Goal: Contribute content: Contribute content

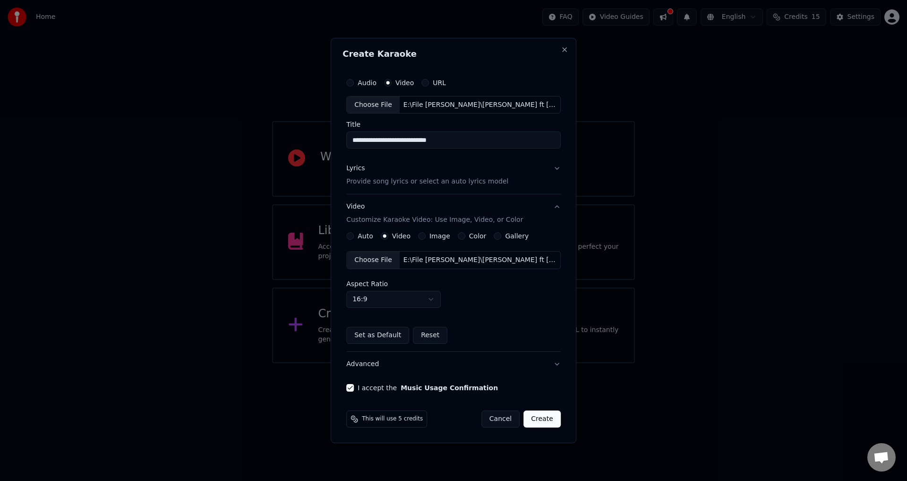
type button "on"
click at [425, 200] on button "Video Customize Karaoke Video: Use Image, Video, or Color" at bounding box center [453, 214] width 215 height 38
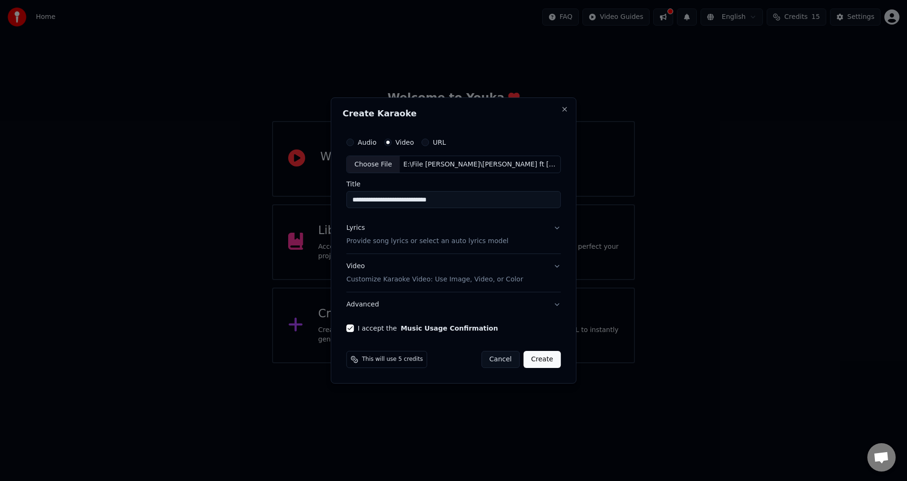
click at [414, 221] on button "Lyrics Provide song lyrics or select an auto lyrics model" at bounding box center [453, 235] width 215 height 38
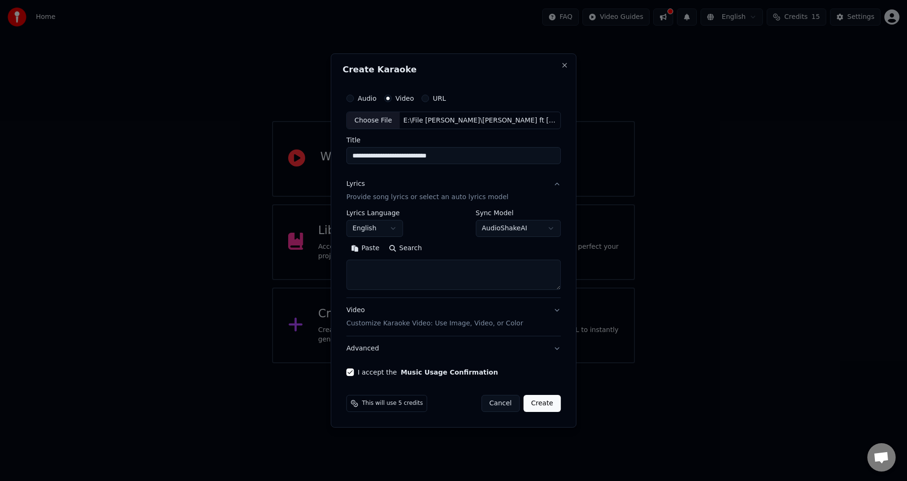
click at [368, 246] on button "Paste" at bounding box center [365, 248] width 38 height 15
click at [395, 237] on div "**********" at bounding box center [453, 250] width 215 height 80
type textarea "**********"
click at [391, 222] on body "**********" at bounding box center [453, 181] width 907 height 363
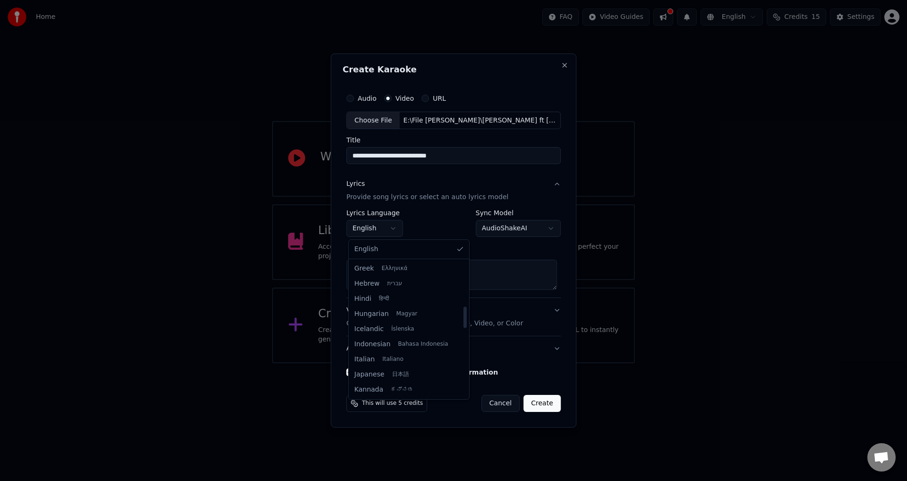
select select "**"
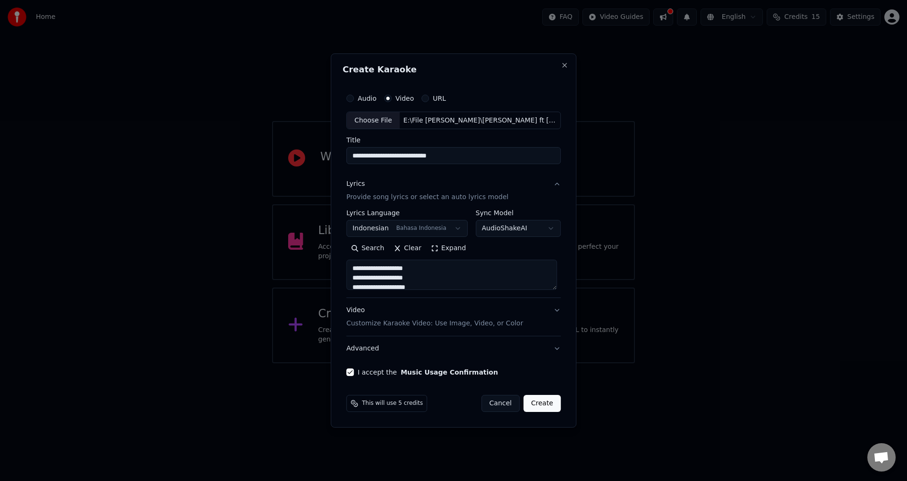
click at [413, 305] on button "Video Customize Karaoke Video: Use Image, Video, or Color" at bounding box center [453, 317] width 215 height 38
type textarea "**********"
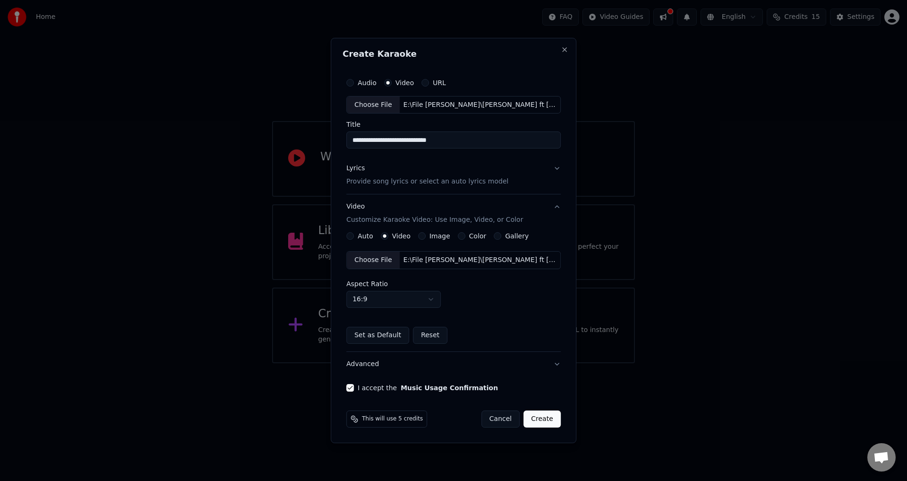
click at [429, 165] on div "Lyrics Provide song lyrics or select an auto lyrics model" at bounding box center [427, 175] width 162 height 23
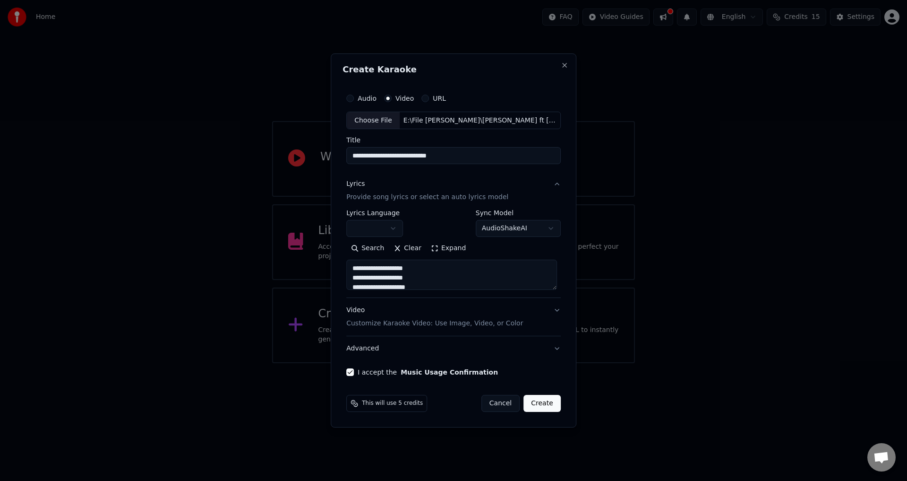
click at [547, 403] on button "Create" at bounding box center [542, 403] width 37 height 17
type textarea "**********"
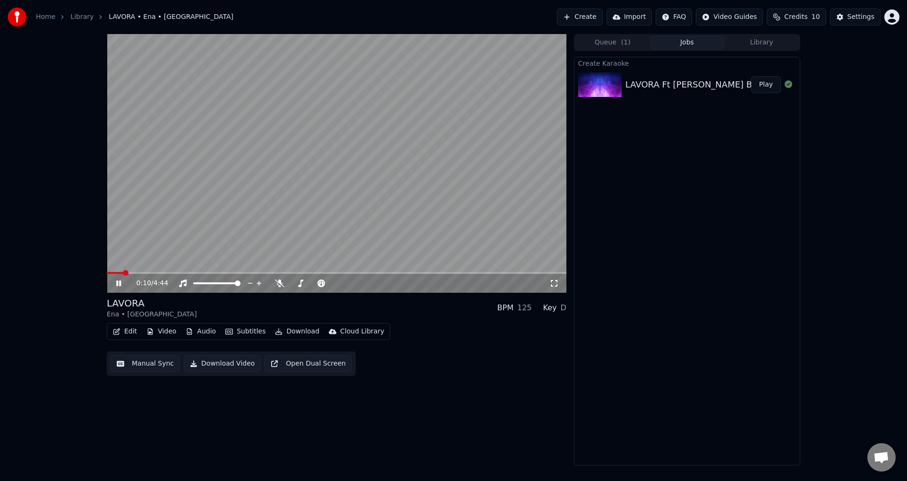
click at [293, 172] on video at bounding box center [337, 163] width 460 height 258
click at [640, 17] on button "Import" at bounding box center [629, 17] width 45 height 17
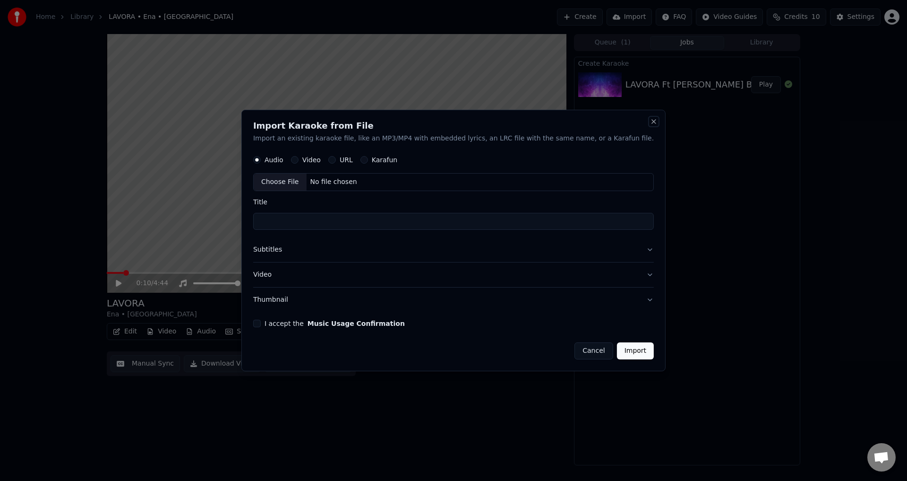
click at [650, 122] on button "Close" at bounding box center [654, 122] width 8 height 8
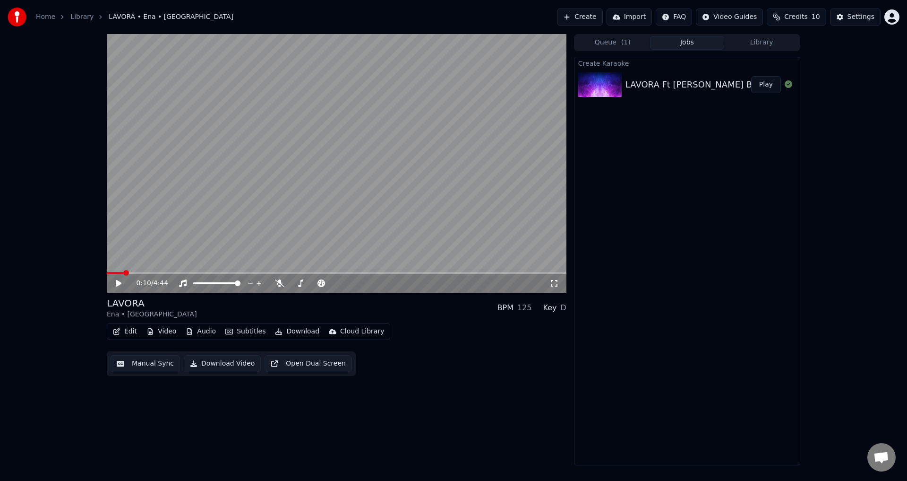
click at [599, 23] on button "Create" at bounding box center [580, 17] width 46 height 17
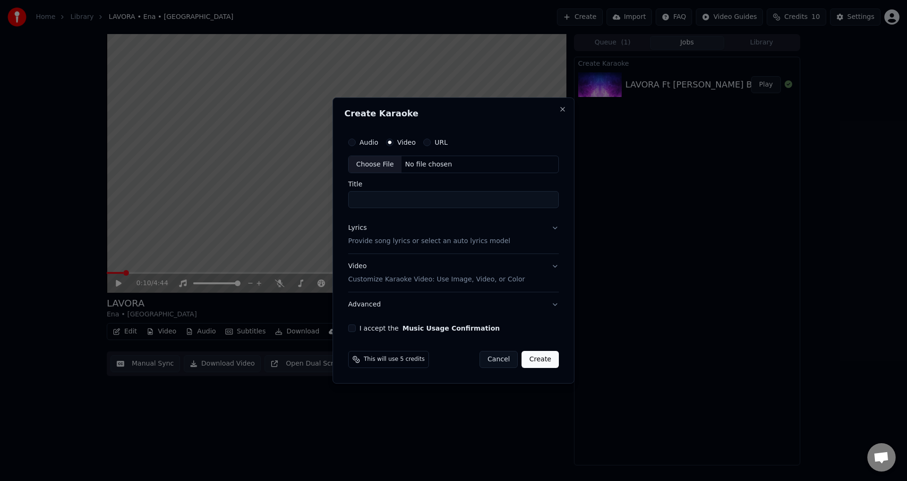
click at [397, 159] on div "Choose File" at bounding box center [375, 164] width 53 height 17
click at [297, 199] on body "Home Library LAVORA • Ena • VikaRasah Create Import FAQ Video Guides Credits 10…" at bounding box center [453, 240] width 907 height 481
paste input "**********"
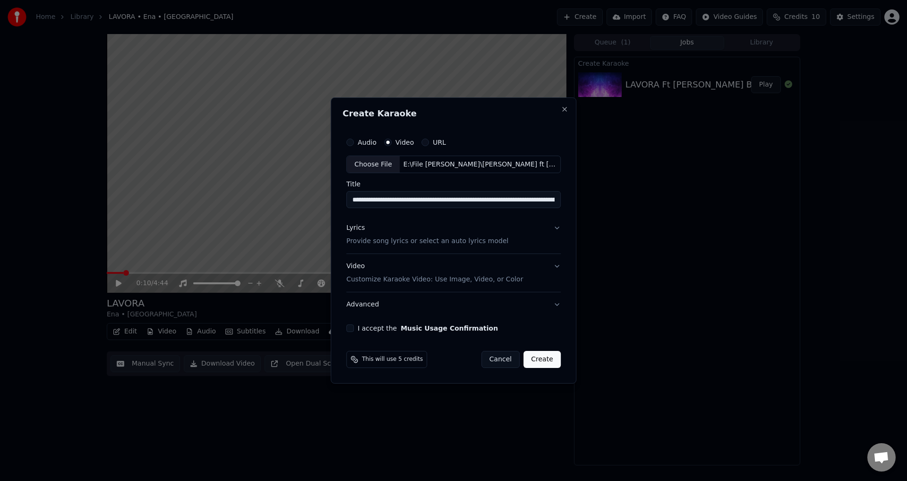
scroll to position [0, 2249]
type input "**********"
click at [366, 228] on div "Lyrics Provide song lyrics or select an auto lyrics model" at bounding box center [427, 235] width 162 height 23
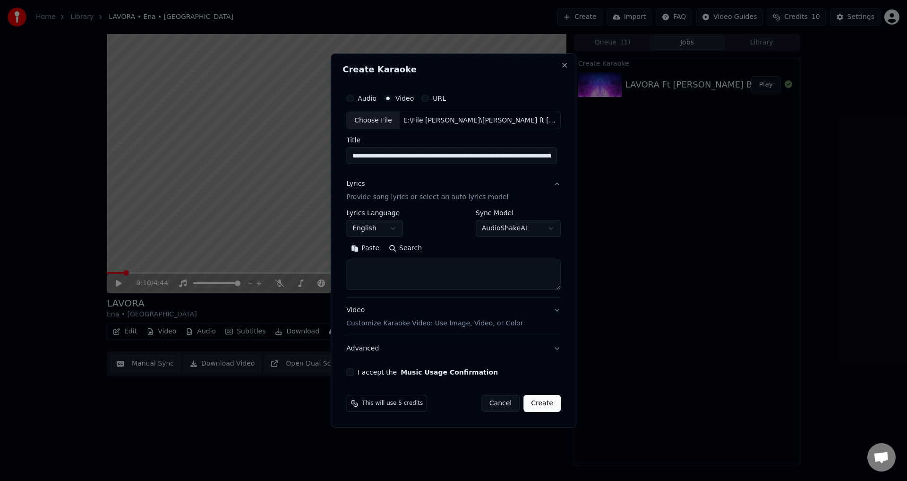
click at [389, 261] on textarea at bounding box center [453, 275] width 215 height 30
paste textarea "**********"
type textarea "**********"
click at [440, 156] on input "**********" at bounding box center [451, 155] width 211 height 17
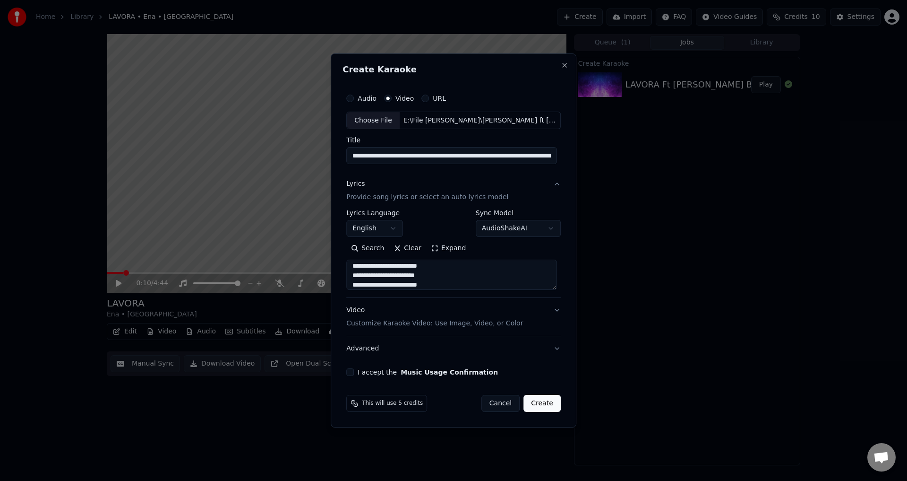
paste input
type input "**********"
click at [510, 181] on button "Lyrics Provide song lyrics or select an auto lyrics model" at bounding box center [453, 191] width 215 height 38
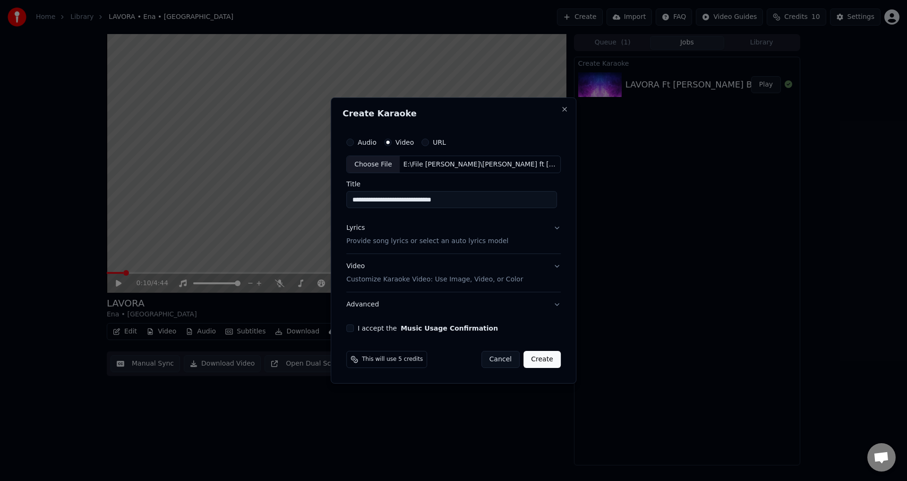
click at [522, 225] on button "Lyrics Provide song lyrics or select an auto lyrics model" at bounding box center [453, 235] width 215 height 38
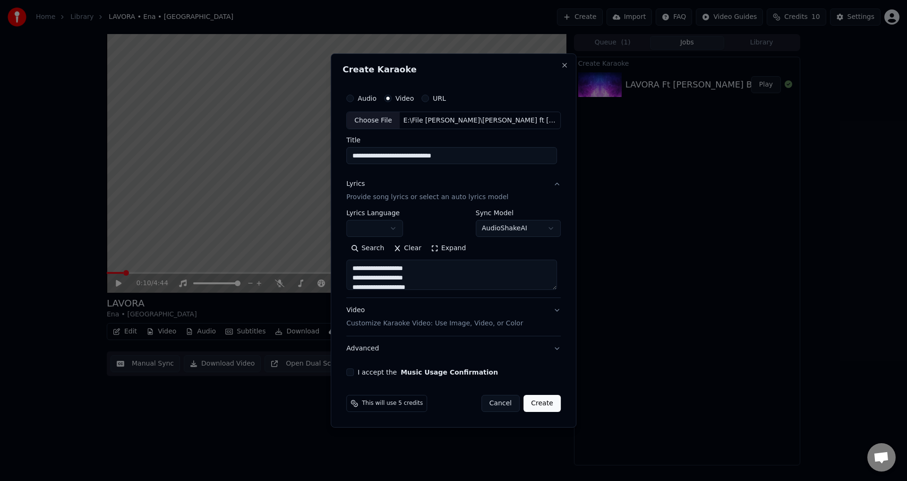
click at [451, 310] on div "Video Customize Karaoke Video: Use Image, Video, or Color" at bounding box center [434, 317] width 177 height 23
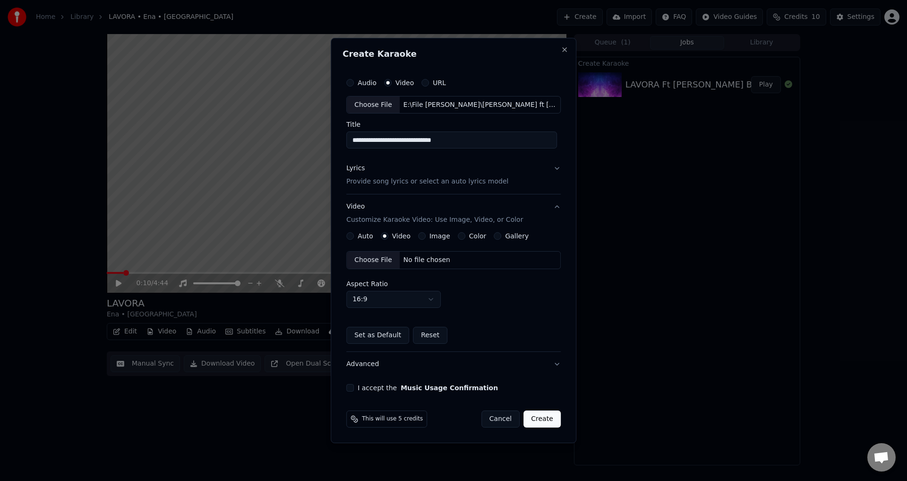
click at [352, 386] on button "I accept the Music Usage Confirmation" at bounding box center [350, 388] width 8 height 8
click at [409, 274] on div "Choose File No file chosen Aspect Ratio 16:9 **** **** *** *** ***" at bounding box center [453, 279] width 215 height 57
click at [410, 274] on div "Choose File No file chosen Aspect Ratio 16:9 **** **** *** *** ***" at bounding box center [453, 279] width 215 height 57
click at [412, 271] on div "Choose File No file chosen Aspect Ratio 16:9 **** **** *** *** ***" at bounding box center [453, 279] width 215 height 57
click at [413, 270] on div "Choose File No file chosen Aspect Ratio 16:9 **** **** *** *** ***" at bounding box center [453, 279] width 215 height 57
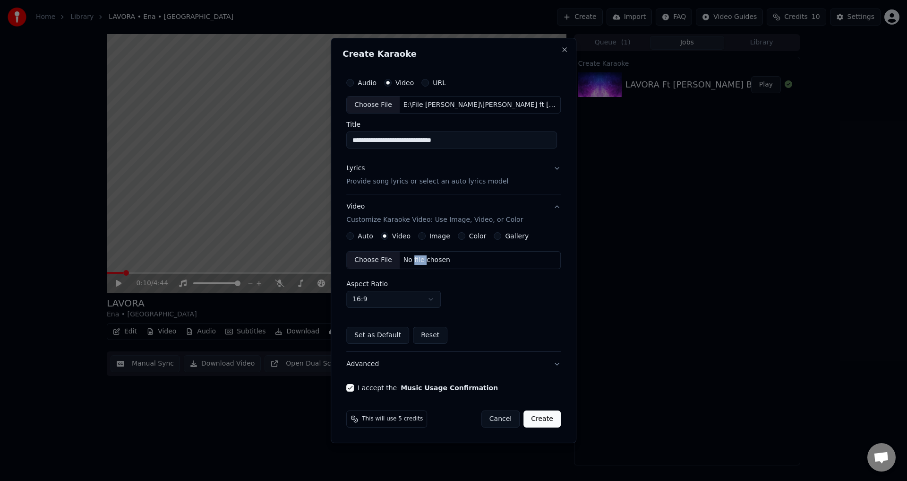
click at [413, 269] on div "Choose File No file chosen" at bounding box center [453, 260] width 215 height 18
click at [541, 419] on button "Create" at bounding box center [542, 418] width 37 height 17
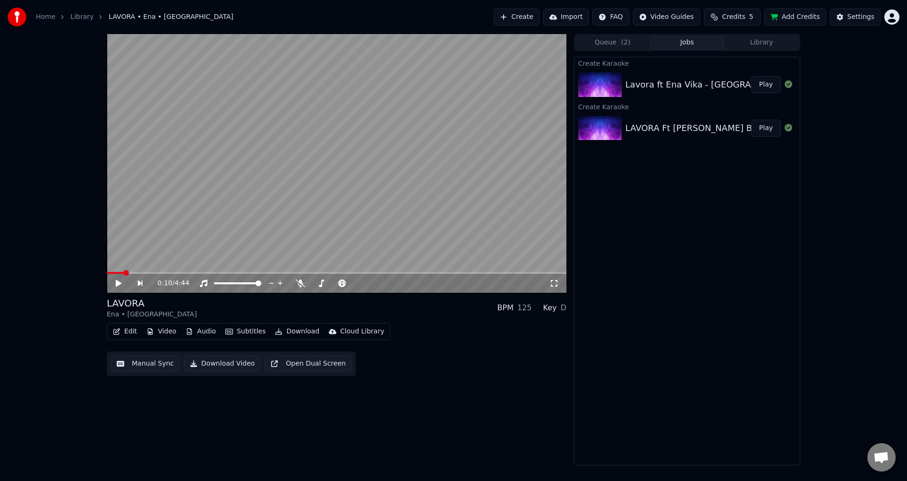
click at [770, 84] on button "Play" at bounding box center [766, 84] width 30 height 17
click at [275, 283] on icon at bounding box center [279, 283] width 9 height 8
click at [146, 272] on span at bounding box center [337, 273] width 460 height 2
click at [135, 272] on span at bounding box center [126, 273] width 39 height 2
click at [126, 274] on span at bounding box center [116, 273] width 19 height 2
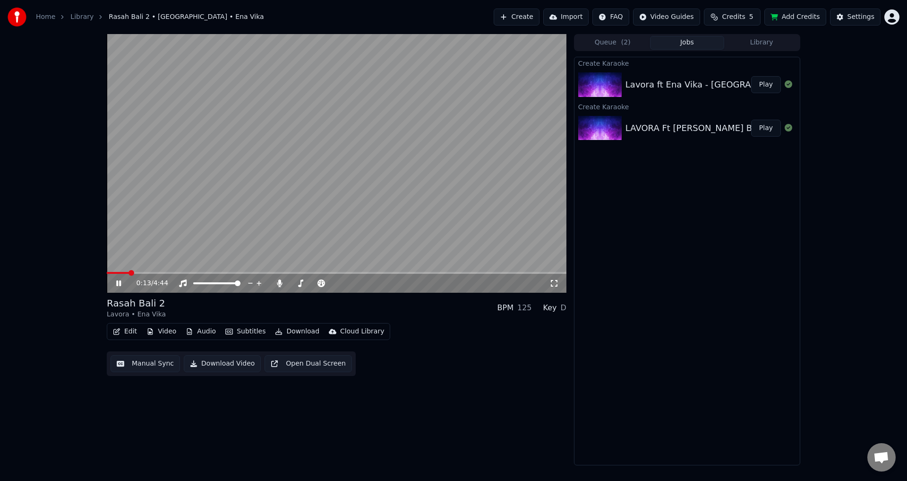
click at [20, 210] on div "0:13 / 4:44 Rasah Bali 2 Lavora • Ena Vika BPM 125 Key D Edit Video Audio Subti…" at bounding box center [453, 249] width 907 height 431
click at [109, 335] on button "Edit" at bounding box center [125, 331] width 32 height 13
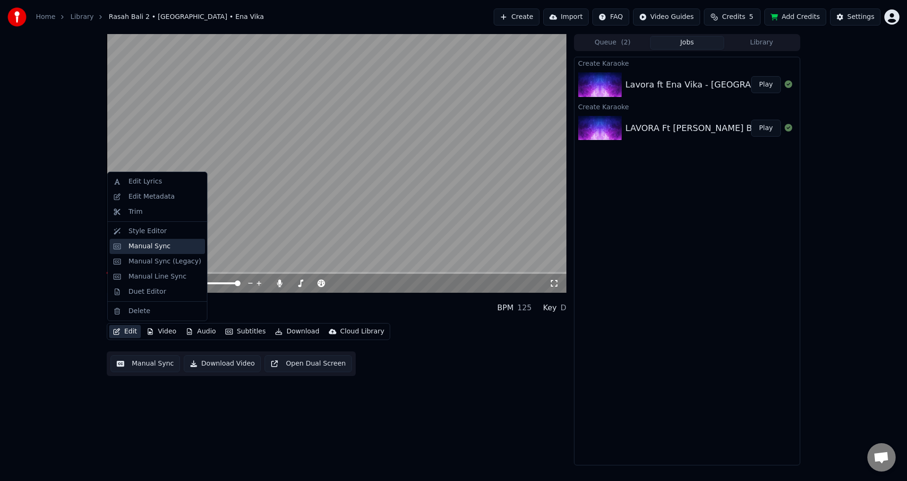
click at [139, 252] on div "Manual Sync" at bounding box center [157, 246] width 95 height 15
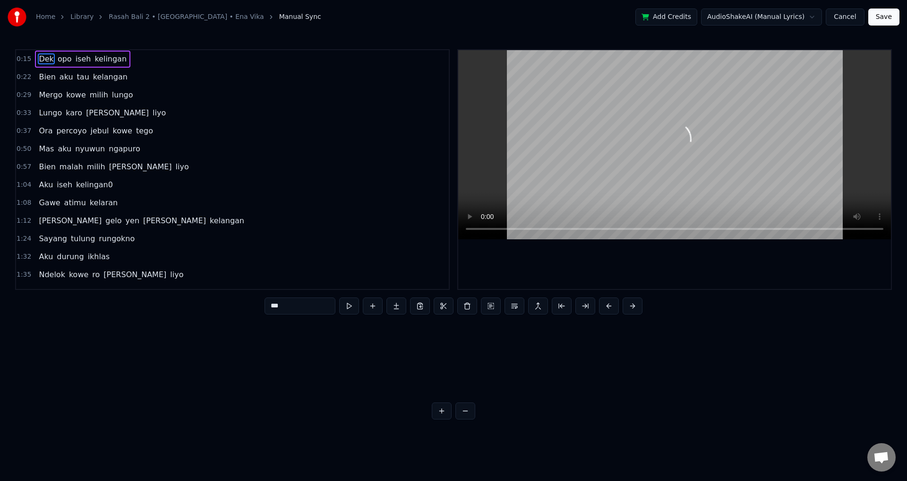
scroll to position [0, 3266]
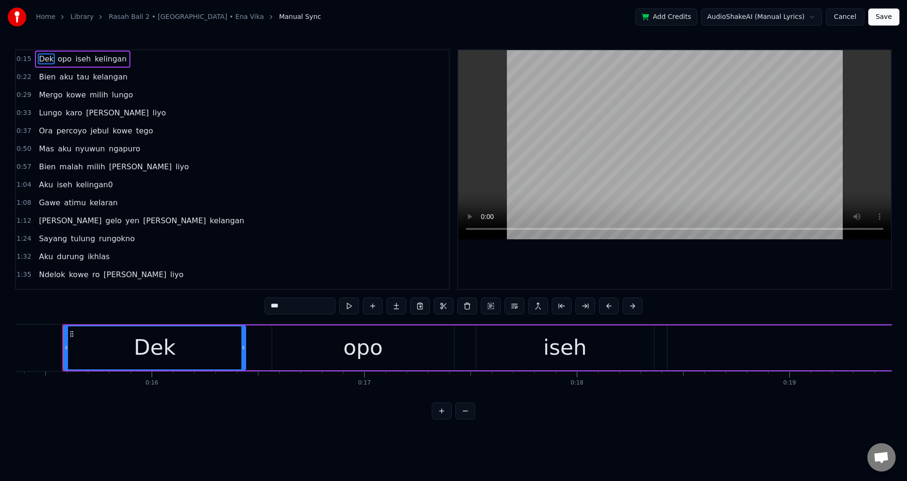
click at [649, 250] on div at bounding box center [674, 169] width 433 height 239
click at [680, 277] on div at bounding box center [674, 169] width 433 height 239
click at [43, 59] on span "Dek" at bounding box center [46, 58] width 17 height 11
click at [699, 259] on div at bounding box center [674, 169] width 433 height 239
click at [345, 348] on div "opo" at bounding box center [364, 347] width 40 height 32
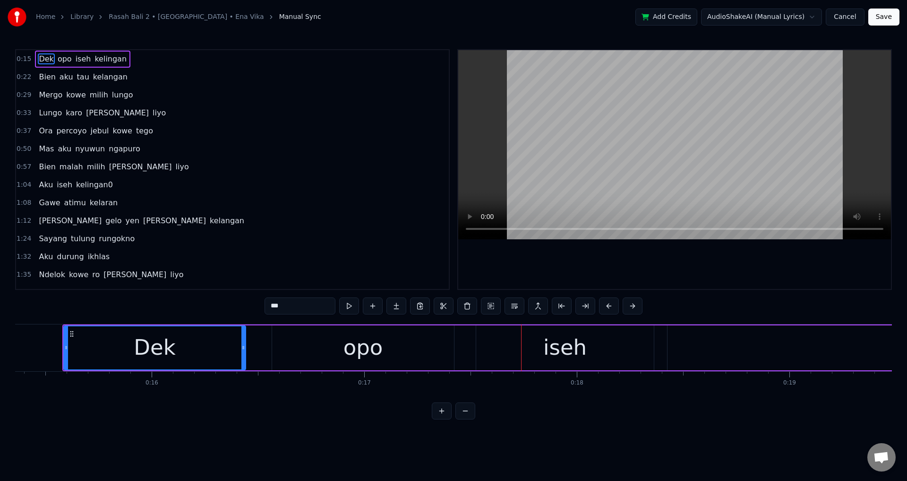
type input "***"
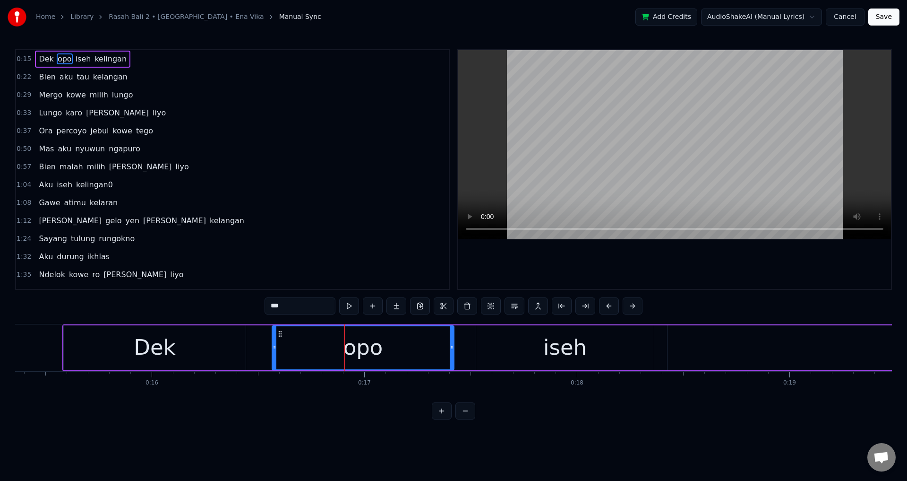
click at [268, 349] on div "Dek opo iseh kelingan" at bounding box center [699, 347] width 1274 height 47
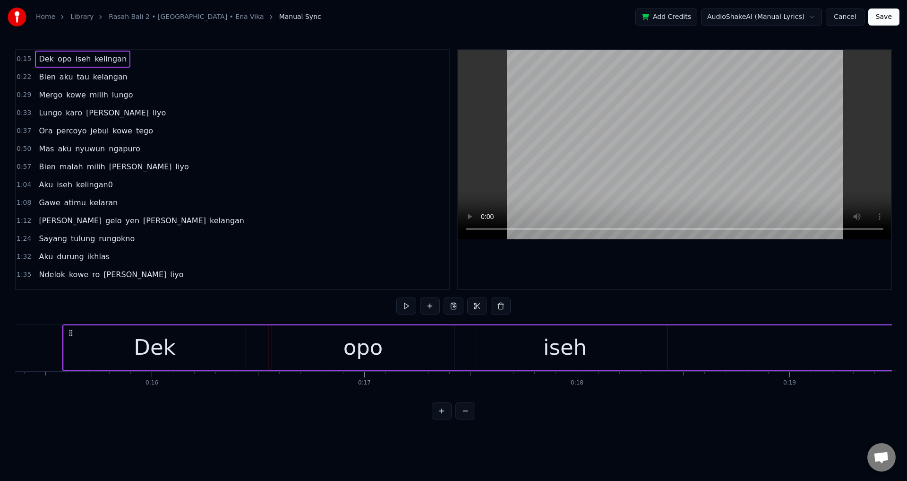
click at [274, 347] on div "opo" at bounding box center [363, 347] width 182 height 45
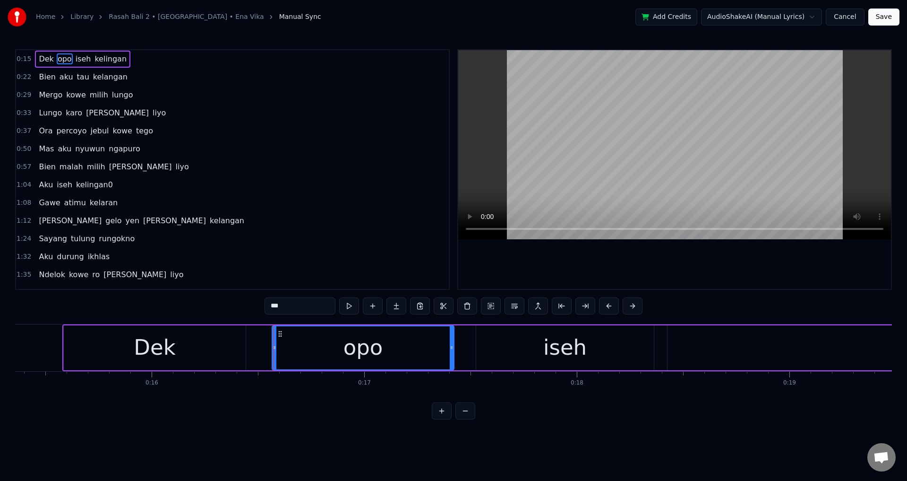
drag, startPoint x: 274, startPoint y: 344, endPoint x: 259, endPoint y: 345, distance: 14.2
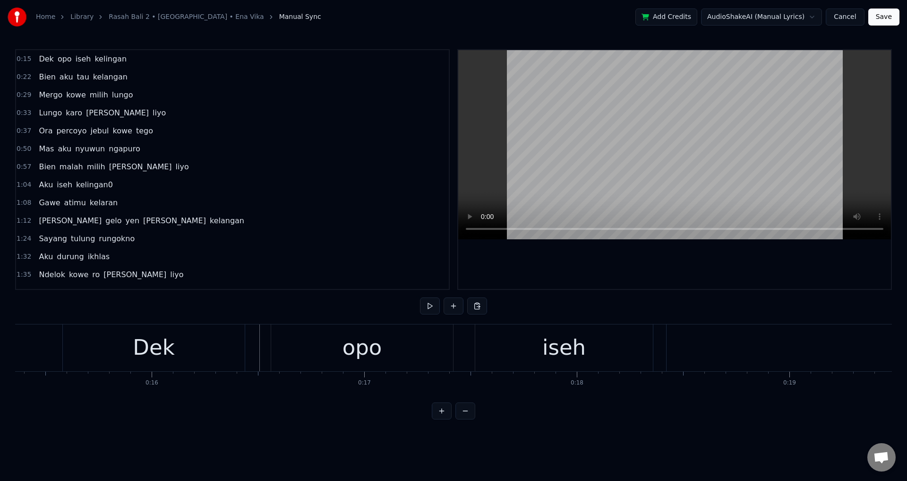
click at [275, 347] on div "opo" at bounding box center [362, 347] width 182 height 47
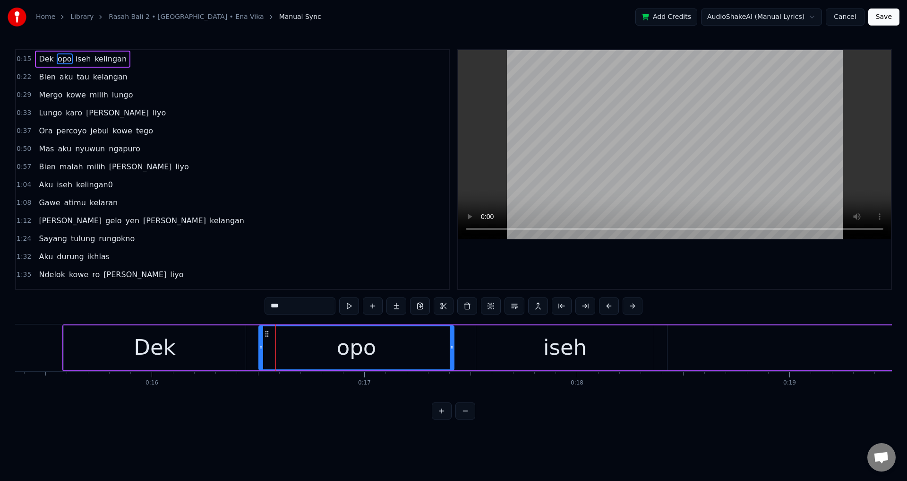
drag, startPoint x: 275, startPoint y: 344, endPoint x: 261, endPoint y: 344, distance: 13.7
click at [261, 344] on icon at bounding box center [261, 348] width 4 height 8
click at [497, 364] on div "iseh" at bounding box center [565, 347] width 178 height 45
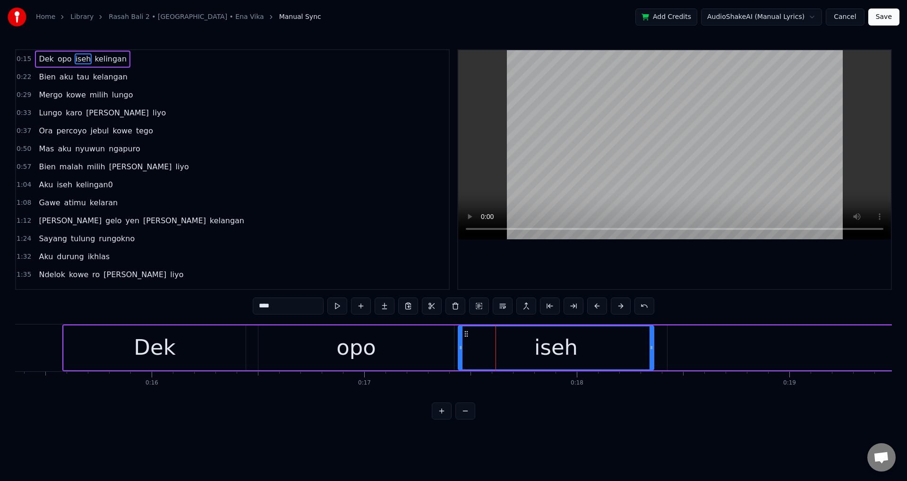
drag, startPoint x: 480, startPoint y: 349, endPoint x: 462, endPoint y: 347, distance: 18.1
click at [462, 347] on icon at bounding box center [461, 348] width 4 height 8
click at [398, 351] on div "opo" at bounding box center [356, 347] width 196 height 45
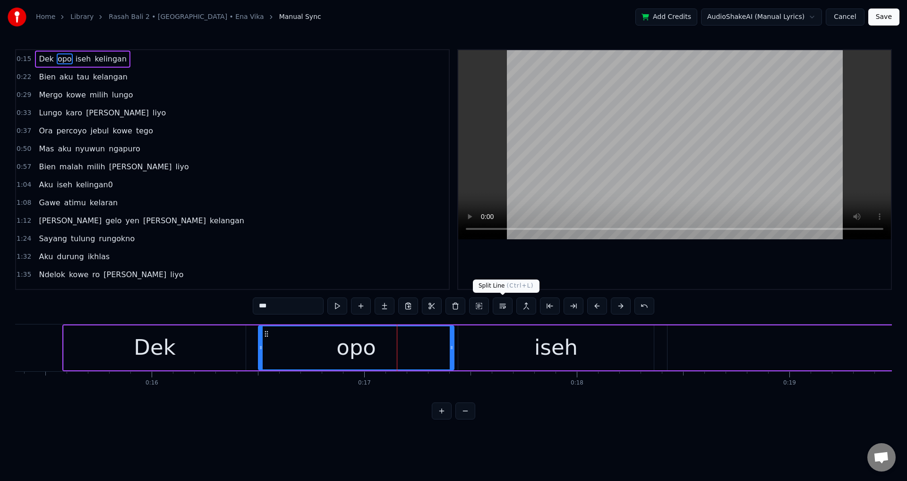
click at [592, 266] on div at bounding box center [674, 169] width 433 height 239
click at [656, 267] on div at bounding box center [674, 169] width 433 height 239
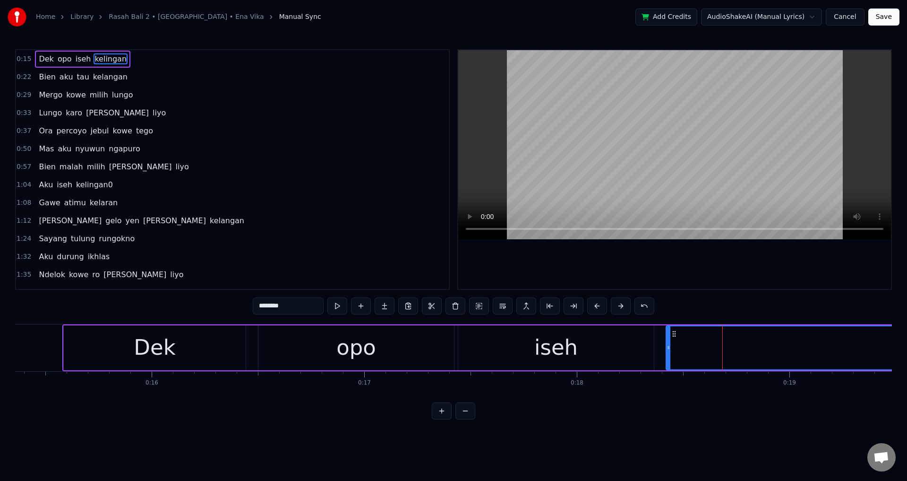
drag, startPoint x: 671, startPoint y: 346, endPoint x: 661, endPoint y: 345, distance: 10.5
click at [667, 344] on icon at bounding box center [669, 348] width 4 height 8
click at [630, 347] on div "iseh" at bounding box center [556, 347] width 196 height 45
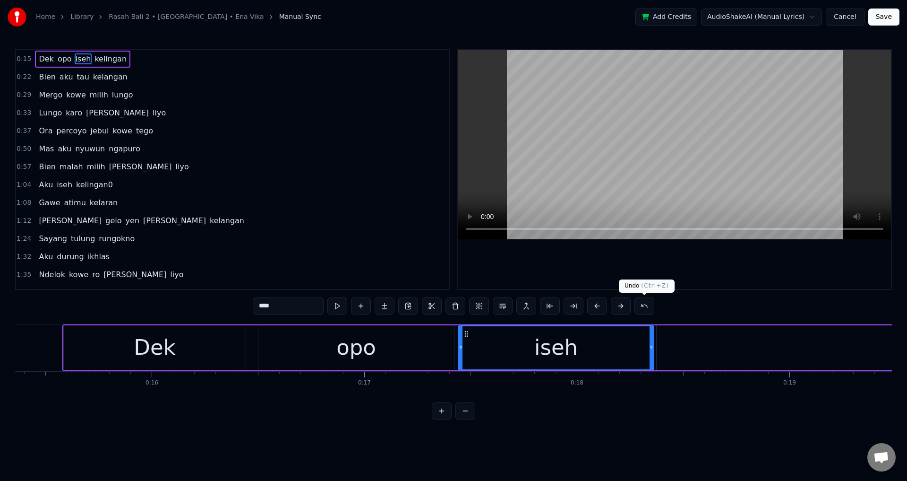
click at [667, 280] on div "Undo ( Ctrl+Z ) Undo ( Ctrl+Z )" at bounding box center [647, 285] width 56 height 13
click at [671, 271] on div at bounding box center [674, 169] width 433 height 239
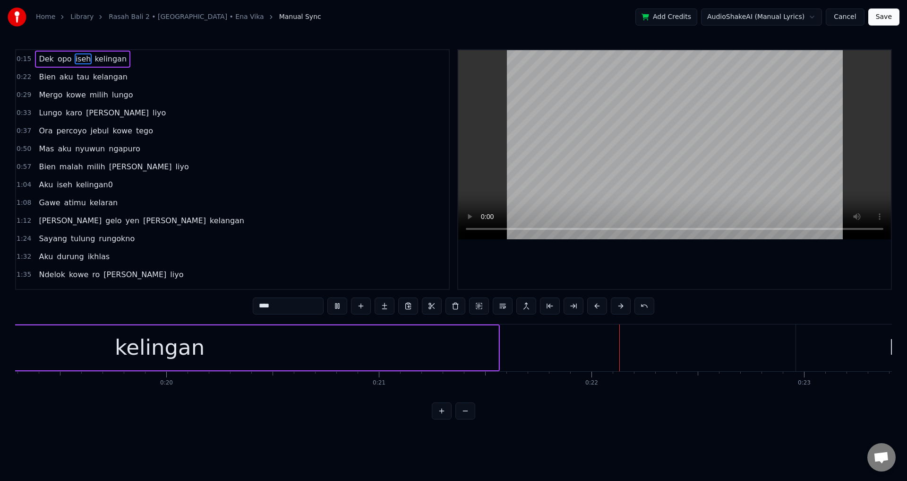
click at [44, 78] on span "Bien" at bounding box center [47, 76] width 18 height 11
type input "****"
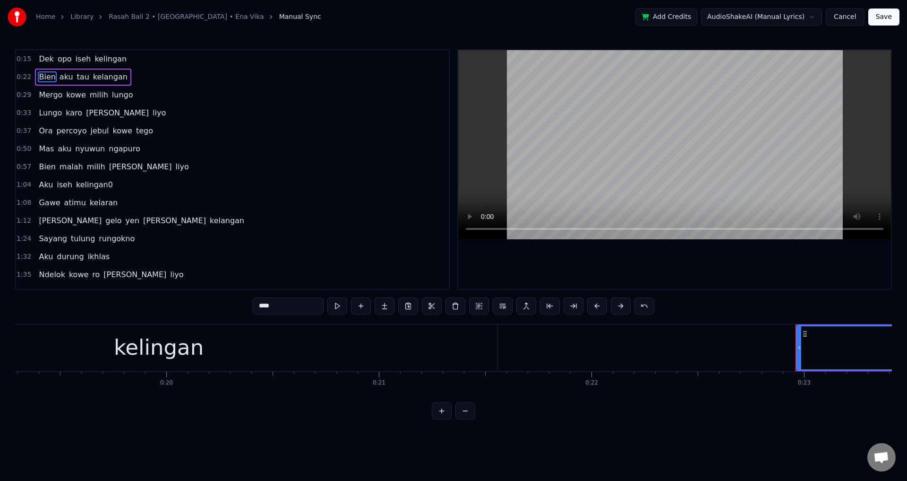
click at [655, 260] on div at bounding box center [674, 169] width 433 height 239
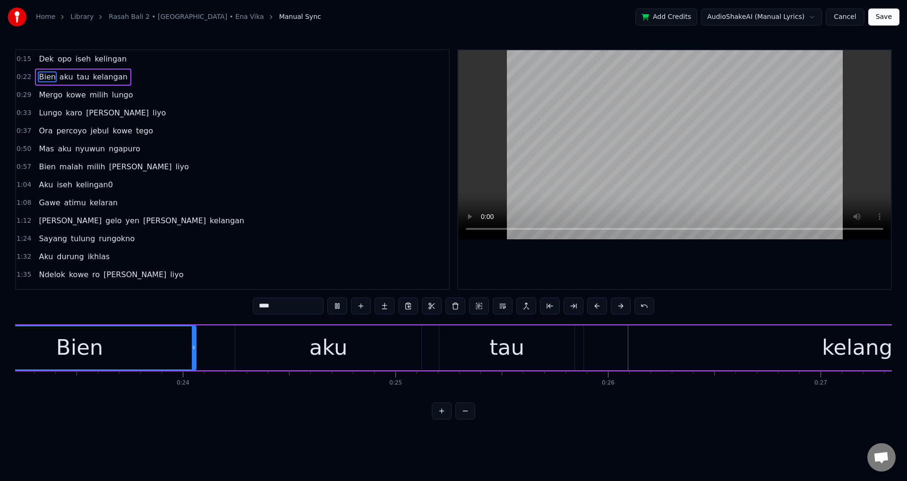
click at [656, 264] on div at bounding box center [674, 169] width 433 height 239
click at [578, 349] on div "Bien aku tau kelangan" at bounding box center [560, 347] width 1197 height 47
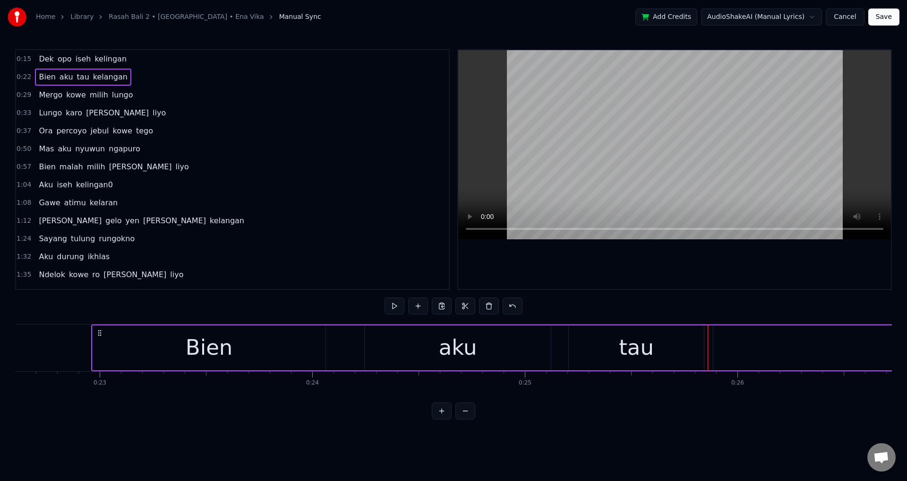
scroll to position [0, 6430]
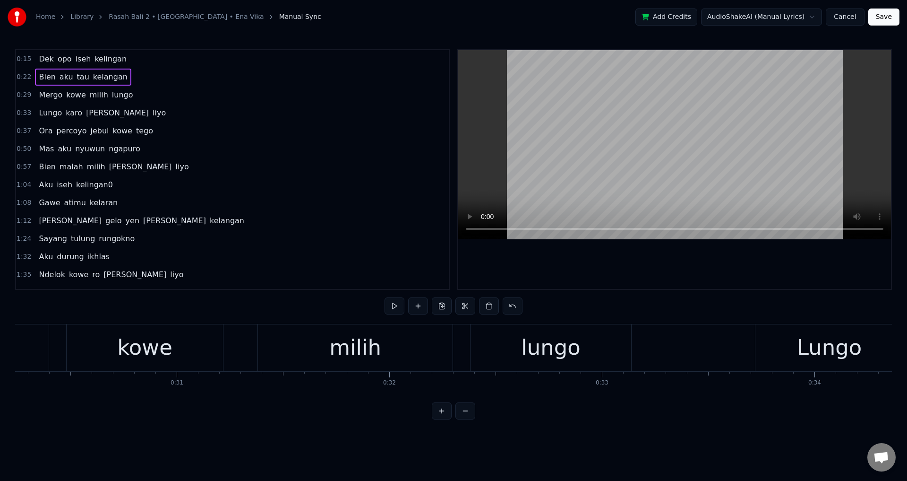
click at [43, 77] on span "Bien" at bounding box center [47, 76] width 18 height 11
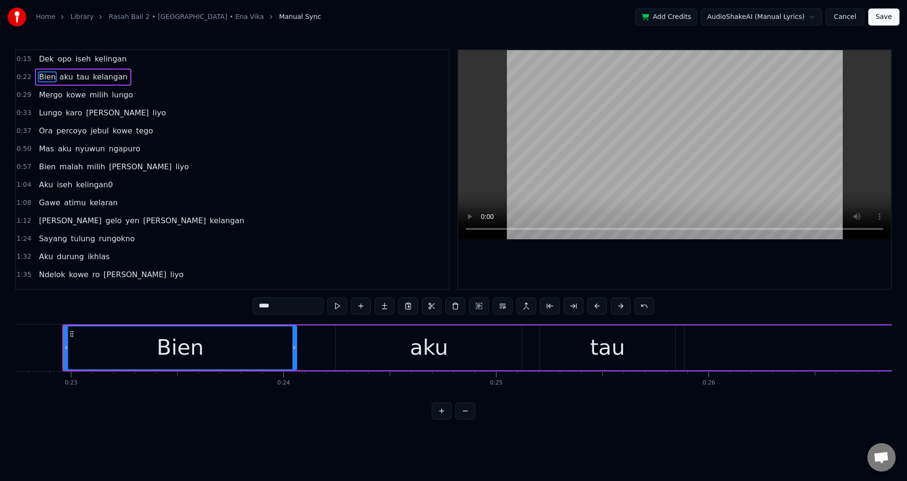
click at [310, 347] on div "Bien aku tau kelangan" at bounding box center [660, 347] width 1197 height 47
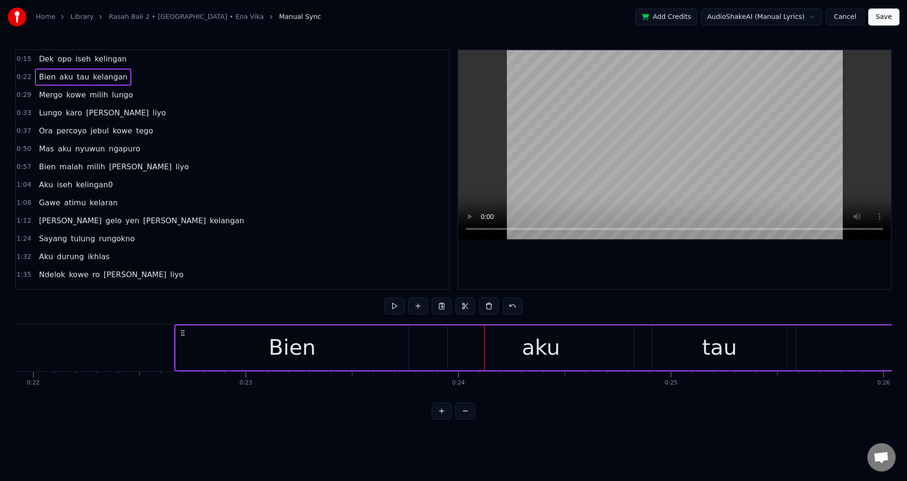
scroll to position [0, 4657]
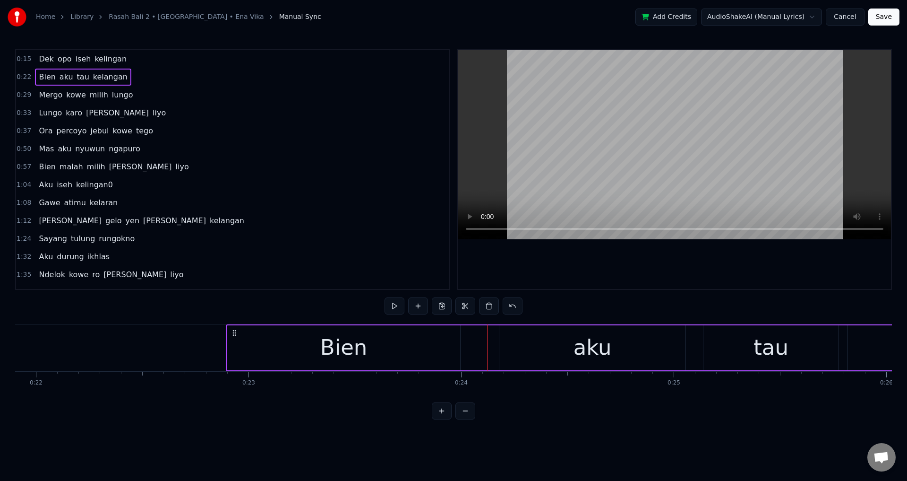
drag, startPoint x: 72, startPoint y: 331, endPoint x: 236, endPoint y: 336, distance: 164.1
click at [236, 336] on div "Bien aku tau kelangan" at bounding box center [824, 347] width 1197 height 47
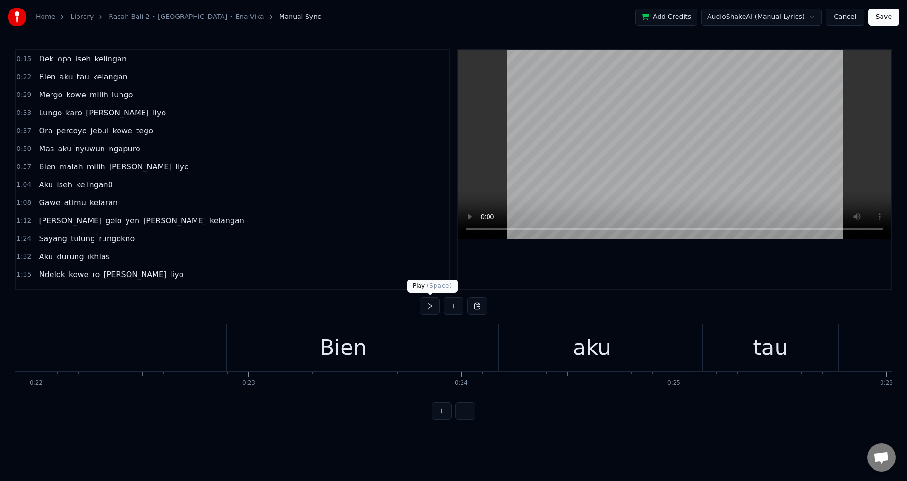
click at [679, 258] on div at bounding box center [674, 169] width 433 height 239
click at [690, 264] on div at bounding box center [674, 169] width 433 height 239
click at [638, 348] on div "aku" at bounding box center [592, 347] width 186 height 47
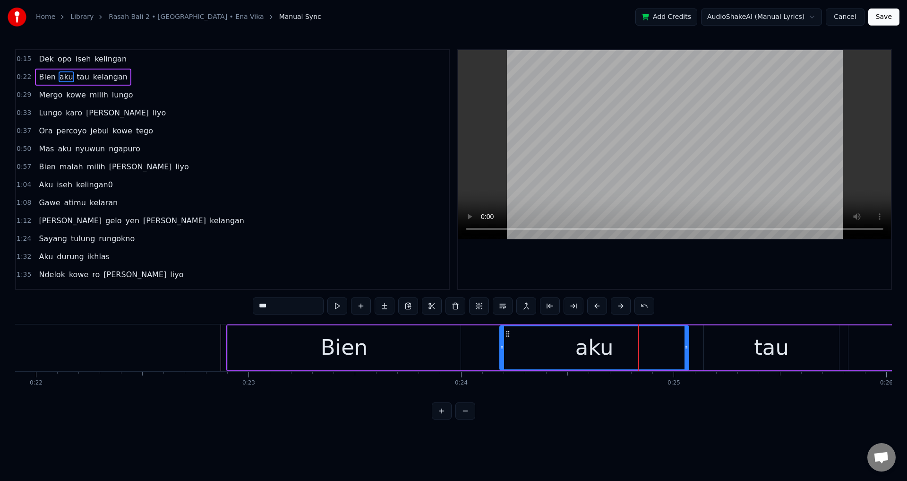
drag, startPoint x: 685, startPoint y: 348, endPoint x: 690, endPoint y: 349, distance: 4.9
click at [688, 349] on icon at bounding box center [687, 348] width 4 height 8
click at [714, 345] on div "tau" at bounding box center [771, 347] width 135 height 45
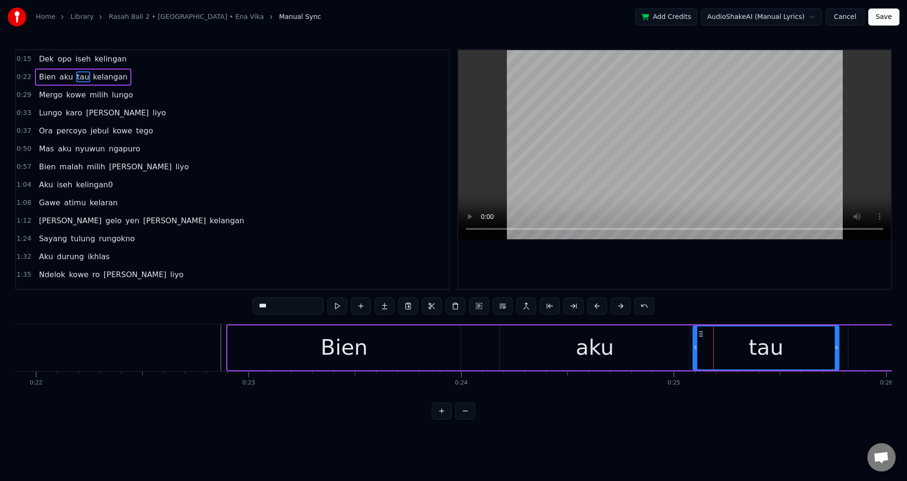
drag, startPoint x: 706, startPoint y: 343, endPoint x: 695, endPoint y: 343, distance: 11.3
click at [695, 343] on div at bounding box center [696, 347] width 4 height 43
click at [629, 335] on div "aku" at bounding box center [595, 347] width 190 height 45
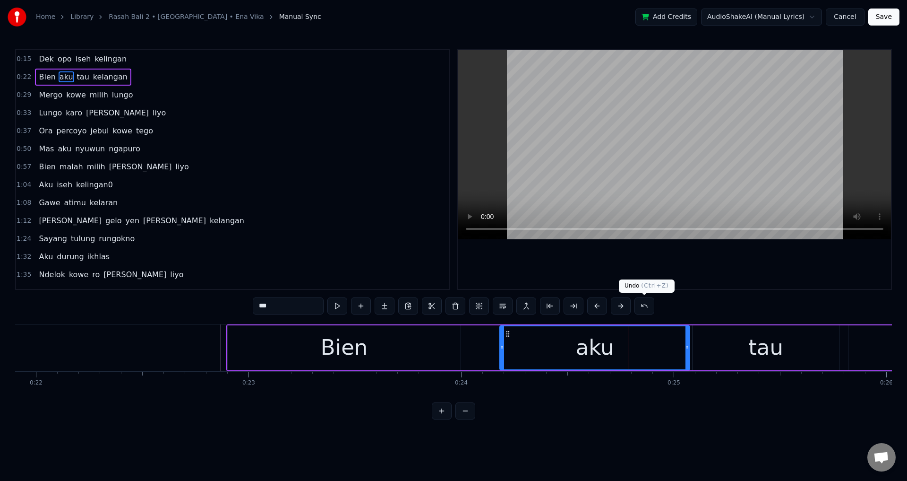
click at [651, 272] on div at bounding box center [674, 169] width 433 height 239
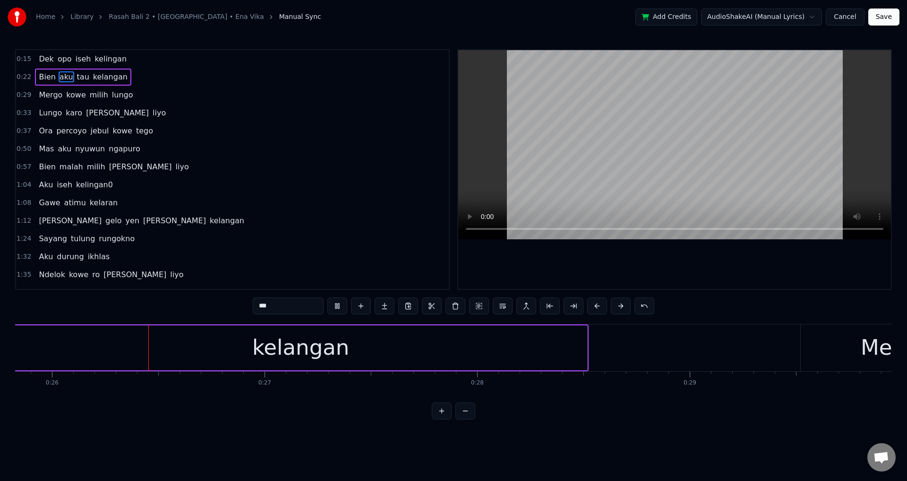
click at [673, 275] on div at bounding box center [674, 169] width 433 height 239
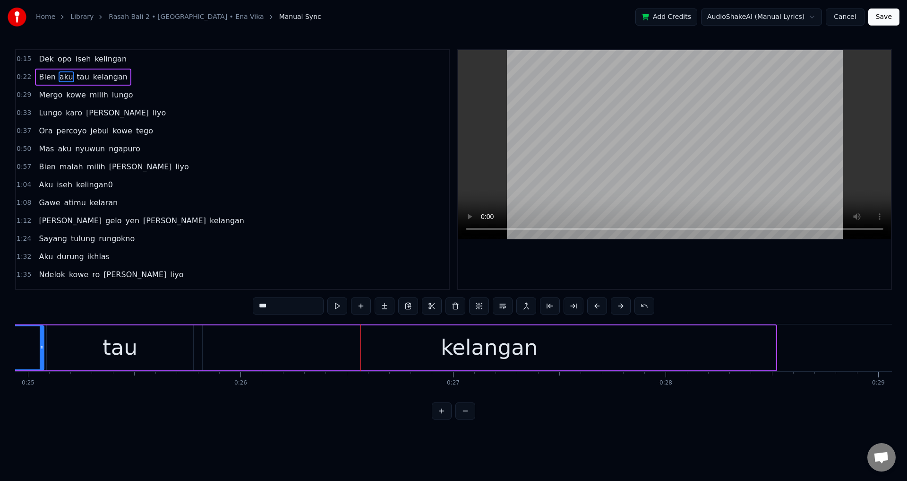
click at [164, 349] on div "tau" at bounding box center [120, 347] width 146 height 45
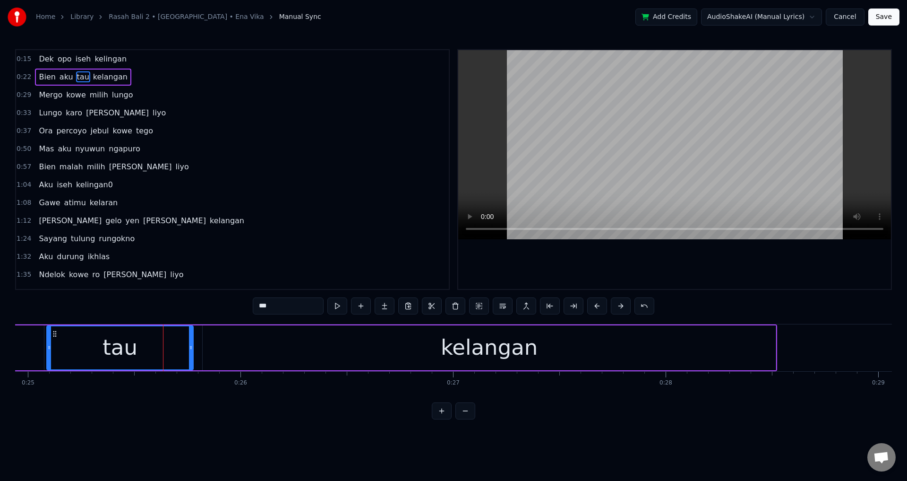
click at [215, 346] on div "kelangan" at bounding box center [489, 347] width 573 height 45
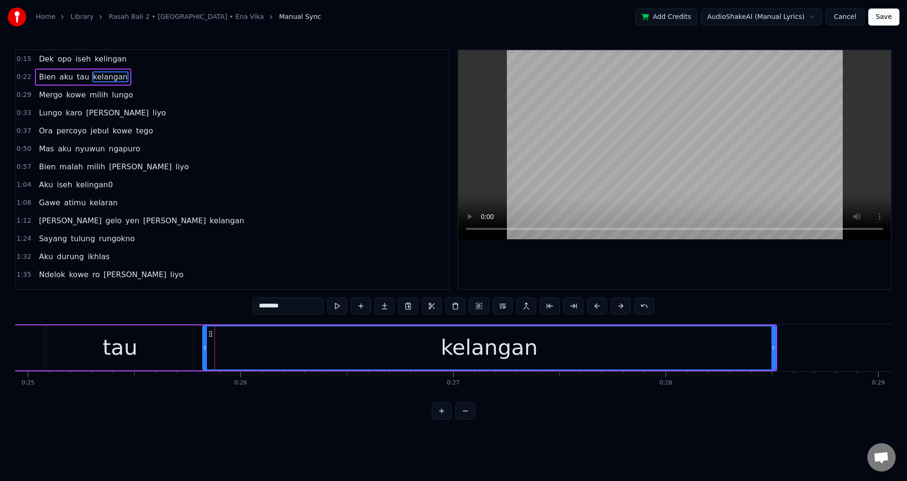
click at [188, 345] on div "tau" at bounding box center [120, 347] width 146 height 45
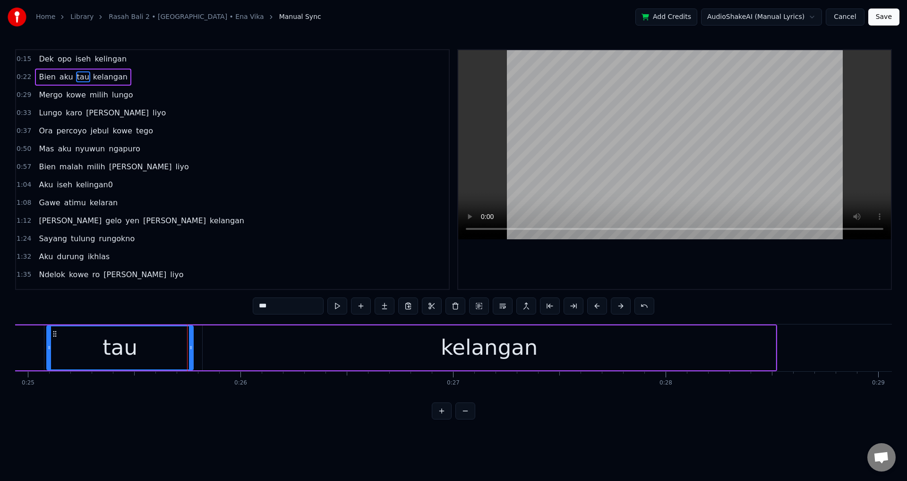
click at [211, 347] on div "kelangan" at bounding box center [489, 347] width 573 height 45
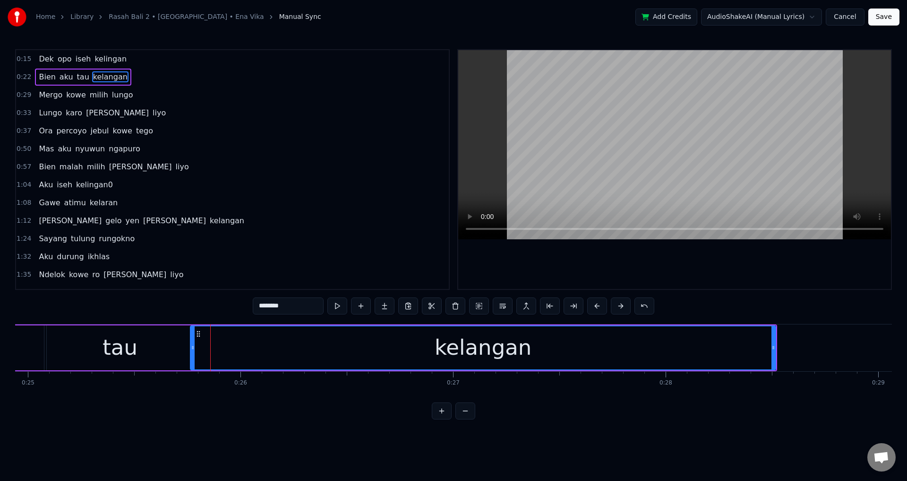
drag, startPoint x: 208, startPoint y: 345, endPoint x: 191, endPoint y: 344, distance: 16.6
click at [193, 344] on icon at bounding box center [193, 348] width 4 height 8
click at [124, 352] on div "tau" at bounding box center [120, 347] width 35 height 32
type input "***"
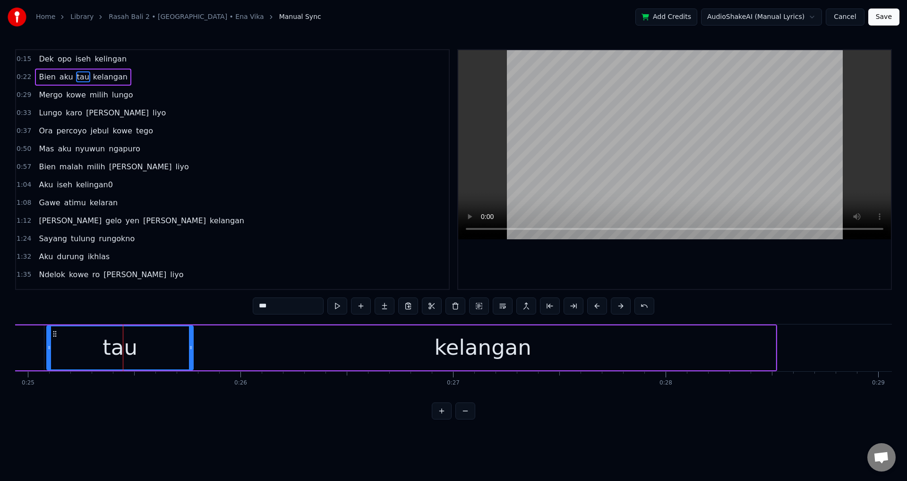
click at [627, 260] on div at bounding box center [674, 169] width 433 height 239
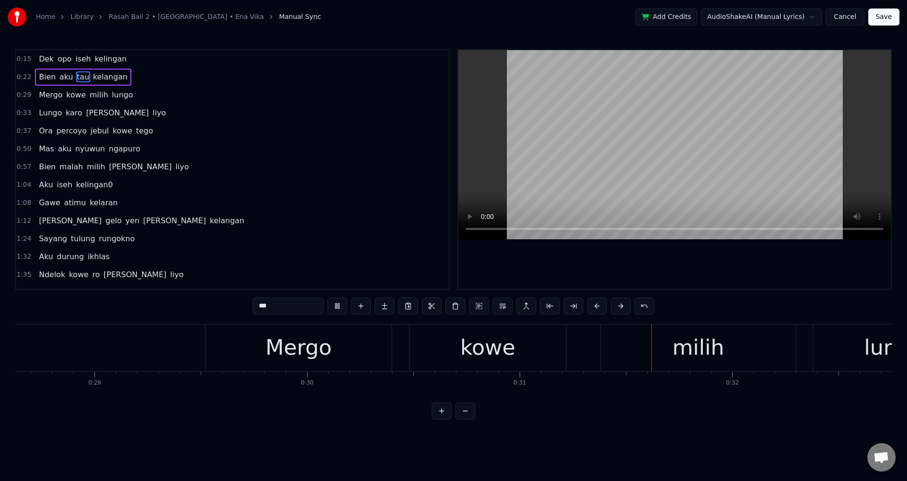
click at [642, 283] on div at bounding box center [674, 169] width 433 height 239
click at [590, 347] on div "Mergo kowe milih lungo" at bounding box center [591, 347] width 772 height 47
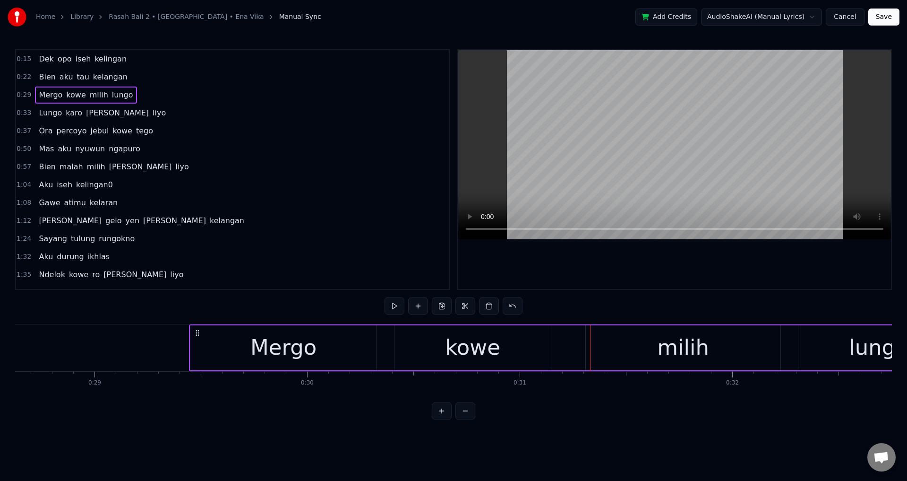
drag, startPoint x: 214, startPoint y: 331, endPoint x: 194, endPoint y: 330, distance: 19.9
click at [196, 330] on icon at bounding box center [198, 333] width 8 height 8
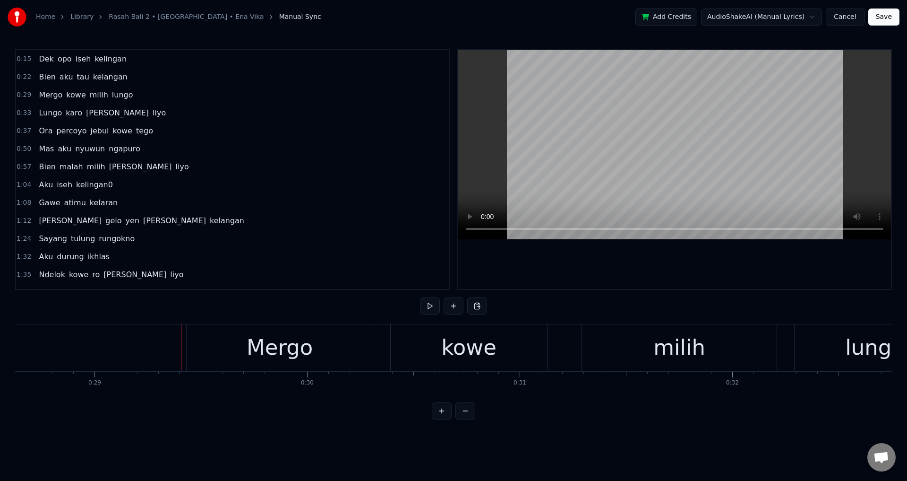
drag, startPoint x: 634, startPoint y: 279, endPoint x: 628, endPoint y: 284, distance: 7.4
click at [629, 282] on div at bounding box center [674, 169] width 433 height 239
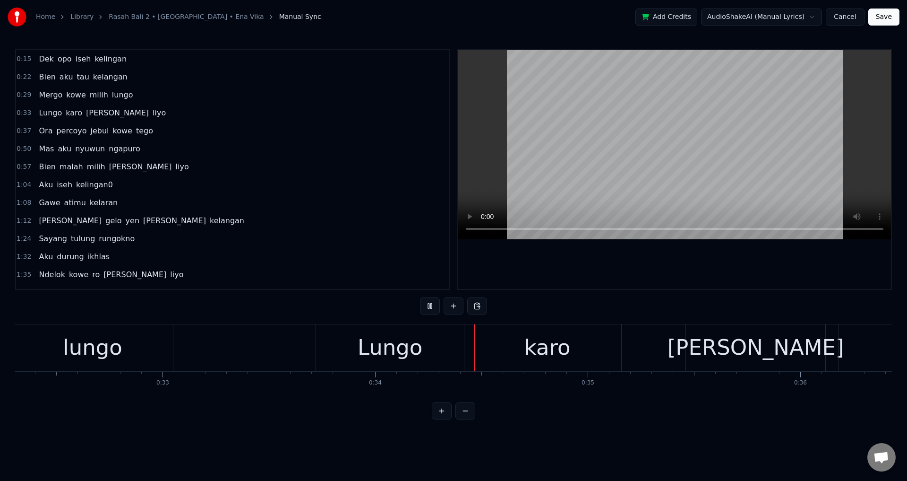
click at [682, 291] on div "0:15 Dek opo iseh kelingan 0:22 Bien aku tau kelangan 0:29 Mergo kowe milih lun…" at bounding box center [453, 234] width 877 height 370
click at [710, 279] on div at bounding box center [674, 169] width 433 height 239
drag, startPoint x: 673, startPoint y: 343, endPoint x: 663, endPoint y: 344, distance: 10.0
click at [673, 344] on div "Lungo karo [PERSON_NAME]" at bounding box center [665, 347] width 699 height 47
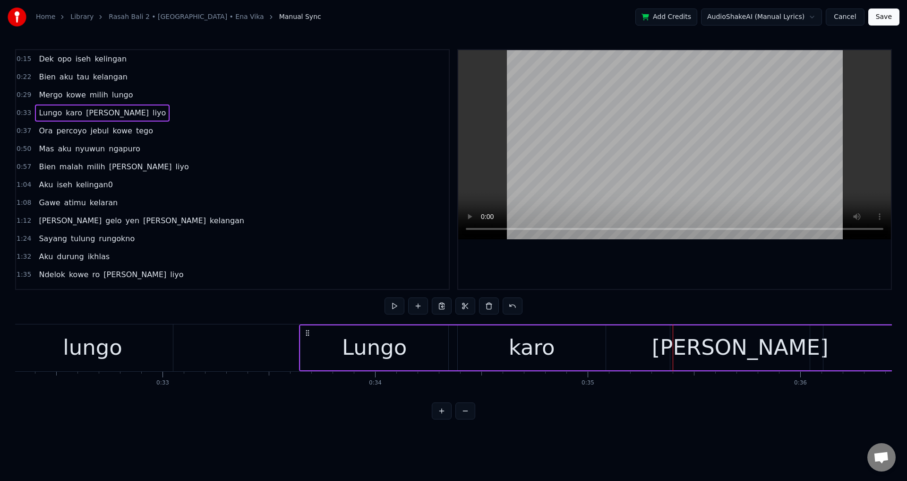
drag, startPoint x: 324, startPoint y: 327, endPoint x: 303, endPoint y: 329, distance: 20.4
click at [303, 327] on div "Lungo karo [PERSON_NAME]" at bounding box center [648, 347] width 699 height 47
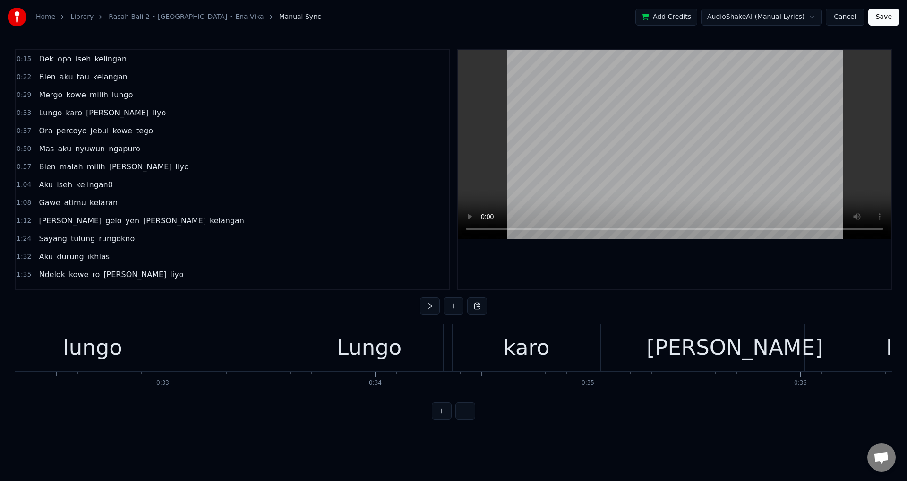
click at [668, 263] on div at bounding box center [674, 169] width 433 height 239
click at [694, 271] on div at bounding box center [674, 169] width 433 height 239
click at [598, 354] on div "karo" at bounding box center [527, 347] width 148 height 47
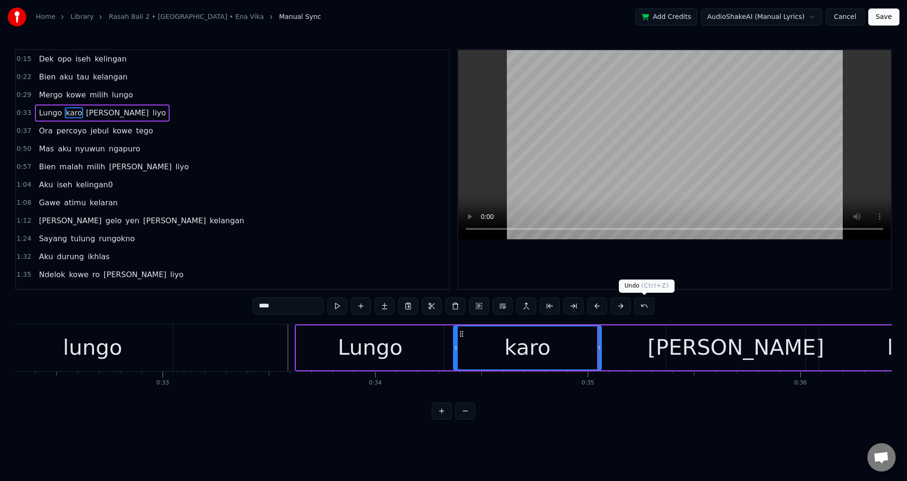
click at [671, 266] on div at bounding box center [674, 169] width 433 height 239
click at [674, 266] on div at bounding box center [674, 169] width 433 height 239
click at [665, 353] on div "Lungo karo [PERSON_NAME]" at bounding box center [644, 347] width 699 height 47
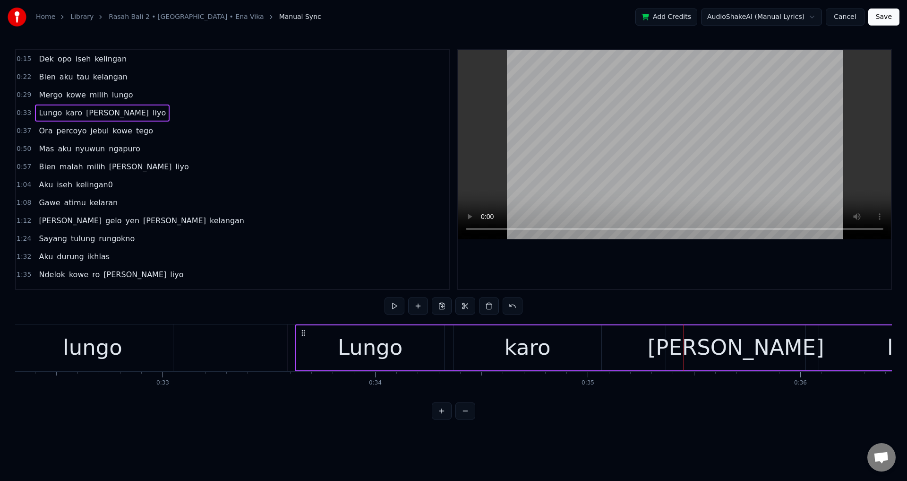
click at [447, 340] on div "Lungo karo [PERSON_NAME]" at bounding box center [644, 347] width 699 height 47
click at [664, 265] on div at bounding box center [674, 169] width 433 height 239
click at [665, 264] on div at bounding box center [674, 169] width 433 height 239
click at [626, 355] on div "Lungo karo [PERSON_NAME]" at bounding box center [644, 347] width 699 height 47
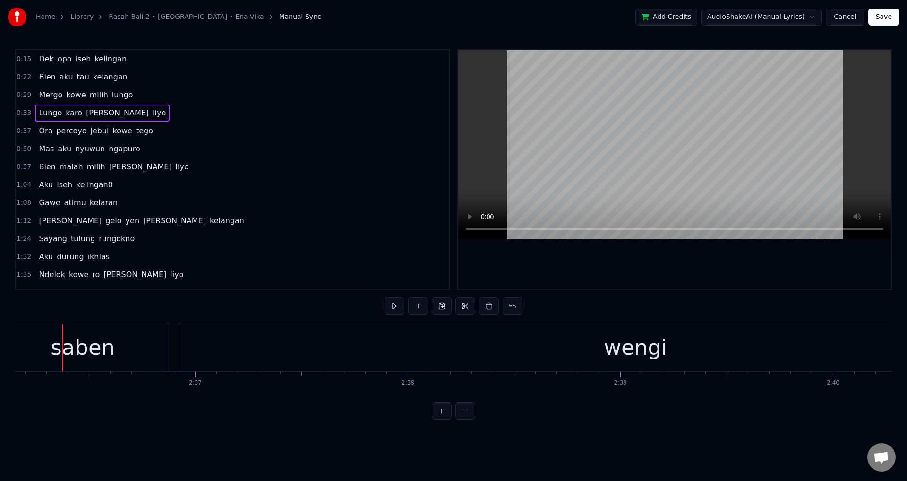
click at [39, 111] on span "Lungo" at bounding box center [50, 112] width 25 height 11
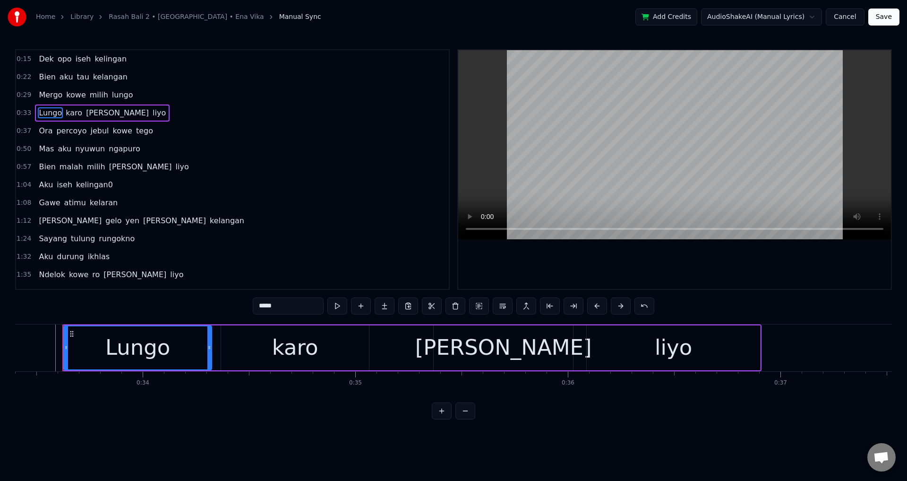
click at [600, 253] on div at bounding box center [674, 169] width 433 height 239
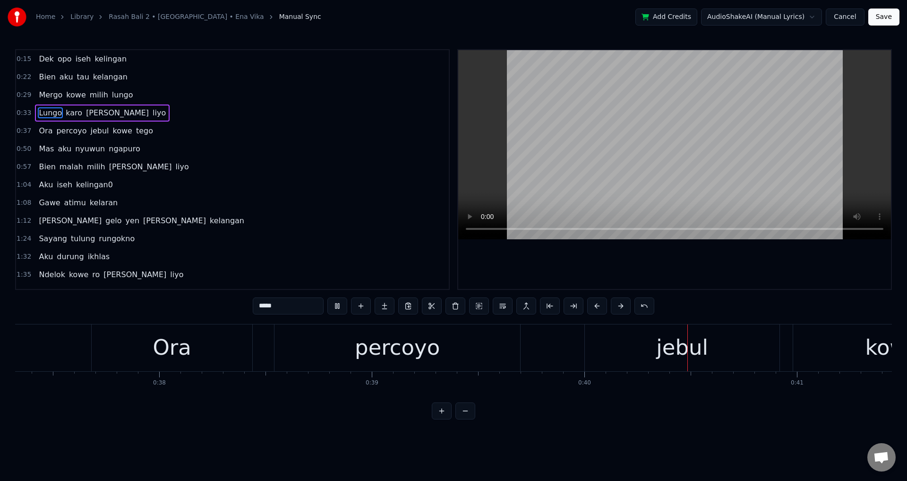
click at [773, 279] on div at bounding box center [674, 169] width 433 height 239
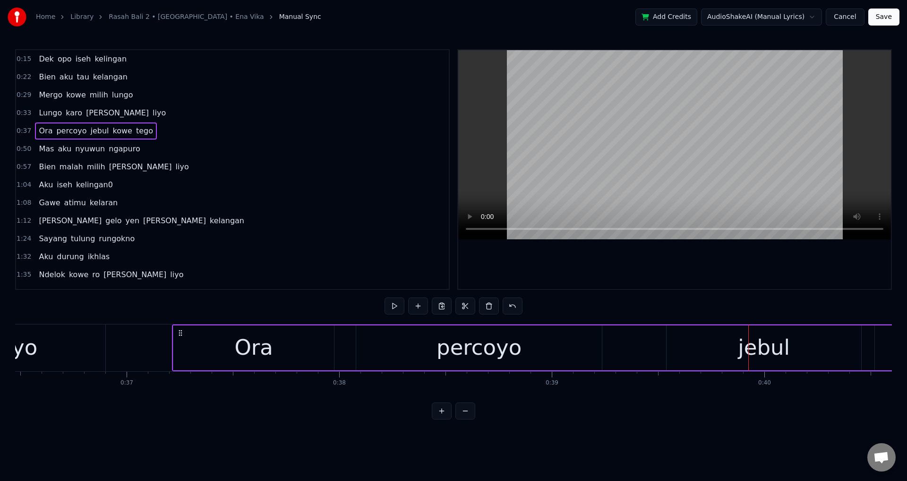
scroll to position [0, 7753]
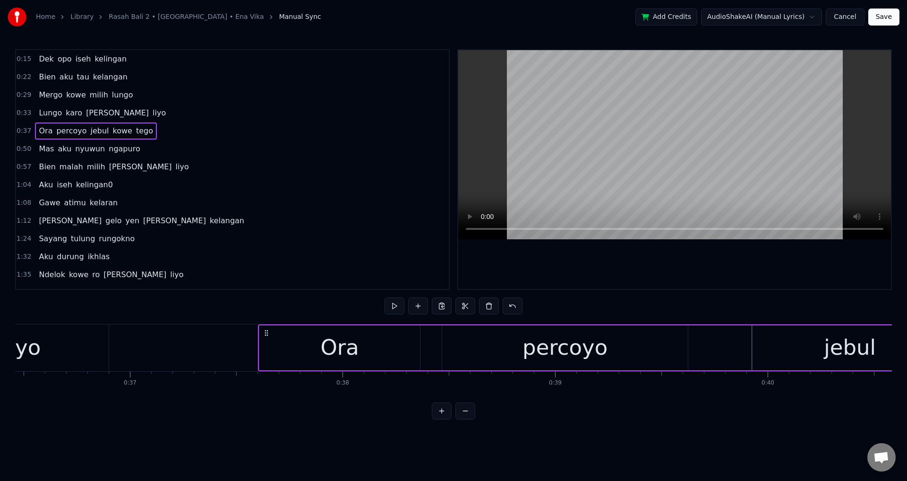
drag, startPoint x: 103, startPoint y: 330, endPoint x: 270, endPoint y: 331, distance: 166.8
click at [270, 331] on icon at bounding box center [267, 333] width 8 height 8
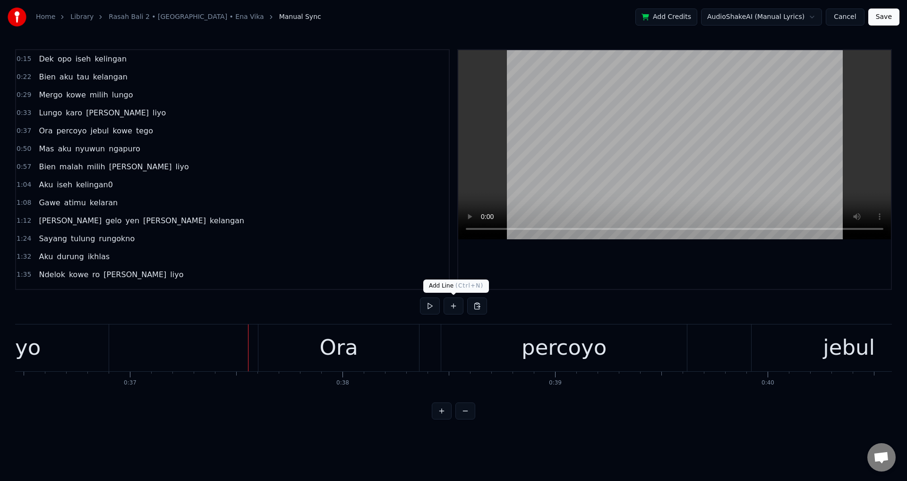
click at [675, 272] on div at bounding box center [674, 169] width 433 height 239
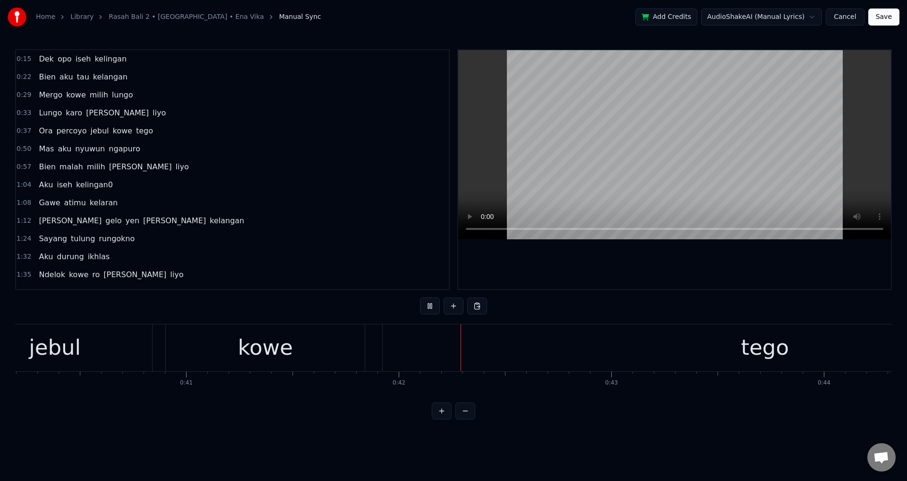
click at [695, 267] on div at bounding box center [674, 169] width 433 height 239
click at [408, 341] on div "tego" at bounding box center [765, 347] width 765 height 47
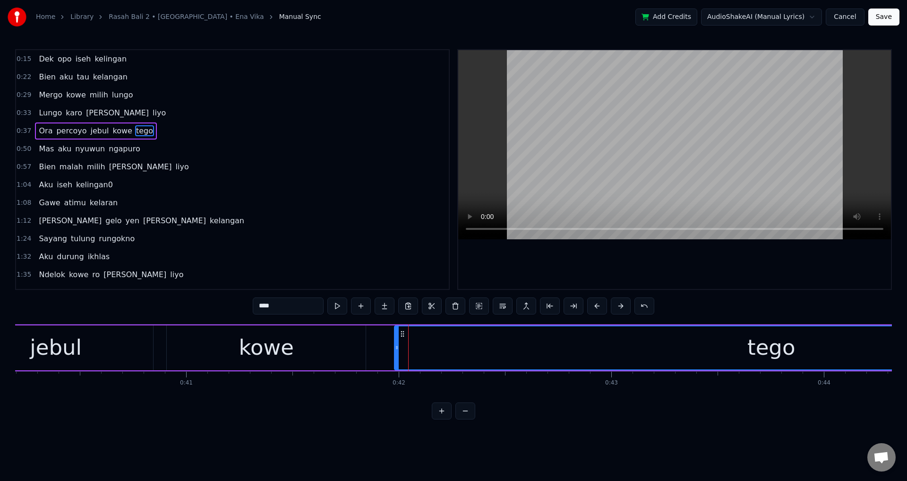
drag, startPoint x: 385, startPoint y: 345, endPoint x: 395, endPoint y: 344, distance: 9.9
click at [395, 344] on icon at bounding box center [397, 348] width 4 height 8
click at [343, 346] on div "kowe" at bounding box center [266, 347] width 199 height 45
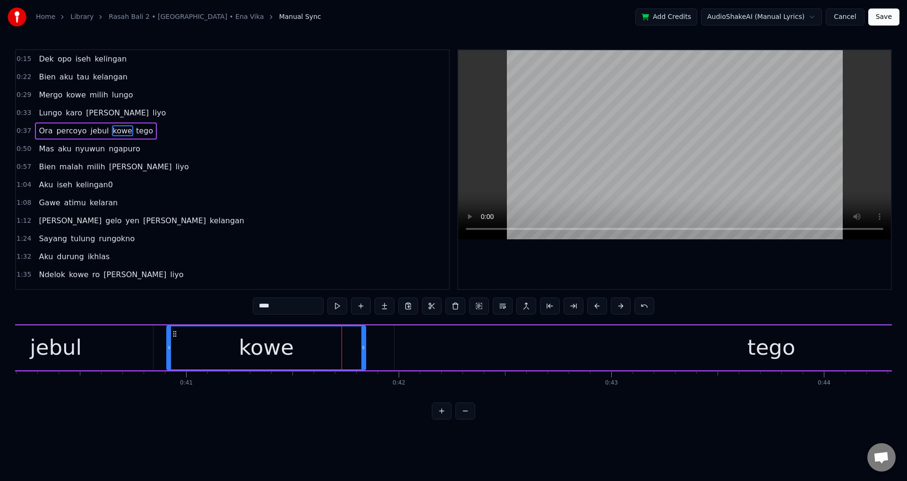
drag, startPoint x: 359, startPoint y: 344, endPoint x: 364, endPoint y: 344, distance: 5.2
click at [364, 344] on div "kowe" at bounding box center [266, 347] width 198 height 43
drag, startPoint x: 364, startPoint y: 344, endPoint x: 393, endPoint y: 346, distance: 28.4
click at [393, 346] on icon at bounding box center [392, 348] width 4 height 8
click at [178, 364] on div "kowe" at bounding box center [280, 347] width 226 height 43
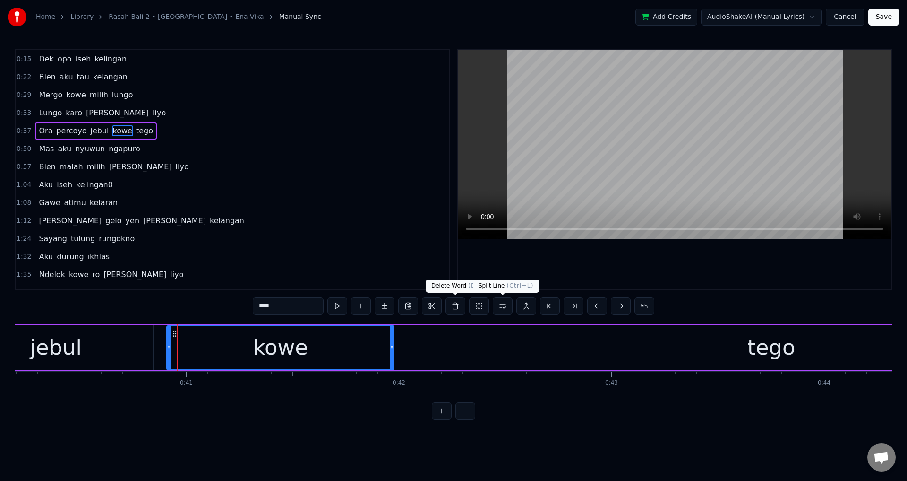
click at [685, 271] on div at bounding box center [674, 169] width 433 height 239
click at [713, 260] on div at bounding box center [674, 169] width 433 height 239
drag, startPoint x: 391, startPoint y: 346, endPoint x: 383, endPoint y: 346, distance: 8.0
click at [383, 346] on icon at bounding box center [384, 348] width 4 height 8
click at [406, 352] on div "tego" at bounding box center [772, 347] width 754 height 45
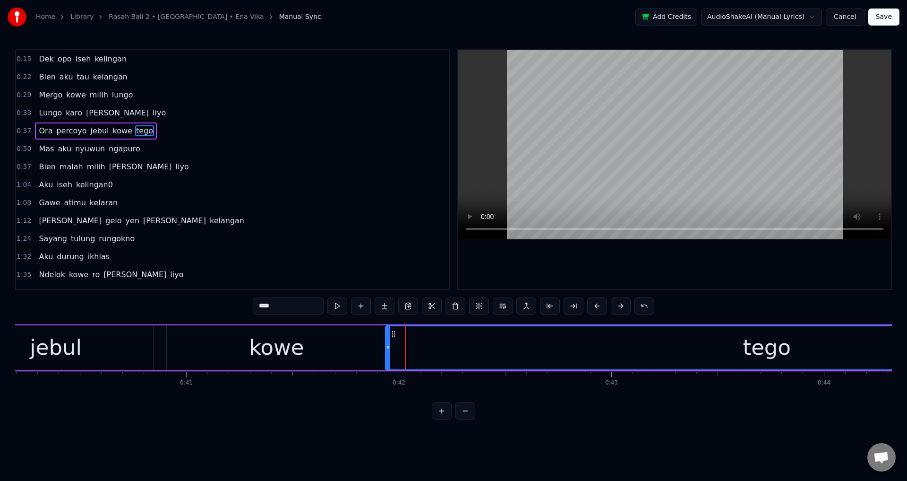
drag, startPoint x: 397, startPoint y: 347, endPoint x: 380, endPoint y: 344, distance: 17.3
click at [386, 344] on icon at bounding box center [388, 348] width 4 height 8
click at [376, 344] on div "kowe" at bounding box center [276, 347] width 219 height 45
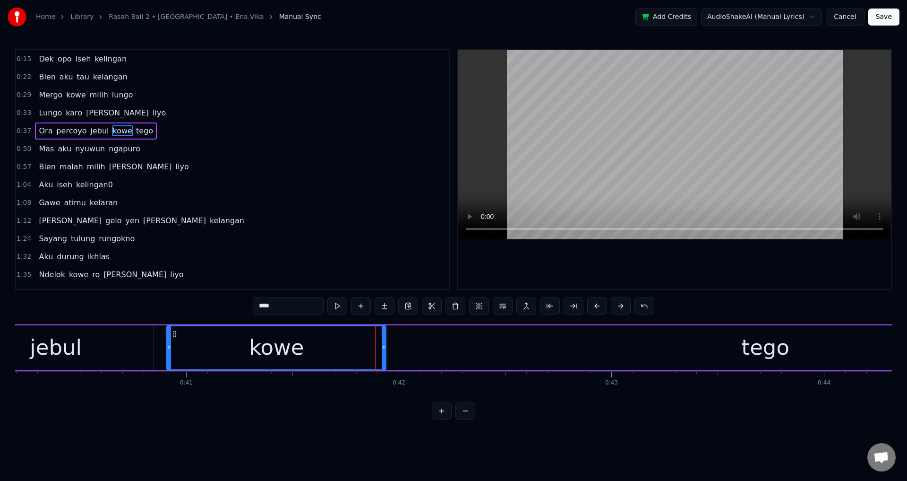
click at [568, 260] on div at bounding box center [674, 169] width 433 height 239
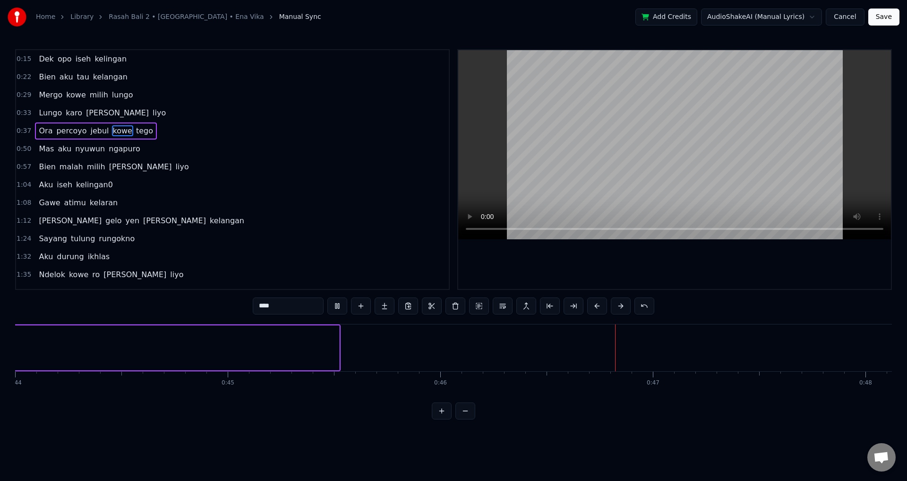
click at [46, 148] on span "Mas" at bounding box center [46, 148] width 17 height 11
type input "***"
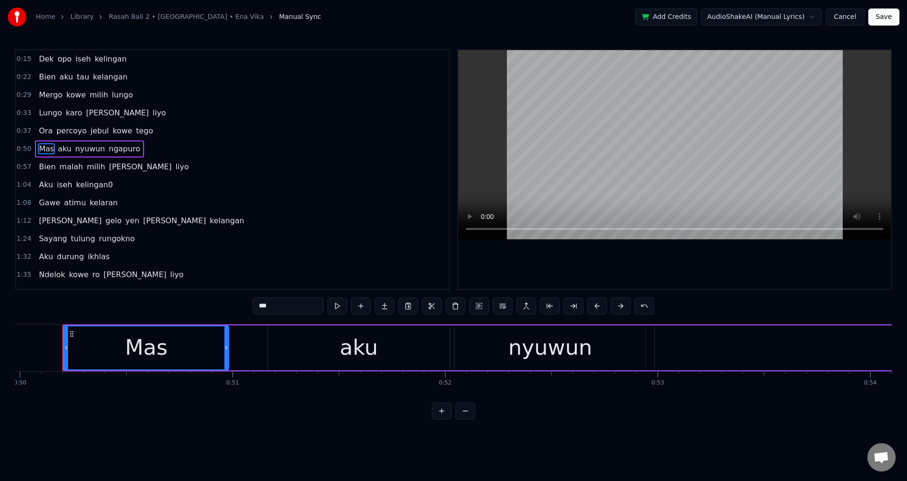
click at [597, 240] on div at bounding box center [674, 169] width 433 height 239
click at [625, 254] on div at bounding box center [674, 169] width 433 height 239
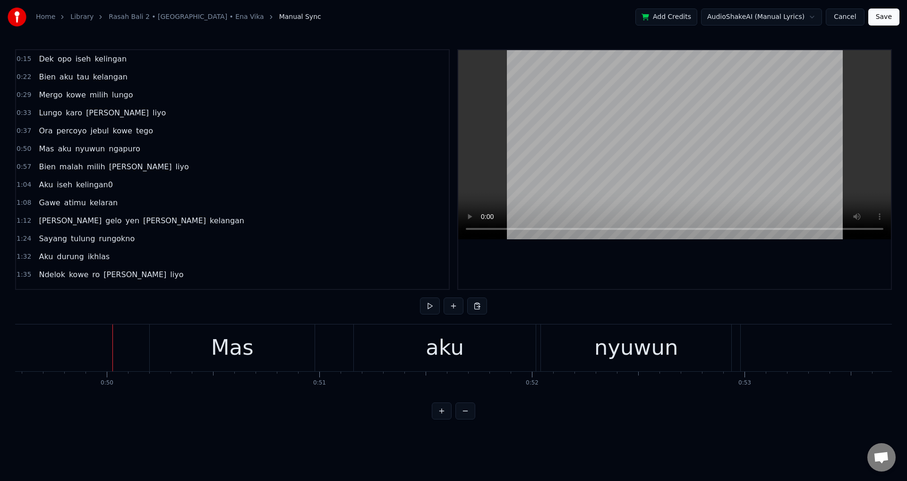
click at [633, 267] on div at bounding box center [674, 169] width 433 height 239
click at [157, 351] on div "Mas" at bounding box center [232, 347] width 165 height 47
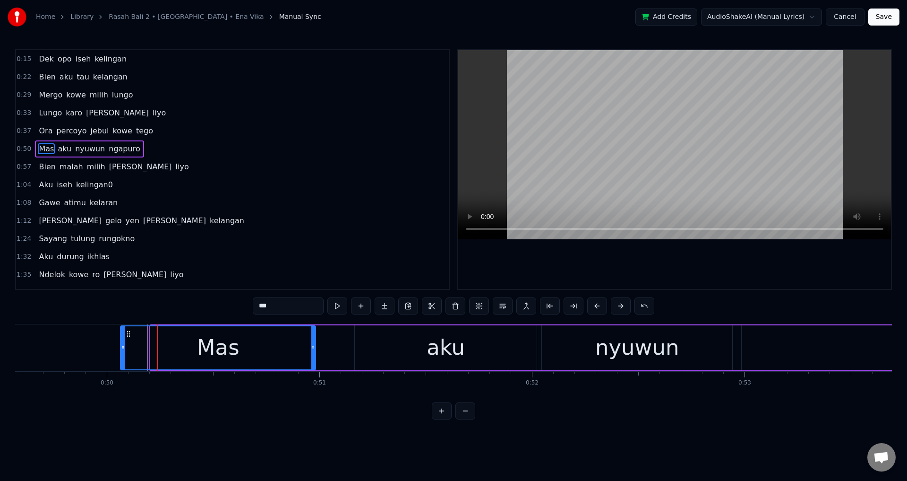
drag, startPoint x: 152, startPoint y: 346, endPoint x: 119, endPoint y: 351, distance: 33.4
click at [121, 347] on icon at bounding box center [123, 348] width 4 height 8
click at [579, 245] on div at bounding box center [674, 169] width 433 height 239
click at [581, 248] on div at bounding box center [674, 169] width 433 height 239
click at [421, 336] on div "aku" at bounding box center [446, 347] width 182 height 45
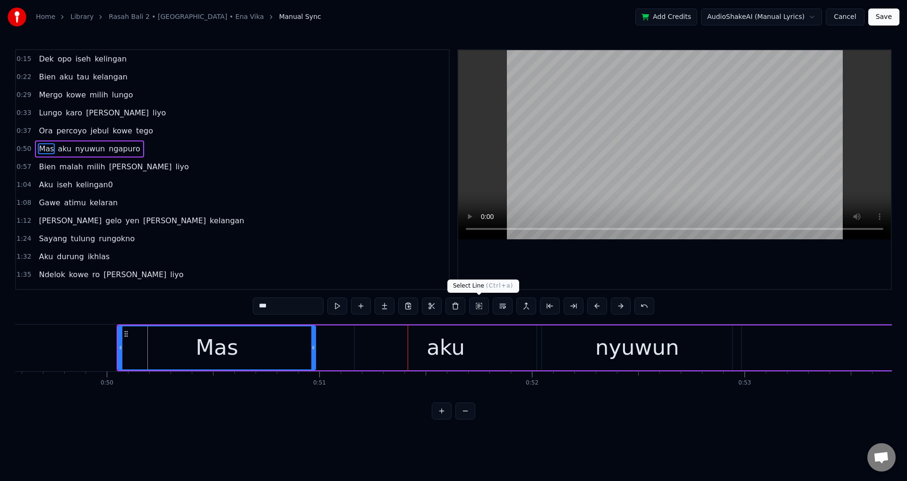
type input "***"
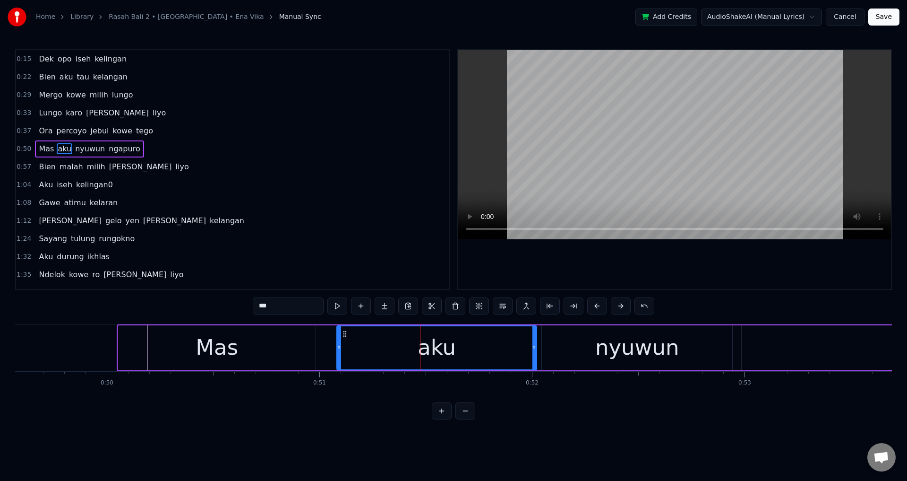
drag, startPoint x: 358, startPoint y: 344, endPoint x: 340, endPoint y: 344, distance: 18.0
click at [340, 344] on icon at bounding box center [339, 348] width 4 height 8
click at [332, 344] on div "Mas aku nyuwun ngapuro" at bounding box center [740, 347] width 1247 height 47
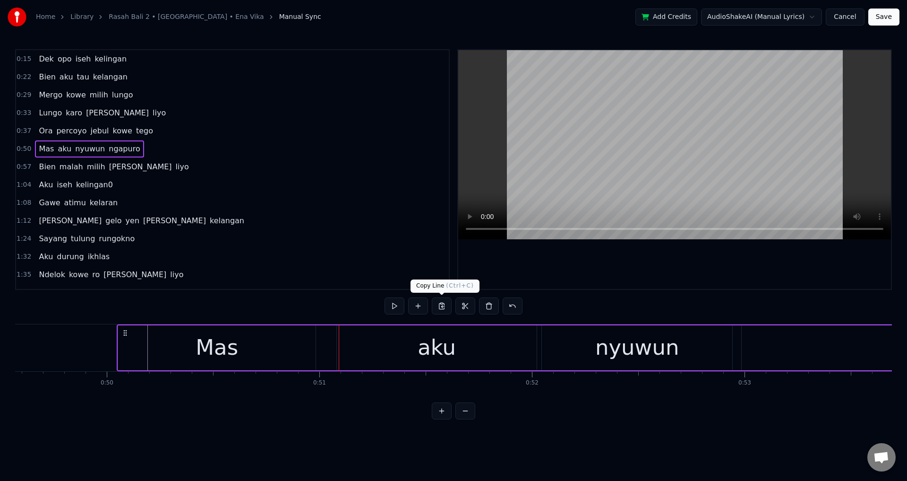
click at [666, 259] on div at bounding box center [674, 169] width 433 height 239
click at [654, 257] on div at bounding box center [674, 169] width 433 height 239
click at [601, 323] on div "0:15 Dek opo iseh kelingan 0:22 Bien aku tau kelangan 0:29 Mergo kowe milih lun…" at bounding box center [453, 234] width 877 height 370
click at [594, 335] on div "nyuwun" at bounding box center [637, 347] width 190 height 45
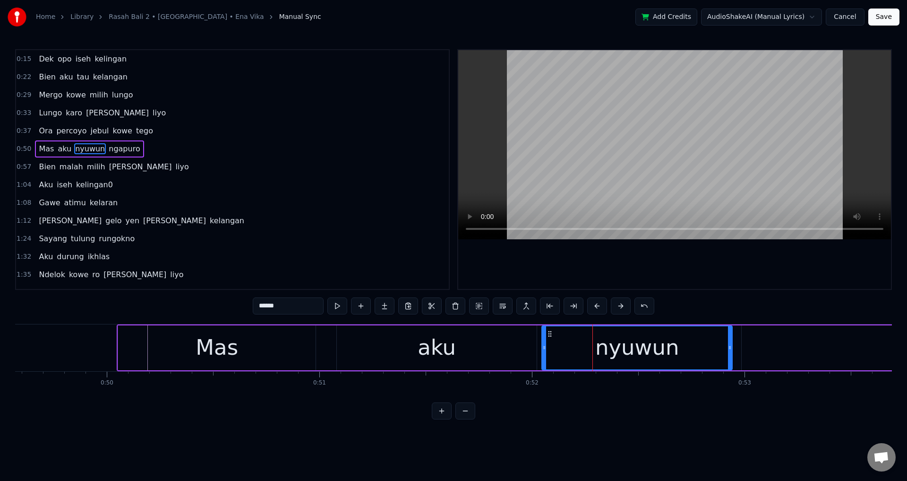
click at [546, 344] on div "nyuwun" at bounding box center [636, 347] width 189 height 43
drag, startPoint x: 546, startPoint y: 344, endPoint x: 563, endPoint y: 327, distance: 24.1
click at [540, 344] on icon at bounding box center [539, 348] width 4 height 8
click at [636, 281] on div "Shift Line Backward ( Shift+[MEDICAL_DATA] Line Backward ( Shift+Left )" at bounding box center [603, 285] width 109 height 13
click at [643, 269] on div at bounding box center [674, 169] width 433 height 239
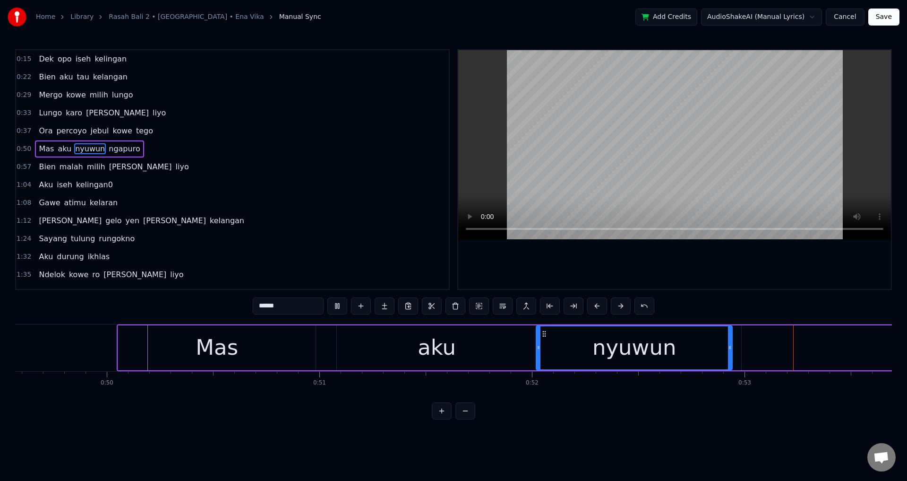
click at [646, 264] on div at bounding box center [674, 169] width 433 height 239
click at [651, 266] on div at bounding box center [674, 169] width 433 height 239
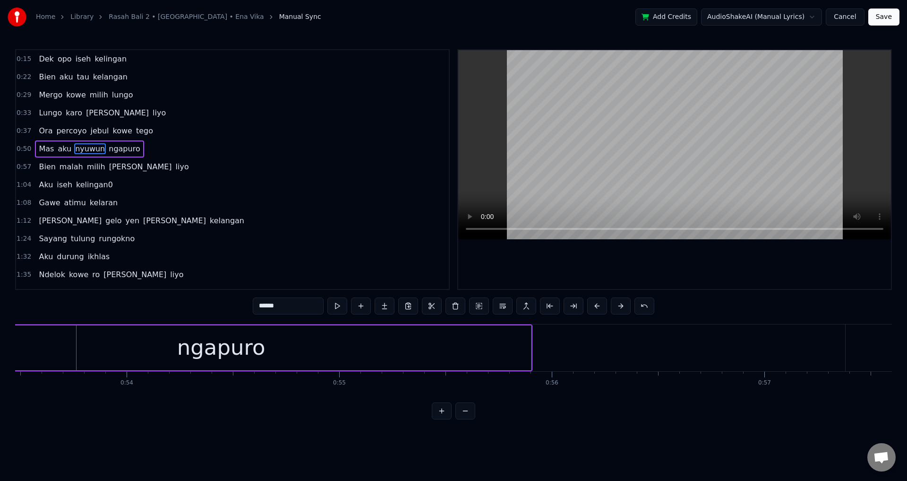
click at [543, 272] on div at bounding box center [674, 169] width 433 height 239
click at [543, 271] on div at bounding box center [674, 169] width 433 height 239
click at [564, 271] on div at bounding box center [674, 169] width 433 height 239
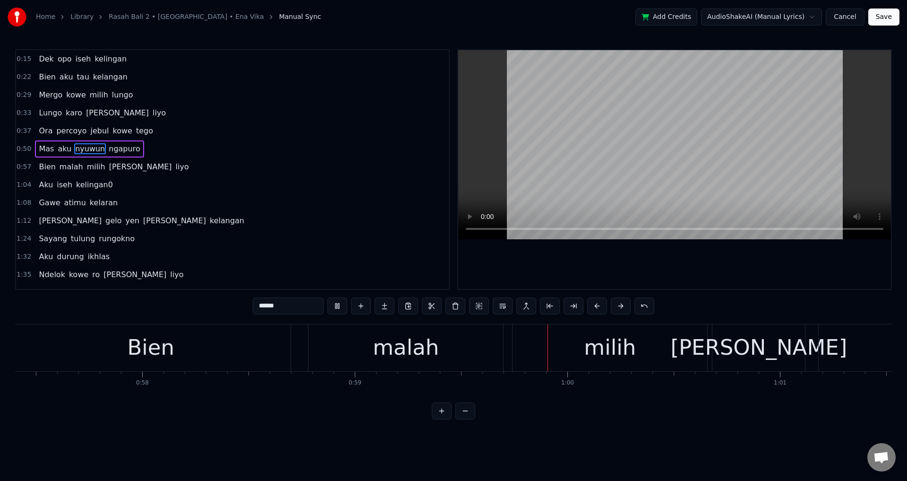
click at [564, 264] on div at bounding box center [674, 169] width 433 height 239
click at [510, 350] on div "Bien malah milih [PERSON_NAME]" at bounding box center [638, 347] width 1256 height 47
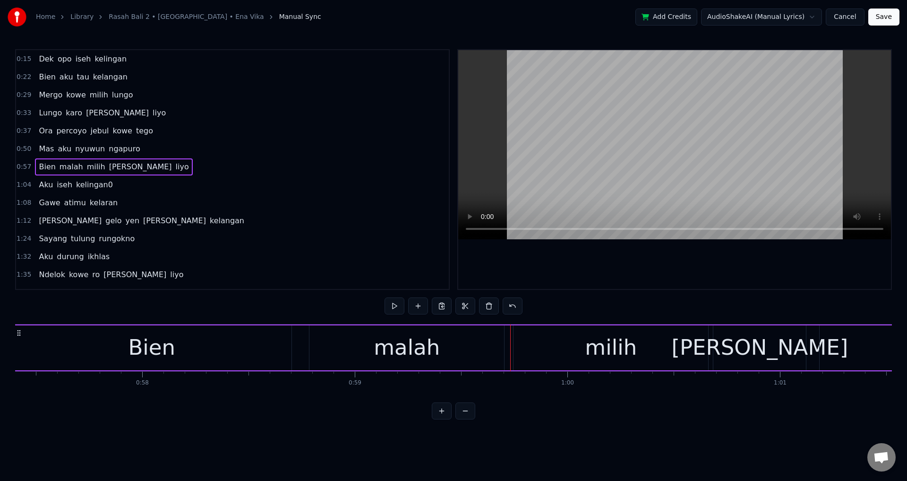
click at [20, 335] on circle at bounding box center [20, 335] width 0 height 0
click at [17, 336] on div "Bien malah milih [PERSON_NAME]" at bounding box center [638, 347] width 1256 height 47
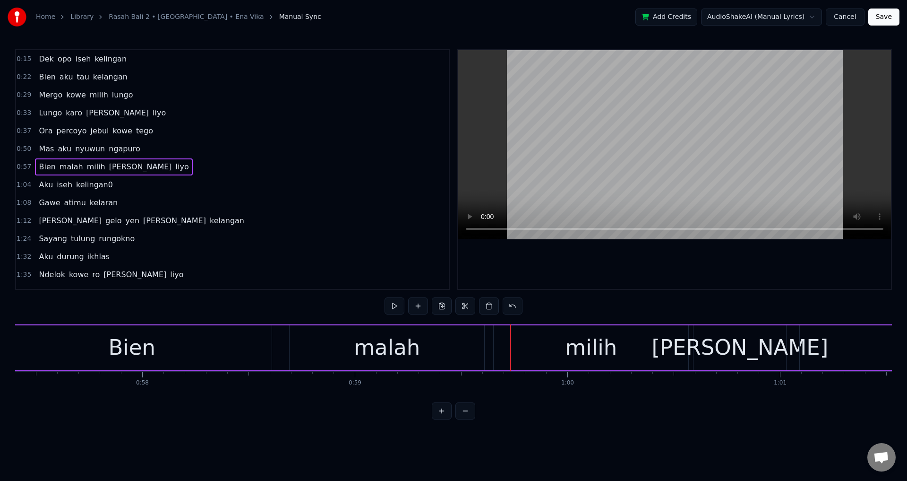
scroll to position [0, 12183]
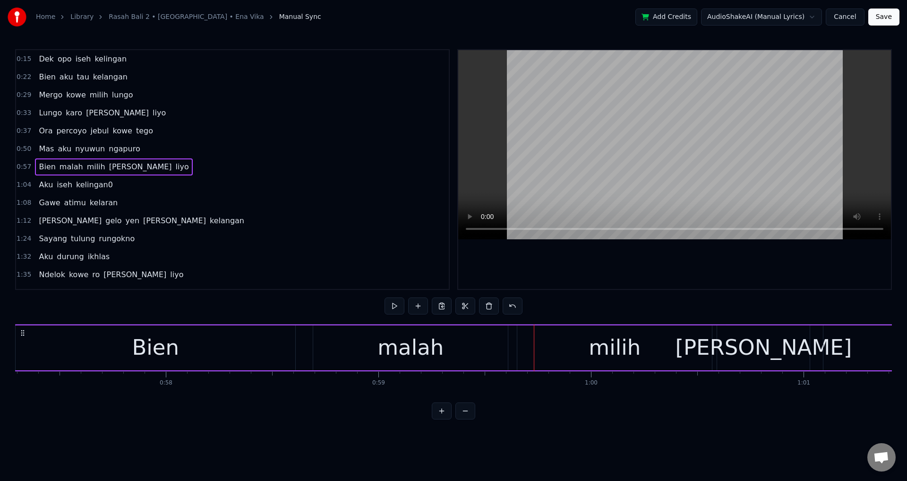
click at [577, 272] on div at bounding box center [674, 169] width 433 height 239
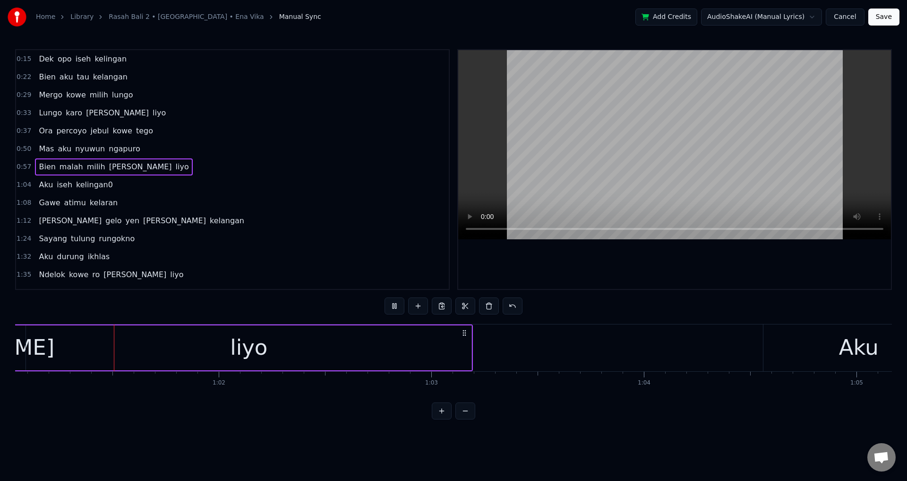
click at [672, 260] on div at bounding box center [674, 169] width 433 height 239
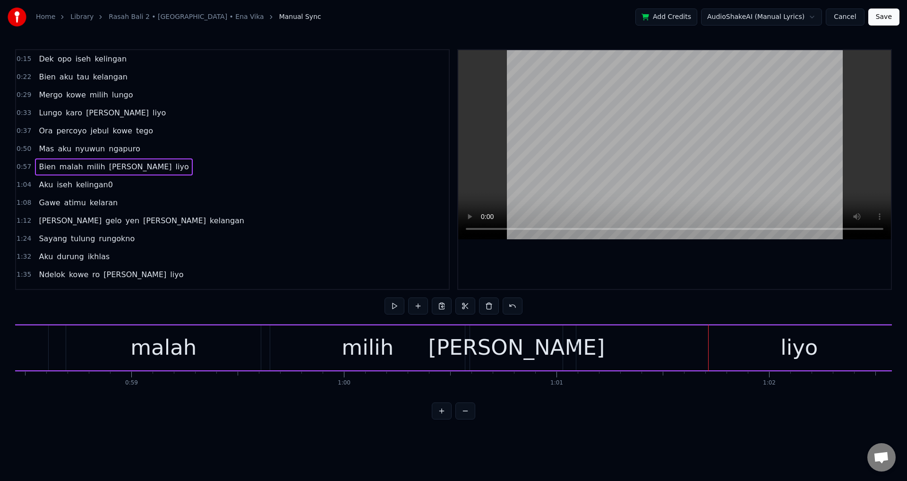
scroll to position [0, 11966]
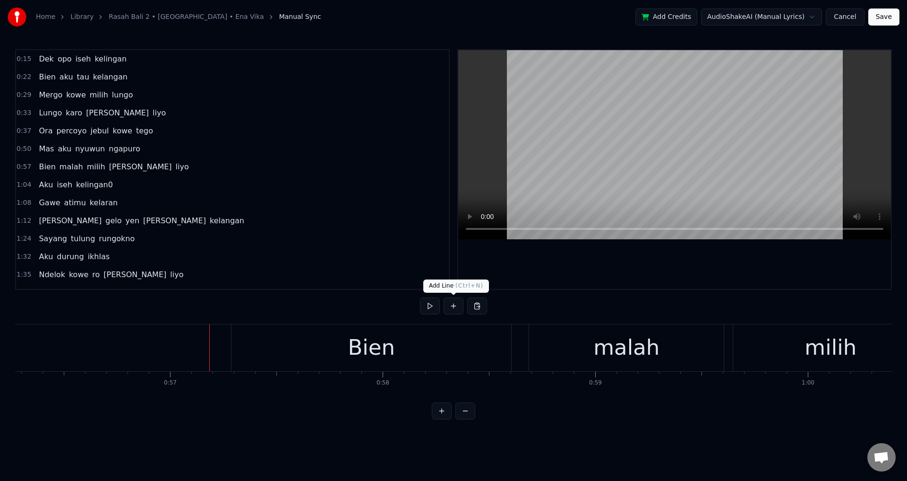
click at [664, 271] on div at bounding box center [674, 169] width 433 height 239
click at [654, 266] on div at bounding box center [674, 169] width 433 height 239
click at [517, 344] on div "Bien malah milih [PERSON_NAME]" at bounding box center [859, 347] width 1256 height 47
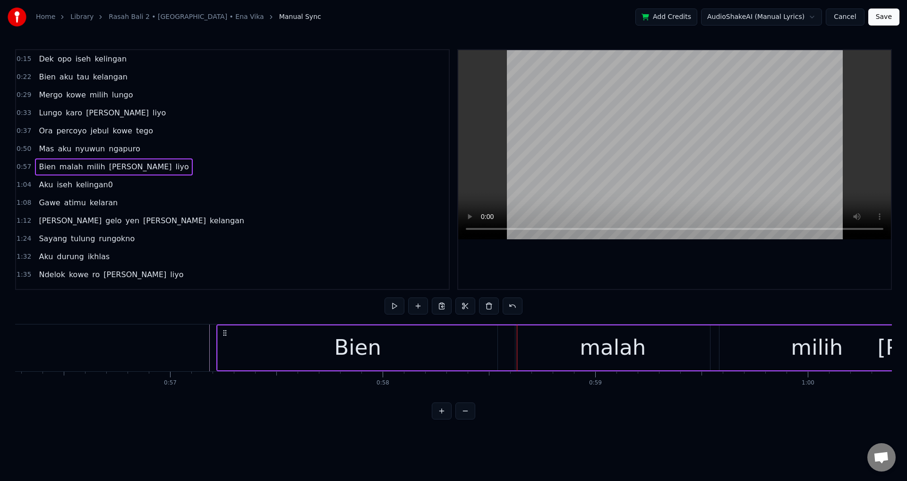
drag, startPoint x: 239, startPoint y: 328, endPoint x: 220, endPoint y: 334, distance: 19.7
click at [222, 330] on icon at bounding box center [225, 333] width 8 height 8
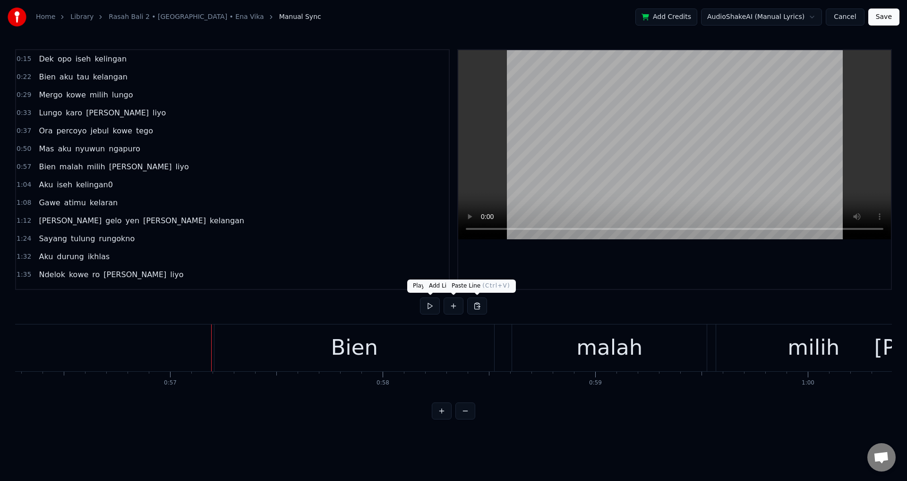
click at [582, 280] on div at bounding box center [674, 169] width 433 height 239
click at [680, 275] on div at bounding box center [674, 169] width 433 height 239
click at [701, 356] on div "malah" at bounding box center [609, 347] width 195 height 47
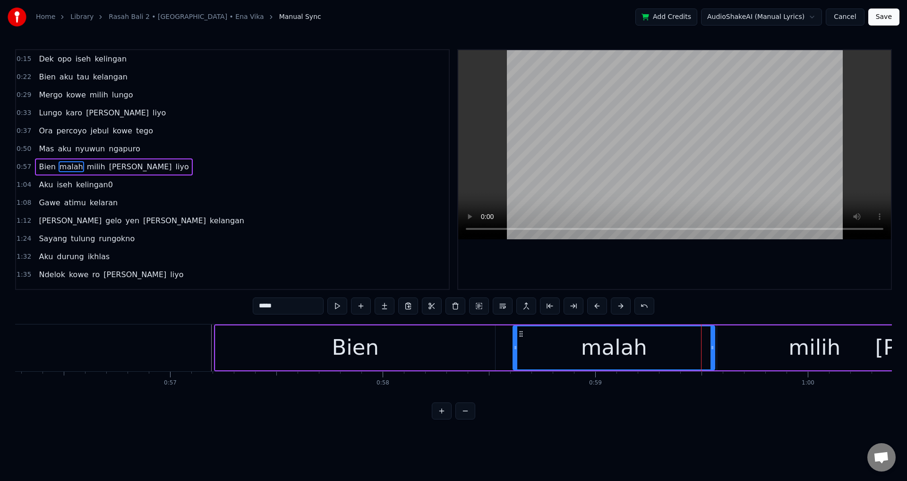
drag, startPoint x: 705, startPoint y: 349, endPoint x: 717, endPoint y: 350, distance: 11.8
click at [714, 350] on icon at bounding box center [713, 348] width 4 height 8
click at [553, 344] on div "malah" at bounding box center [616, 347] width 205 height 43
click at [651, 272] on div at bounding box center [674, 169] width 433 height 239
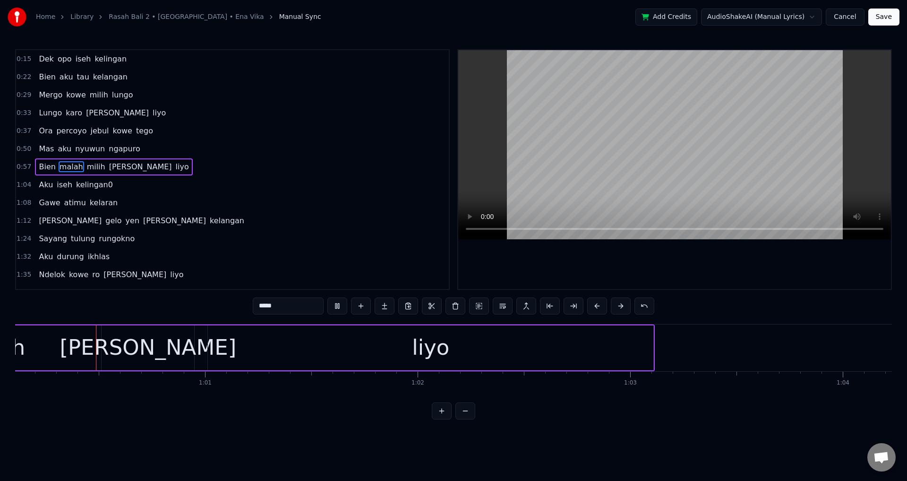
click at [674, 276] on div at bounding box center [674, 169] width 433 height 239
click at [110, 348] on div "[PERSON_NAME]" at bounding box center [148, 347] width 93 height 45
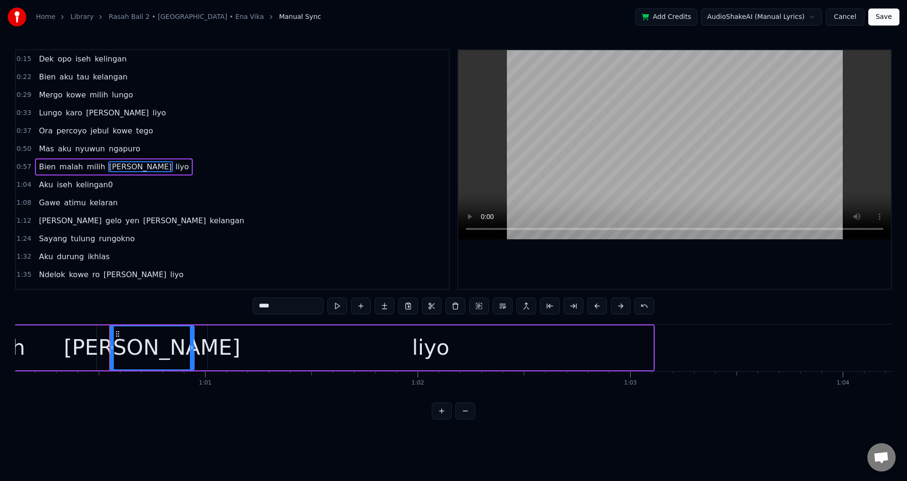
drag, startPoint x: 106, startPoint y: 346, endPoint x: 114, endPoint y: 348, distance: 8.3
click at [114, 348] on icon at bounding box center [112, 348] width 4 height 8
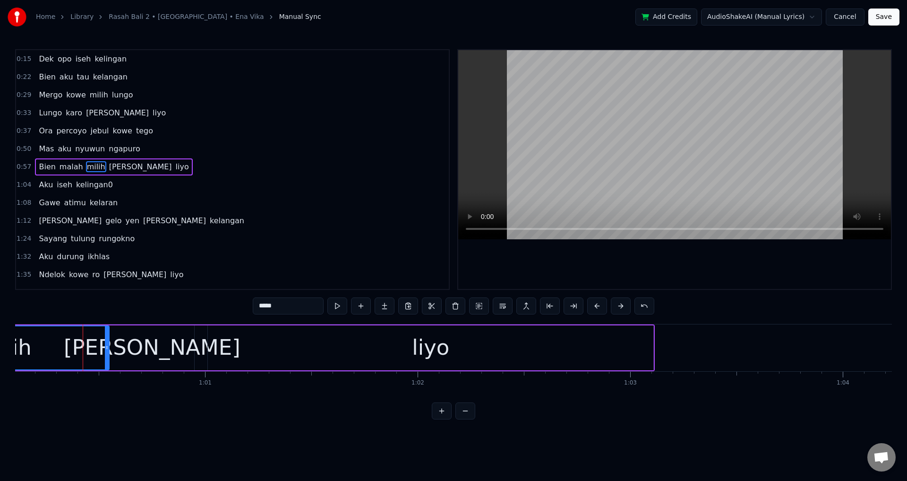
drag, startPoint x: 94, startPoint y: 344, endPoint x: 107, endPoint y: 343, distance: 12.8
click at [107, 343] on div at bounding box center [107, 347] width 4 height 43
click at [60, 351] on div "milih" at bounding box center [5, 347] width 207 height 43
click at [577, 272] on div at bounding box center [674, 169] width 433 height 239
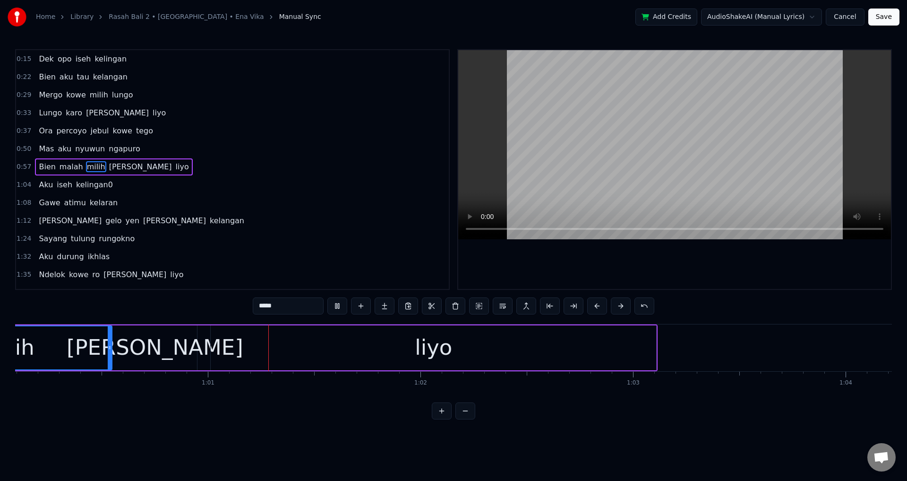
click at [594, 271] on div at bounding box center [674, 169] width 433 height 239
click at [181, 348] on div "[PERSON_NAME]" at bounding box center [155, 347] width 177 height 32
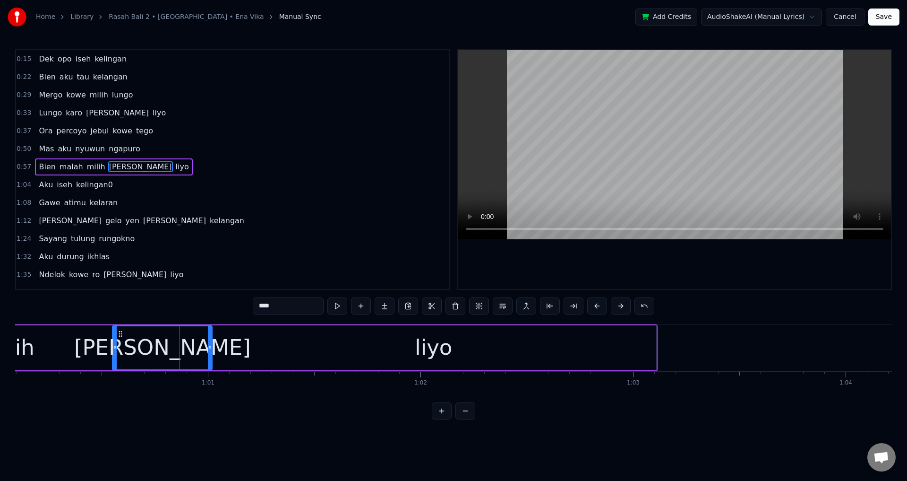
drag, startPoint x: 196, startPoint y: 348, endPoint x: 216, endPoint y: 350, distance: 20.4
click at [212, 350] on icon at bounding box center [210, 348] width 4 height 8
click at [222, 358] on div "liyo" at bounding box center [434, 347] width 446 height 45
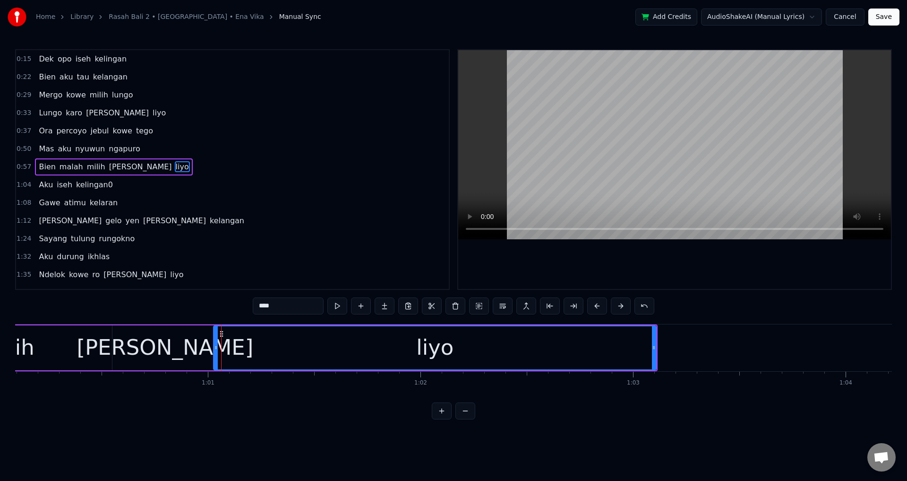
drag, startPoint x: 212, startPoint y: 353, endPoint x: 217, endPoint y: 354, distance: 5.4
click at [217, 354] on div at bounding box center [216, 347] width 4 height 43
click at [167, 354] on div "[PERSON_NAME]" at bounding box center [165, 347] width 177 height 32
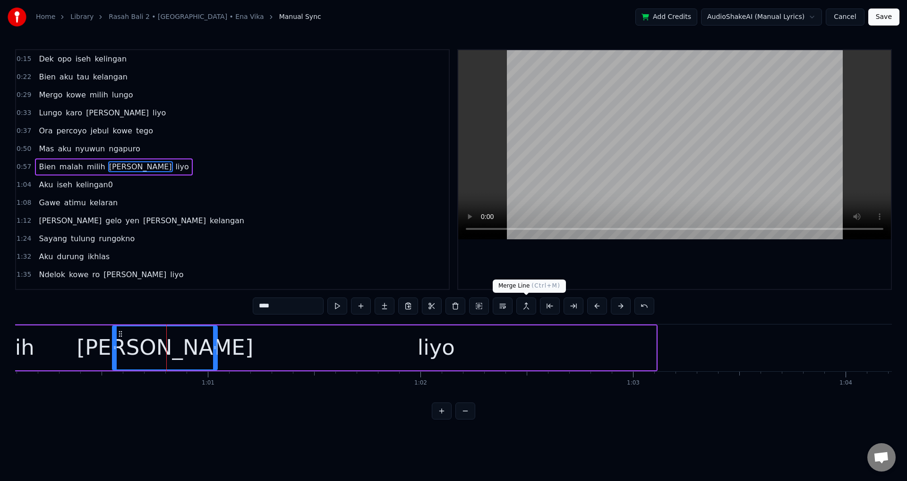
click at [686, 267] on div at bounding box center [674, 169] width 433 height 239
click at [704, 264] on div at bounding box center [674, 169] width 433 height 239
click at [219, 353] on div "liyo" at bounding box center [436, 347] width 440 height 45
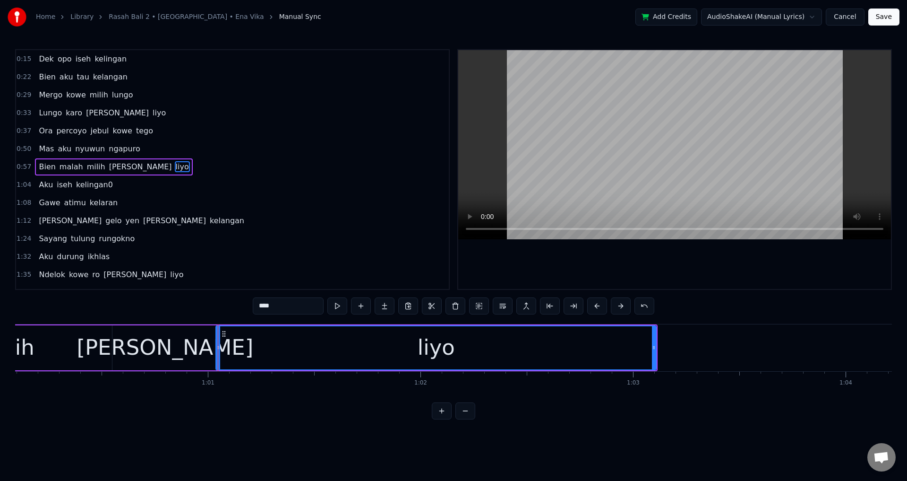
click at [216, 352] on div "liyo" at bounding box center [435, 347] width 441 height 45
drag, startPoint x: 217, startPoint y: 352, endPoint x: 229, endPoint y: 353, distance: 11.4
click at [223, 353] on div at bounding box center [221, 347] width 4 height 43
click at [204, 349] on div "[PERSON_NAME]" at bounding box center [164, 347] width 105 height 45
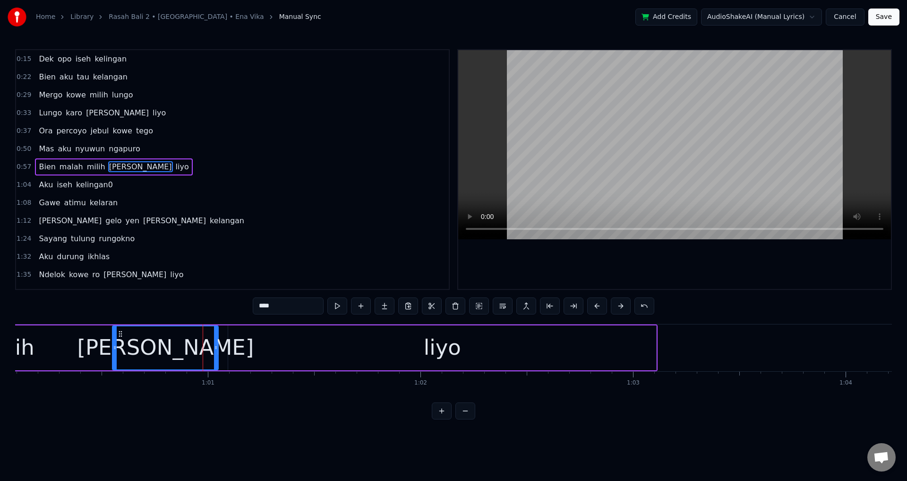
drag, startPoint x: 215, startPoint y: 340, endPoint x: 225, endPoint y: 344, distance: 11.1
click at [218, 344] on div at bounding box center [216, 347] width 4 height 43
click at [125, 346] on div "[PERSON_NAME]" at bounding box center [170, 347] width 114 height 43
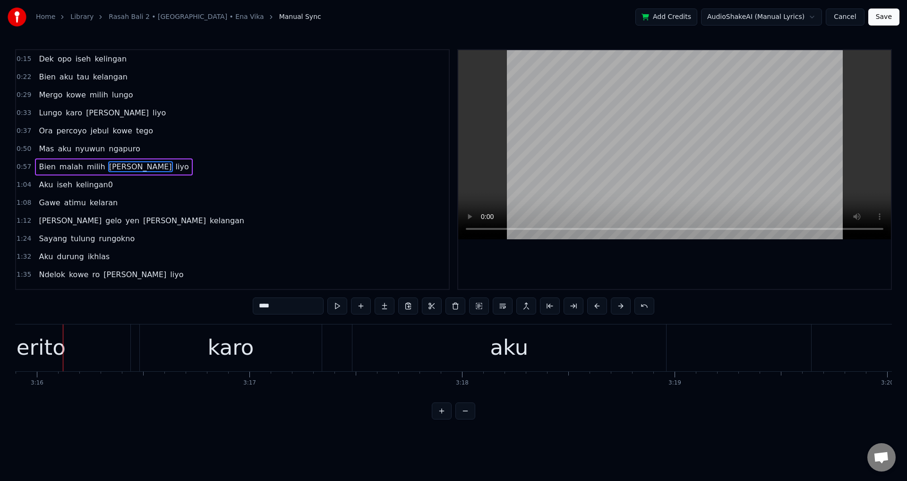
click at [108, 167] on span "[PERSON_NAME]" at bounding box center [140, 166] width 65 height 11
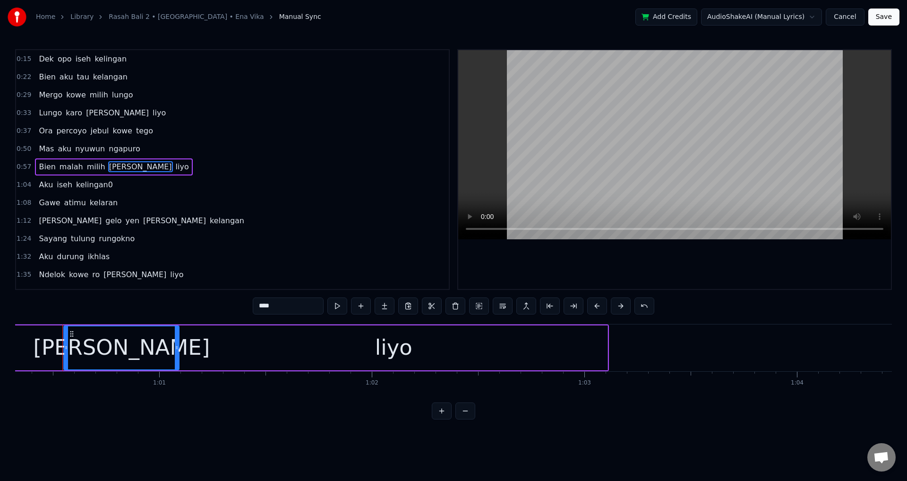
click at [551, 272] on div at bounding box center [674, 169] width 433 height 239
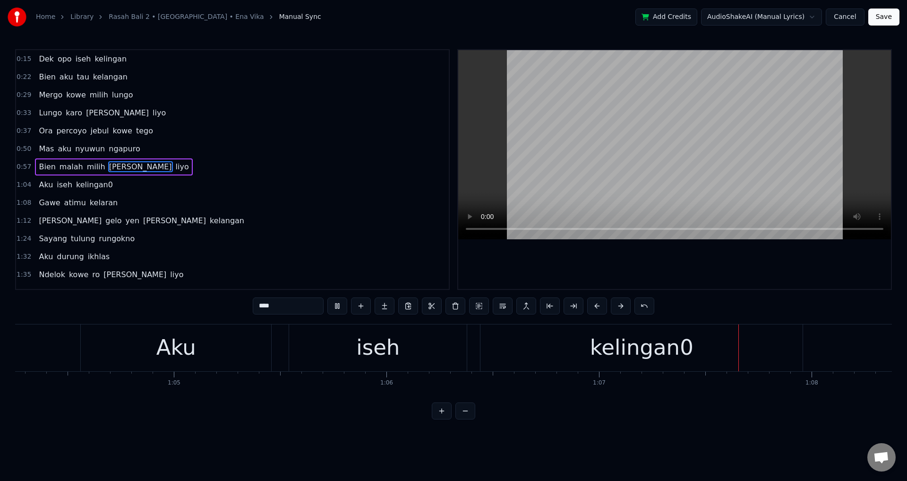
click at [637, 284] on div at bounding box center [674, 169] width 433 height 239
click at [610, 356] on div "kelingan0" at bounding box center [641, 347] width 103 height 32
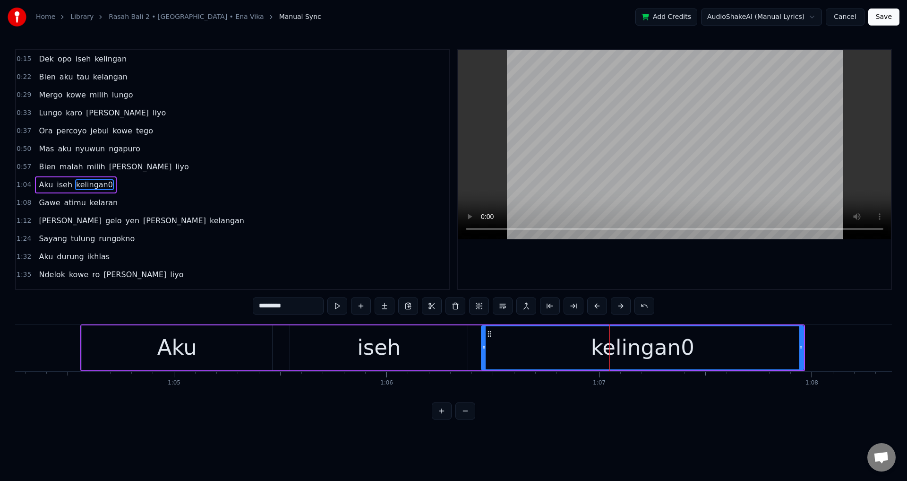
scroll to position [15, 0]
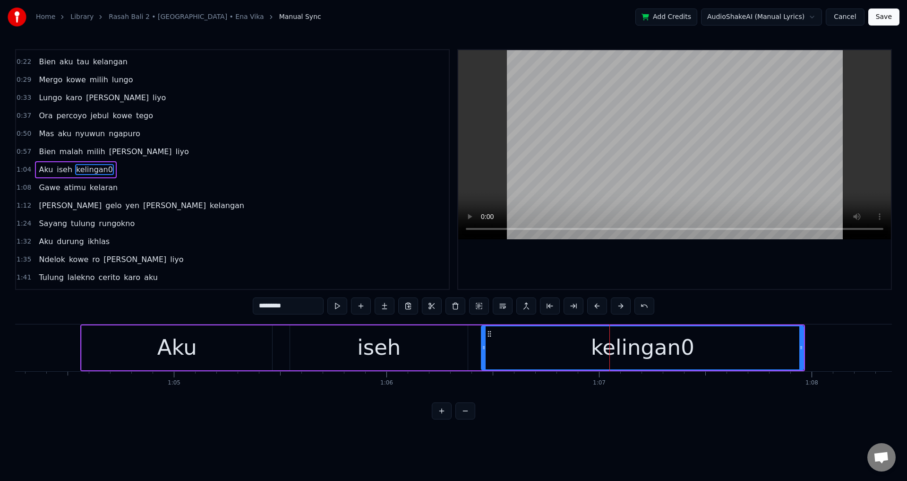
click at [299, 311] on input "*********" at bounding box center [288, 305] width 71 height 17
type input "********"
click at [595, 270] on div at bounding box center [674, 169] width 433 height 239
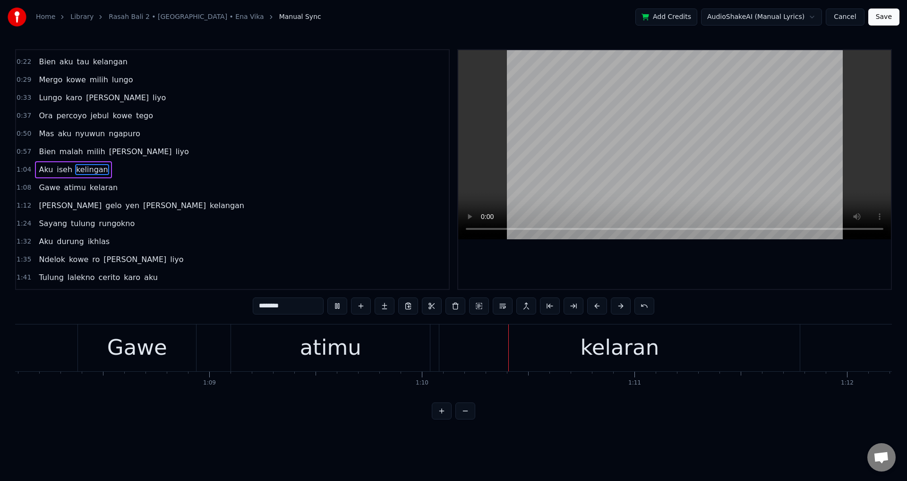
click at [626, 275] on div at bounding box center [674, 169] width 433 height 239
click at [209, 349] on div "Gawe atimu kelaran" at bounding box center [439, 347] width 725 height 47
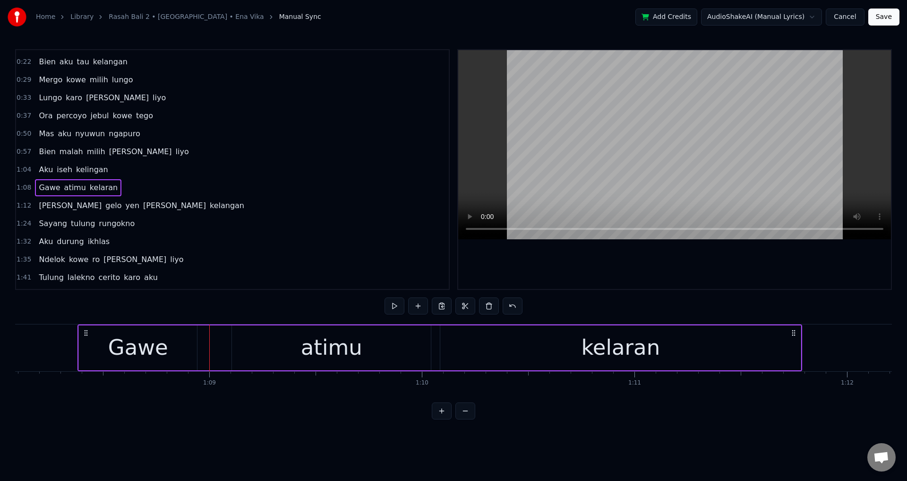
click at [88, 332] on div "Gawe atimu kelaran" at bounding box center [439, 347] width 725 height 47
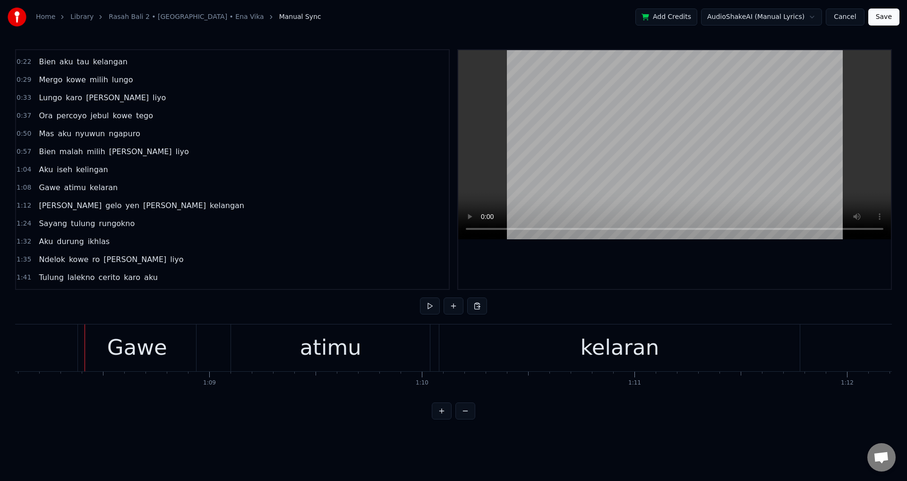
click at [223, 347] on div "Gawe atimu kelaran" at bounding box center [439, 347] width 725 height 47
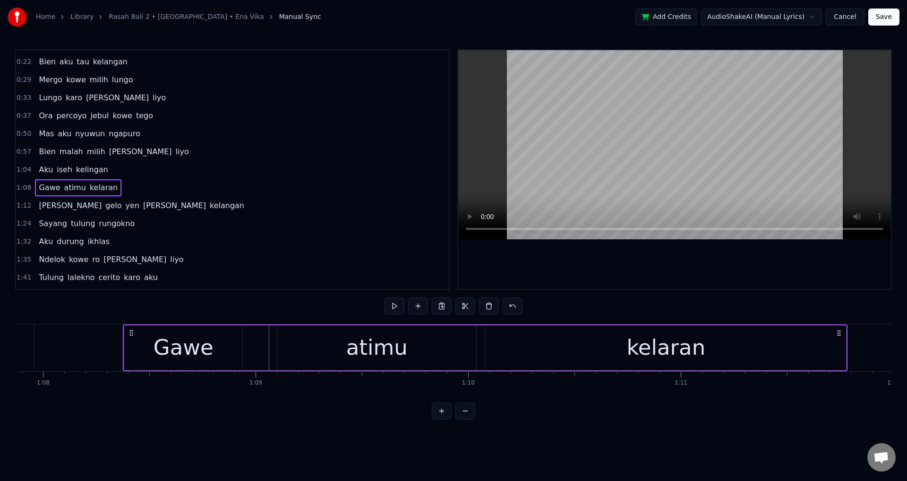
drag, startPoint x: 85, startPoint y: 330, endPoint x: 79, endPoint y: 331, distance: 5.7
click at [128, 331] on icon at bounding box center [132, 333] width 8 height 8
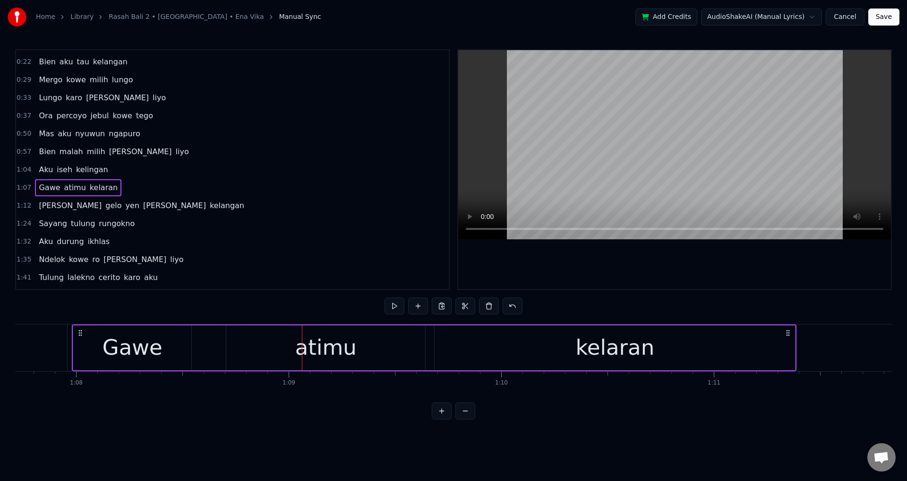
drag, startPoint x: 76, startPoint y: 332, endPoint x: 119, endPoint y: 331, distance: 42.6
click at [129, 333] on div "Gawe" at bounding box center [132, 347] width 118 height 45
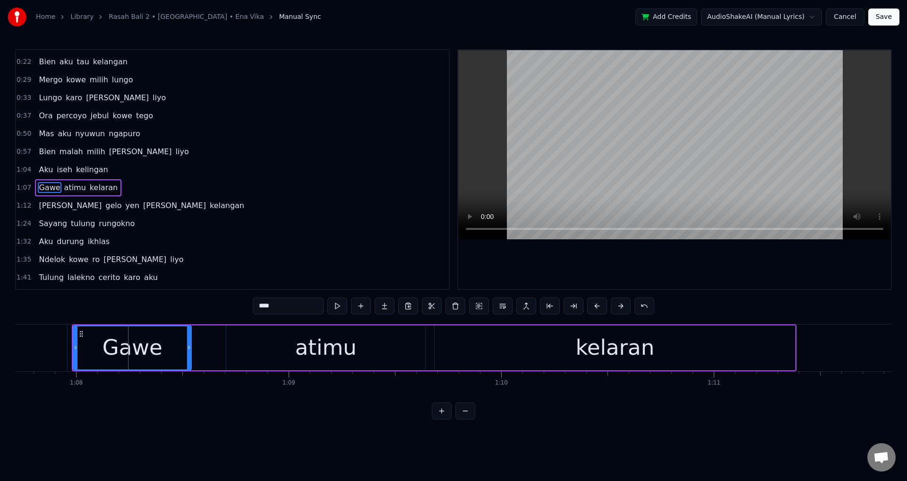
scroll to position [33, 0]
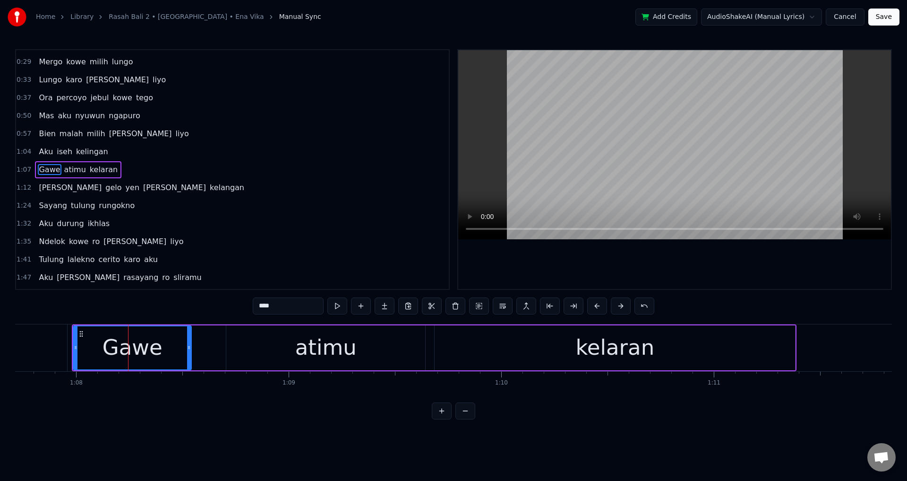
click at [211, 354] on div "Gawe atimu kelaran" at bounding box center [434, 347] width 725 height 47
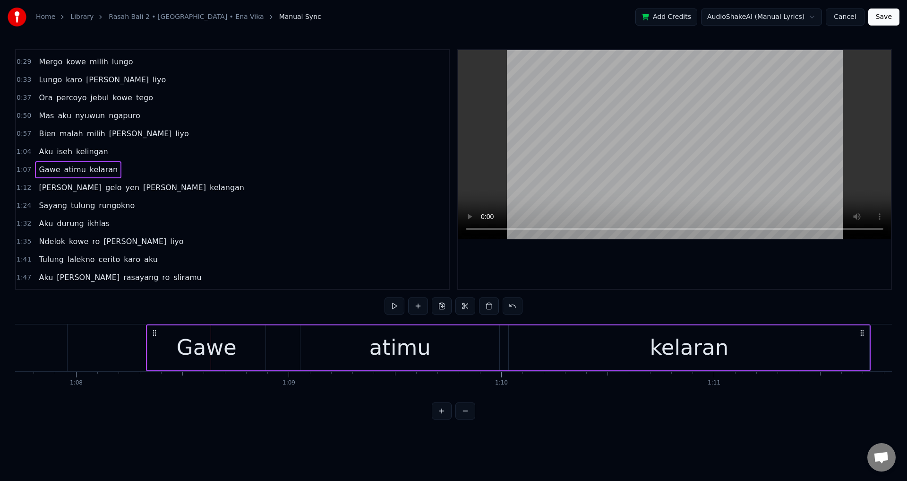
drag, startPoint x: 78, startPoint y: 334, endPoint x: 151, endPoint y: 342, distance: 73.7
click at [151, 342] on div "Gawe atimu kelaran" at bounding box center [508, 347] width 725 height 47
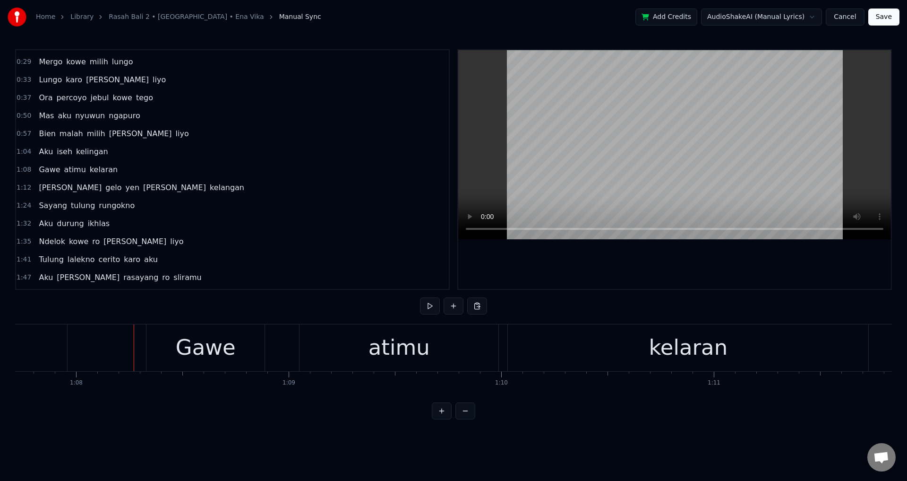
click at [637, 286] on div at bounding box center [674, 169] width 433 height 239
drag, startPoint x: 637, startPoint y: 275, endPoint x: 233, endPoint y: 375, distance: 416.3
click at [636, 276] on div at bounding box center [674, 169] width 433 height 239
click at [218, 361] on div "Gawe" at bounding box center [206, 347] width 60 height 32
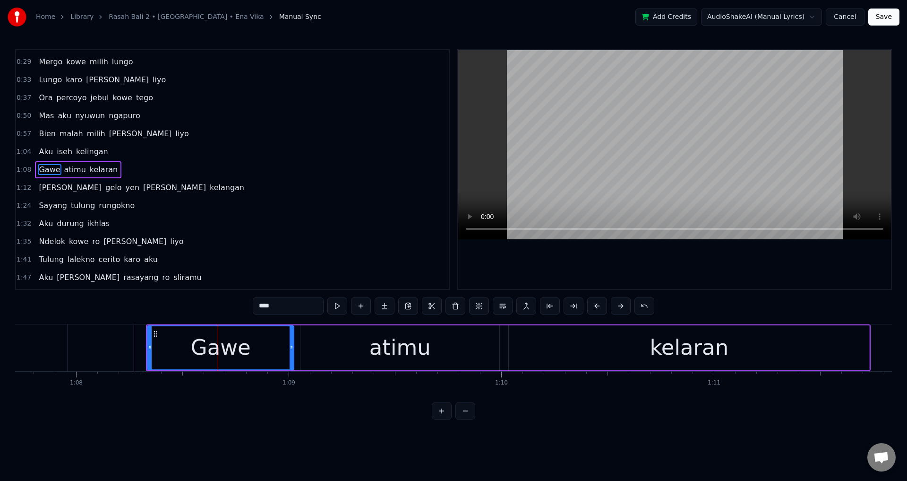
drag, startPoint x: 263, startPoint y: 348, endPoint x: 293, endPoint y: 357, distance: 31.4
click at [293, 357] on div at bounding box center [292, 347] width 4 height 43
click at [253, 352] on div "Gawe" at bounding box center [223, 347] width 151 height 43
click at [543, 288] on div at bounding box center [674, 169] width 433 height 239
click at [592, 284] on div at bounding box center [674, 169] width 433 height 239
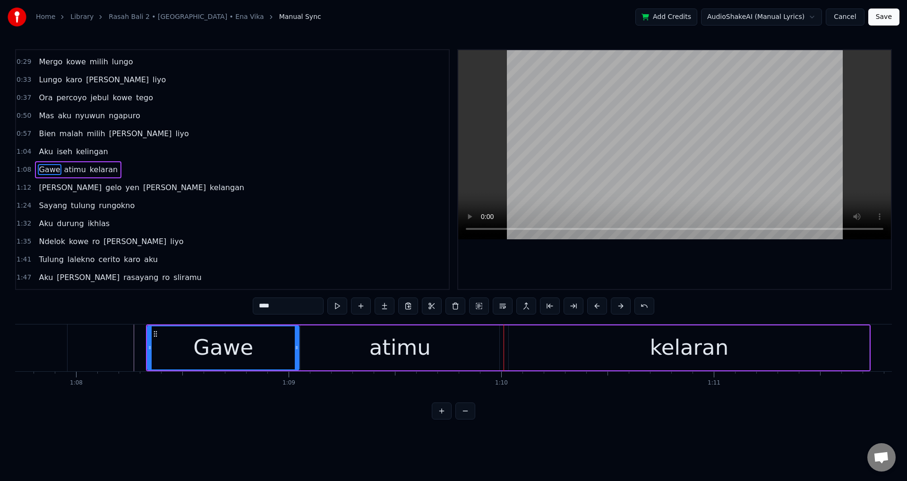
click at [515, 358] on div "kelaran" at bounding box center [689, 347] width 361 height 45
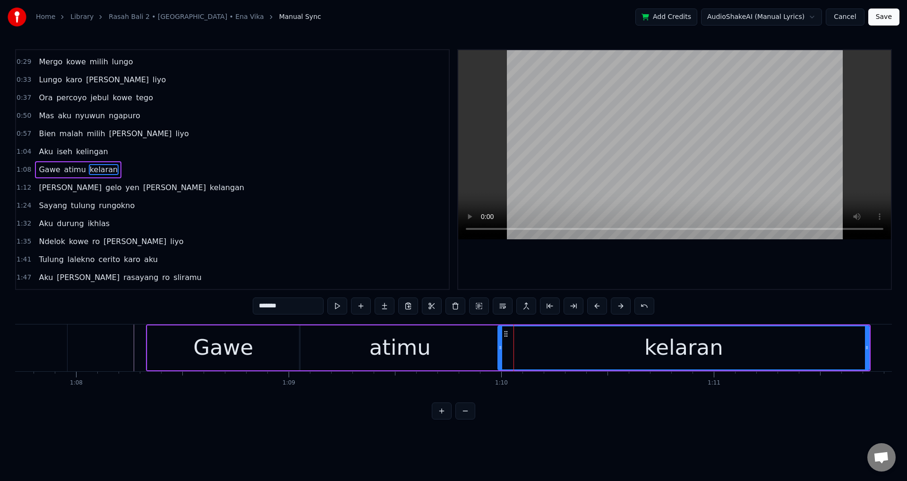
drag, startPoint x: 513, startPoint y: 351, endPoint x: 502, endPoint y: 353, distance: 11.2
click at [502, 353] on div at bounding box center [501, 347] width 4 height 43
click at [199, 354] on div "Gawe" at bounding box center [223, 347] width 60 height 32
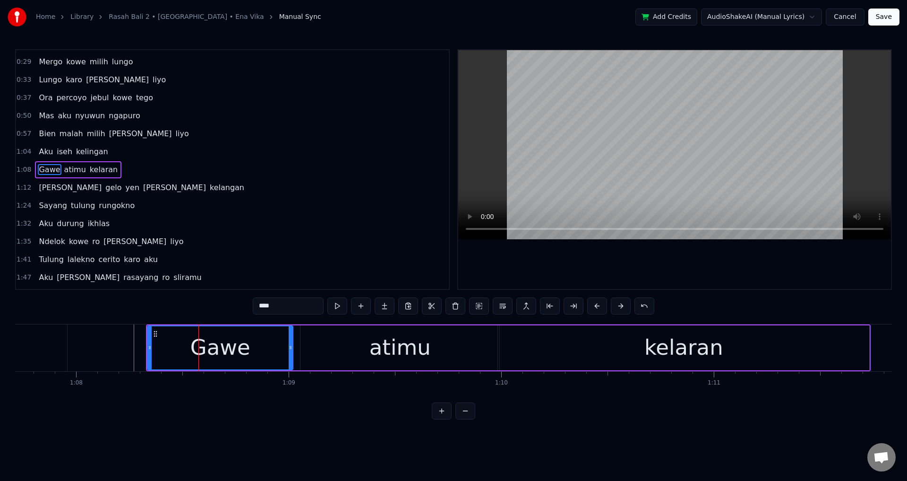
drag, startPoint x: 297, startPoint y: 352, endPoint x: 290, endPoint y: 350, distance: 7.7
click at [290, 351] on div at bounding box center [291, 347] width 4 height 43
drag, startPoint x: 312, startPoint y: 349, endPoint x: 298, endPoint y: 346, distance: 14.5
click at [313, 349] on div "atimu" at bounding box center [400, 347] width 199 height 45
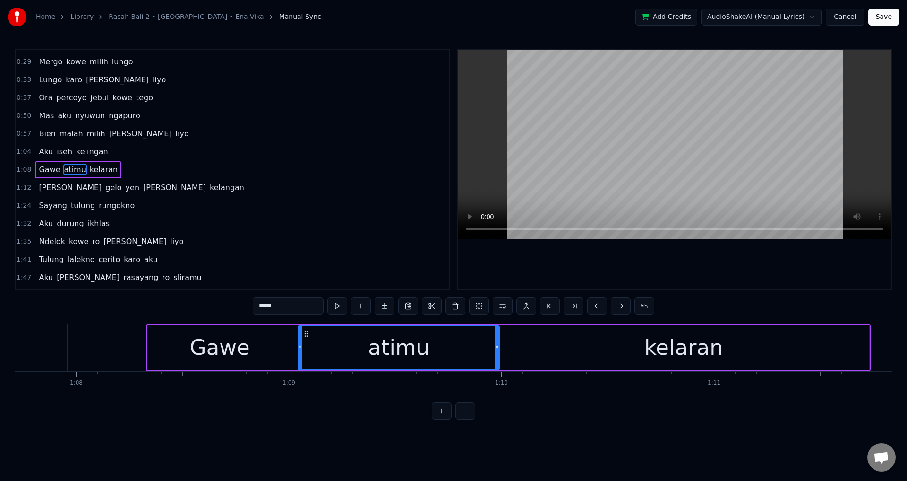
drag, startPoint x: 302, startPoint y: 346, endPoint x: 293, endPoint y: 346, distance: 9.5
click at [299, 346] on icon at bounding box center [301, 348] width 4 height 8
click at [184, 354] on div "Gawe" at bounding box center [219, 347] width 145 height 45
type input "****"
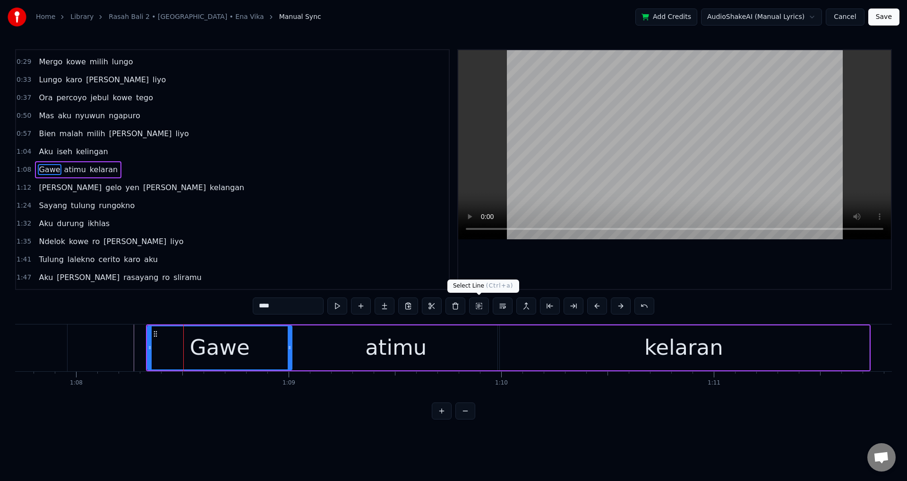
click at [730, 259] on div at bounding box center [674, 169] width 433 height 239
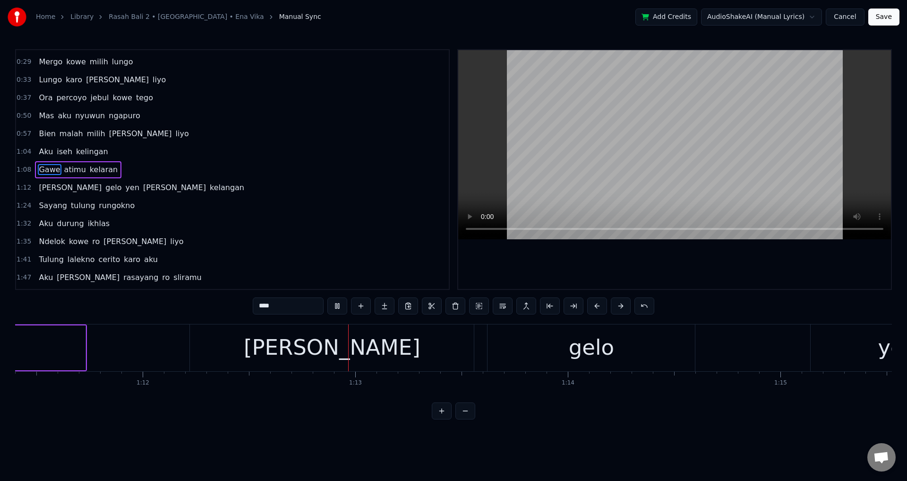
click at [703, 275] on div at bounding box center [674, 169] width 433 height 239
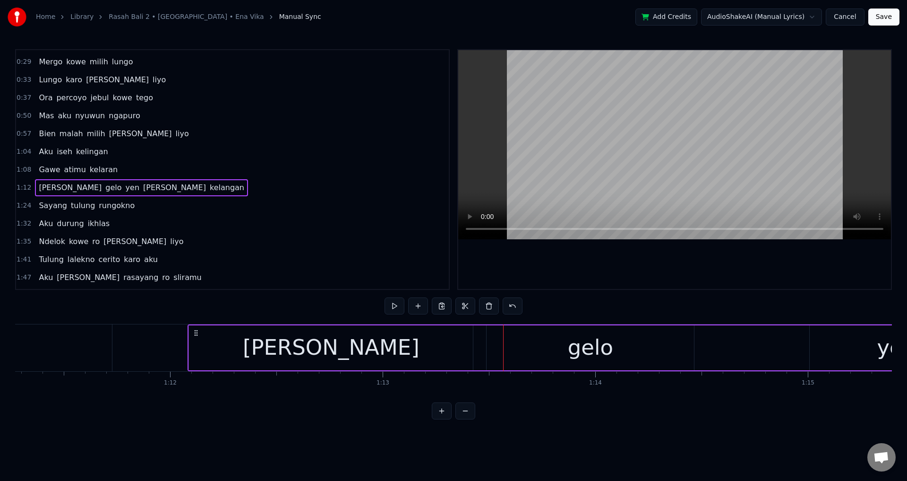
scroll to position [0, 15155]
drag, startPoint x: 199, startPoint y: 334, endPoint x: 215, endPoint y: 336, distance: 16.6
click at [215, 336] on icon at bounding box center [215, 333] width 8 height 8
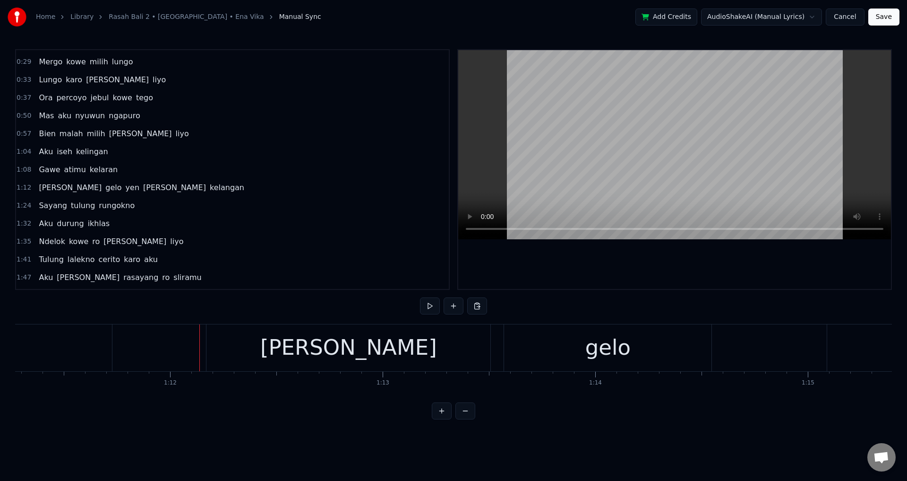
click at [714, 264] on div at bounding box center [674, 169] width 433 height 239
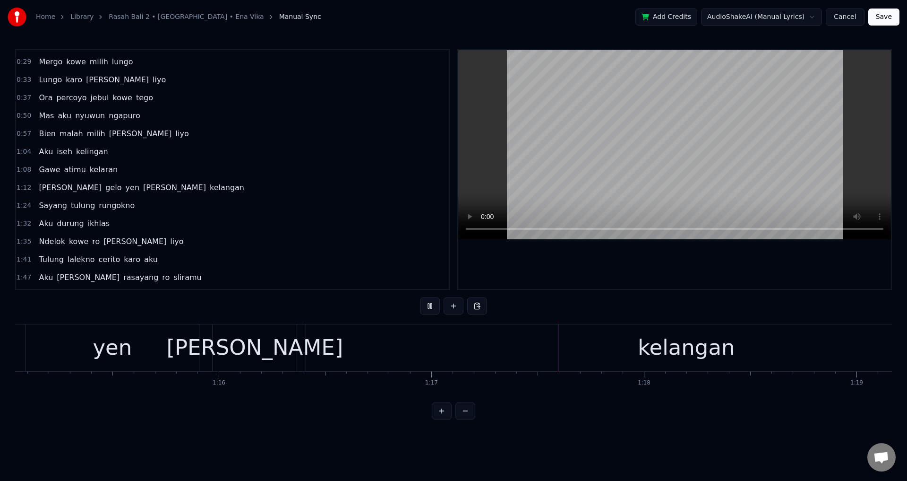
click at [675, 275] on div at bounding box center [674, 169] width 433 height 239
click at [94, 350] on div "yen" at bounding box center [112, 347] width 173 height 47
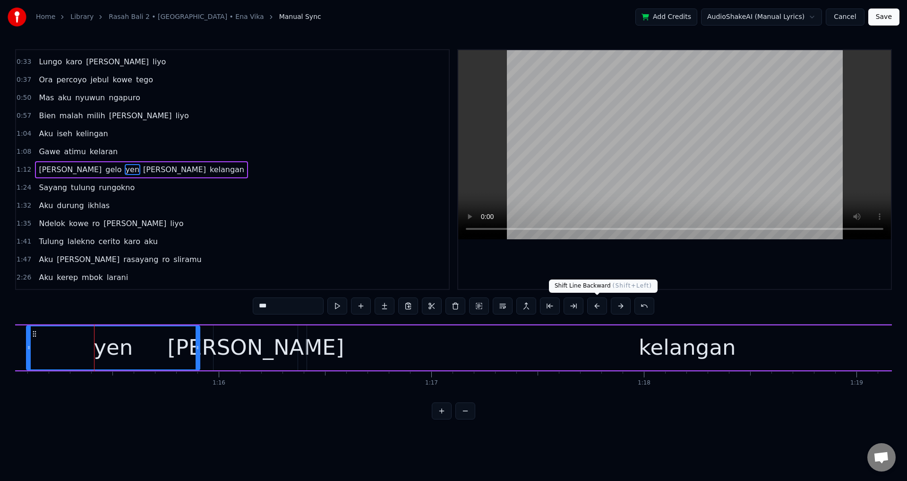
click at [690, 267] on div at bounding box center [674, 169] width 433 height 239
click at [679, 264] on div at bounding box center [674, 169] width 433 height 239
click at [318, 346] on div "kelangan" at bounding box center [687, 347] width 760 height 45
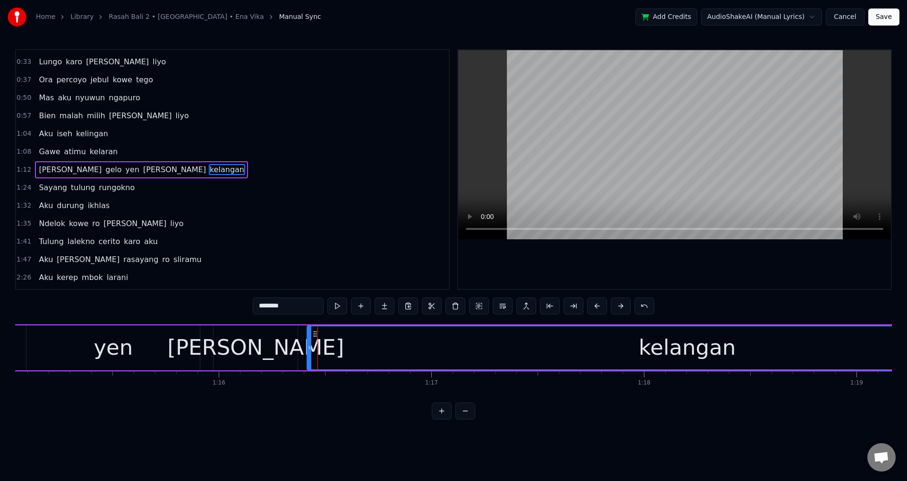
click at [278, 346] on div "[PERSON_NAME]" at bounding box center [256, 347] width 84 height 45
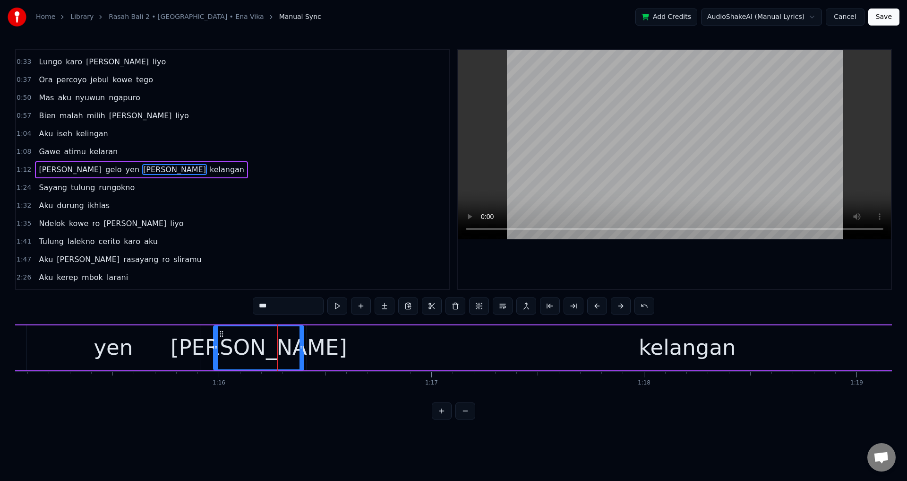
drag, startPoint x: 296, startPoint y: 344, endPoint x: 304, endPoint y: 346, distance: 8.4
click at [303, 346] on icon at bounding box center [302, 348] width 4 height 8
click at [238, 354] on div "[PERSON_NAME]" at bounding box center [259, 347] width 91 height 43
click at [679, 279] on div at bounding box center [674, 169] width 433 height 239
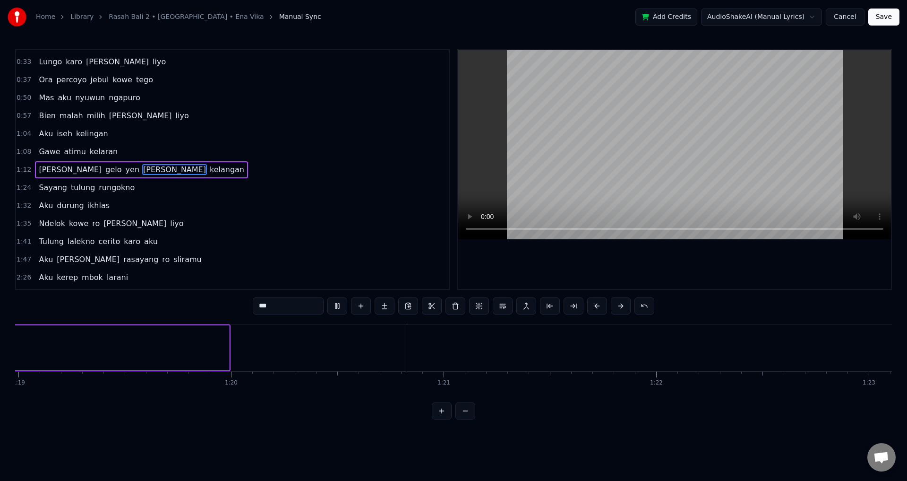
click at [49, 190] on span "Sayang" at bounding box center [53, 187] width 30 height 11
type input "******"
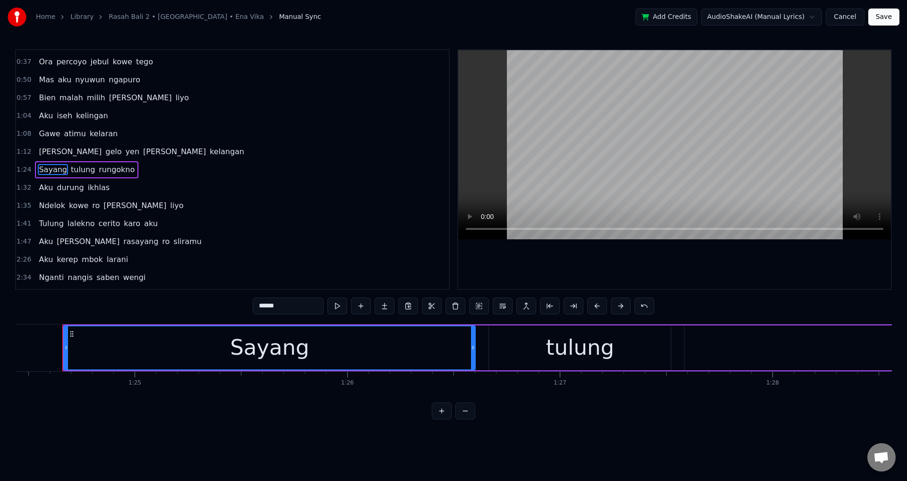
click at [572, 291] on div "0:15 Dek opo iseh kelingan 0:22 Bien aku tau kelangan 0:29 Mergo kowe milih lun…" at bounding box center [453, 234] width 877 height 370
click at [601, 286] on div at bounding box center [674, 169] width 433 height 239
click at [601, 271] on div at bounding box center [674, 169] width 433 height 239
click at [476, 343] on div "Sayang" at bounding box center [269, 347] width 413 height 45
click at [478, 344] on div "Sayang tulung rungokno" at bounding box center [758, 347] width 1393 height 47
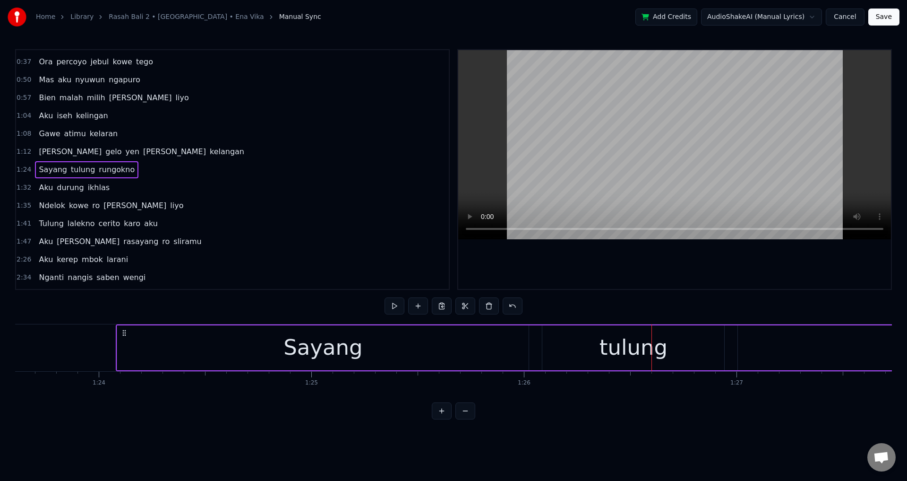
scroll to position [0, 17761]
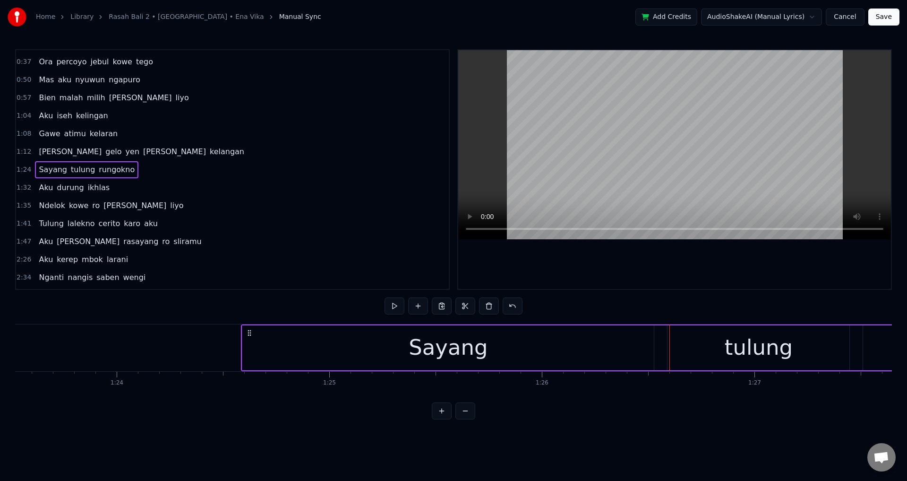
drag, startPoint x: 73, startPoint y: 329, endPoint x: 251, endPoint y: 333, distance: 178.7
click at [251, 333] on icon at bounding box center [250, 333] width 8 height 8
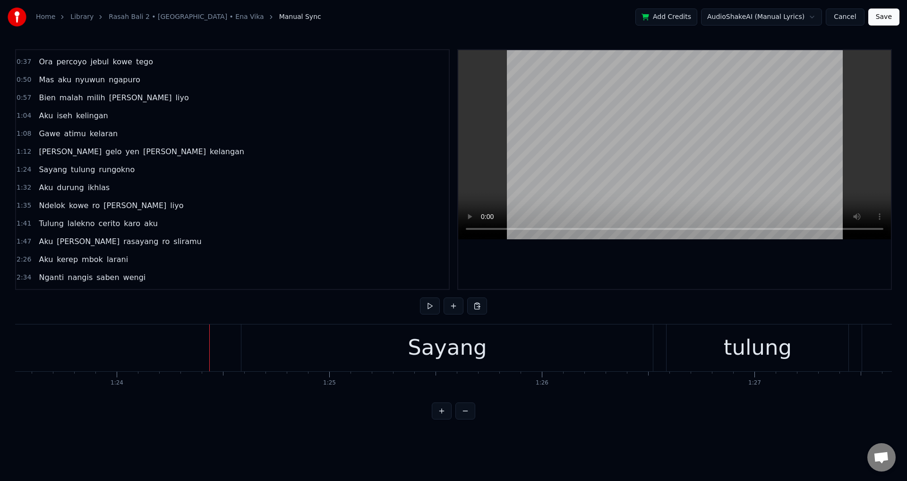
click at [649, 267] on div at bounding box center [674, 169] width 433 height 239
click at [678, 336] on div "tulung" at bounding box center [758, 347] width 182 height 47
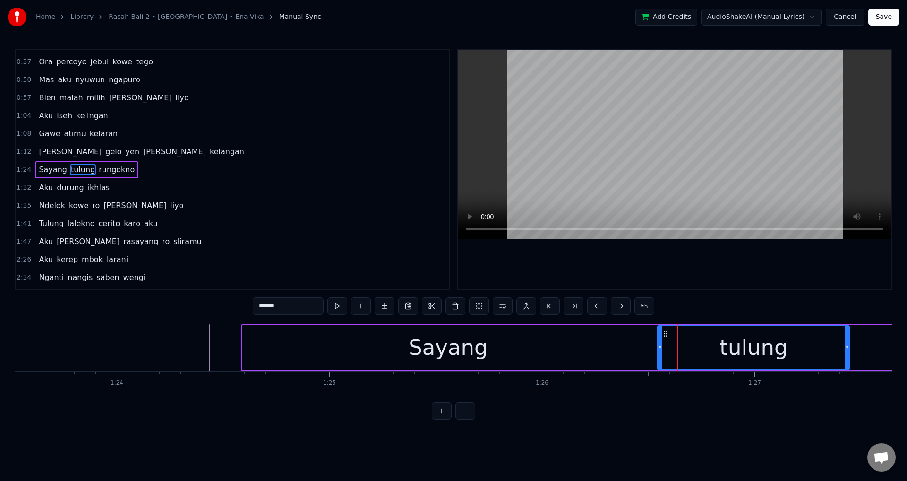
drag, startPoint x: 670, startPoint y: 336, endPoint x: 656, endPoint y: 337, distance: 13.7
click at [658, 337] on div at bounding box center [660, 347] width 4 height 43
click at [576, 339] on div "Sayang" at bounding box center [448, 347] width 412 height 45
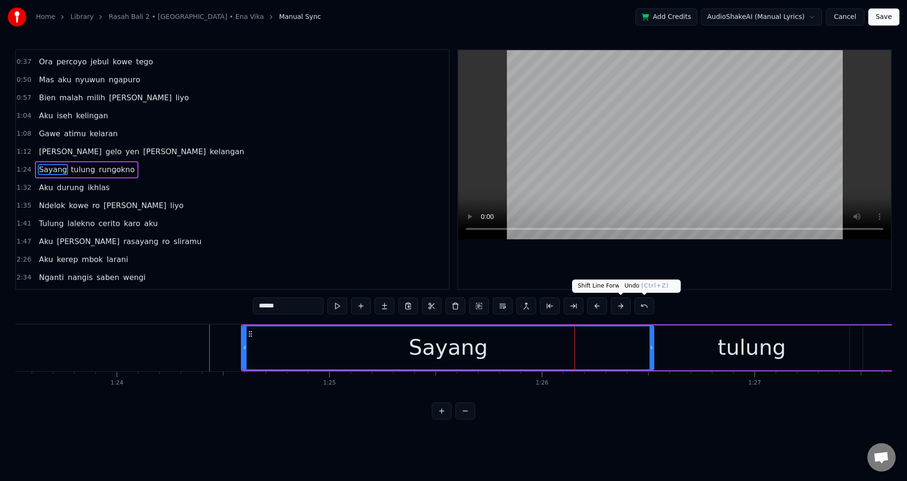
click at [652, 291] on div "Undo ( Ctrl+Z ) Undo ( Ctrl+Z )" at bounding box center [647, 285] width 56 height 13
click at [651, 274] on div at bounding box center [674, 169] width 433 height 239
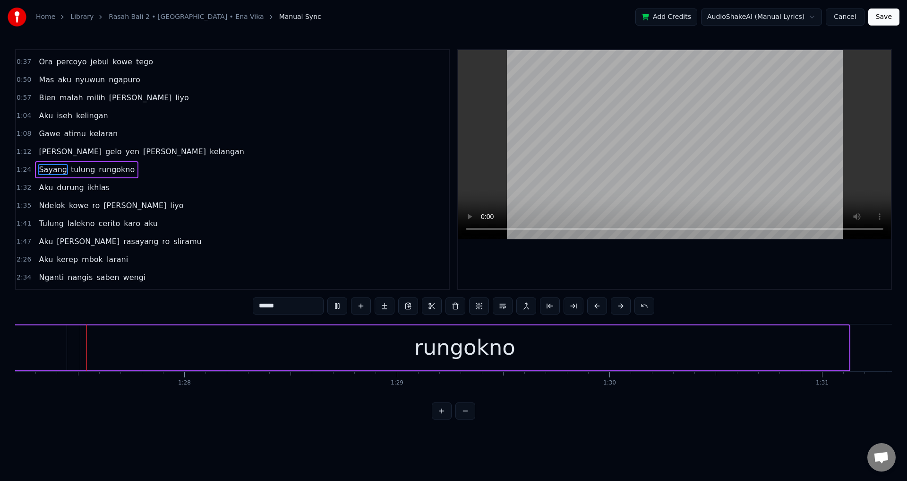
click at [649, 267] on div at bounding box center [674, 169] width 433 height 239
click at [143, 344] on div "rungokno" at bounding box center [464, 347] width 769 height 45
type input "********"
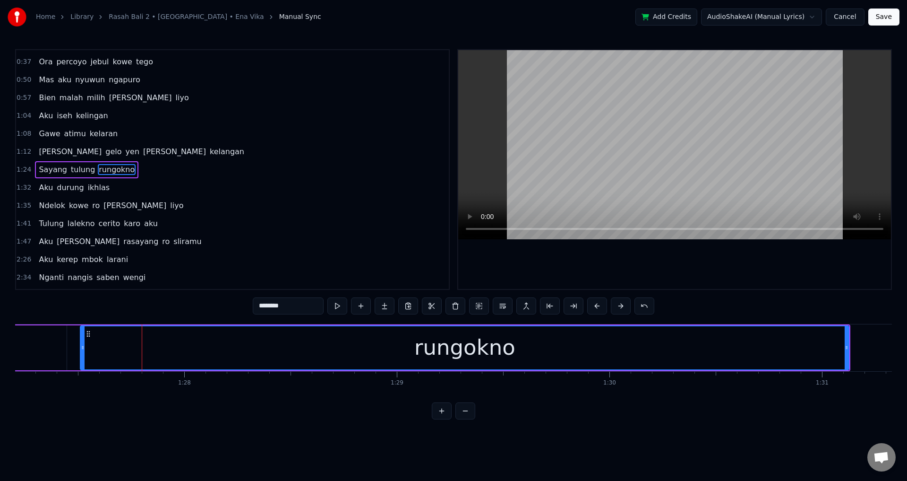
click at [69, 345] on div "Sayang tulung rungokno" at bounding box center [154, 347] width 1393 height 47
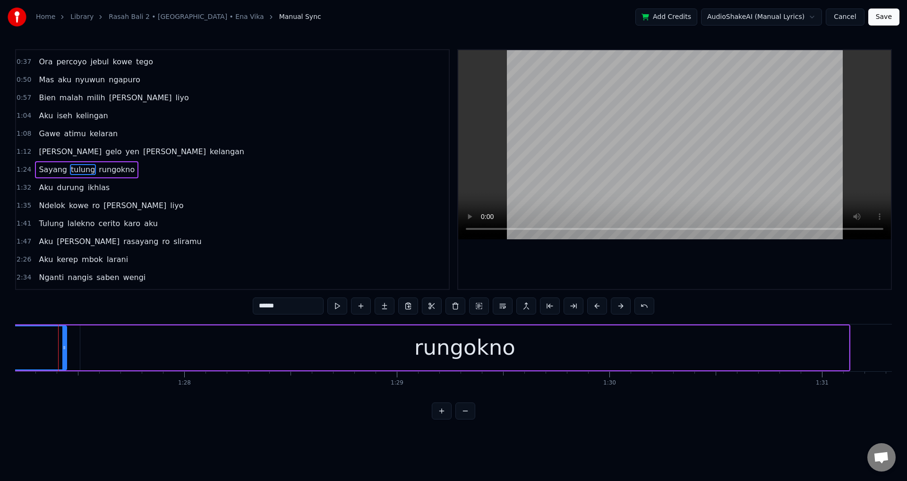
scroll to position [0, 18539]
click at [92, 352] on div "rungokno" at bounding box center [469, 347] width 769 height 45
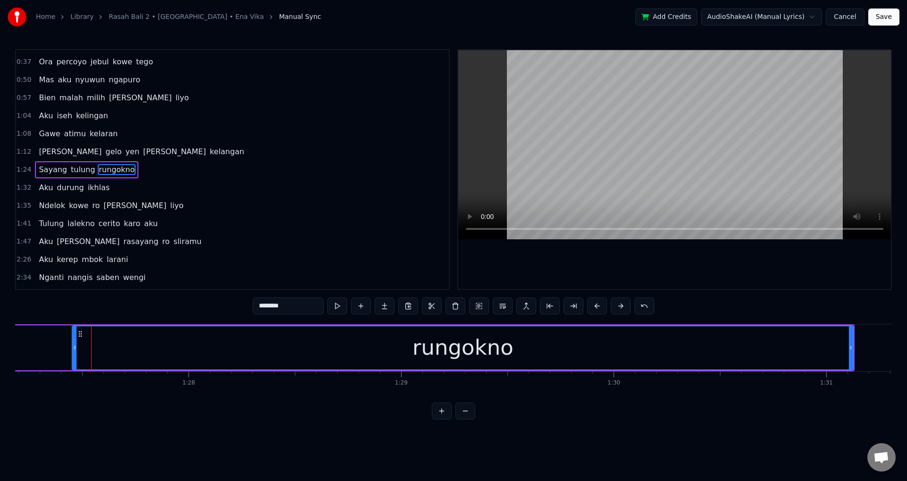
drag, startPoint x: 86, startPoint y: 349, endPoint x: 59, endPoint y: 352, distance: 27.1
click at [73, 347] on icon at bounding box center [75, 348] width 4 height 8
type input "******"
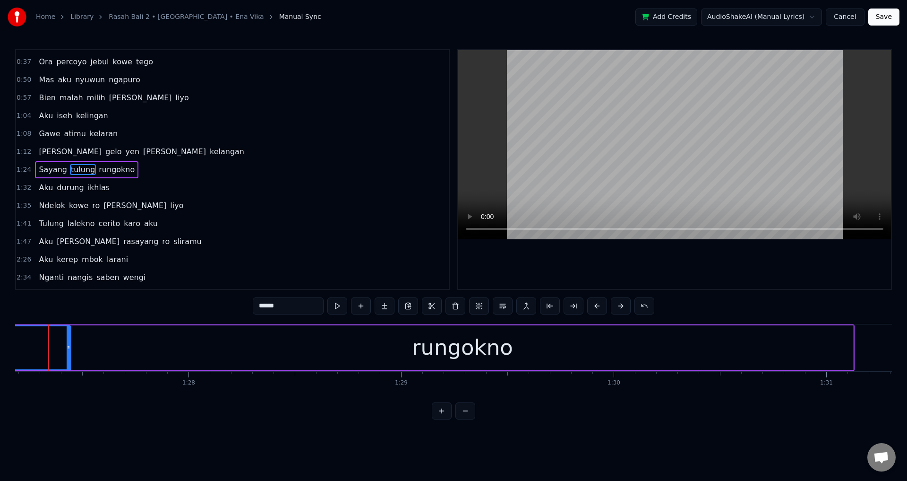
scroll to position [0, 18525]
click at [624, 250] on div at bounding box center [674, 169] width 433 height 239
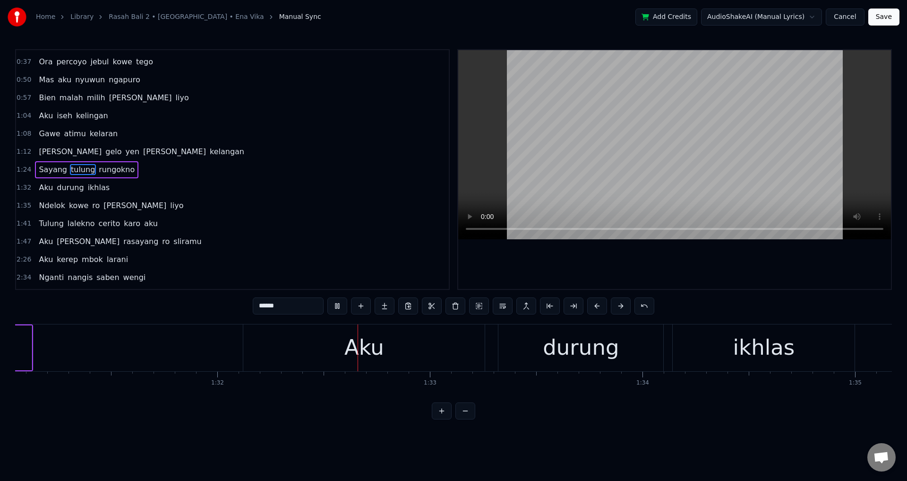
click at [638, 256] on div at bounding box center [674, 169] width 433 height 239
click at [489, 346] on div "Aku durung ikhlas" at bounding box center [550, 347] width 614 height 47
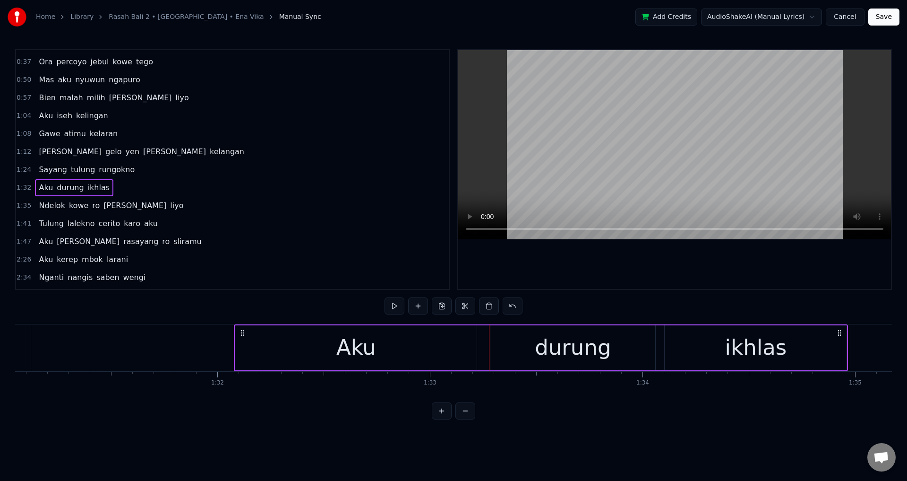
drag, startPoint x: 253, startPoint y: 335, endPoint x: 243, endPoint y: 336, distance: 10.0
click at [243, 336] on icon at bounding box center [243, 333] width 8 height 8
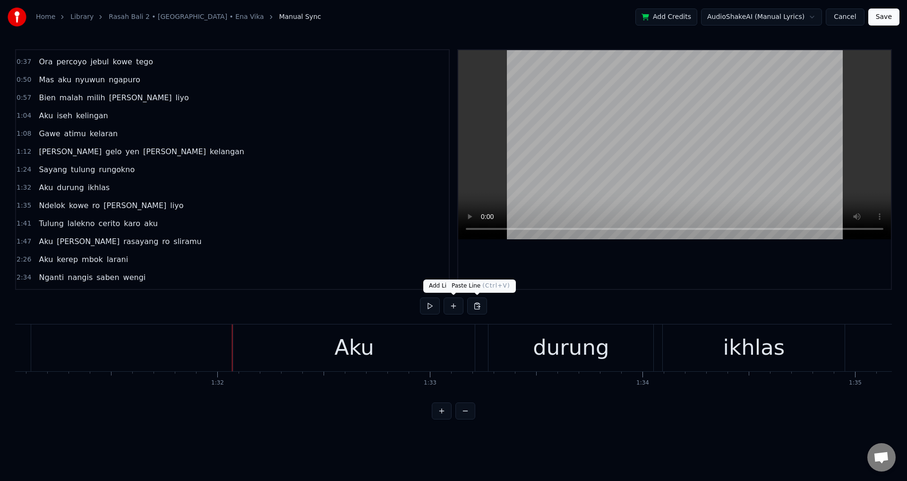
click at [626, 275] on div at bounding box center [674, 169] width 433 height 239
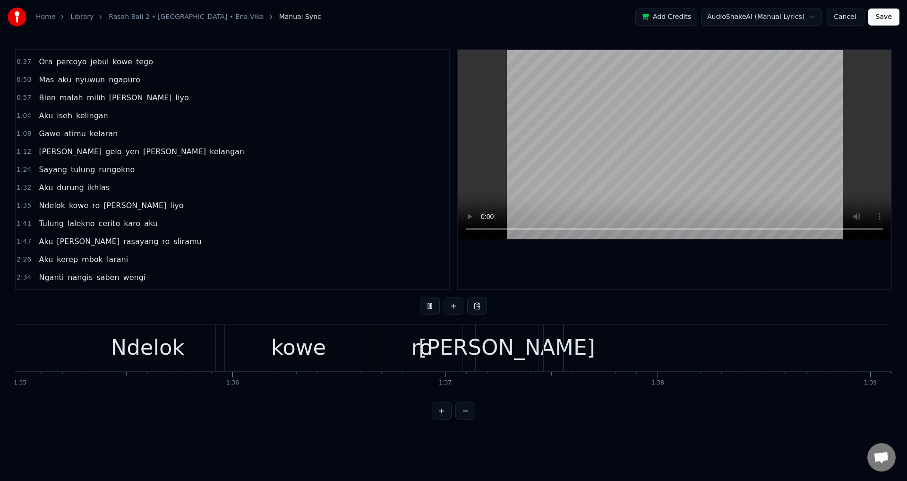
click at [626, 273] on div at bounding box center [674, 169] width 433 height 239
drag, startPoint x: 228, startPoint y: 348, endPoint x: 223, endPoint y: 349, distance: 5.3
click at [226, 348] on div "Ndelok kowe [PERSON_NAME] liyo" at bounding box center [768, 347] width 1371 height 47
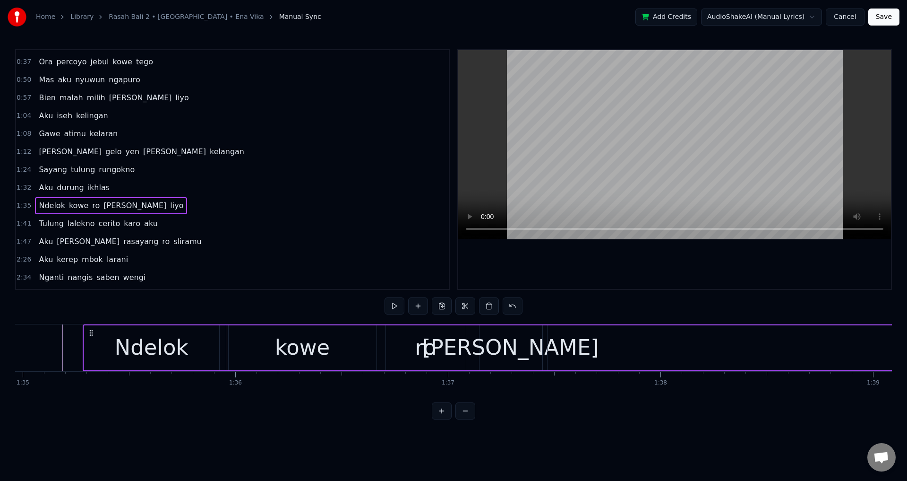
click at [226, 346] on div at bounding box center [226, 347] width 0 height 47
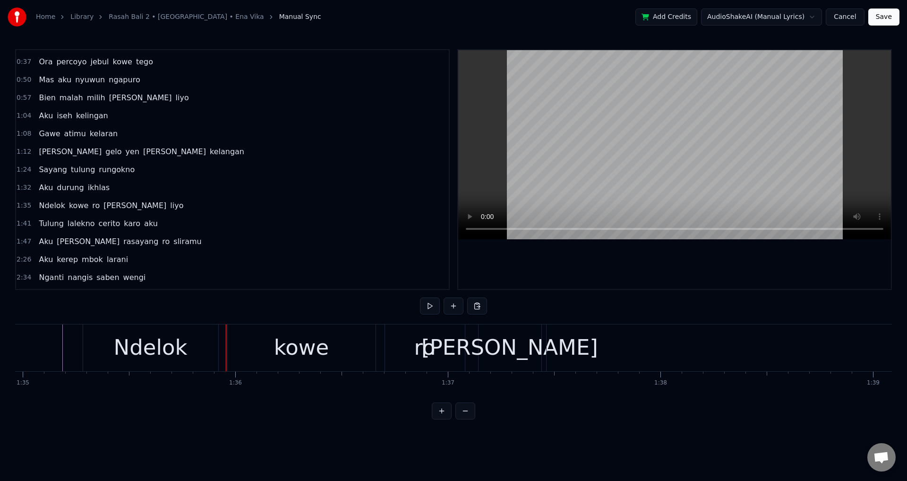
click at [224, 351] on div "Ndelok kowe [PERSON_NAME] liyo" at bounding box center [768, 347] width 1371 height 47
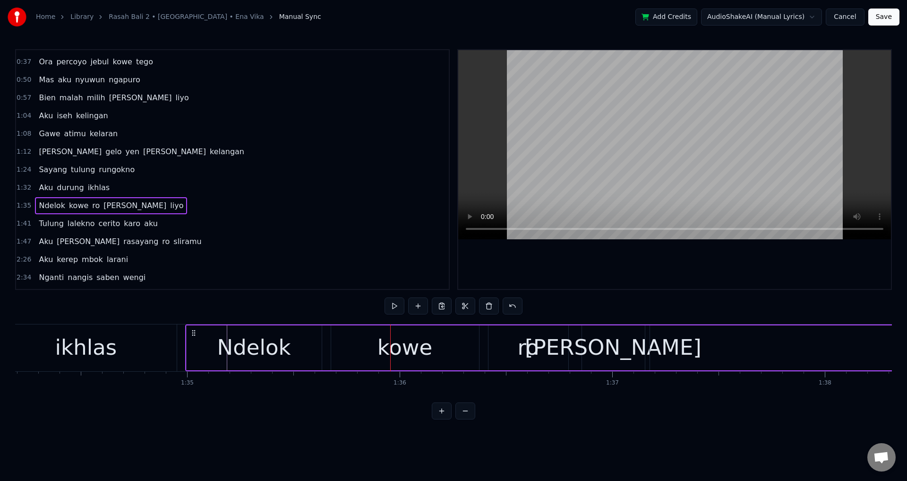
scroll to position [0, 20028]
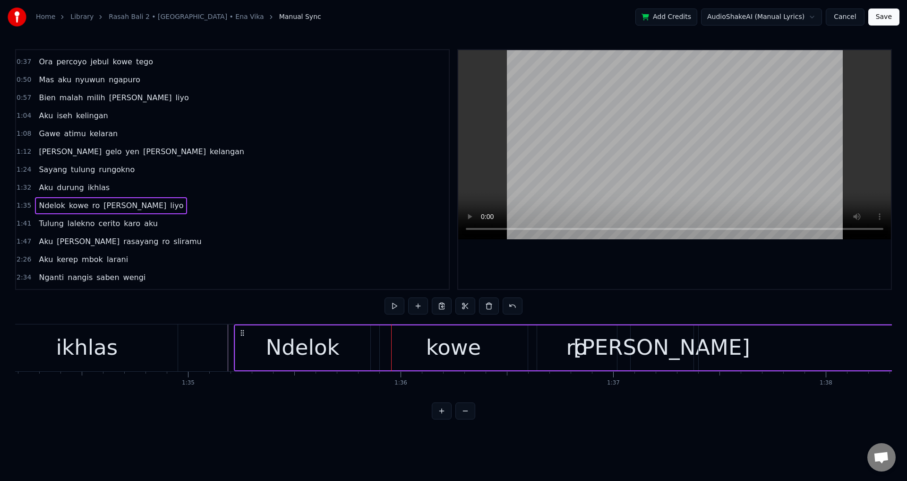
drag, startPoint x: 91, startPoint y: 334, endPoint x: 243, endPoint y: 326, distance: 151.9
click at [243, 326] on div "Ndelok kowe [PERSON_NAME] liyo" at bounding box center [919, 347] width 1371 height 47
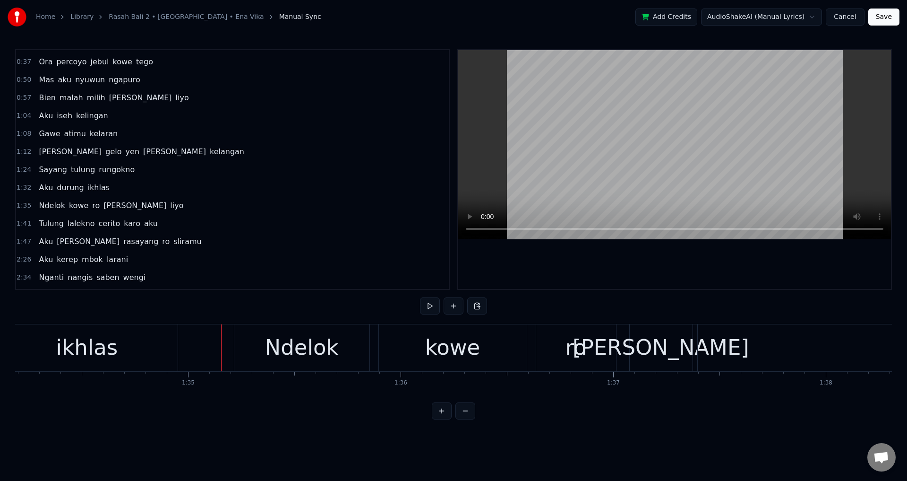
click at [659, 247] on div at bounding box center [674, 169] width 433 height 239
click at [701, 257] on div at bounding box center [674, 169] width 433 height 239
click at [408, 361] on div "kowe" at bounding box center [453, 347] width 148 height 47
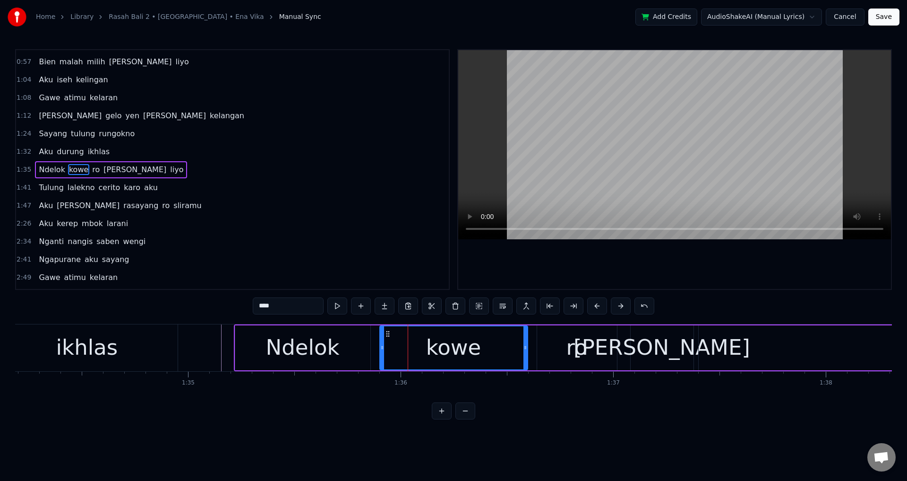
click at [637, 258] on div at bounding box center [674, 169] width 433 height 239
drag, startPoint x: 571, startPoint y: 348, endPoint x: 557, endPoint y: 349, distance: 13.7
click at [570, 349] on div "ro" at bounding box center [576, 347] width 21 height 32
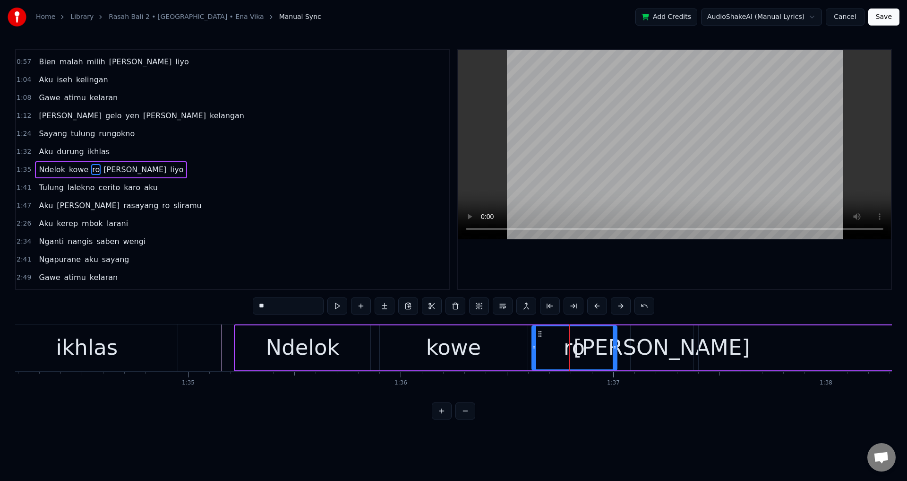
drag, startPoint x: 538, startPoint y: 344, endPoint x: 529, endPoint y: 345, distance: 9.0
click at [533, 345] on icon at bounding box center [535, 348] width 4 height 8
drag, startPoint x: 480, startPoint y: 353, endPoint x: 633, endPoint y: 282, distance: 168.9
click at [480, 353] on div "kowe" at bounding box center [454, 347] width 148 height 45
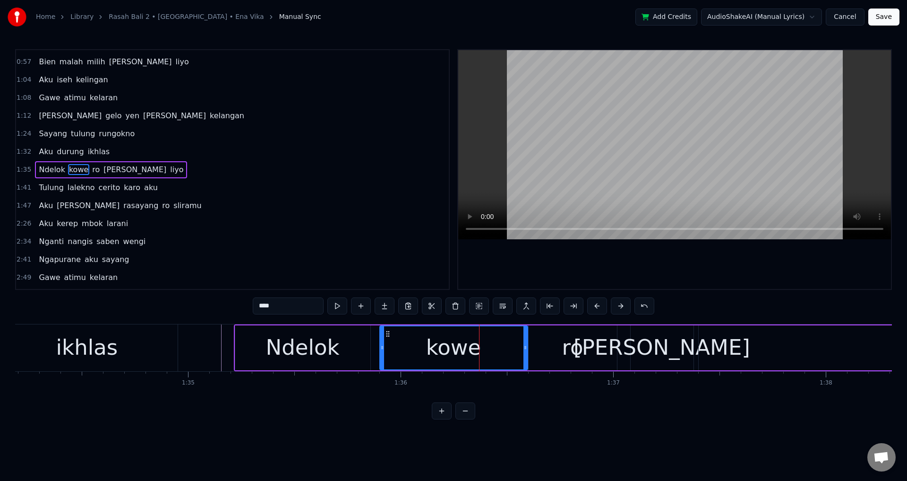
click at [728, 258] on div at bounding box center [674, 169] width 433 height 239
click at [673, 336] on div "[PERSON_NAME]" at bounding box center [662, 347] width 177 height 32
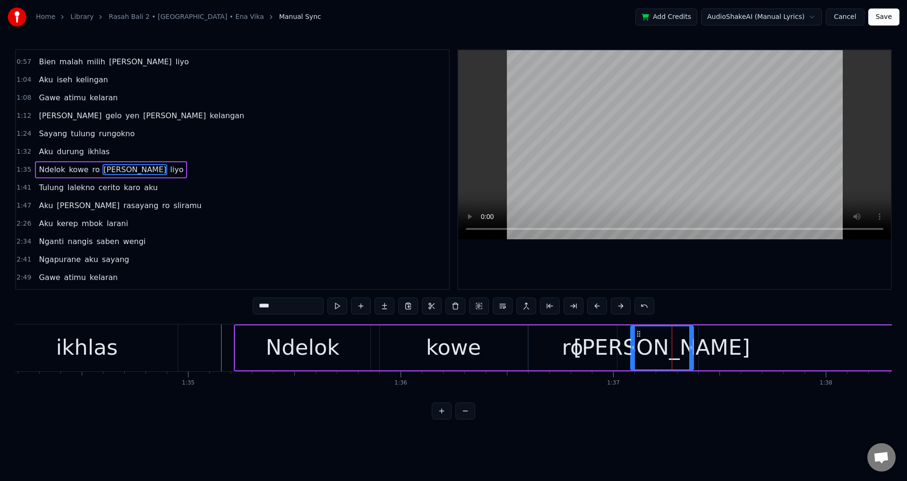
click at [630, 349] on div "[PERSON_NAME]" at bounding box center [662, 347] width 64 height 45
drag, startPoint x: 632, startPoint y: 348, endPoint x: 620, endPoint y: 346, distance: 12.0
click at [620, 346] on icon at bounding box center [622, 348] width 4 height 8
click at [563, 339] on div "ro" at bounding box center [572, 347] width 21 height 32
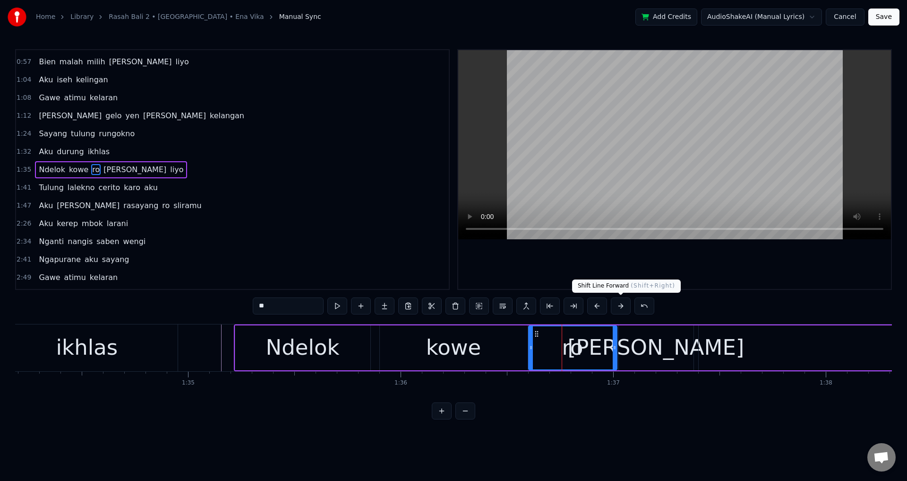
click at [726, 258] on div at bounding box center [674, 169] width 433 height 239
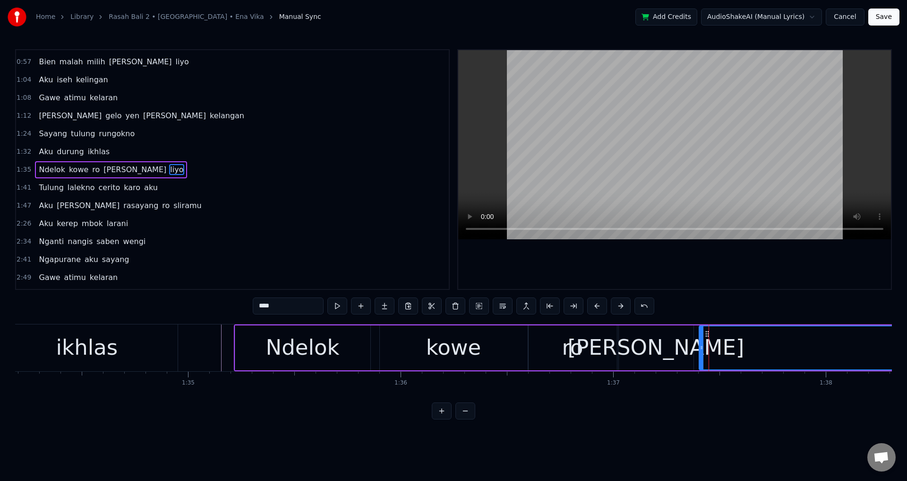
click at [704, 346] on icon at bounding box center [702, 348] width 4 height 8
click at [688, 346] on div "[PERSON_NAME]" at bounding box center [656, 347] width 75 height 45
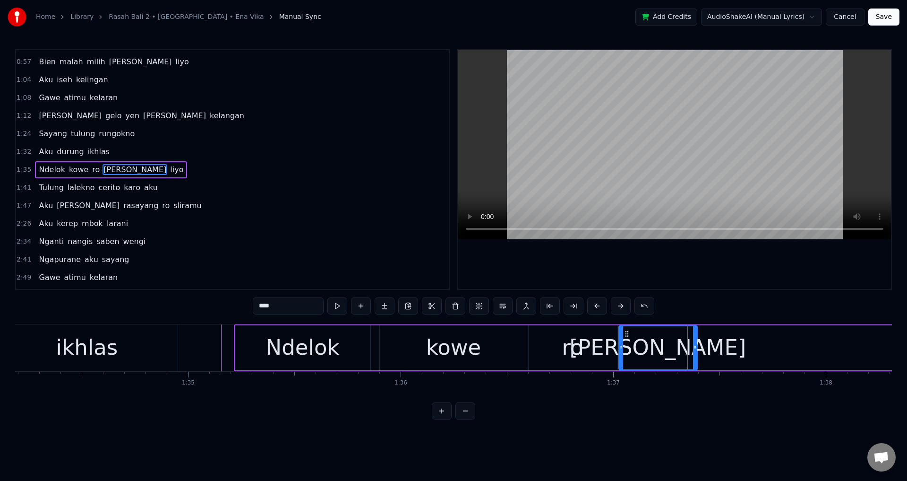
drag, startPoint x: 692, startPoint y: 347, endPoint x: 700, endPoint y: 348, distance: 7.6
click at [697, 348] on icon at bounding box center [695, 348] width 4 height 8
click at [559, 337] on div "ro" at bounding box center [573, 347] width 88 height 45
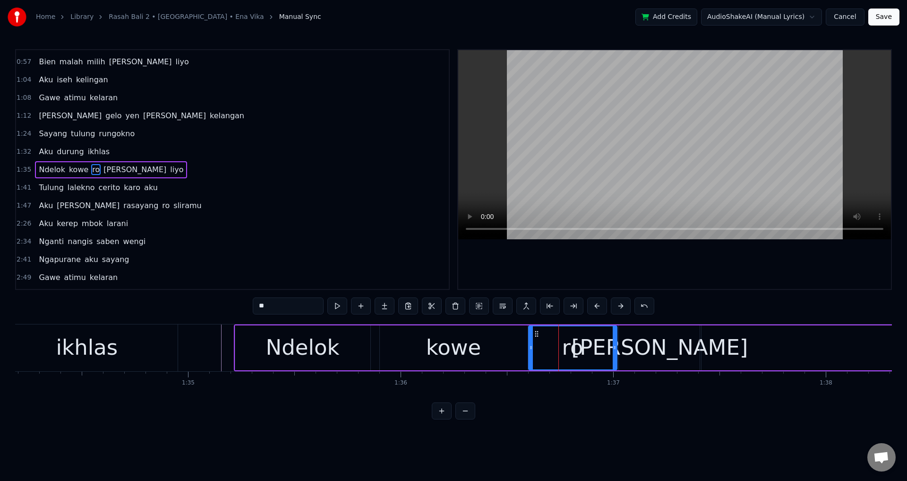
click at [712, 278] on div at bounding box center [674, 169] width 433 height 239
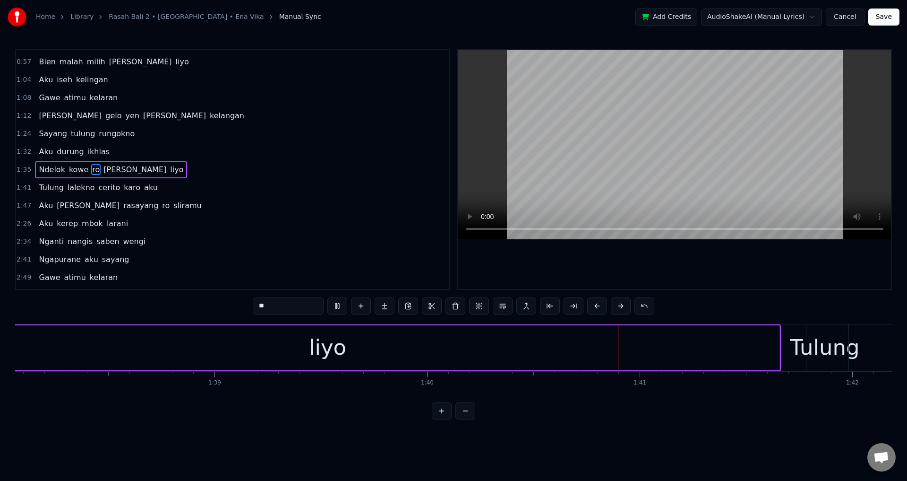
click at [719, 269] on div at bounding box center [674, 169] width 433 height 239
click at [274, 342] on div "liyo" at bounding box center [328, 347] width 904 height 45
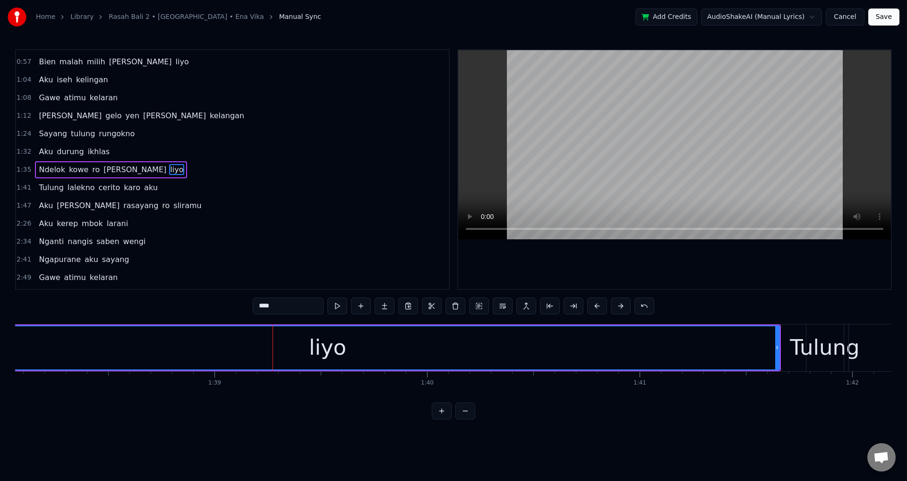
click at [651, 264] on div at bounding box center [674, 169] width 433 height 239
click at [841, 357] on div "Tulung" at bounding box center [824, 347] width 69 height 32
type input "******"
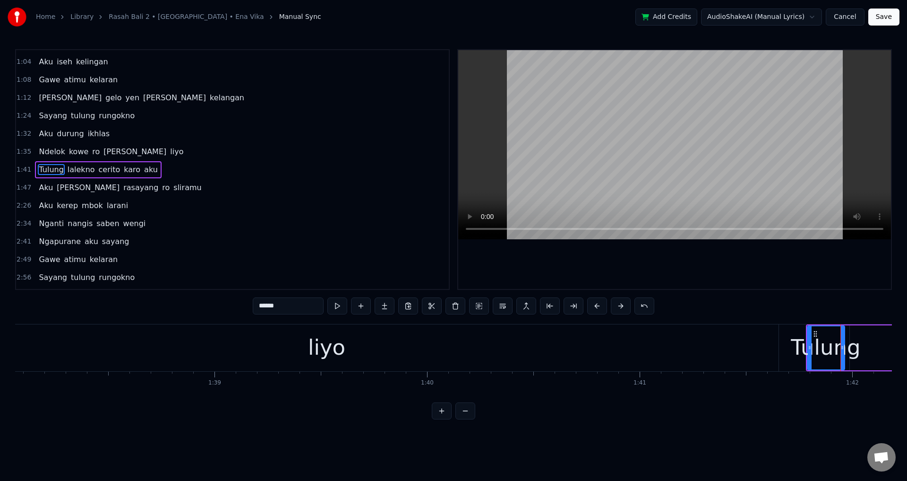
drag, startPoint x: 807, startPoint y: 351, endPoint x: 836, endPoint y: 355, distance: 29.6
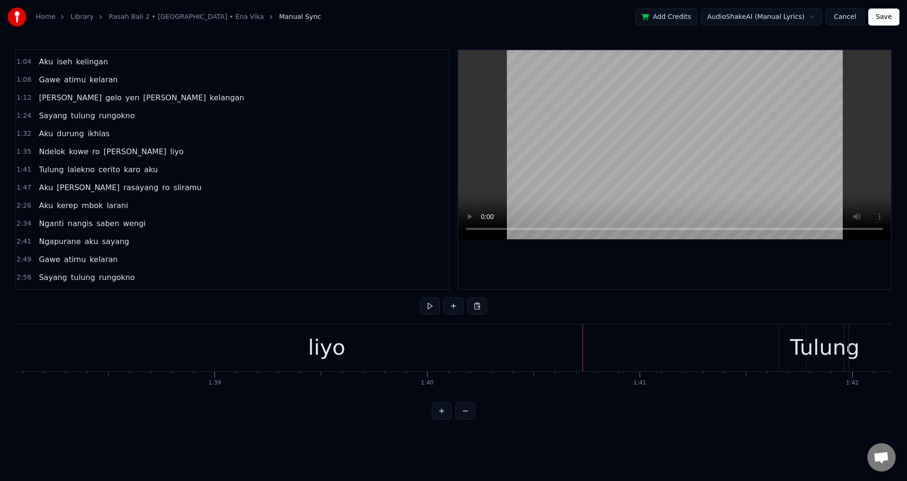
click at [833, 354] on div "Tulung" at bounding box center [824, 347] width 69 height 32
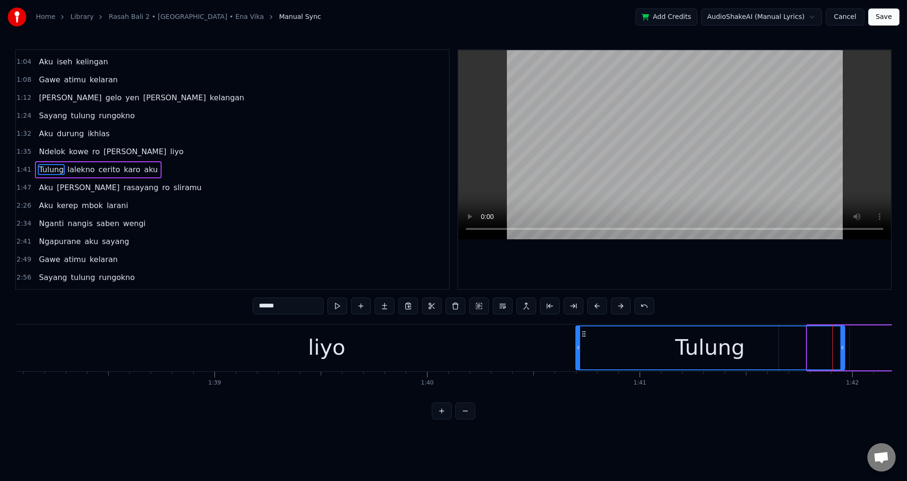
drag, startPoint x: 793, startPoint y: 347, endPoint x: 562, endPoint y: 349, distance: 230.6
click at [577, 349] on icon at bounding box center [579, 348] width 4 height 8
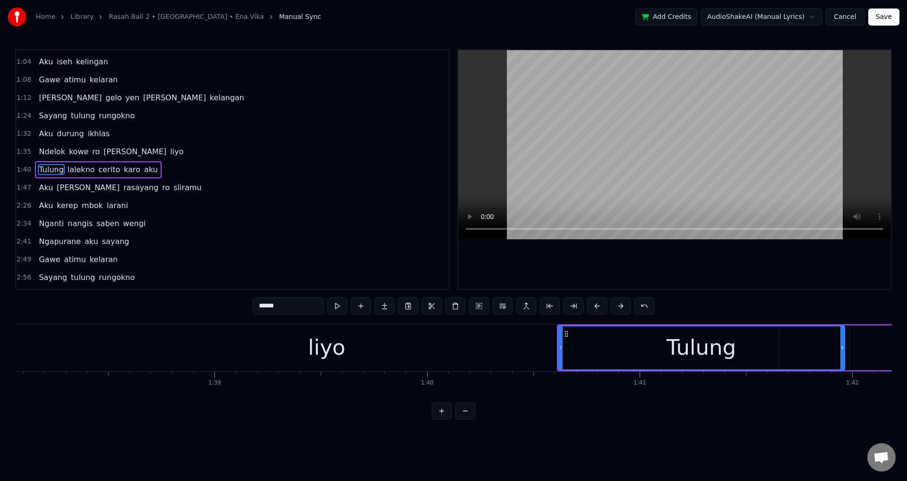
click at [470, 346] on div "liyo" at bounding box center [327, 347] width 904 height 47
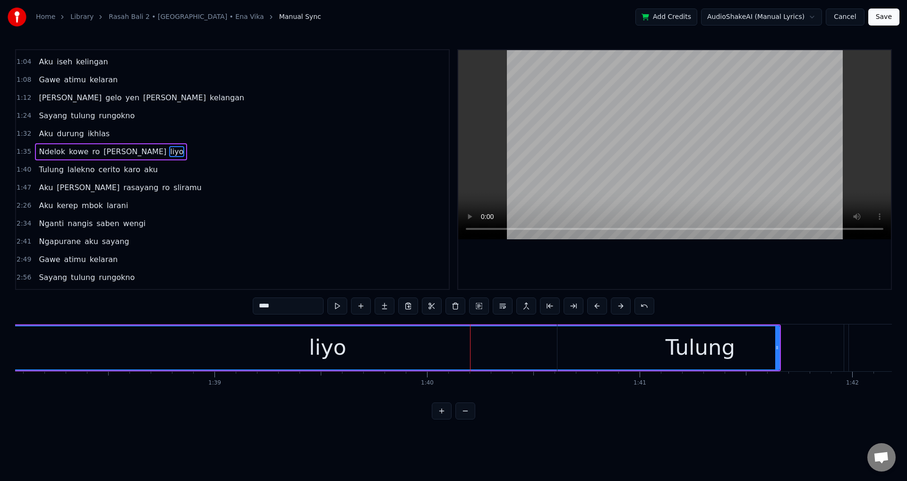
scroll to position [105, 0]
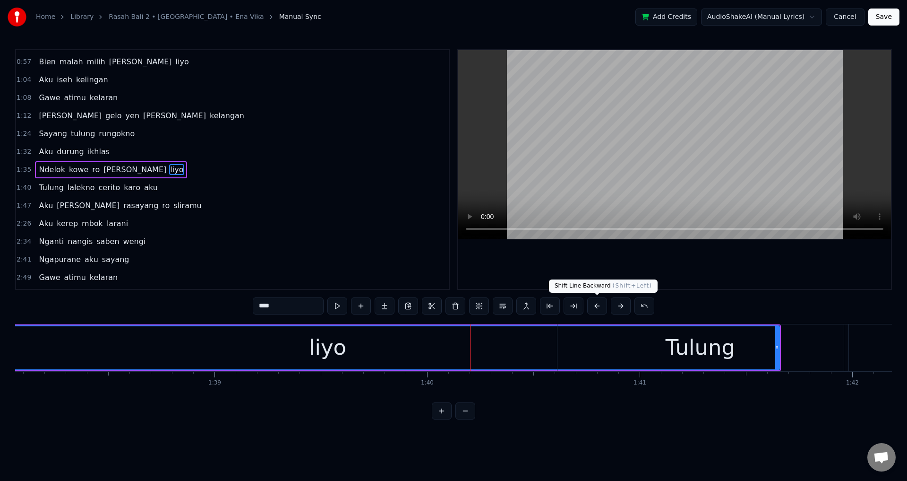
click at [728, 261] on div at bounding box center [674, 169] width 433 height 239
click at [667, 351] on div "Tulung" at bounding box center [701, 347] width 286 height 47
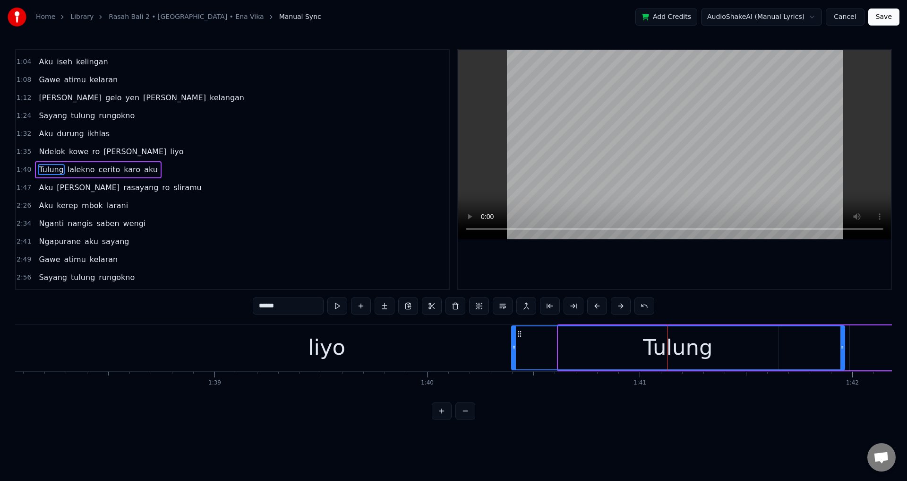
drag, startPoint x: 559, startPoint y: 343, endPoint x: 508, endPoint y: 343, distance: 51.5
click at [512, 343] on div at bounding box center [514, 347] width 4 height 43
click at [433, 346] on div "liyo" at bounding box center [327, 347] width 904 height 47
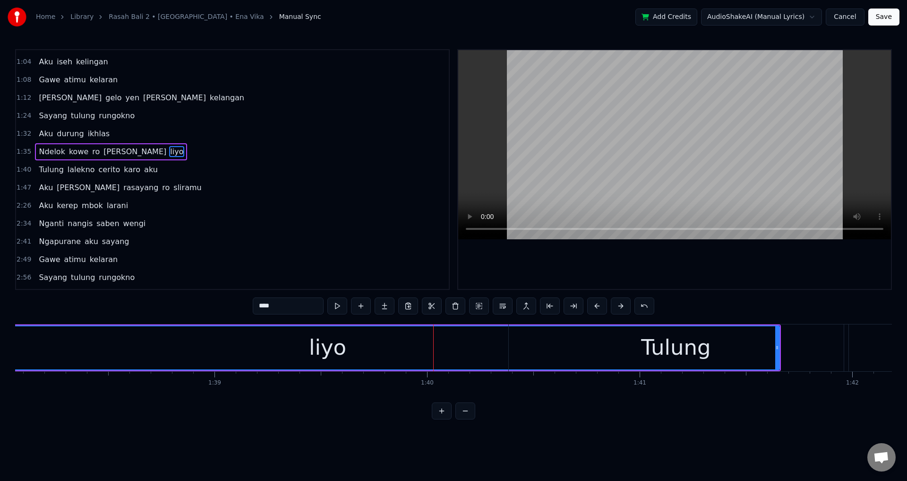
scroll to position [105, 0]
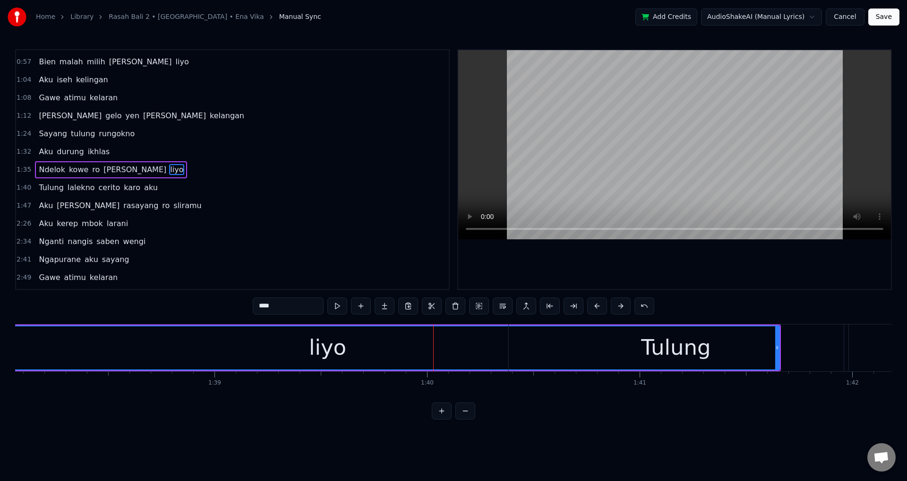
click at [704, 256] on div at bounding box center [674, 169] width 433 height 239
click at [691, 267] on div at bounding box center [674, 169] width 433 height 239
click at [574, 345] on div "Tulung" at bounding box center [676, 347] width 335 height 47
type input "******"
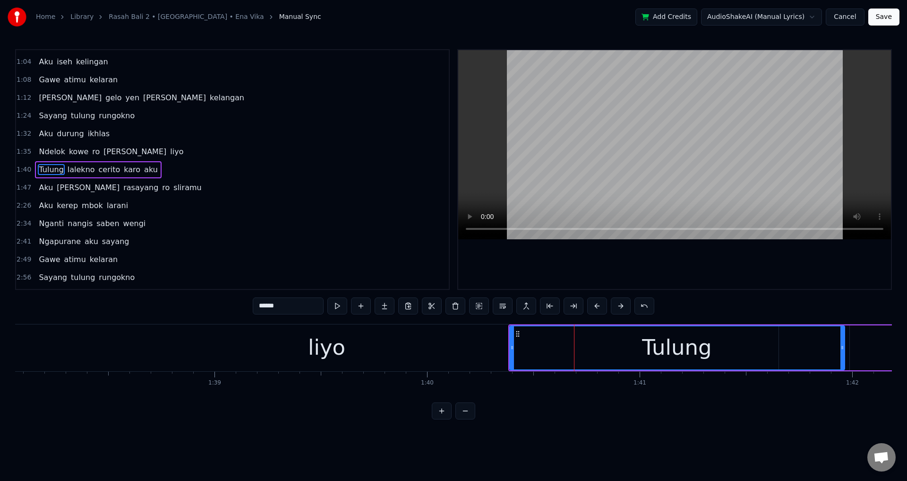
drag, startPoint x: 509, startPoint y: 347, endPoint x: 433, endPoint y: 350, distance: 76.1
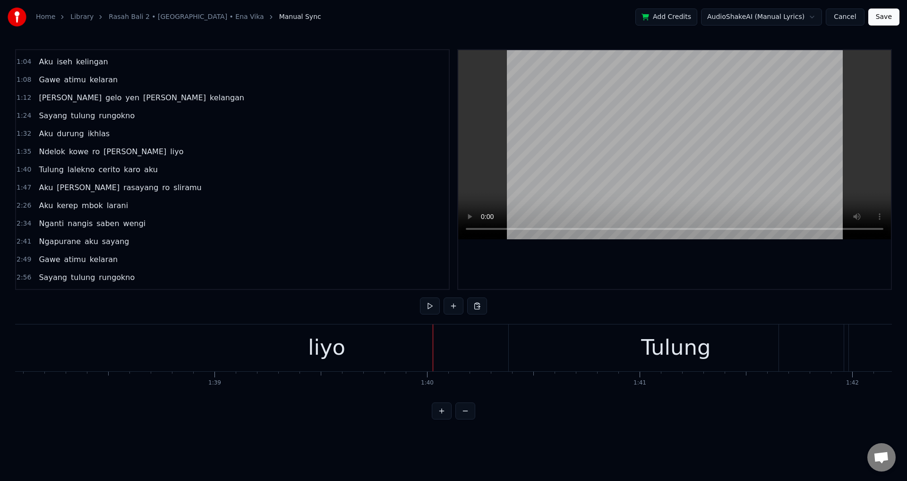
click at [518, 344] on div "Tulung" at bounding box center [676, 347] width 335 height 47
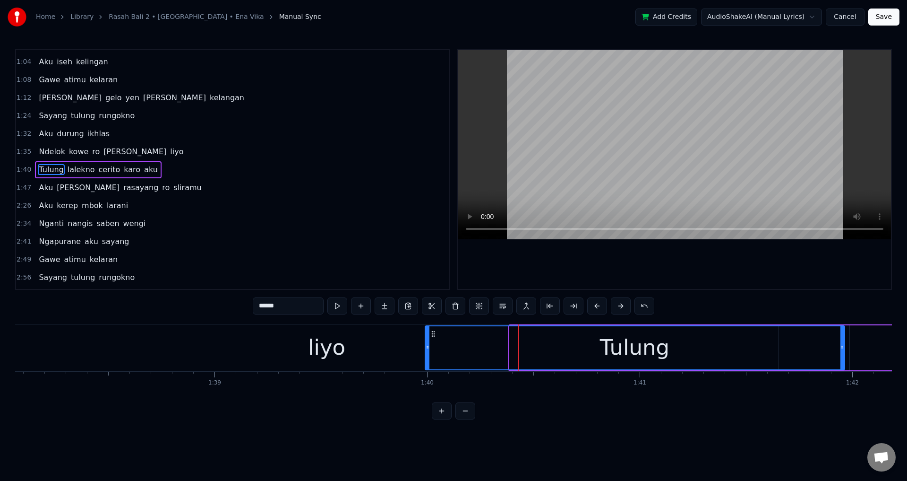
drag, startPoint x: 510, startPoint y: 343, endPoint x: 425, endPoint y: 348, distance: 84.7
click at [426, 348] on div at bounding box center [428, 347] width 4 height 43
click at [368, 348] on div "liyo" at bounding box center [327, 347] width 904 height 47
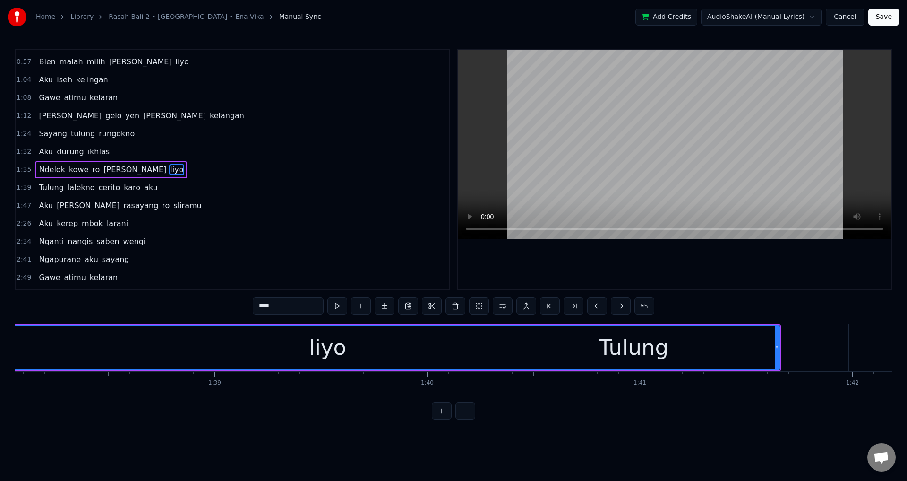
click at [649, 251] on div at bounding box center [674, 169] width 433 height 239
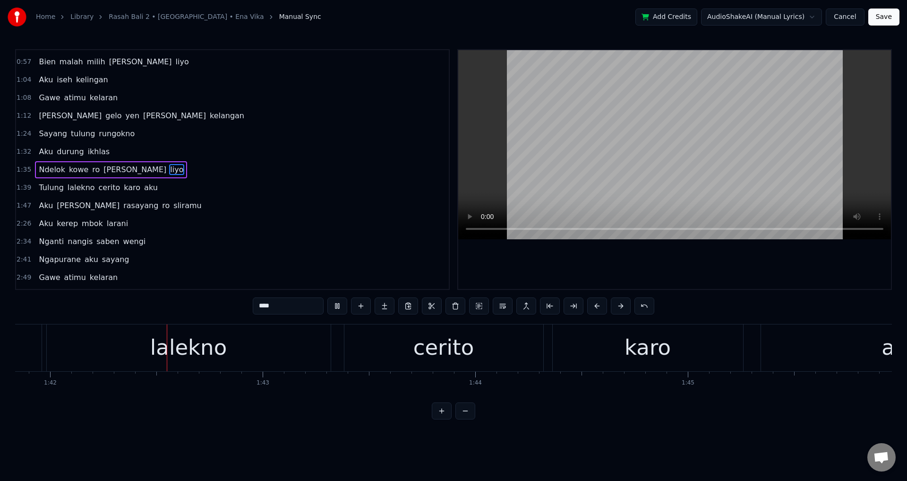
click at [661, 255] on div at bounding box center [674, 169] width 433 height 239
click at [338, 394] on div "Dek opo iseh kelingan Bien aku tau kelangan Mergo kowe milih lungo Lungo karo […" at bounding box center [453, 359] width 877 height 71
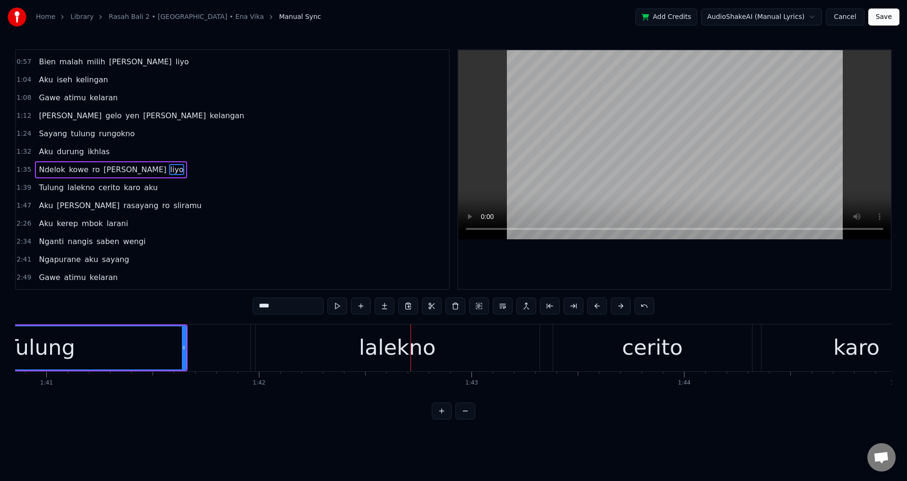
click at [297, 352] on div "lalekno" at bounding box center [398, 347] width 284 height 47
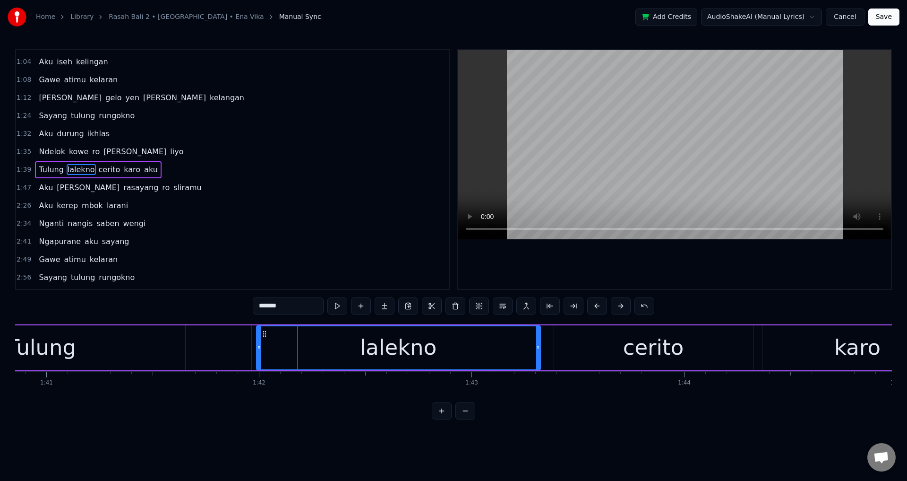
click at [234, 345] on div "Tulung" at bounding box center [42, 347] width 420 height 45
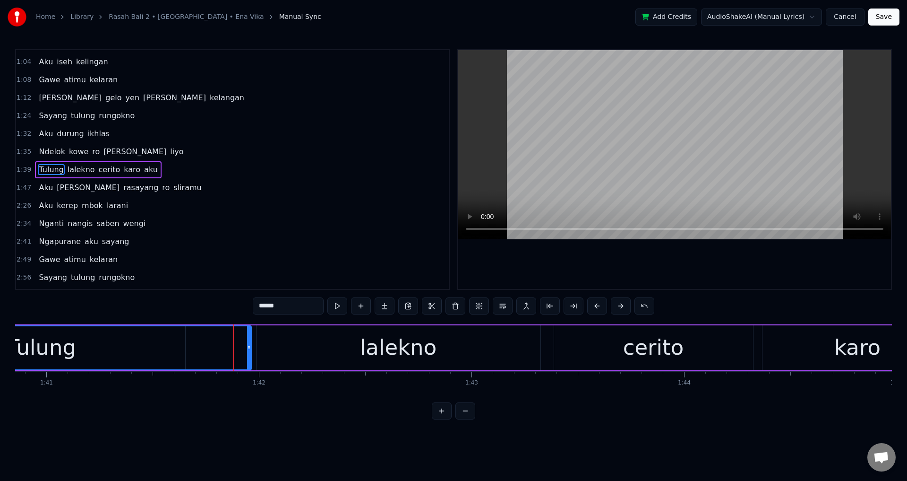
click at [76, 350] on div "Tulung" at bounding box center [41, 347] width 419 height 43
click at [647, 257] on div at bounding box center [674, 169] width 433 height 239
click at [659, 258] on div at bounding box center [674, 169] width 433 height 239
drag, startPoint x: 249, startPoint y: 342, endPoint x: 198, endPoint y: 340, distance: 50.6
click at [198, 340] on div at bounding box center [199, 347] width 4 height 43
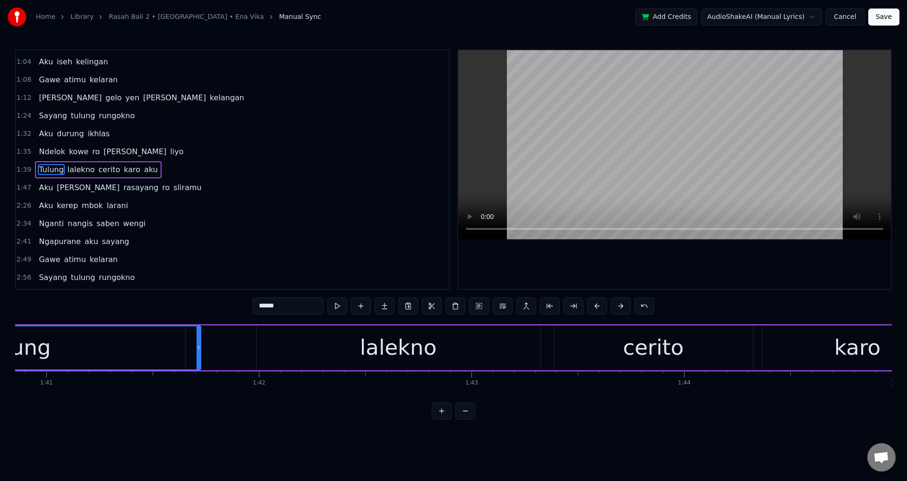
click at [72, 340] on div "Tulung" at bounding box center [16, 347] width 368 height 43
click at [619, 241] on div at bounding box center [674, 169] width 433 height 239
click at [618, 249] on div at bounding box center [674, 169] width 433 height 239
click at [621, 250] on div at bounding box center [674, 169] width 433 height 239
drag, startPoint x: 612, startPoint y: 250, endPoint x: 307, endPoint y: 300, distance: 308.9
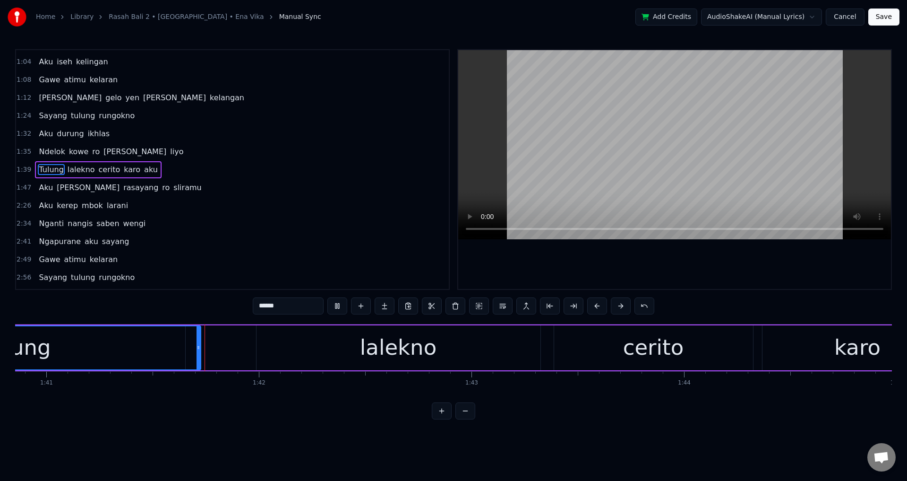
click at [611, 250] on div at bounding box center [674, 169] width 433 height 239
click at [276, 338] on div "lalekno" at bounding box center [399, 347] width 284 height 45
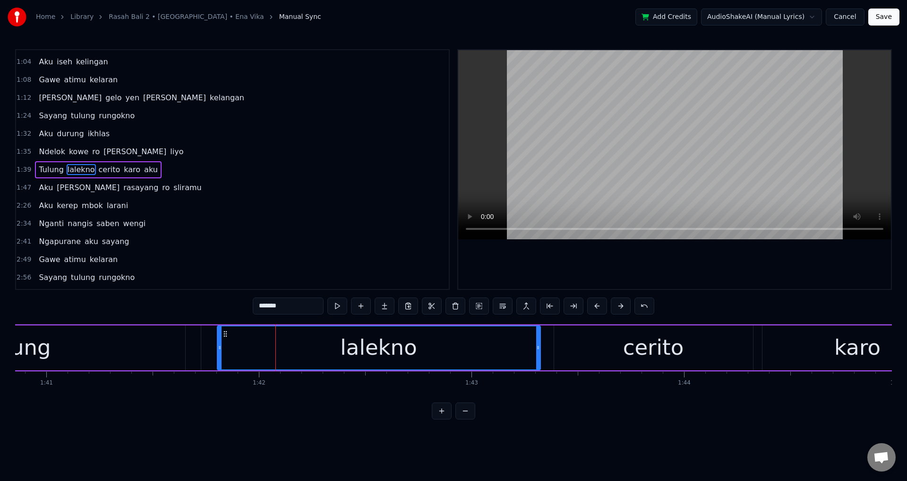
drag, startPoint x: 258, startPoint y: 343, endPoint x: 218, endPoint y: 341, distance: 39.3
click at [218, 341] on div at bounding box center [220, 347] width 4 height 43
click at [159, 340] on div "Tulung" at bounding box center [16, 347] width 369 height 45
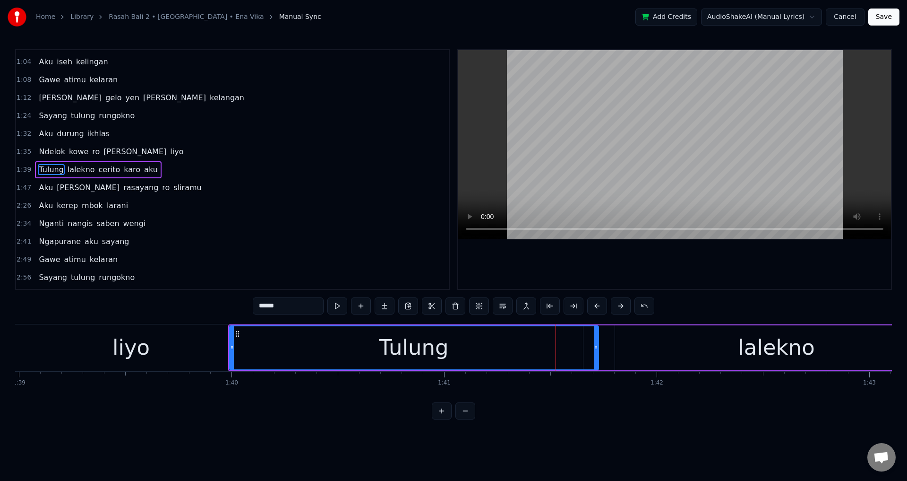
scroll to position [0, 21115]
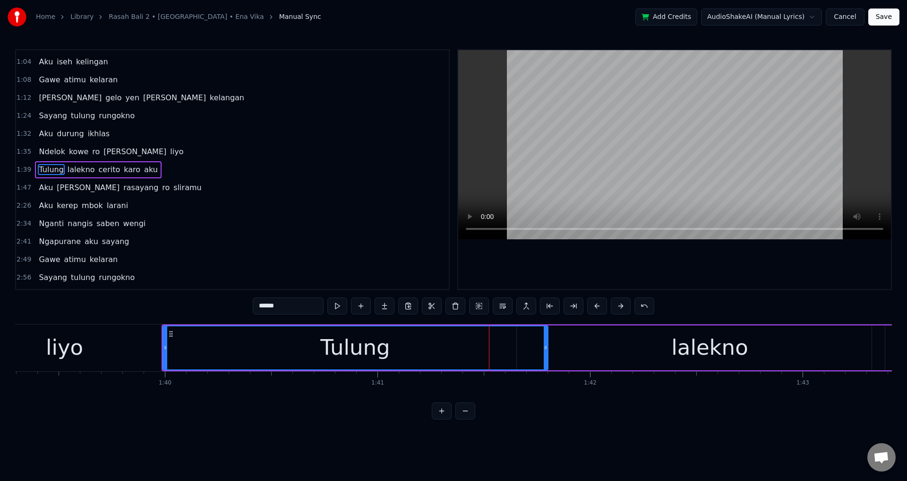
drag, startPoint x: 529, startPoint y: 351, endPoint x: 545, endPoint y: 352, distance: 16.1
click at [545, 352] on div at bounding box center [546, 347] width 4 height 43
click at [250, 355] on div "Tulung" at bounding box center [356, 347] width 384 height 43
click at [704, 274] on div at bounding box center [674, 169] width 433 height 239
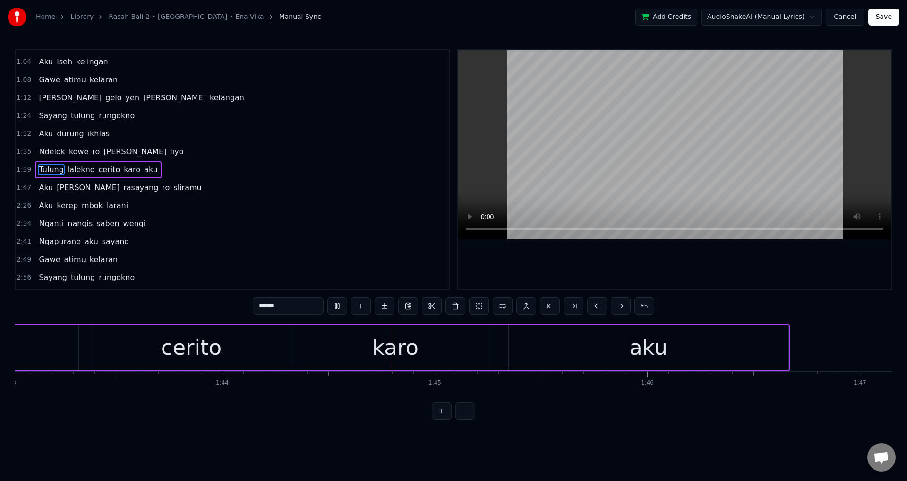
click at [697, 267] on div at bounding box center [674, 169] width 433 height 239
click at [264, 353] on div "cerito" at bounding box center [191, 347] width 199 height 45
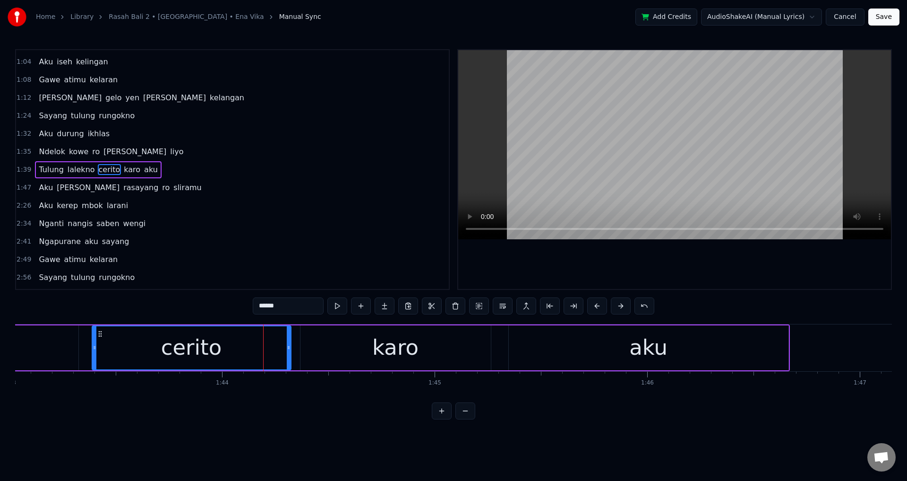
click at [311, 346] on div "karo" at bounding box center [396, 347] width 190 height 45
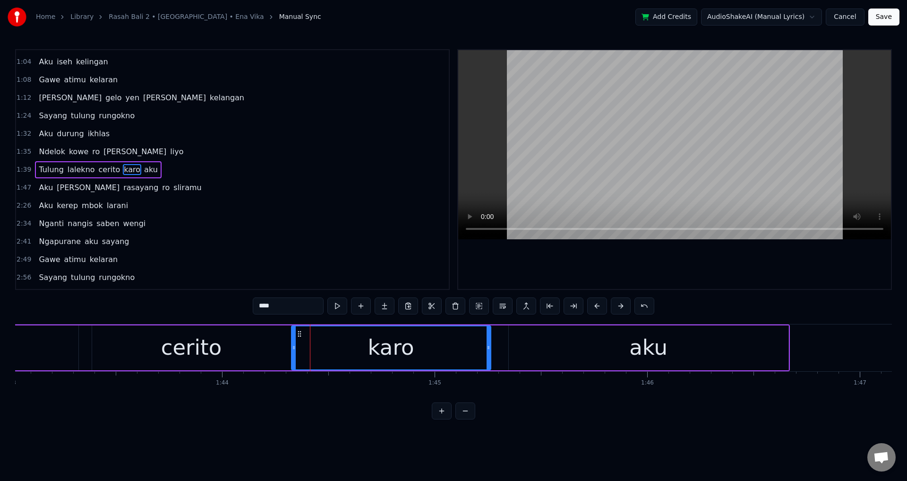
click at [292, 343] on div at bounding box center [294, 347] width 4 height 43
click at [484, 340] on div "karo" at bounding box center [389, 347] width 201 height 43
click at [514, 347] on div "aku" at bounding box center [649, 347] width 280 height 45
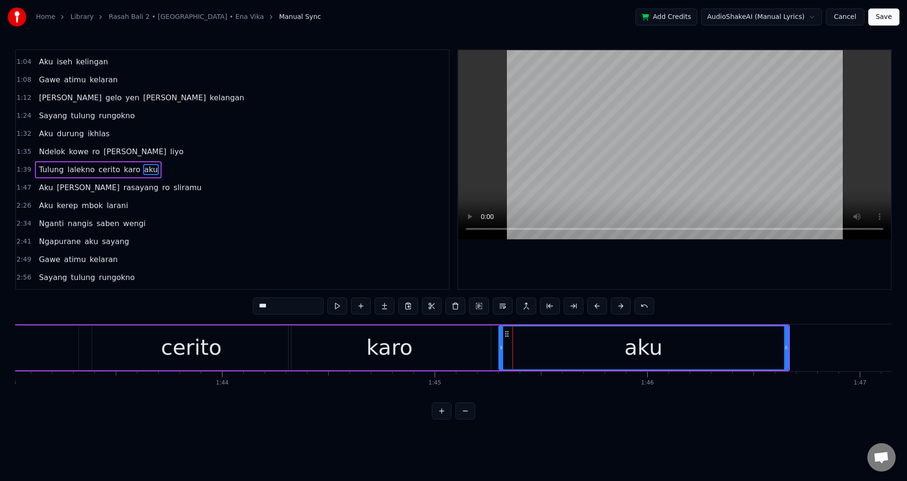
drag, startPoint x: 511, startPoint y: 344, endPoint x: 494, endPoint y: 344, distance: 17.0
click at [499, 344] on icon at bounding box center [501, 348] width 4 height 8
click at [193, 344] on div "cerito" at bounding box center [191, 347] width 61 height 32
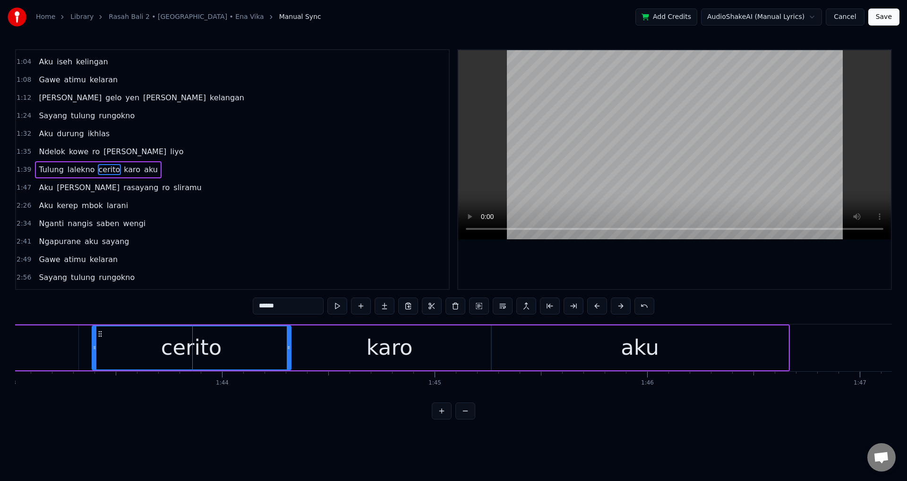
click at [685, 265] on div at bounding box center [674, 169] width 433 height 239
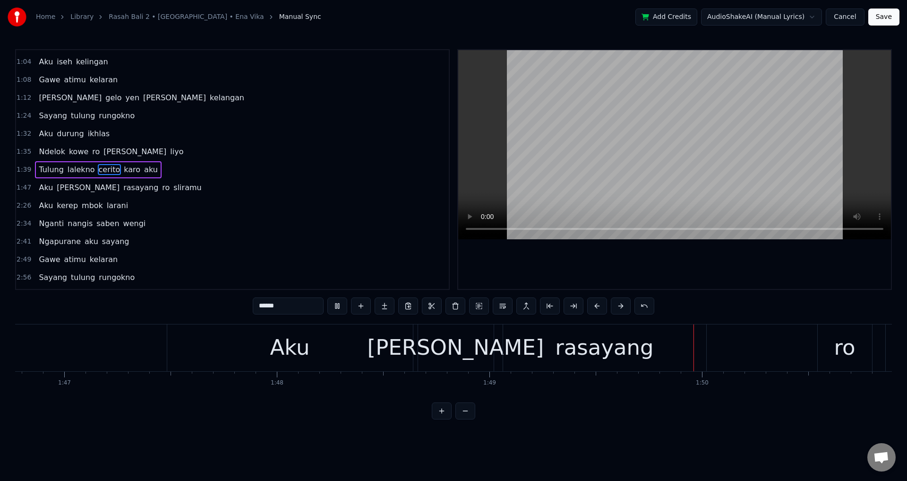
click at [674, 270] on div at bounding box center [674, 169] width 433 height 239
click at [674, 272] on div at bounding box center [674, 169] width 433 height 239
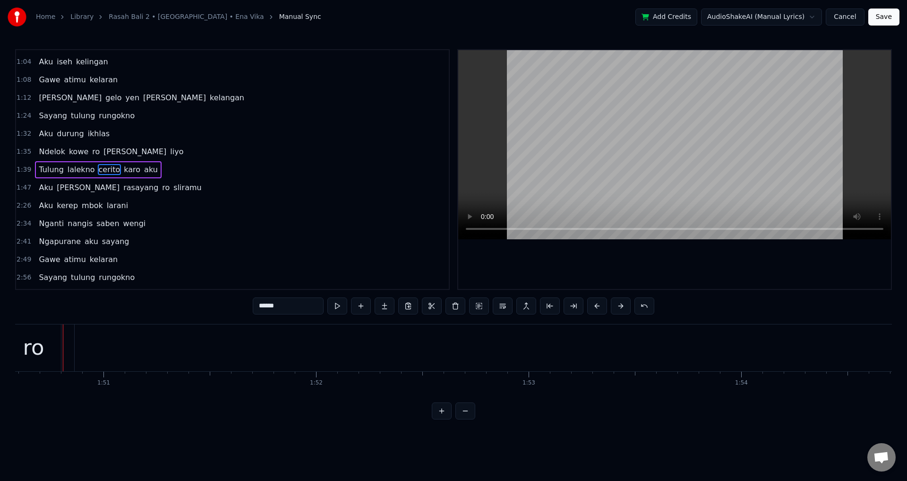
click at [45, 131] on span "Aku" at bounding box center [46, 133] width 16 height 11
type input "***"
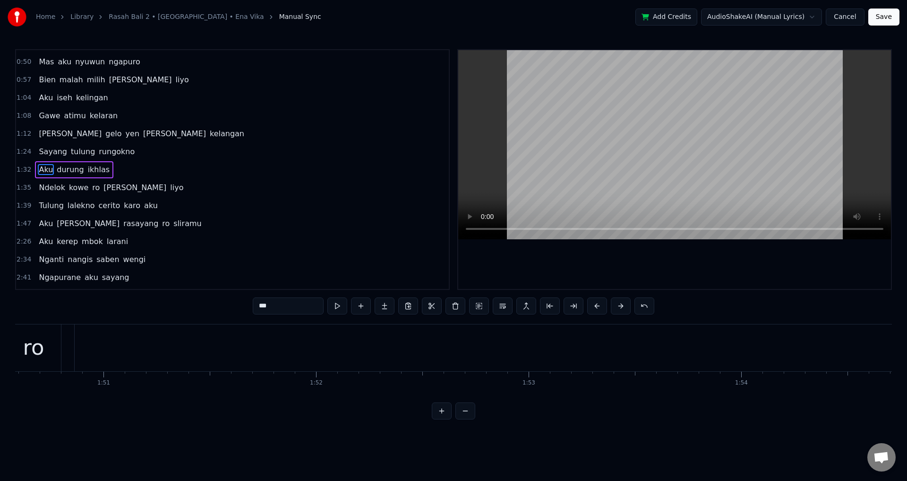
scroll to position [0, 19532]
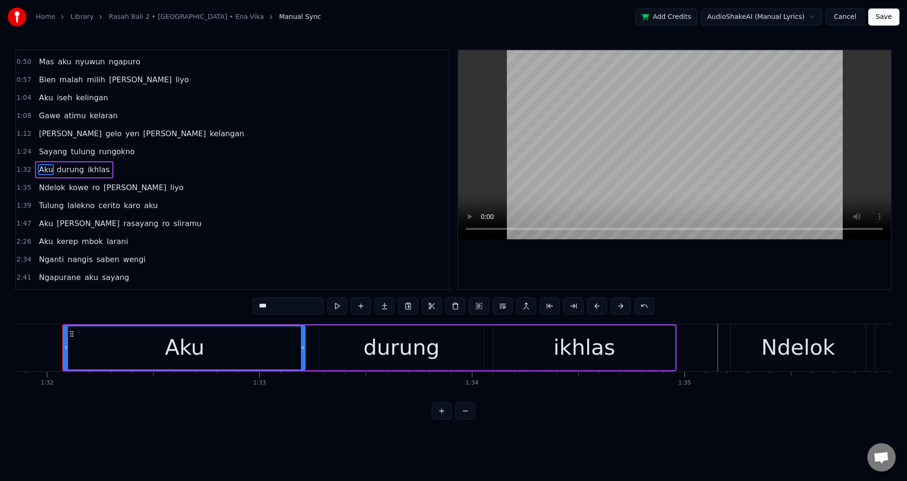
click at [505, 258] on div at bounding box center [674, 169] width 433 height 239
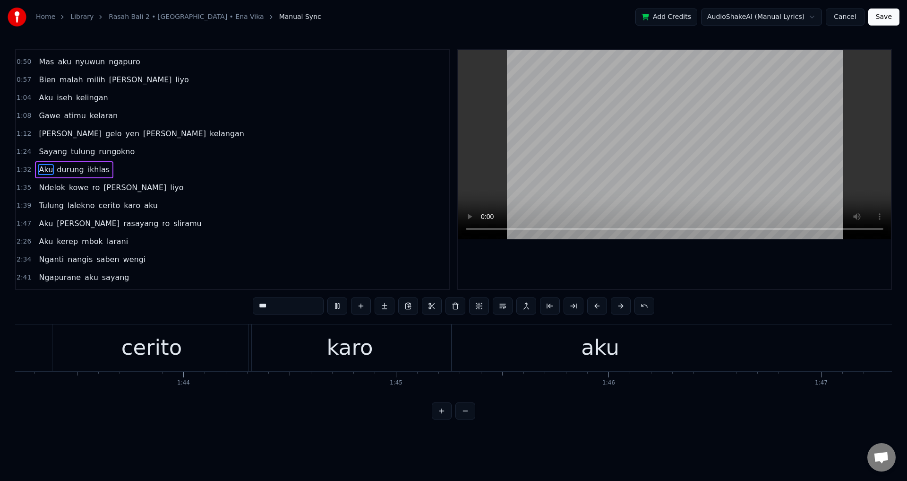
scroll to position [0, 22737]
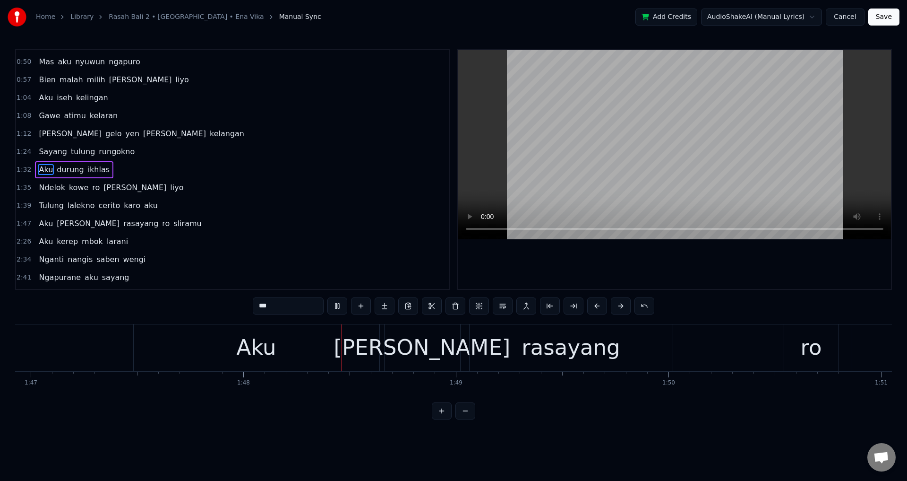
click at [668, 270] on div at bounding box center [674, 169] width 433 height 239
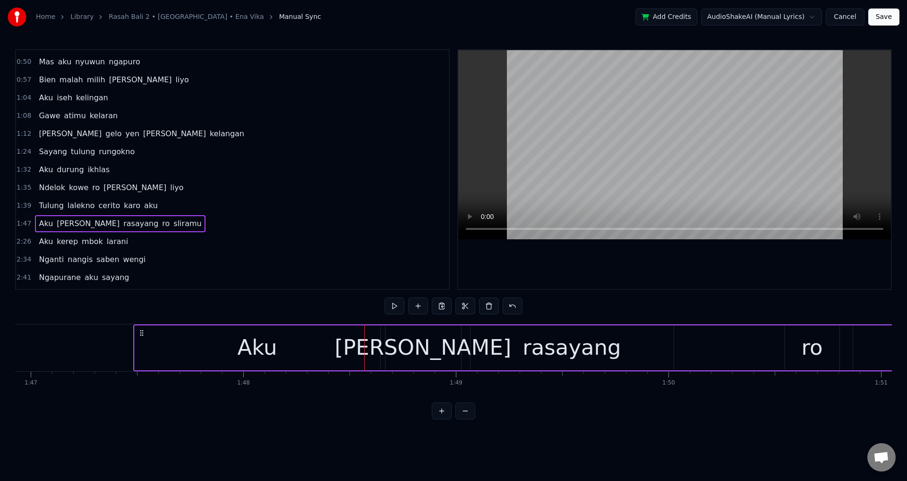
drag, startPoint x: 146, startPoint y: 332, endPoint x: 141, endPoint y: 333, distance: 5.3
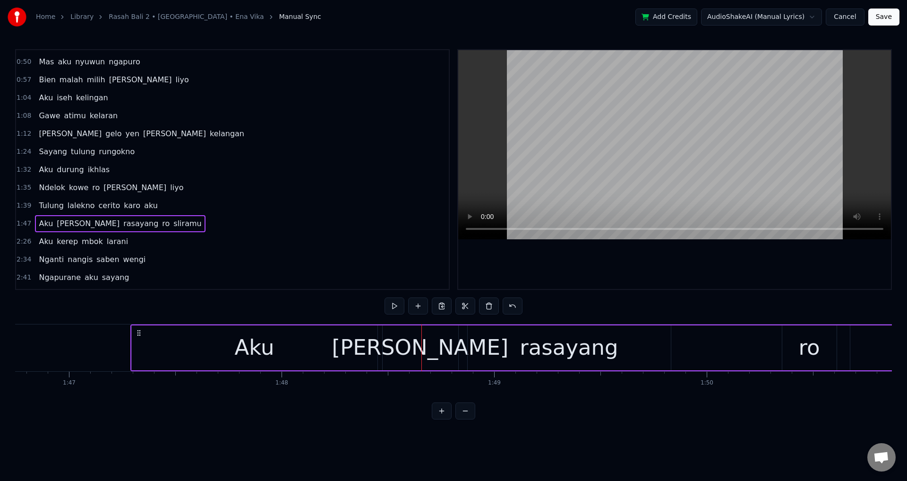
scroll to position [0, 22663]
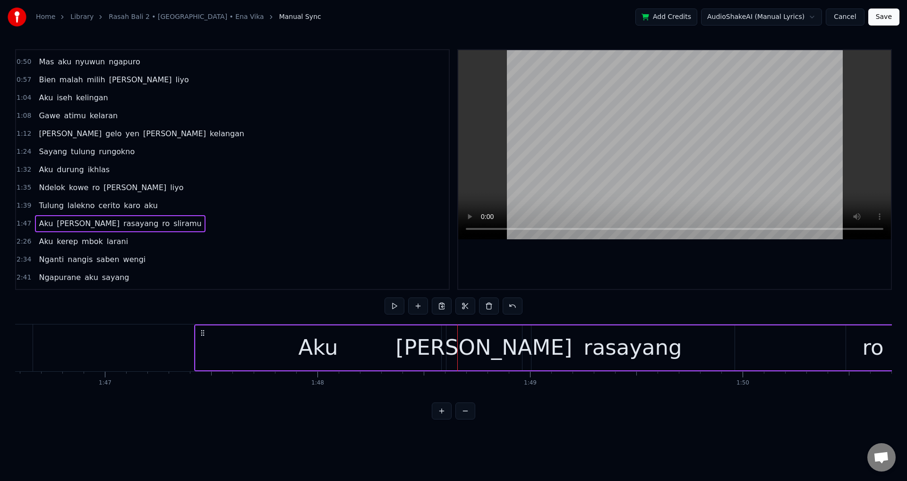
drag, startPoint x: 142, startPoint y: 334, endPoint x: 203, endPoint y: 333, distance: 61.0
click at [203, 333] on icon at bounding box center [203, 333] width 8 height 8
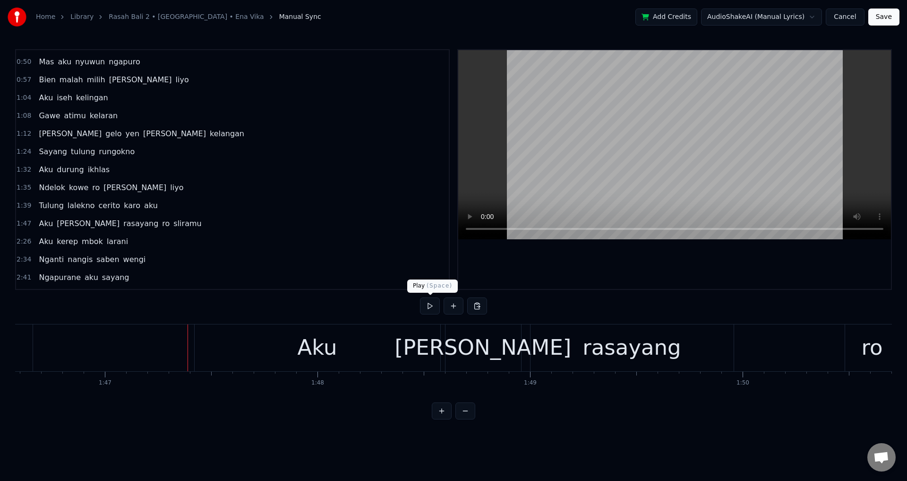
click at [657, 263] on div at bounding box center [674, 169] width 433 height 239
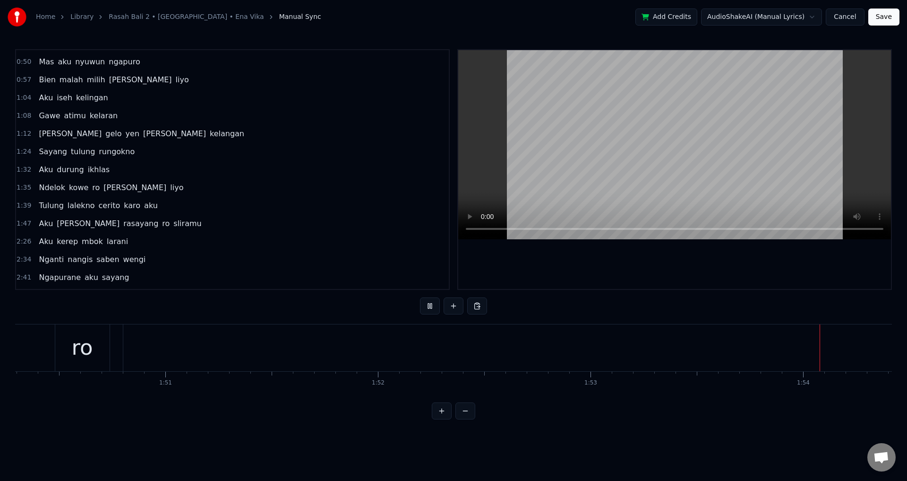
scroll to position [0, 24243]
click at [678, 255] on div at bounding box center [674, 169] width 433 height 239
click at [325, 344] on div "sliramu" at bounding box center [229, 347] width 1790 height 47
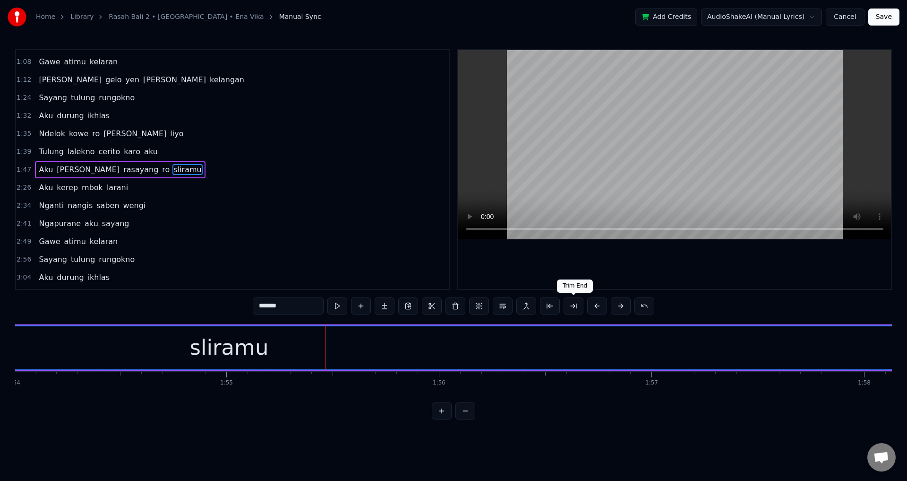
click at [573, 310] on button at bounding box center [574, 305] width 20 height 17
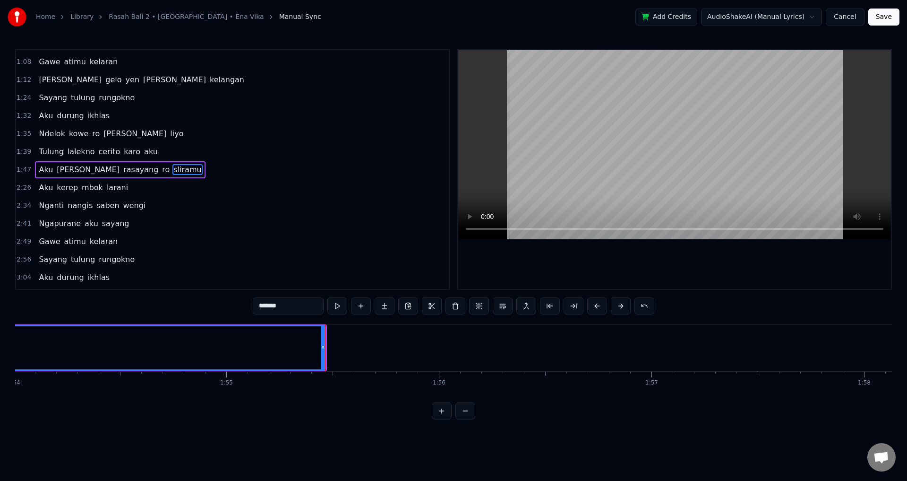
click at [721, 246] on div at bounding box center [674, 169] width 433 height 239
click at [49, 192] on span "Aku" at bounding box center [46, 187] width 16 height 11
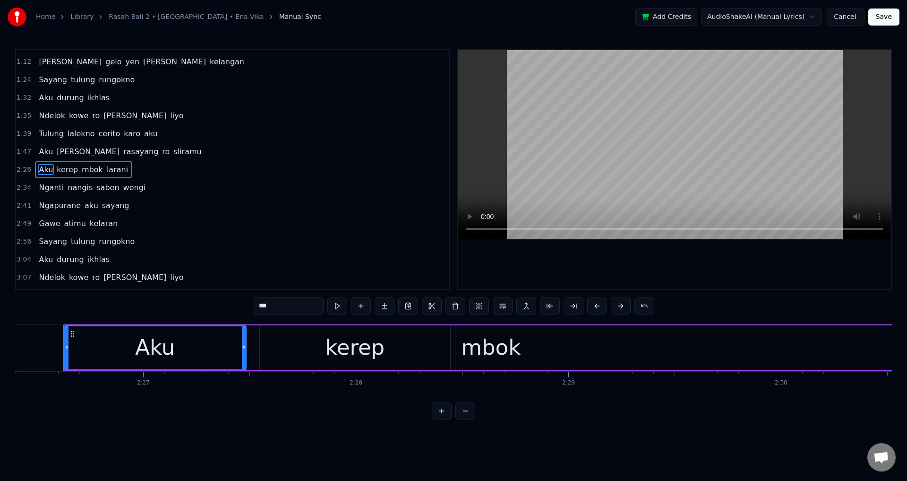
click at [607, 255] on div at bounding box center [674, 169] width 433 height 239
click at [617, 266] on div at bounding box center [674, 169] width 433 height 239
click at [91, 353] on div "Aku" at bounding box center [155, 347] width 181 height 43
click at [676, 256] on div at bounding box center [674, 169] width 433 height 239
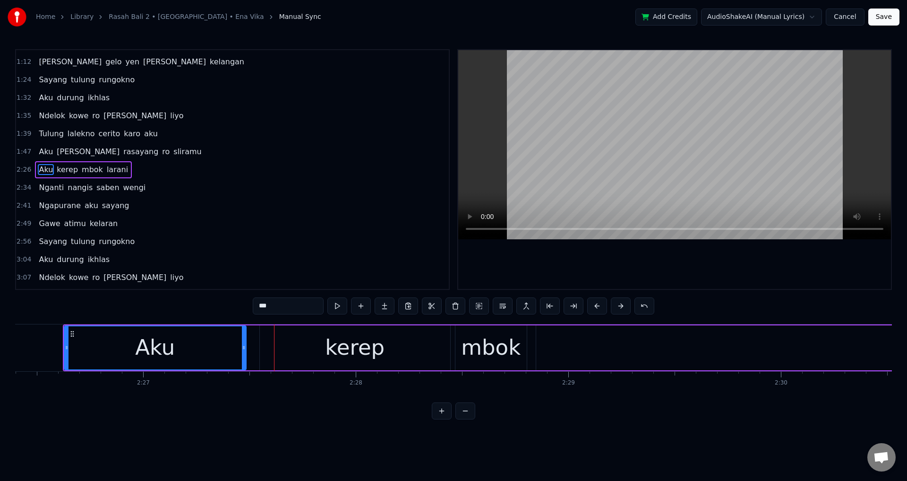
click at [314, 367] on div "kerep" at bounding box center [355, 347] width 190 height 45
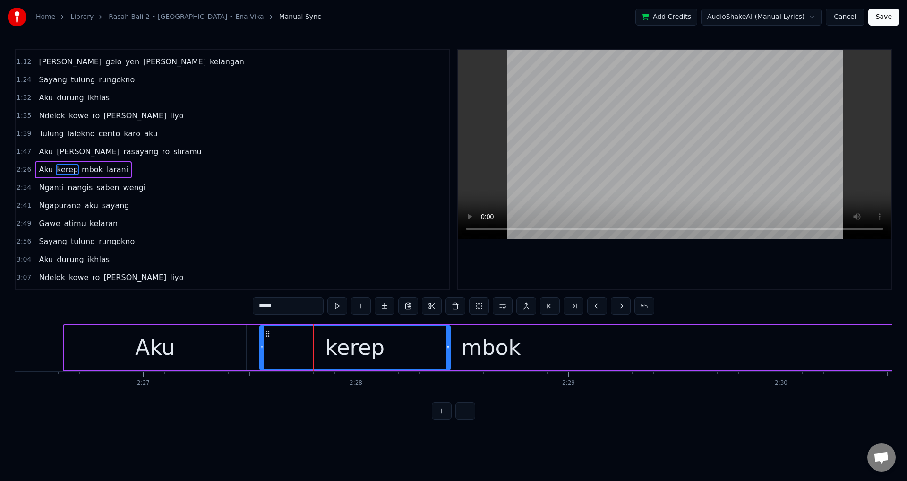
click at [262, 352] on div "kerep" at bounding box center [354, 347] width 189 height 43
click at [257, 352] on div at bounding box center [257, 347] width 4 height 43
click at [499, 347] on div "mbok" at bounding box center [491, 347] width 60 height 32
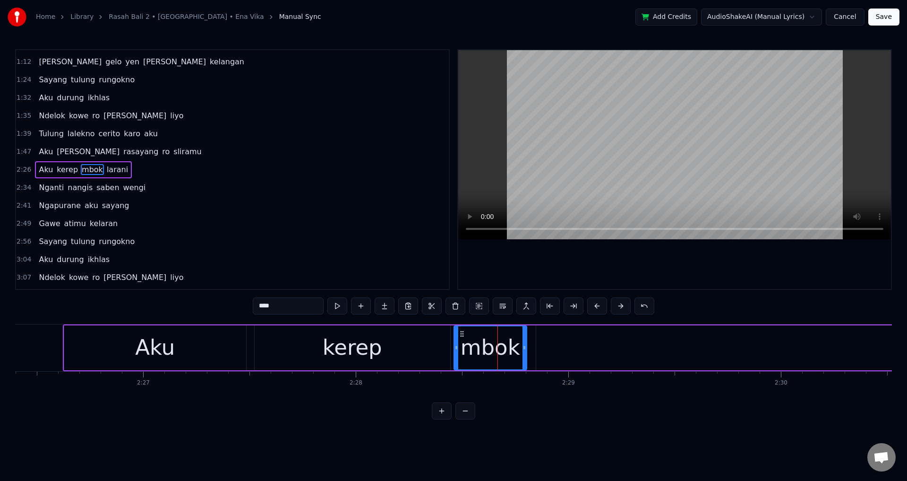
click at [455, 342] on div at bounding box center [457, 347] width 4 height 43
type input "******"
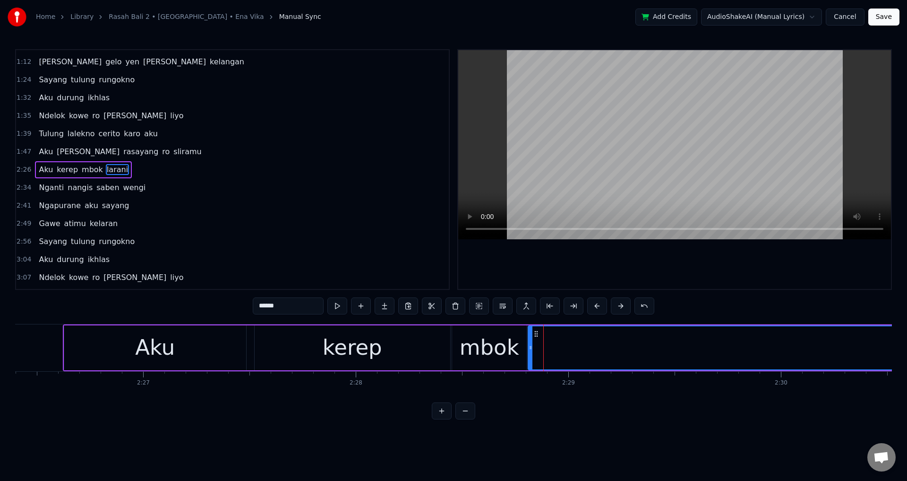
drag, startPoint x: 538, startPoint y: 340, endPoint x: 529, endPoint y: 344, distance: 10.2
click at [529, 344] on div at bounding box center [531, 347] width 4 height 43
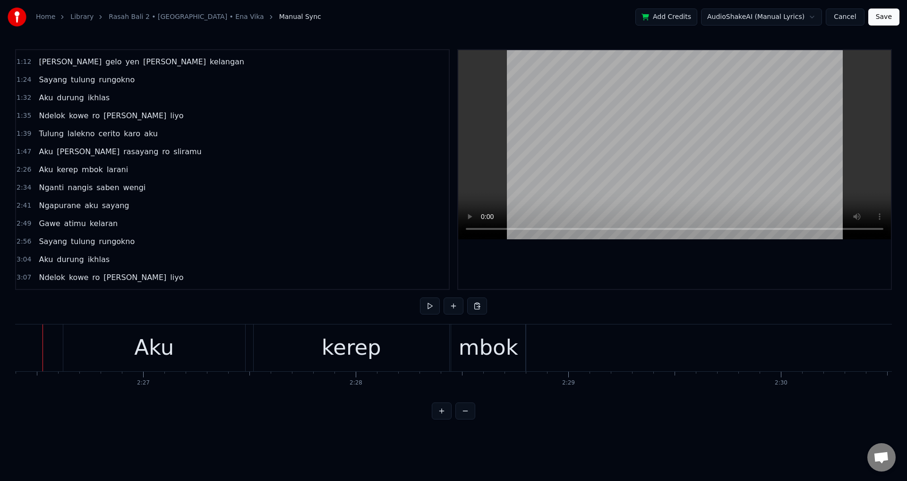
scroll to position [0, 31111]
click at [106, 350] on div "Aku" at bounding box center [174, 347] width 182 height 47
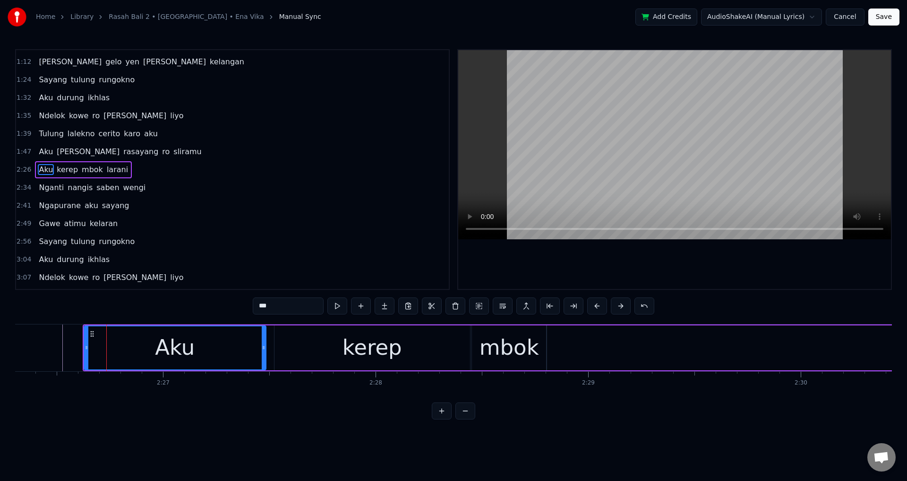
click at [89, 346] on div "Aku" at bounding box center [175, 347] width 181 height 43
drag, startPoint x: 86, startPoint y: 346, endPoint x: 72, endPoint y: 351, distance: 15.4
click at [72, 351] on div at bounding box center [73, 347] width 4 height 43
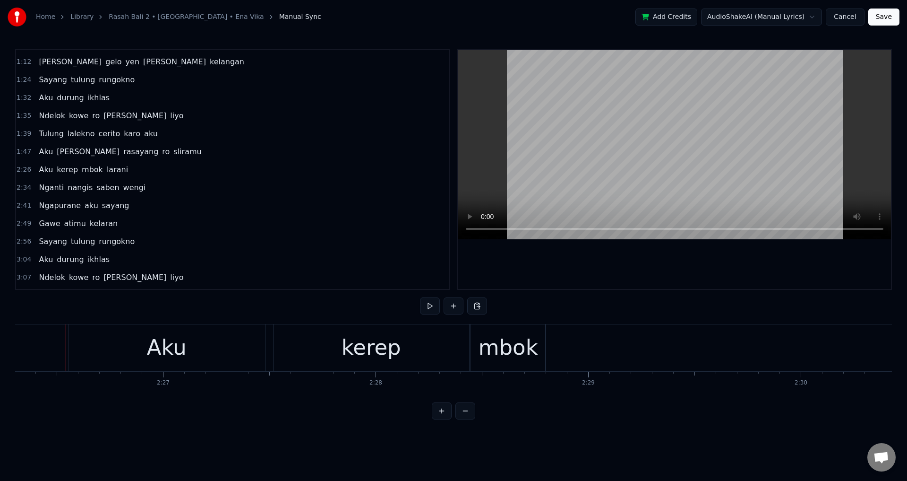
click at [609, 262] on div at bounding box center [674, 169] width 433 height 239
click at [712, 264] on div at bounding box center [674, 169] width 433 height 239
click at [553, 354] on div "larani" at bounding box center [135, 347] width 855 height 47
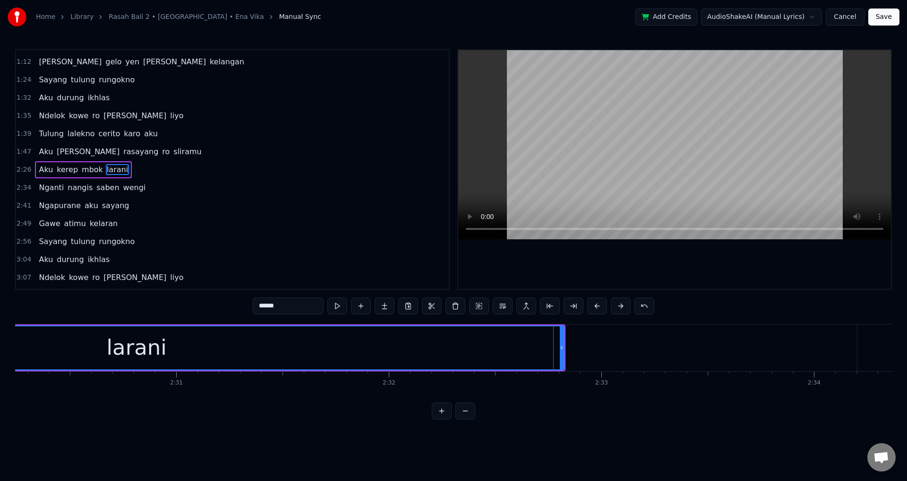
click at [564, 345] on div "larani" at bounding box center [137, 347] width 856 height 45
drag, startPoint x: 561, startPoint y: 345, endPoint x: 353, endPoint y: 351, distance: 208.0
click at [560, 351] on div at bounding box center [562, 347] width 4 height 43
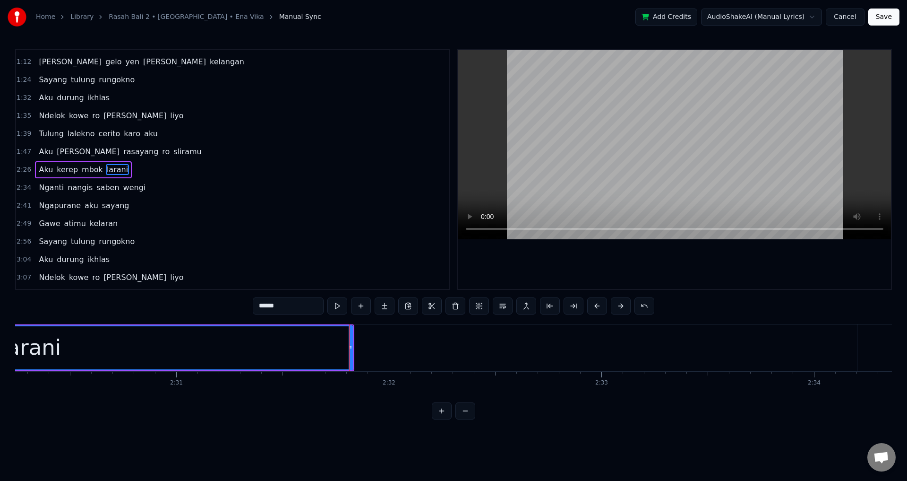
click at [279, 346] on div "larani" at bounding box center [31, 347] width 643 height 43
drag, startPoint x: 743, startPoint y: 276, endPoint x: 734, endPoint y: 268, distance: 12.0
click at [738, 271] on div at bounding box center [674, 169] width 433 height 239
click at [734, 267] on div at bounding box center [674, 169] width 433 height 239
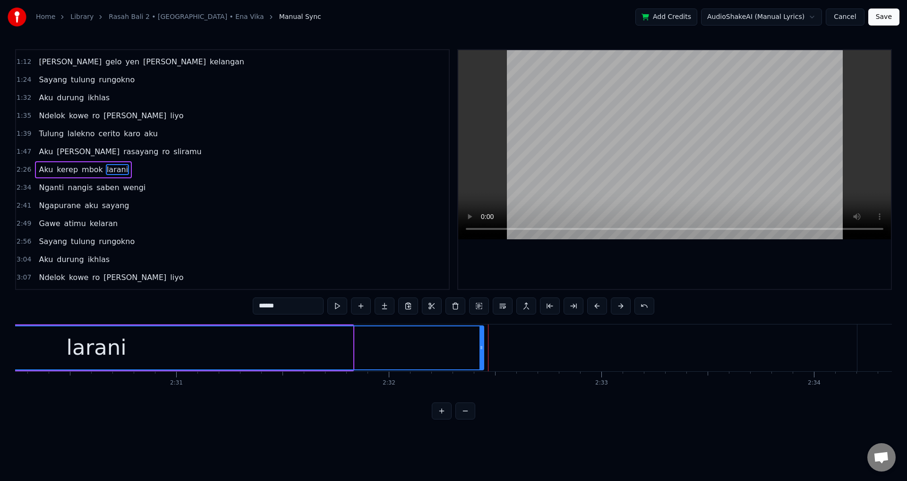
drag, startPoint x: 350, startPoint y: 346, endPoint x: 488, endPoint y: 345, distance: 138.0
click at [483, 346] on icon at bounding box center [482, 348] width 4 height 8
click at [649, 276] on div at bounding box center [674, 169] width 433 height 239
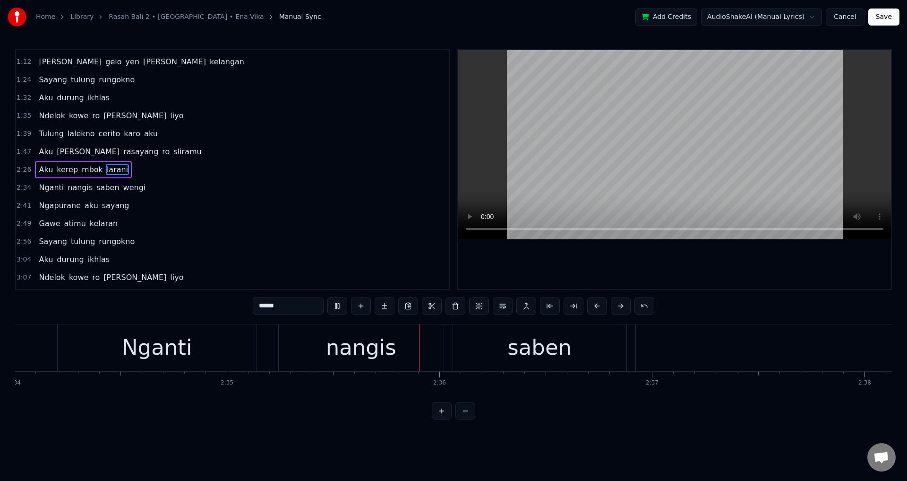
click at [699, 268] on div at bounding box center [674, 169] width 433 height 239
click at [319, 363] on div "nangis" at bounding box center [361, 347] width 165 height 47
type input "******"
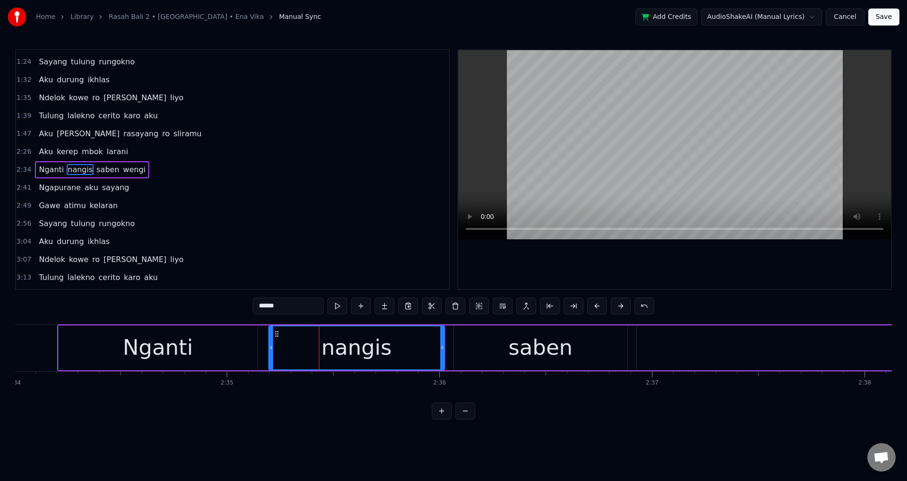
drag, startPoint x: 281, startPoint y: 350, endPoint x: 258, endPoint y: 355, distance: 22.7
click at [269, 355] on div at bounding box center [271, 347] width 4 height 43
click at [450, 347] on div "Nganti nangis saben wengi" at bounding box center [804, 347] width 1495 height 47
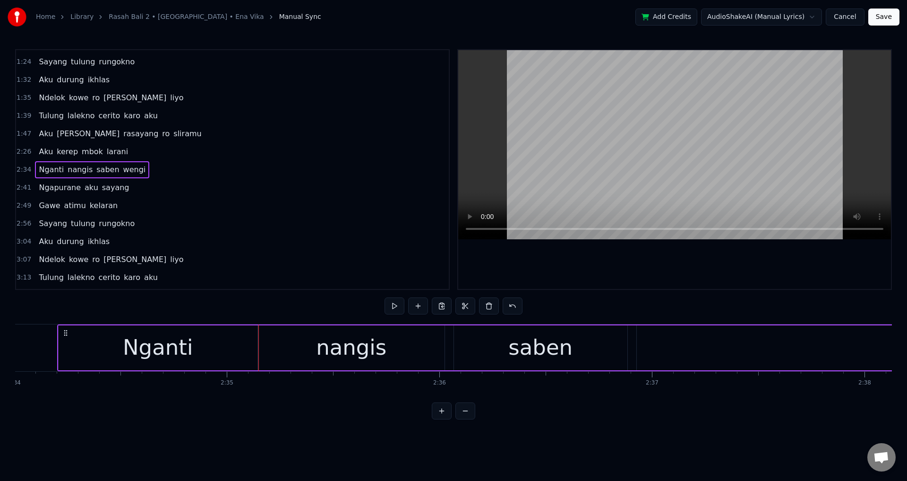
click at [463, 350] on div "saben" at bounding box center [540, 347] width 173 height 45
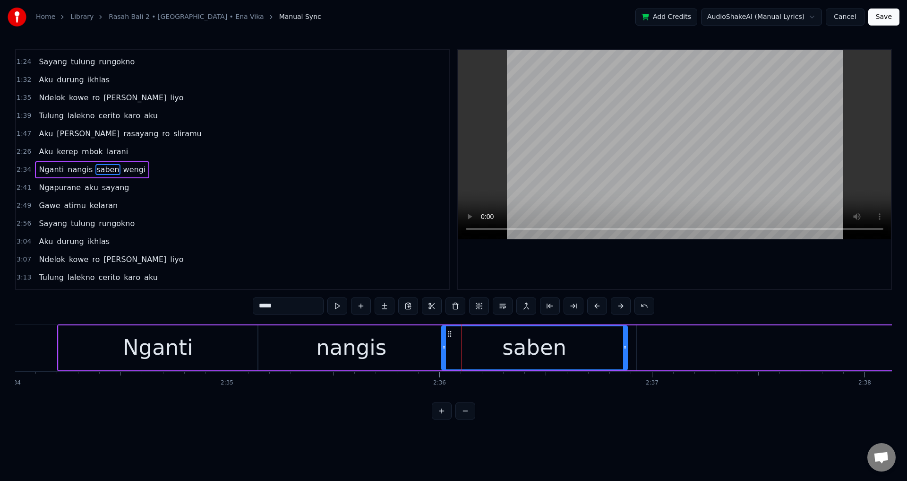
drag, startPoint x: 457, startPoint y: 347, endPoint x: 445, endPoint y: 346, distance: 12.3
click at [445, 346] on icon at bounding box center [444, 348] width 4 height 8
type input "*****"
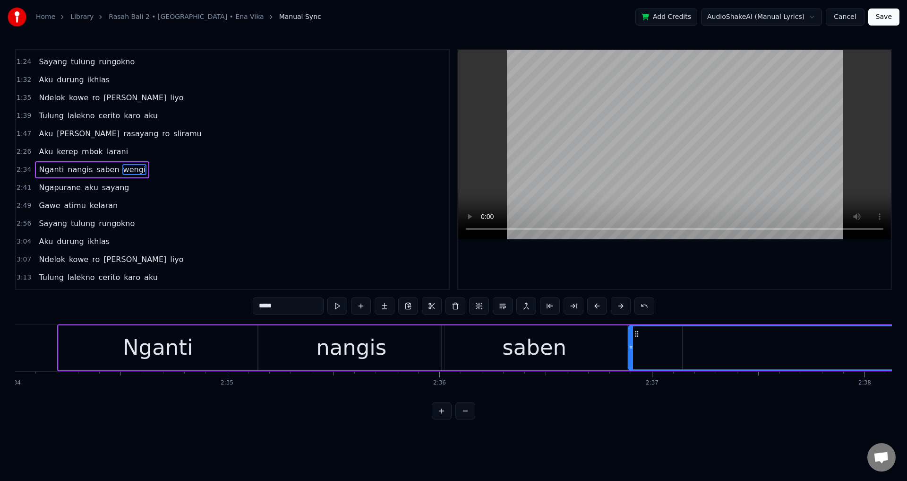
drag, startPoint x: 639, startPoint y: 345, endPoint x: 631, endPoint y: 345, distance: 8.0
click at [631, 345] on icon at bounding box center [631, 348] width 4 height 8
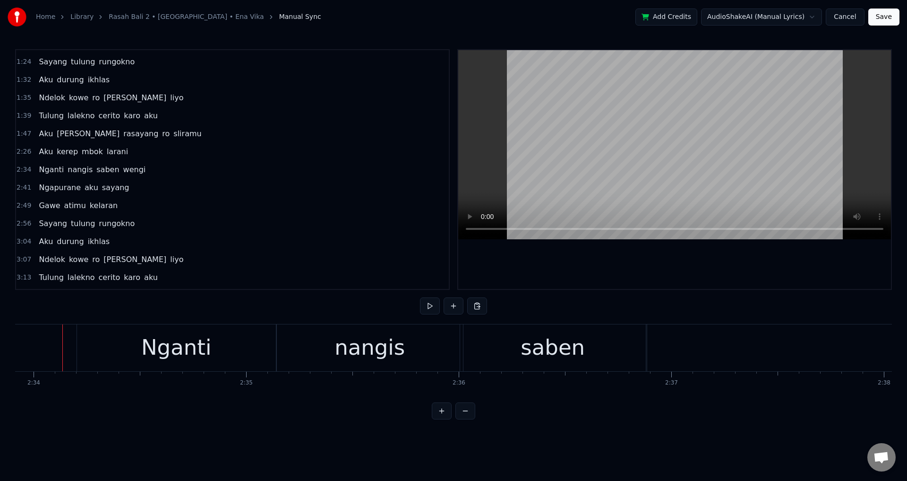
click at [731, 260] on div at bounding box center [674, 169] width 433 height 239
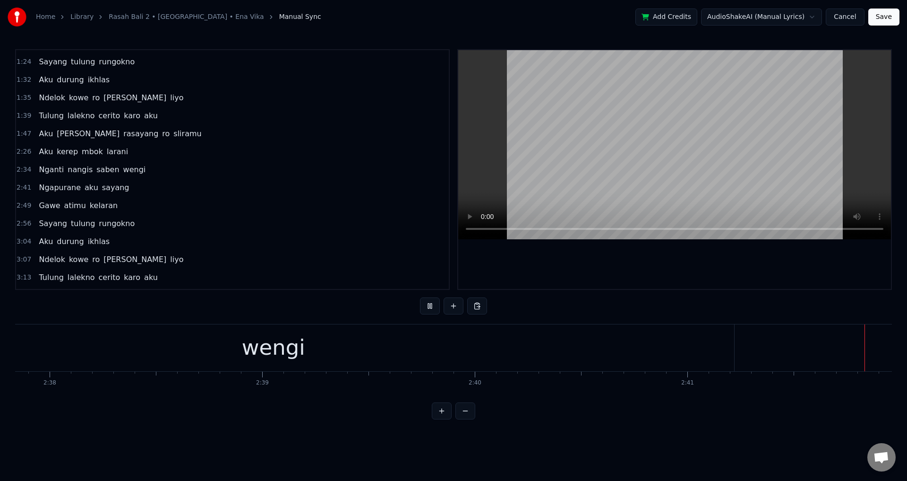
scroll to position [0, 34354]
click at [732, 259] on div at bounding box center [674, 169] width 433 height 239
click at [403, 353] on div "Ngapurane" at bounding box center [409, 347] width 118 height 32
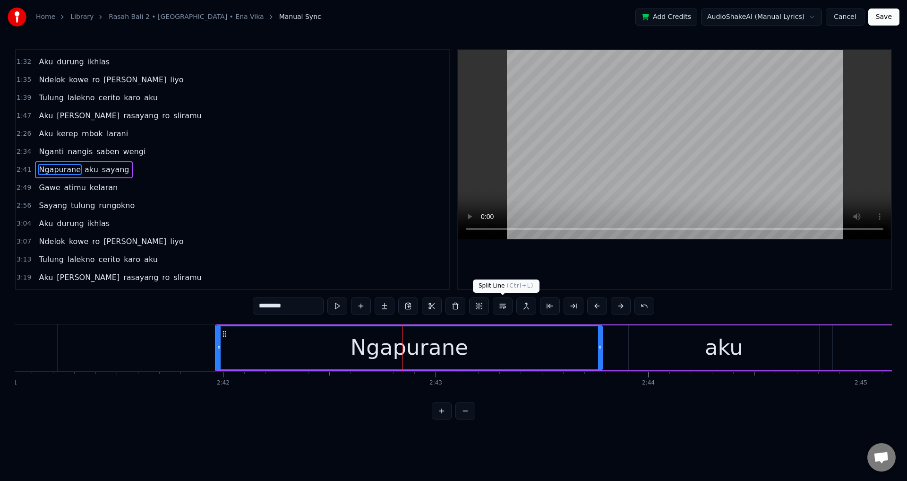
click at [569, 286] on div at bounding box center [674, 169] width 433 height 239
click at [614, 275] on div at bounding box center [674, 169] width 433 height 239
click at [628, 348] on div "Ngapurane aku sayang" at bounding box center [664, 347] width 899 height 47
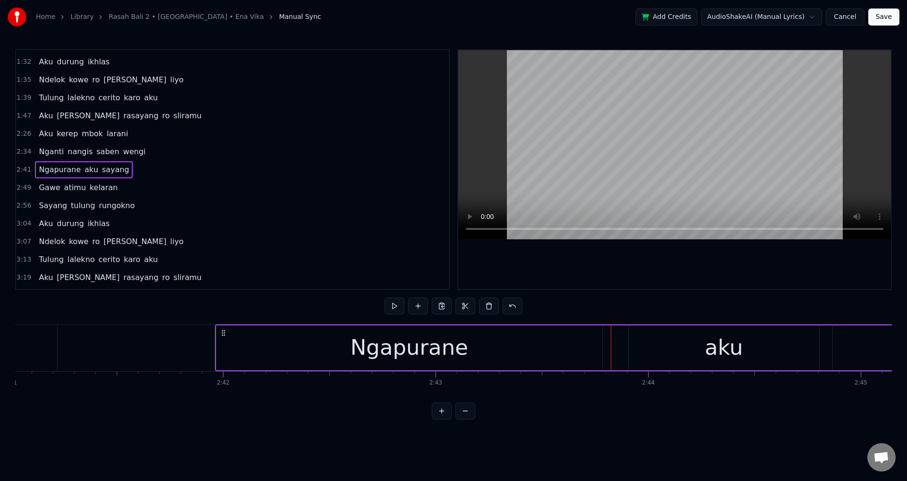
click at [629, 350] on div "aku" at bounding box center [724, 347] width 190 height 45
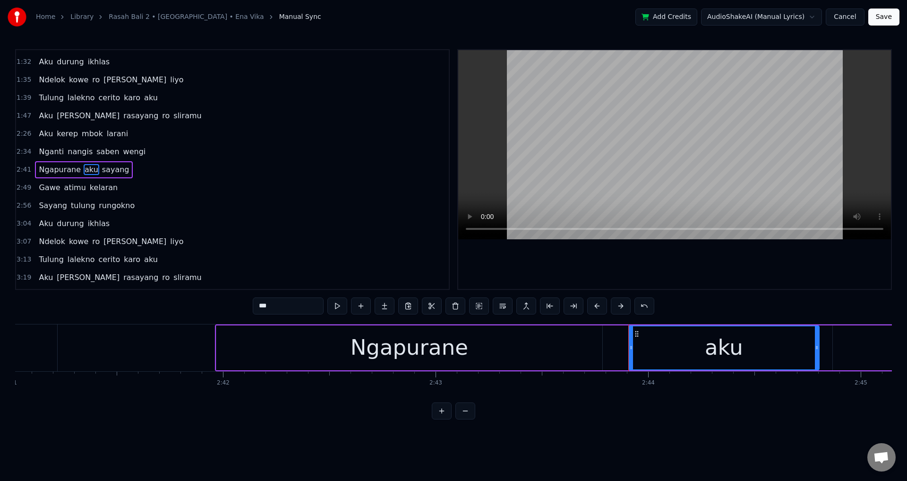
click at [629, 348] on div at bounding box center [628, 347] width 0 height 47
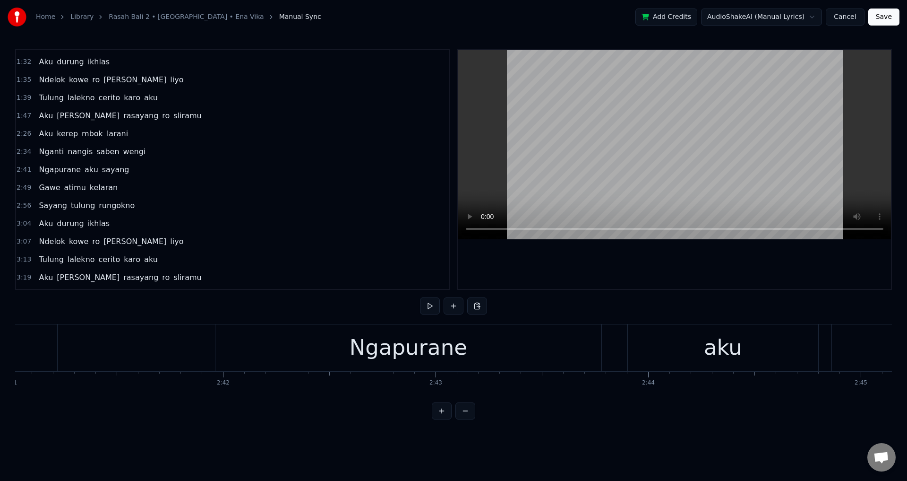
click at [630, 348] on div "aku" at bounding box center [723, 347] width 190 height 47
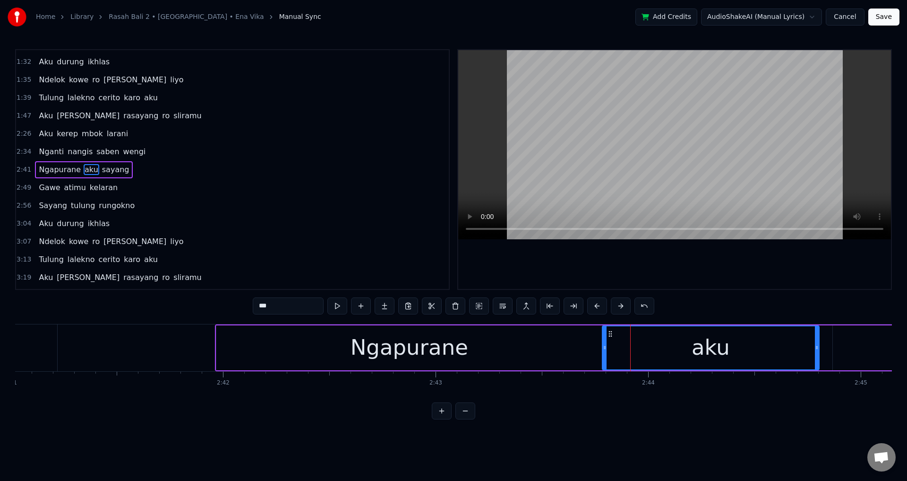
drag, startPoint x: 632, startPoint y: 348, endPoint x: 605, endPoint y: 350, distance: 27.0
click at [605, 350] on icon at bounding box center [605, 348] width 4 height 8
drag, startPoint x: 356, startPoint y: 351, endPoint x: 215, endPoint y: 344, distance: 141.5
click at [355, 351] on div "Ngapurane" at bounding box center [409, 347] width 386 height 45
type input "*********"
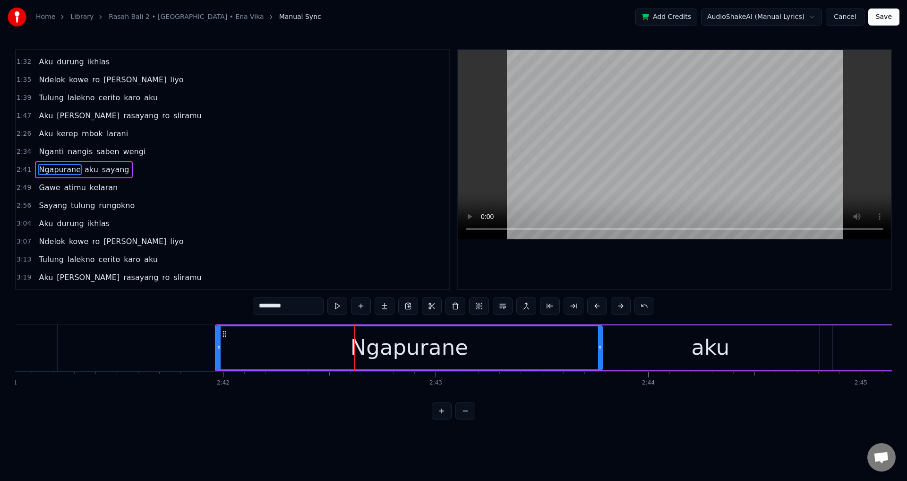
drag, startPoint x: 220, startPoint y: 345, endPoint x: 208, endPoint y: 346, distance: 12.4
click at [217, 346] on icon at bounding box center [219, 348] width 4 height 8
click at [660, 267] on div at bounding box center [674, 169] width 433 height 239
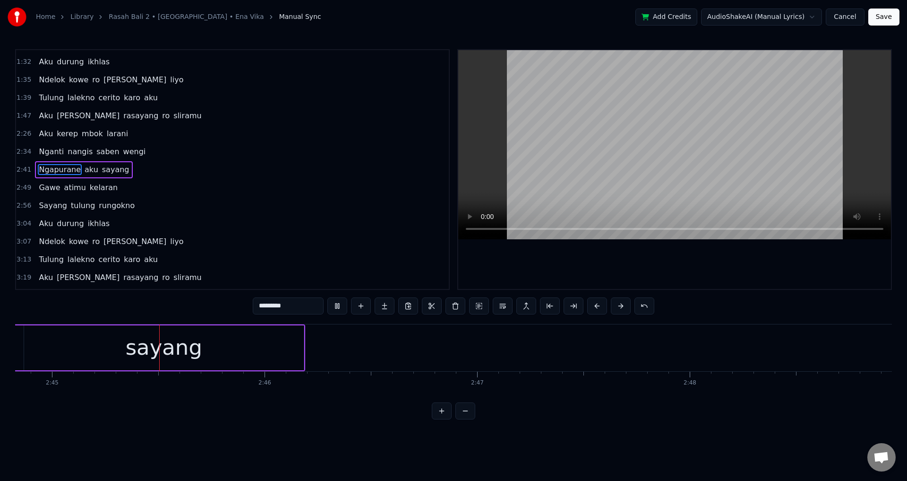
click at [660, 267] on div at bounding box center [674, 169] width 433 height 239
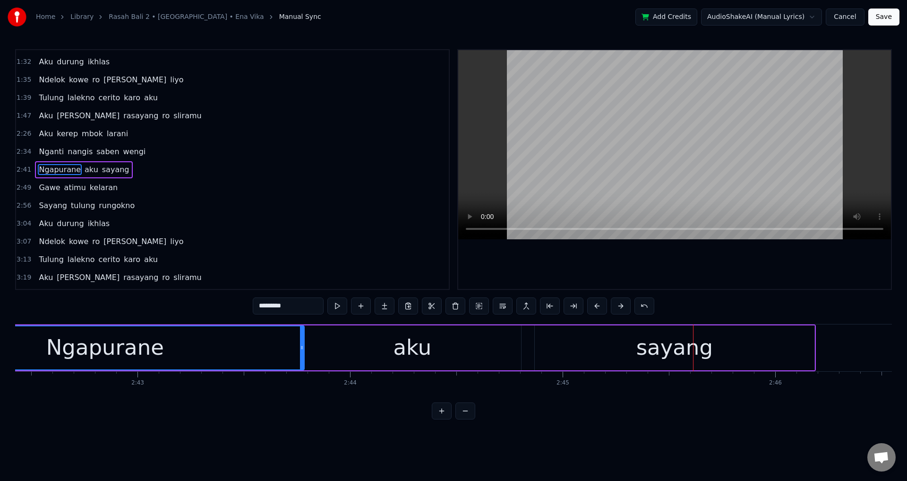
click at [529, 350] on div "Ngapurane aku sayang" at bounding box center [361, 347] width 912 height 47
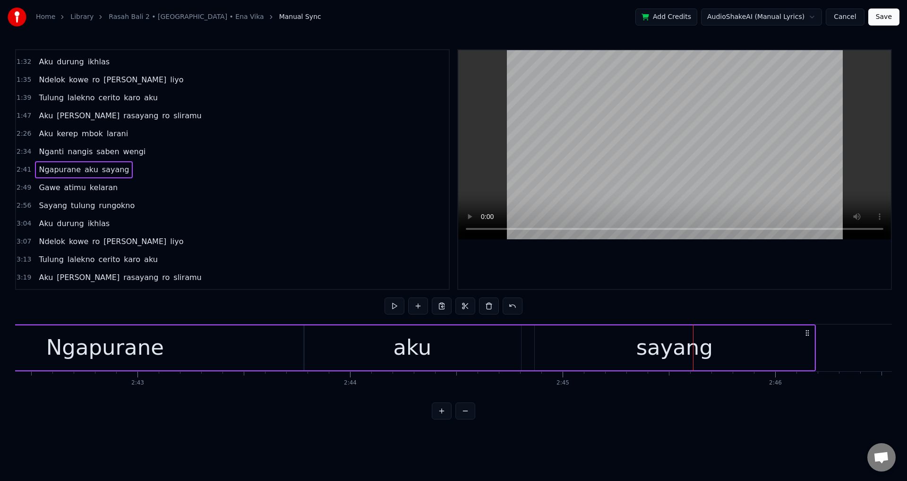
click at [534, 350] on div "Ngapurane aku sayang" at bounding box center [361, 347] width 912 height 47
click at [536, 349] on div "sayang" at bounding box center [675, 347] width 280 height 45
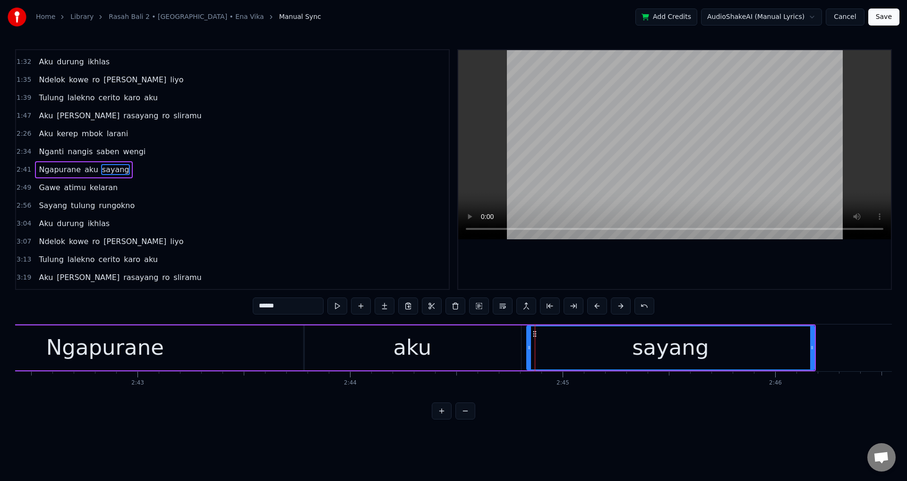
drag, startPoint x: 534, startPoint y: 350, endPoint x: 496, endPoint y: 350, distance: 38.3
click at [527, 350] on icon at bounding box center [529, 348] width 4 height 8
click at [465, 345] on div "aku" at bounding box center [412, 347] width 217 height 45
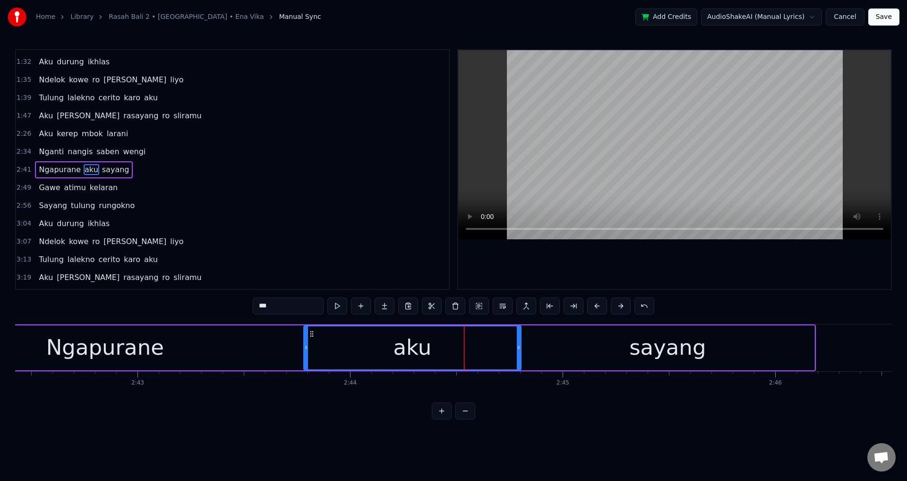
click at [581, 267] on div at bounding box center [674, 169] width 433 height 239
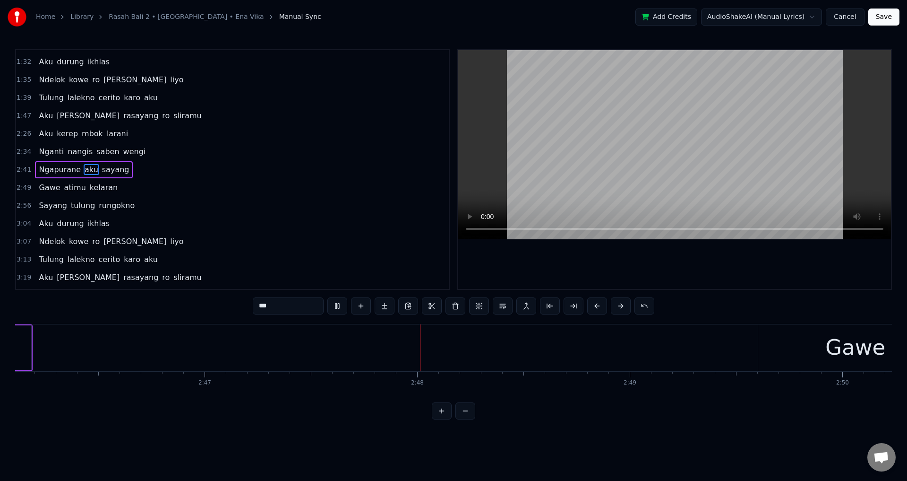
click at [609, 258] on div at bounding box center [674, 169] width 433 height 239
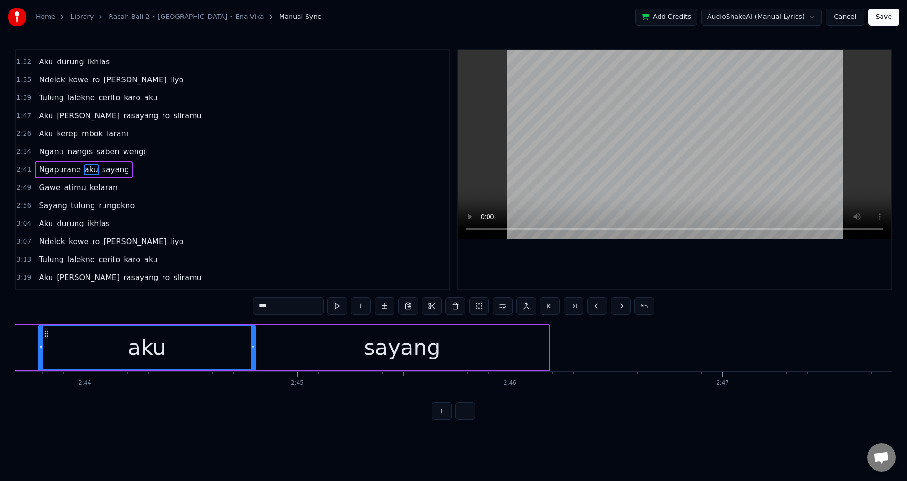
scroll to position [0, 34705]
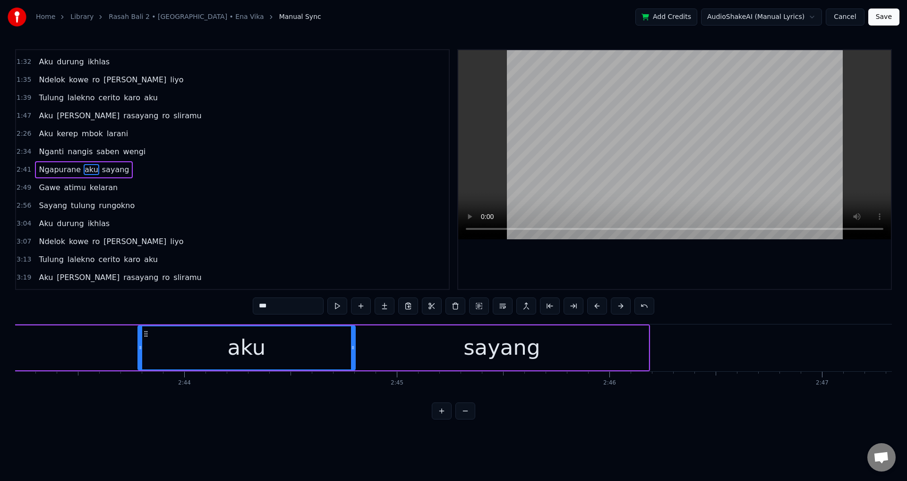
click at [418, 364] on div "sayang" at bounding box center [501, 347] width 293 height 45
type input "******"
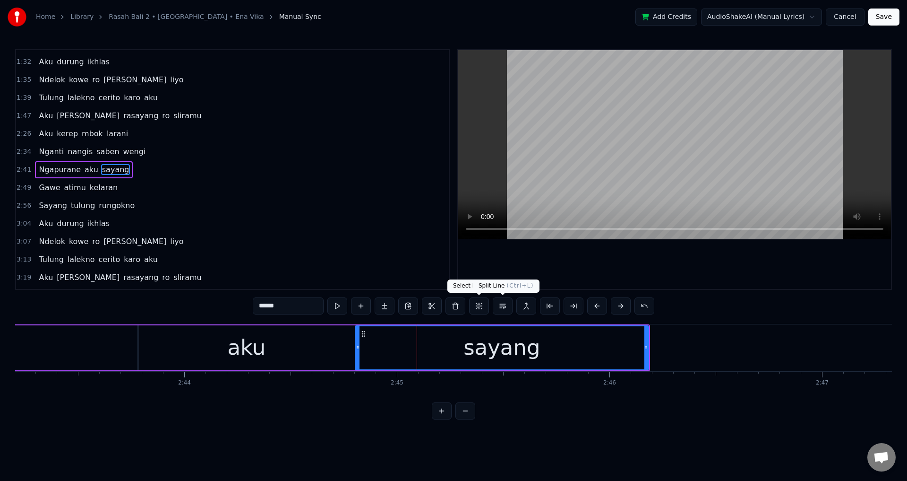
click at [579, 258] on div at bounding box center [674, 169] width 433 height 239
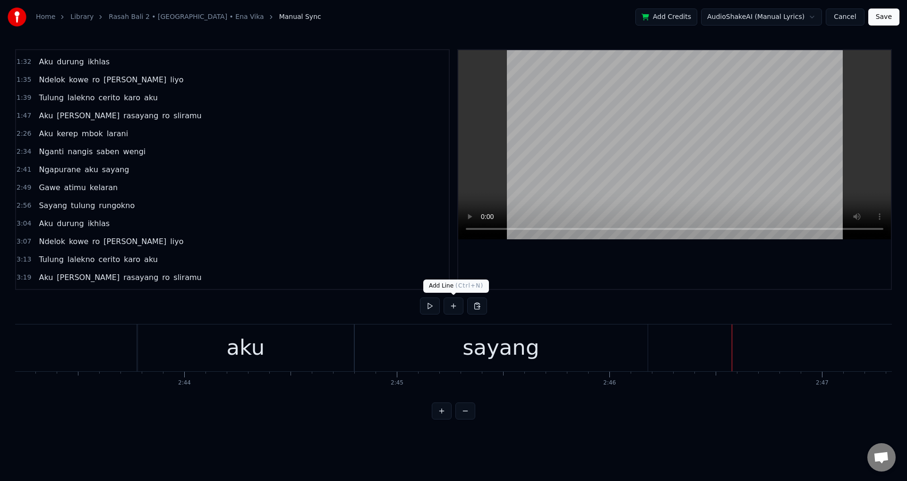
click at [450, 307] on button at bounding box center [454, 305] width 20 height 17
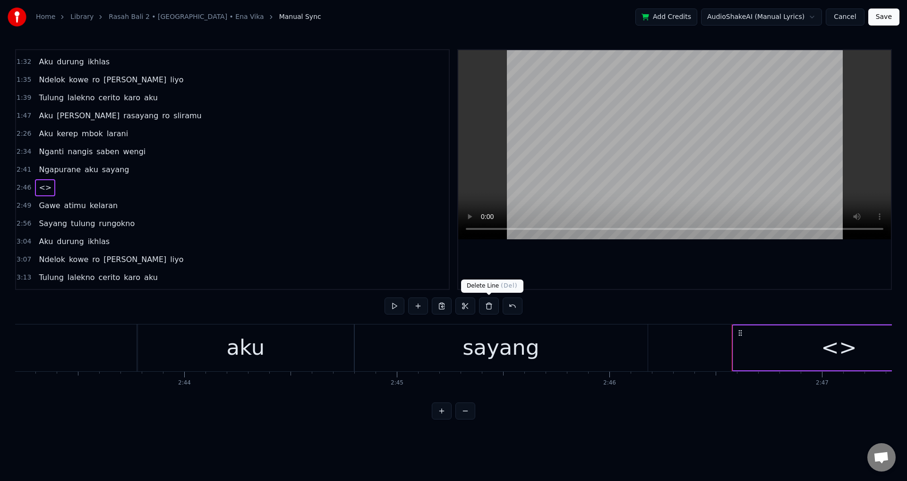
click at [485, 307] on button at bounding box center [489, 305] width 20 height 17
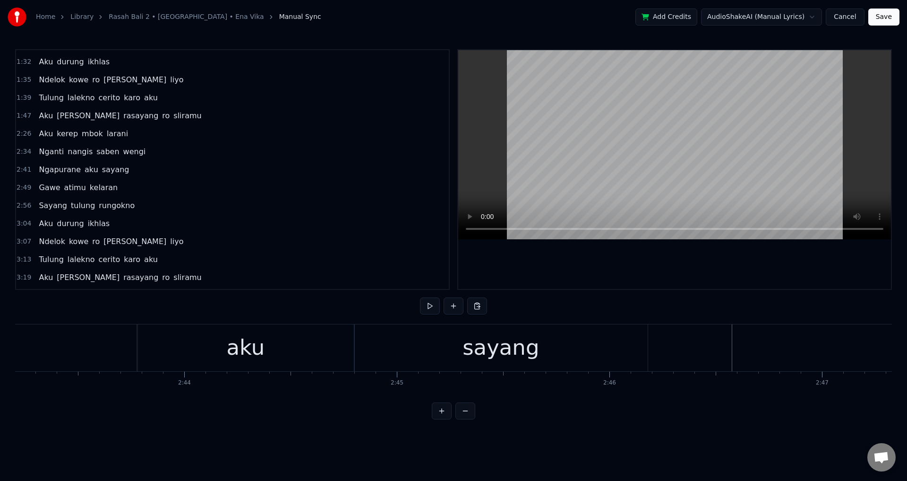
click at [112, 171] on span "sayang" at bounding box center [115, 169] width 29 height 11
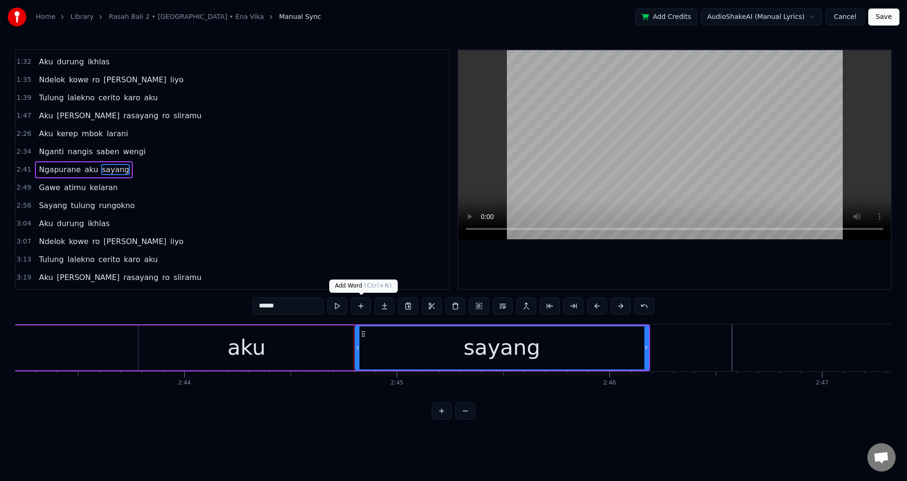
click at [368, 307] on button at bounding box center [361, 305] width 20 height 17
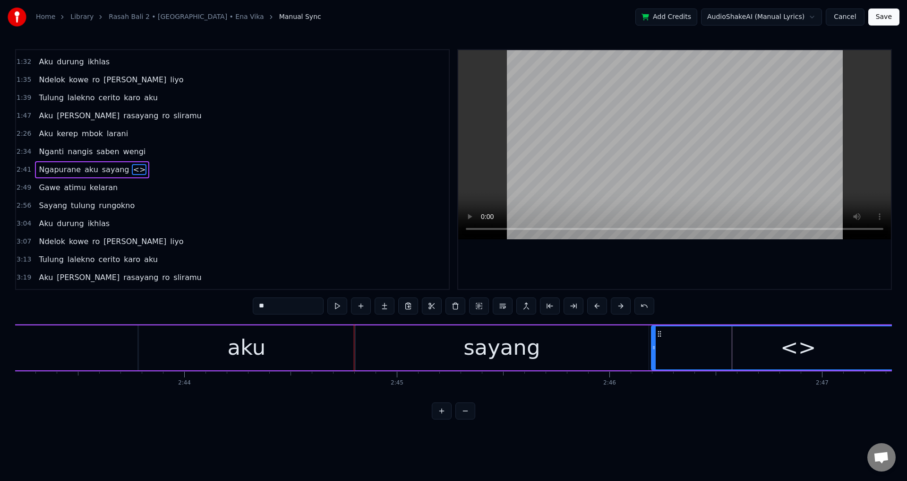
drag, startPoint x: 298, startPoint y: 305, endPoint x: 257, endPoint y: 306, distance: 40.6
click at [256, 306] on input "**" at bounding box center [288, 305] width 71 height 17
drag, startPoint x: 262, startPoint y: 306, endPoint x: 253, endPoint y: 307, distance: 9.1
click at [258, 306] on input "***" at bounding box center [288, 305] width 71 height 17
click at [181, 351] on div "aku" at bounding box center [246, 347] width 217 height 45
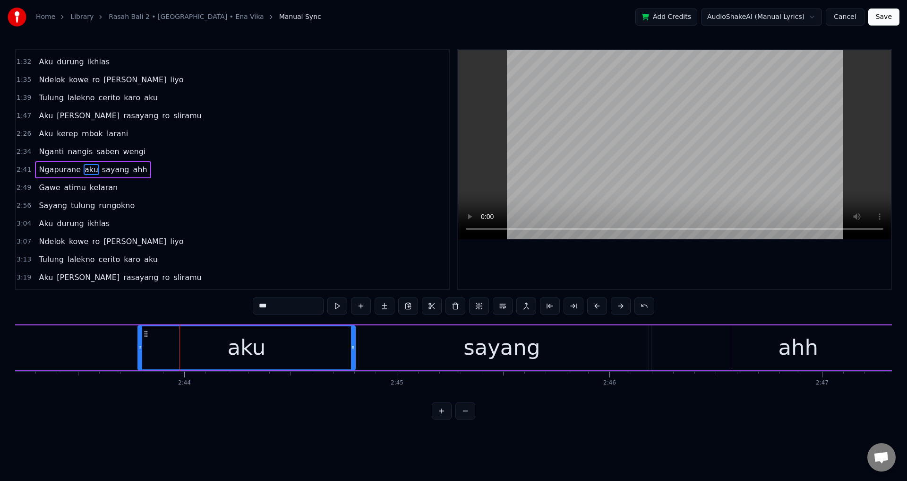
click at [632, 264] on div at bounding box center [674, 169] width 433 height 239
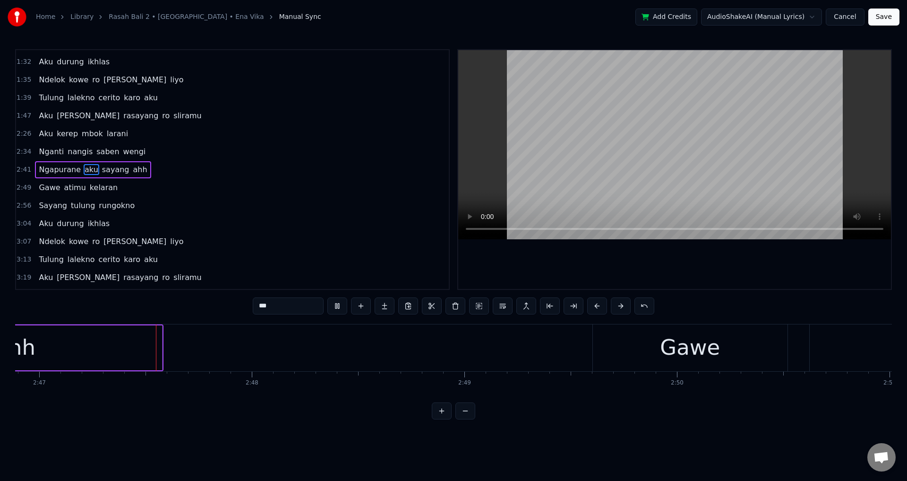
click at [632, 264] on div at bounding box center [674, 169] width 433 height 239
drag, startPoint x: 257, startPoint y: 310, endPoint x: 182, endPoint y: 285, distance: 78.6
click at [224, 310] on div "0:15 Dek opo iseh kelingan 0:22 Bien aku tau kelangan 0:29 Mergo kowe milih lun…" at bounding box center [453, 234] width 877 height 370
click at [132, 169] on span "ahh" at bounding box center [140, 169] width 16 height 11
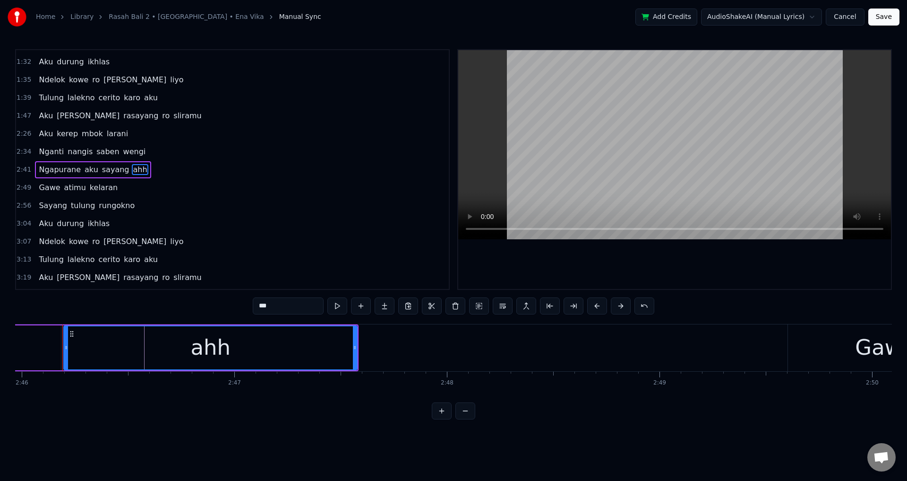
drag, startPoint x: 281, startPoint y: 305, endPoint x: 252, endPoint y: 304, distance: 28.4
click at [252, 305] on div "0:15 Dek opo iseh kelingan 0:22 Bien aku tau kelangan 0:29 Mergo kowe milih lun…" at bounding box center [453, 234] width 877 height 370
type input "*"
click at [90, 353] on div "ha-ah" at bounding box center [210, 347] width 293 height 43
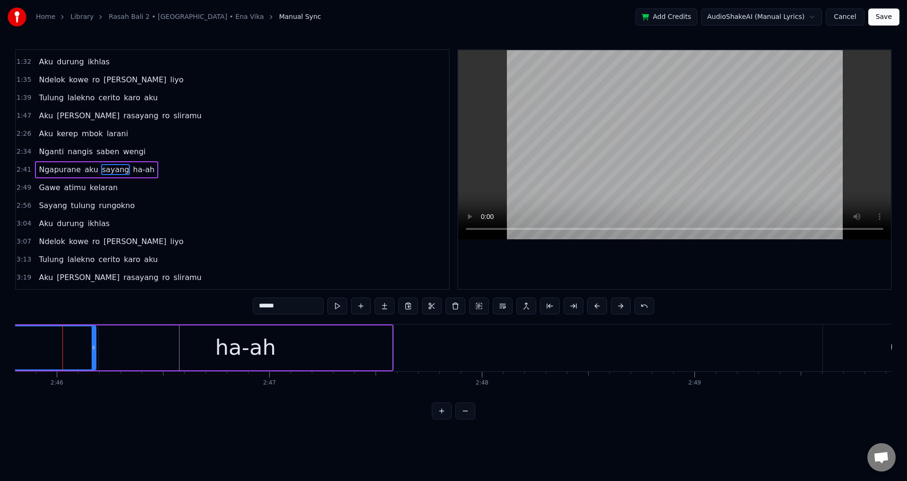
click at [634, 251] on div at bounding box center [674, 169] width 433 height 239
click at [645, 250] on div at bounding box center [674, 169] width 433 height 239
click at [247, 369] on div "ha-ah" at bounding box center [245, 347] width 293 height 45
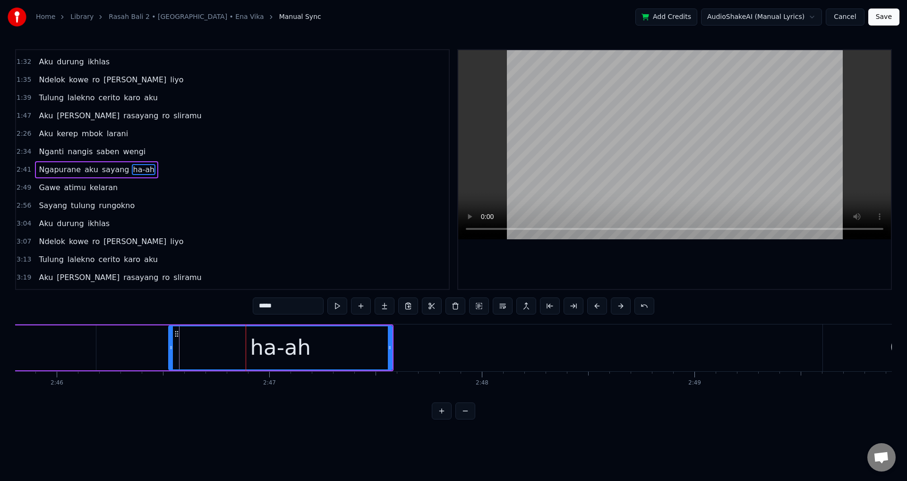
drag, startPoint x: 101, startPoint y: 352, endPoint x: 118, endPoint y: 346, distance: 17.8
click at [173, 351] on div at bounding box center [171, 347] width 4 height 43
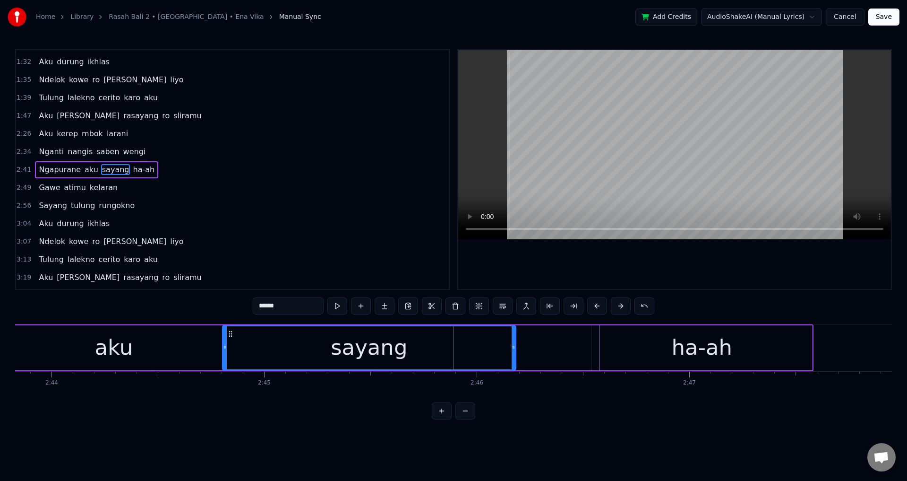
scroll to position [0, 34705]
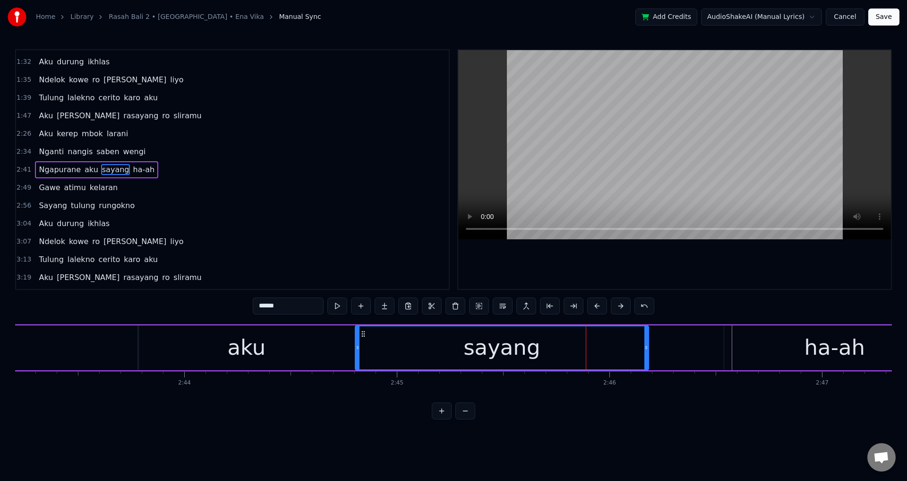
click at [426, 355] on div "sayang" at bounding box center [502, 347] width 293 height 43
click at [689, 253] on div at bounding box center [674, 169] width 433 height 239
click at [685, 261] on div at bounding box center [674, 169] width 433 height 239
click at [714, 264] on div at bounding box center [674, 169] width 433 height 239
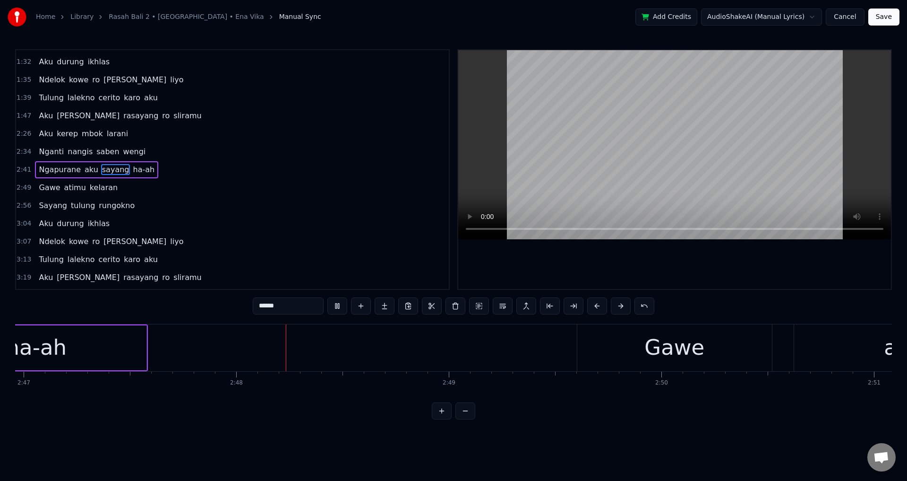
click at [715, 265] on div at bounding box center [674, 169] width 433 height 239
click at [131, 350] on div "ha-ah" at bounding box center [36, 347] width 221 height 45
type input "*****"
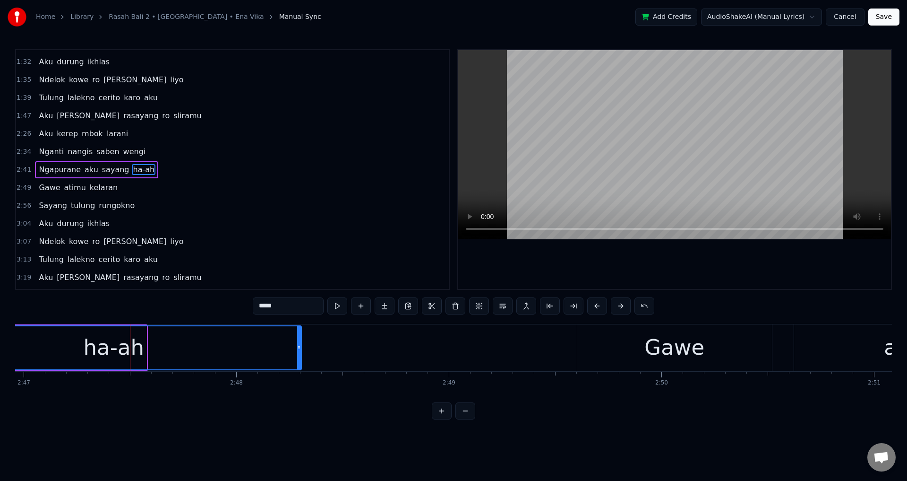
drag, startPoint x: 146, startPoint y: 343, endPoint x: 337, endPoint y: 347, distance: 191.4
click at [301, 347] on div at bounding box center [299, 347] width 4 height 43
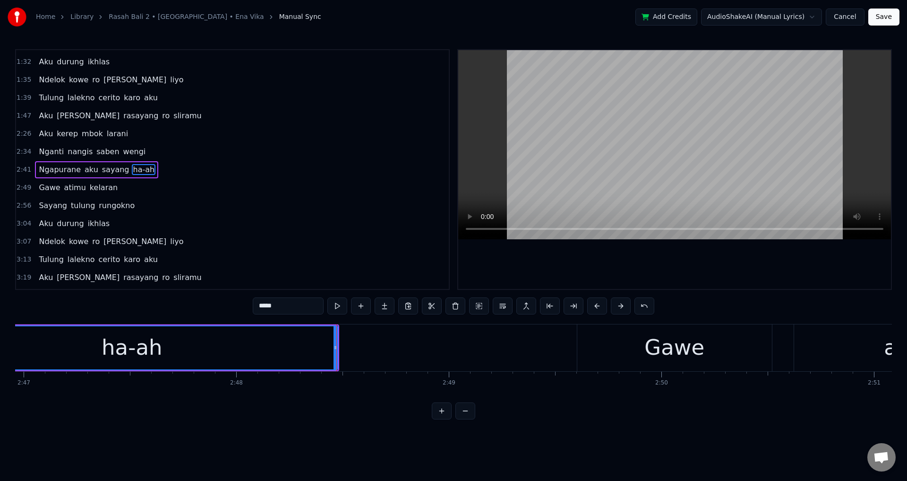
click at [45, 353] on div "ha-ah" at bounding box center [131, 347] width 411 height 43
click at [644, 260] on div at bounding box center [674, 169] width 433 height 239
click at [643, 258] on div at bounding box center [674, 169] width 433 height 239
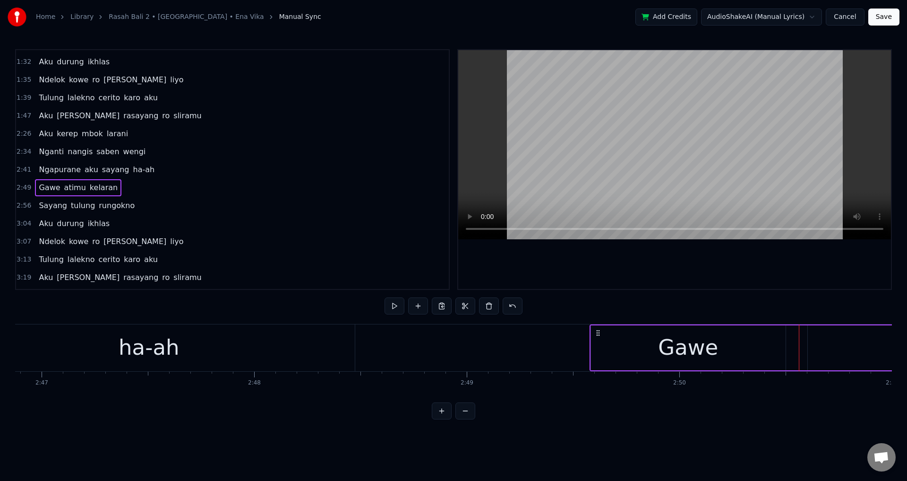
drag, startPoint x: 600, startPoint y: 332, endPoint x: 593, endPoint y: 332, distance: 7.1
click at [594, 332] on icon at bounding box center [598, 333] width 8 height 8
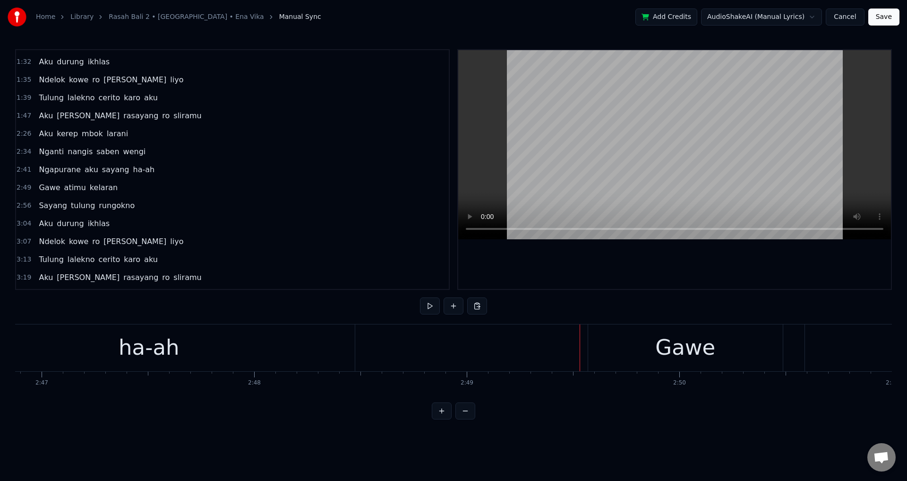
click at [646, 266] on div at bounding box center [674, 169] width 433 height 239
click at [667, 273] on div at bounding box center [674, 169] width 433 height 239
drag, startPoint x: 267, startPoint y: 361, endPoint x: 263, endPoint y: 360, distance: 4.8
click at [266, 361] on div "Gawe atimu kelaran" at bounding box center [376, 347] width 1150 height 47
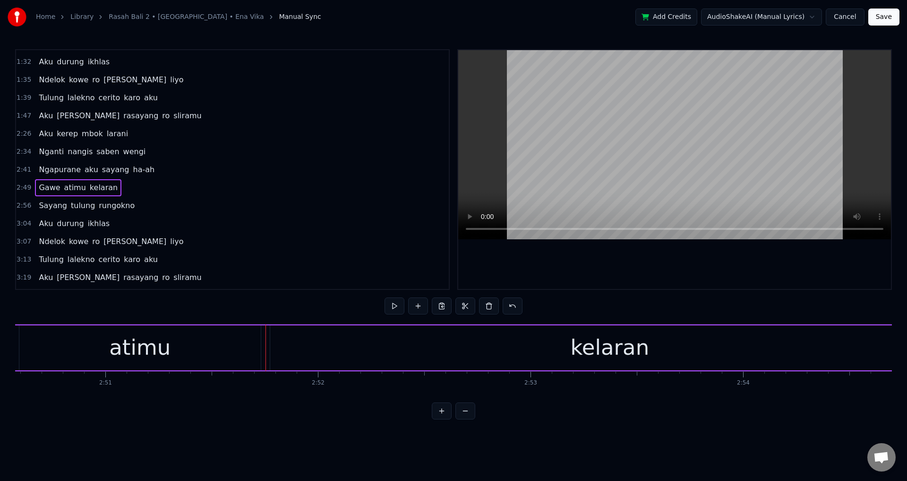
click at [294, 346] on div "kelaran" at bounding box center [610, 347] width 680 height 45
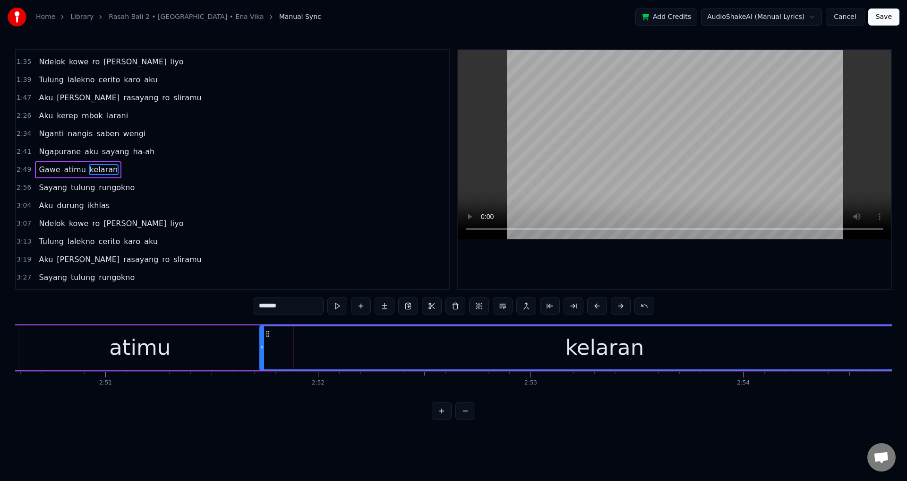
drag, startPoint x: 272, startPoint y: 348, endPoint x: 258, endPoint y: 349, distance: 14.7
click at [260, 349] on icon at bounding box center [262, 348] width 4 height 8
click at [216, 351] on div "atimu" at bounding box center [139, 347] width 241 height 45
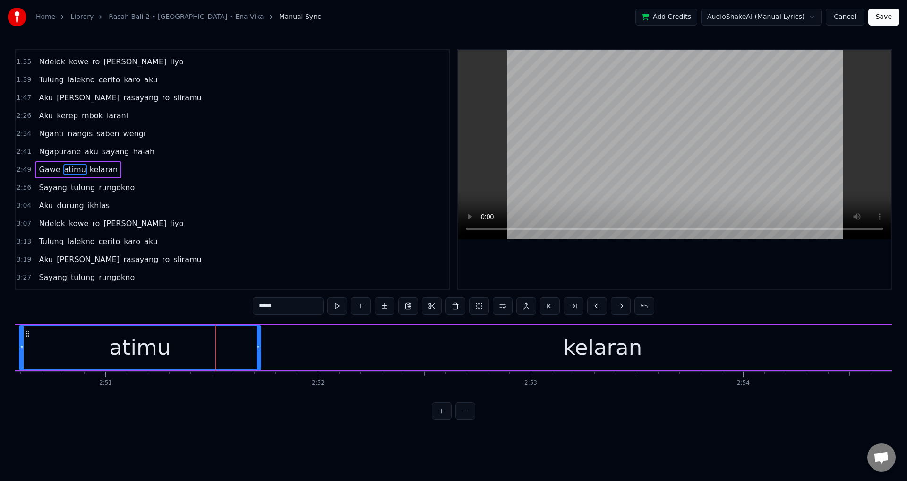
click at [695, 255] on div at bounding box center [674, 169] width 433 height 239
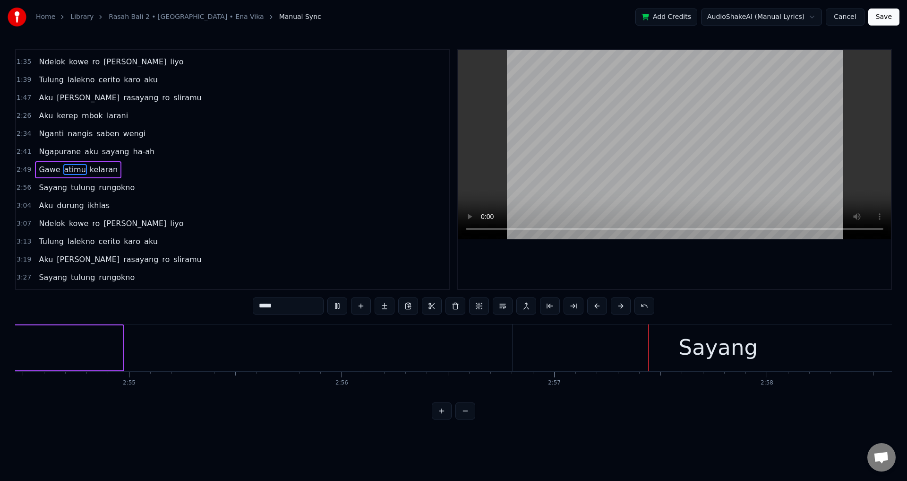
click at [698, 250] on div at bounding box center [674, 169] width 433 height 239
click at [688, 255] on div at bounding box center [674, 169] width 433 height 239
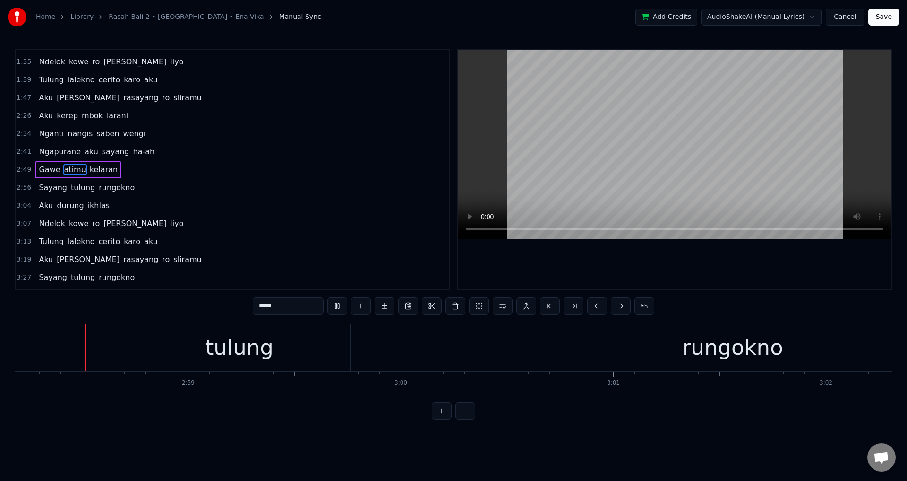
click at [688, 255] on div at bounding box center [674, 169] width 433 height 239
click at [146, 339] on div "tulung" at bounding box center [239, 347] width 187 height 47
type input "******"
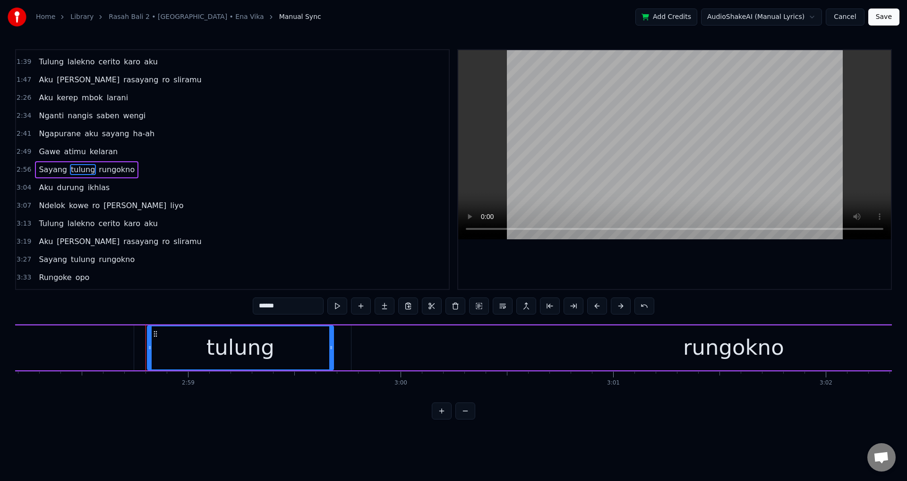
click at [144, 353] on div "Sayang tulung rungokno" at bounding box center [419, 347] width 1397 height 47
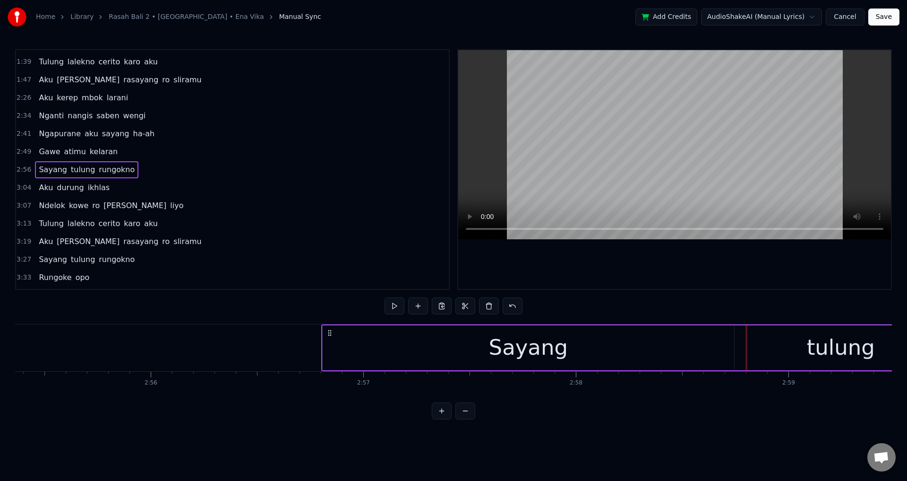
scroll to position [0, 37224]
drag, startPoint x: 396, startPoint y: 335, endPoint x: 352, endPoint y: 336, distance: 43.5
click at [354, 336] on icon at bounding box center [358, 333] width 8 height 8
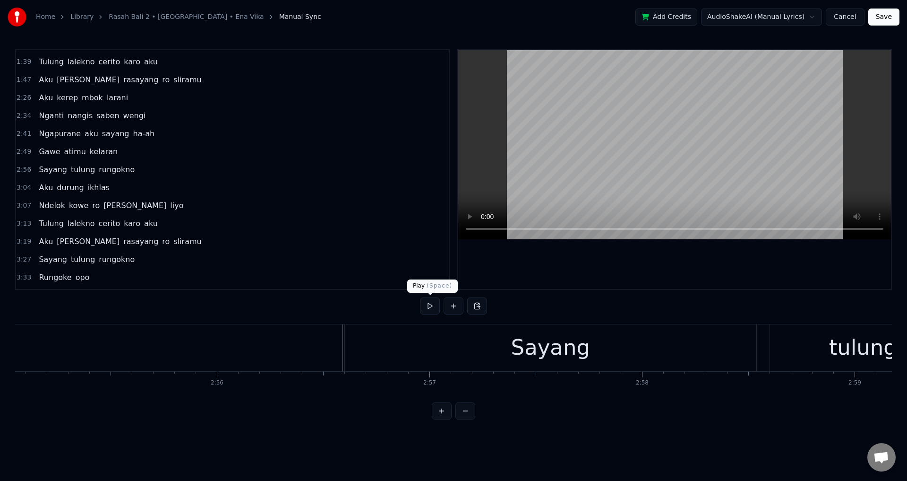
click at [649, 274] on div at bounding box center [674, 169] width 433 height 239
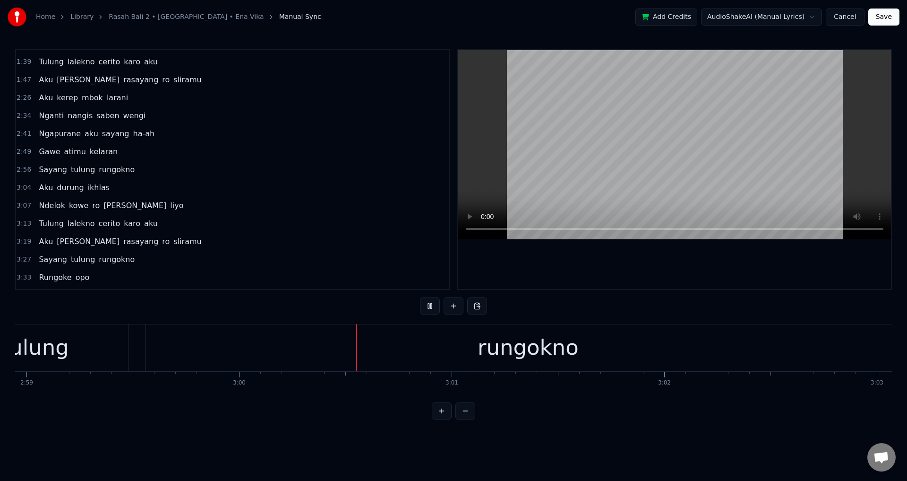
click at [654, 275] on div at bounding box center [674, 169] width 433 height 239
click at [122, 361] on div "tulung" at bounding box center [35, 347] width 186 height 47
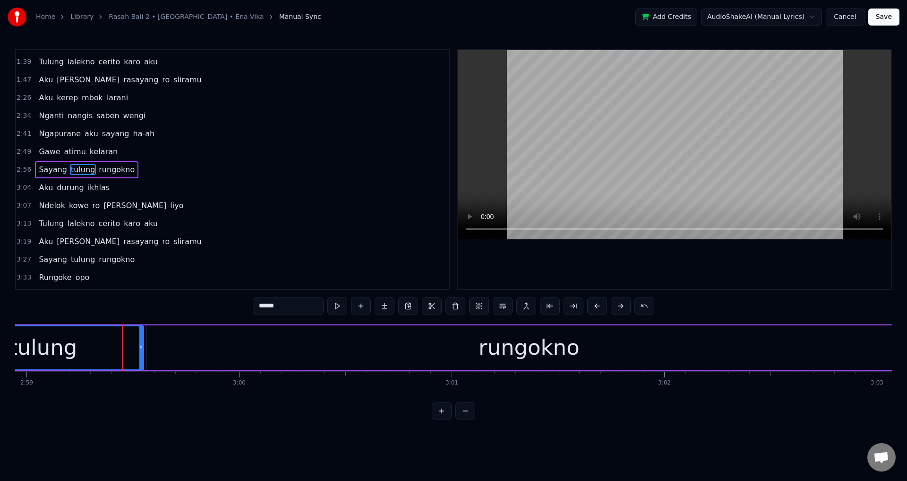
drag, startPoint x: 127, startPoint y: 351, endPoint x: 142, endPoint y: 352, distance: 14.7
click at [142, 352] on div at bounding box center [141, 347] width 4 height 43
drag, startPoint x: 85, startPoint y: 354, endPoint x: 163, endPoint y: 335, distance: 80.2
click at [85, 353] on div "tulung" at bounding box center [43, 347] width 200 height 43
click at [774, 253] on div at bounding box center [674, 169] width 433 height 239
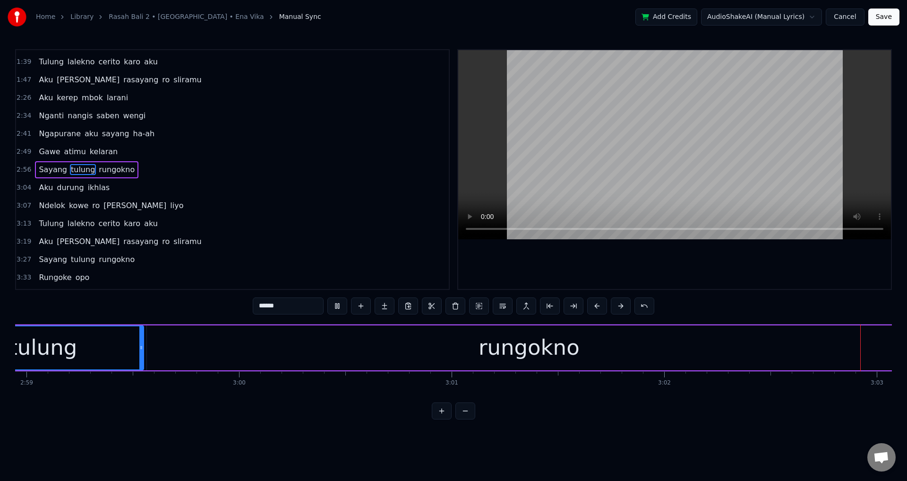
scroll to position [0, 38854]
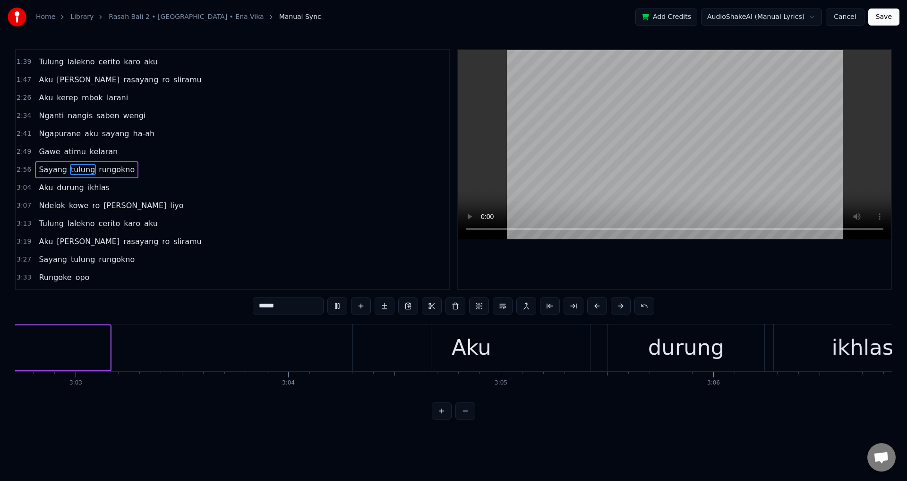
click at [719, 255] on div at bounding box center [674, 169] width 433 height 239
click at [602, 342] on div "Aku durung ikhlas" at bounding box center [654, 347] width 602 height 47
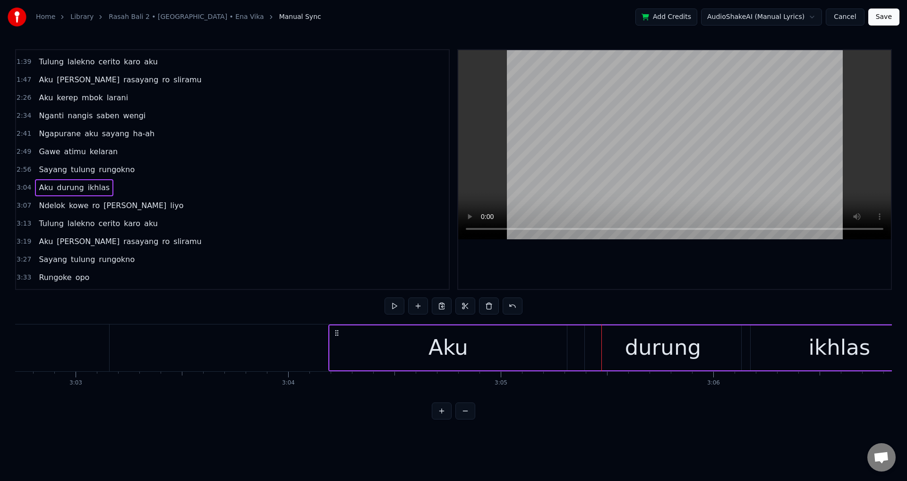
drag, startPoint x: 361, startPoint y: 332, endPoint x: 335, endPoint y: 334, distance: 26.5
click at [337, 333] on circle at bounding box center [337, 332] width 0 height 0
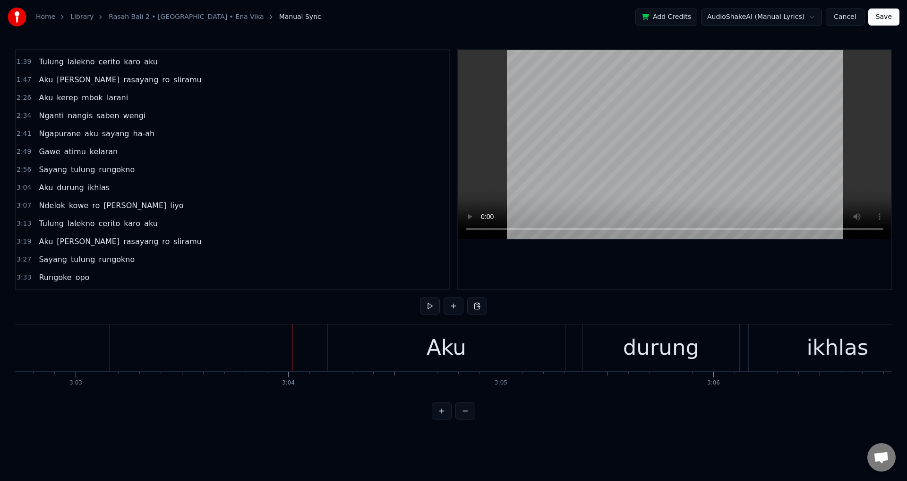
click at [601, 273] on div at bounding box center [674, 169] width 433 height 239
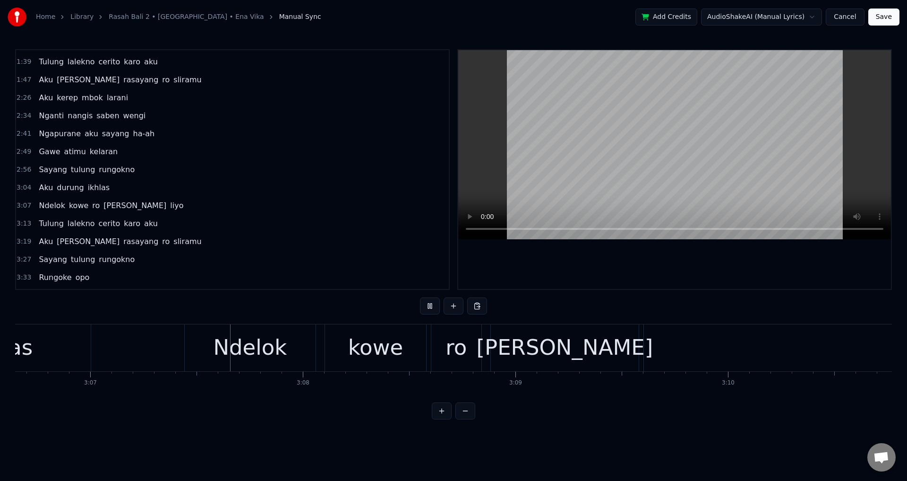
click at [653, 268] on div at bounding box center [674, 169] width 433 height 239
click at [315, 338] on div "Ndelok" at bounding box center [250, 347] width 131 height 47
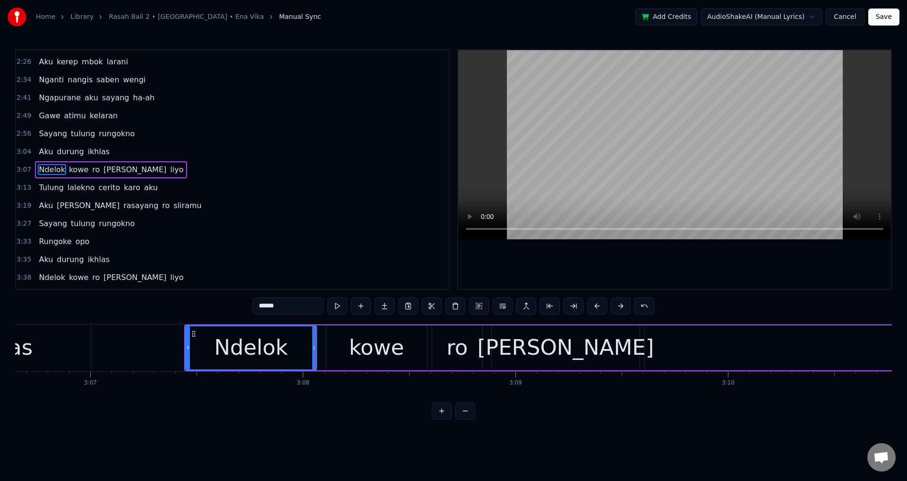
click at [318, 330] on div "Ndelok kowe [PERSON_NAME] liyo" at bounding box center [793, 347] width 1218 height 47
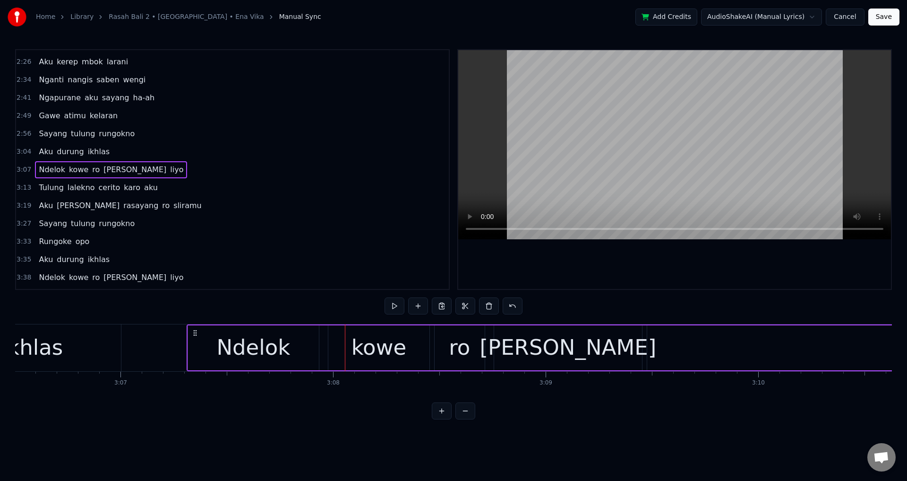
click at [191, 331] on icon at bounding box center [195, 333] width 8 height 8
click at [189, 338] on div "Ndelok" at bounding box center [250, 347] width 131 height 45
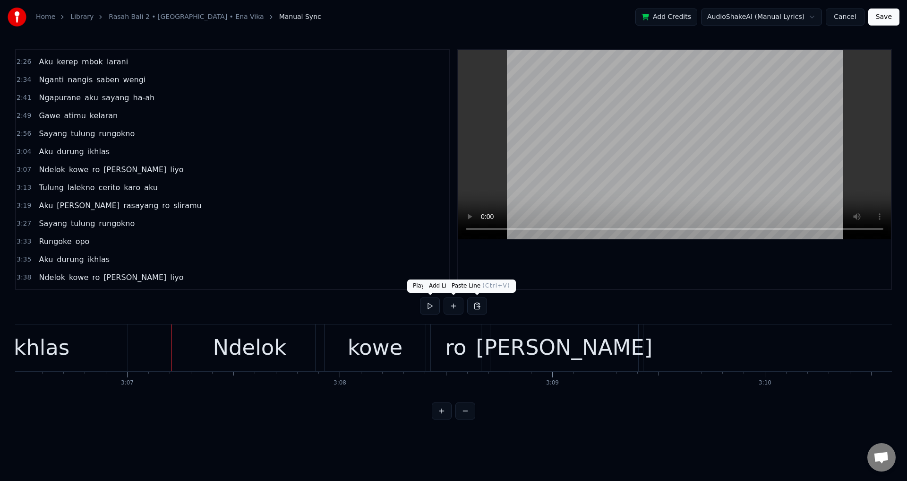
click at [587, 274] on div at bounding box center [674, 169] width 433 height 239
click at [600, 267] on div at bounding box center [674, 169] width 433 height 239
click at [322, 344] on div "Ndelok kowe [PERSON_NAME] liyo" at bounding box center [793, 347] width 1218 height 47
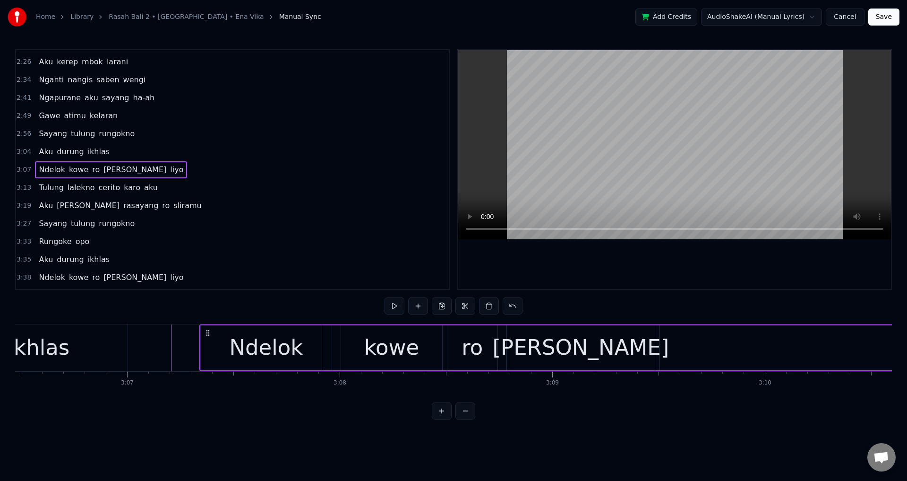
drag, startPoint x: 192, startPoint y: 331, endPoint x: 208, endPoint y: 331, distance: 15.6
click at [208, 331] on icon at bounding box center [208, 333] width 8 height 8
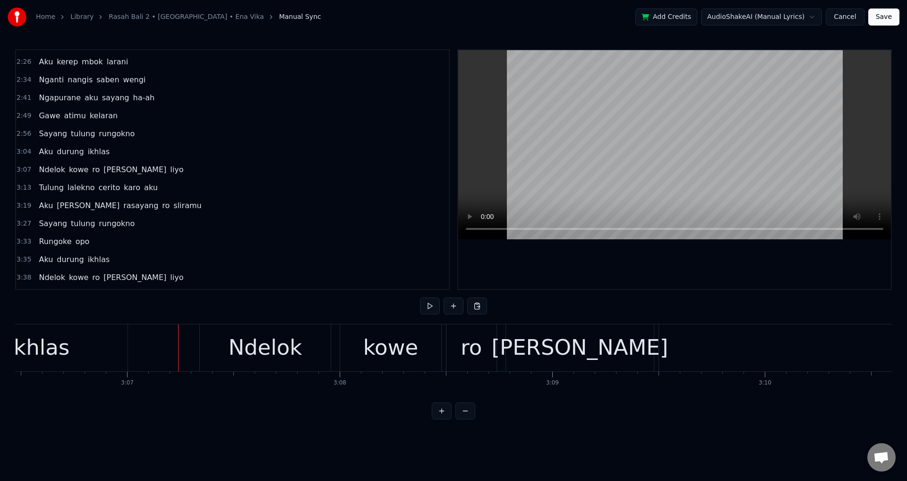
click at [688, 264] on div at bounding box center [674, 169] width 433 height 239
click at [693, 269] on div at bounding box center [674, 169] width 433 height 239
click at [375, 347] on div "kowe" at bounding box center [390, 347] width 55 height 32
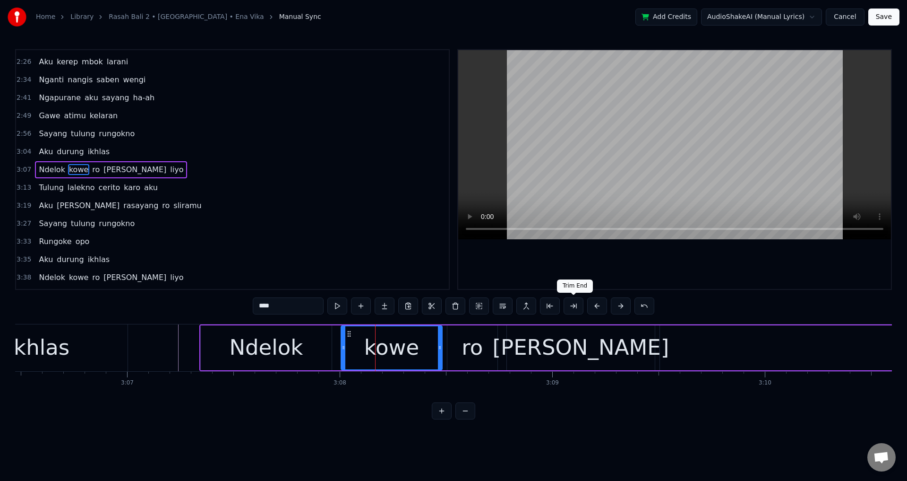
click at [740, 241] on div at bounding box center [674, 169] width 433 height 239
click at [739, 249] on div at bounding box center [674, 169] width 433 height 239
click at [486, 337] on div "ro" at bounding box center [473, 347] width 50 height 45
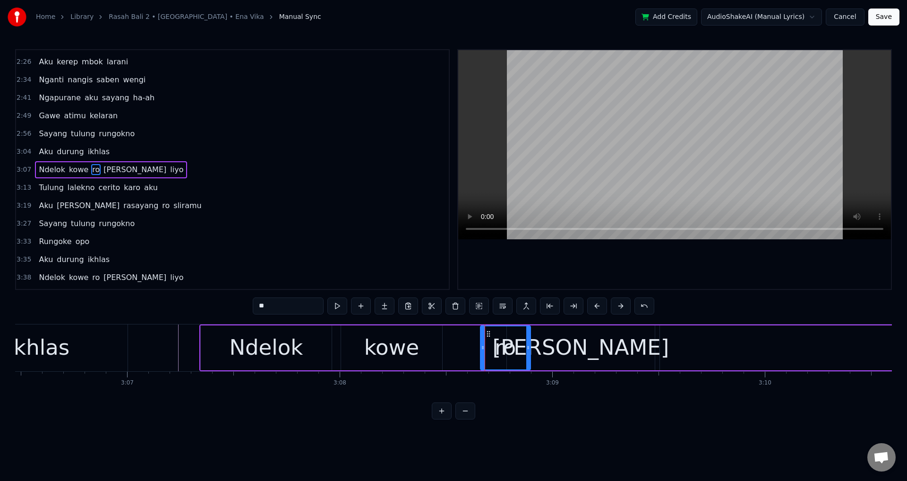
drag, startPoint x: 456, startPoint y: 334, endPoint x: 489, endPoint y: 336, distance: 33.2
click at [489, 336] on icon at bounding box center [489, 334] width 8 height 8
click at [318, 337] on div "Ndelok" at bounding box center [266, 347] width 131 height 45
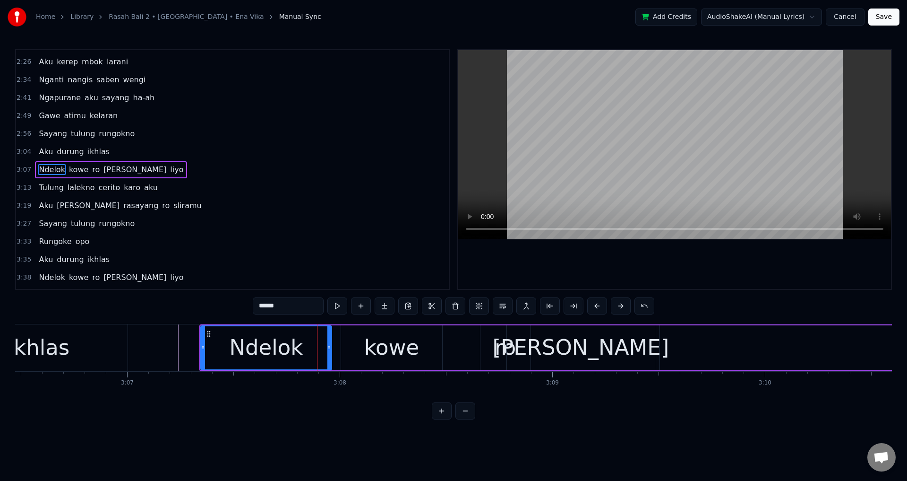
click at [356, 334] on div "kowe" at bounding box center [391, 347] width 101 height 45
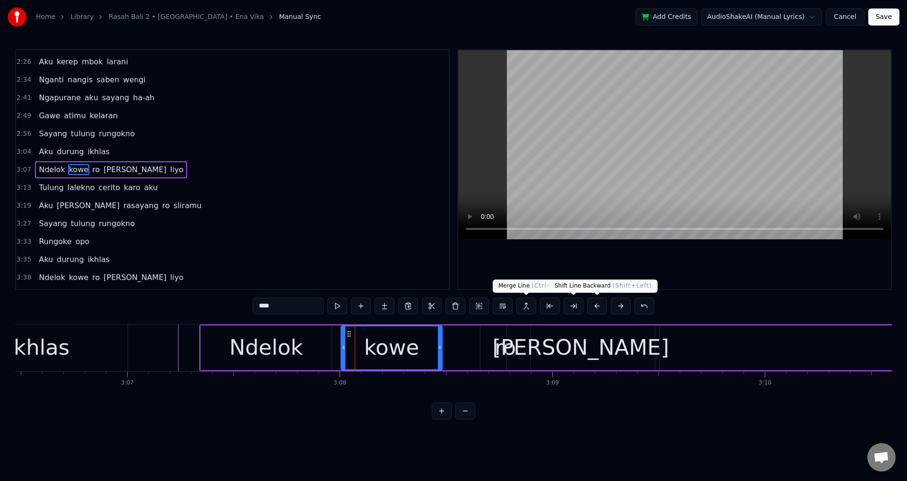
click at [664, 267] on div at bounding box center [674, 169] width 433 height 239
click at [662, 264] on div at bounding box center [674, 169] width 433 height 239
click at [613, 344] on div "[PERSON_NAME]" at bounding box center [581, 347] width 148 height 45
type input "****"
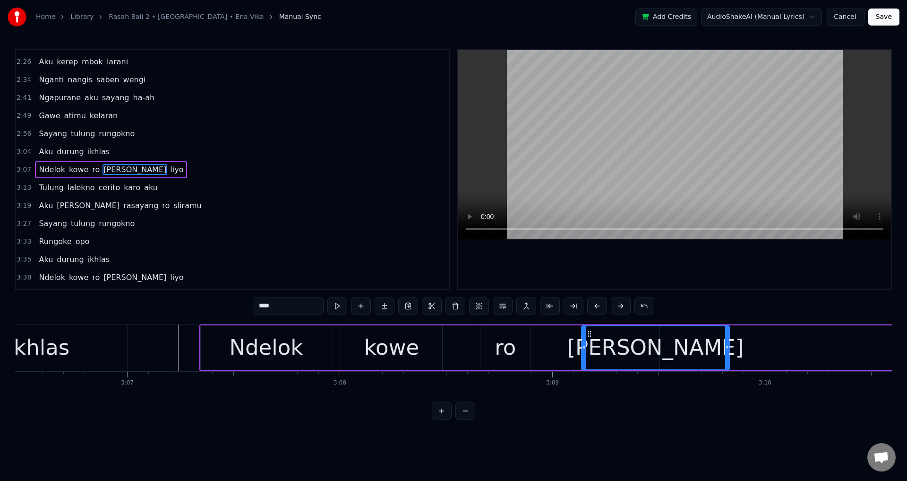
drag, startPoint x: 517, startPoint y: 332, endPoint x: 597, endPoint y: 338, distance: 80.1
click at [597, 338] on div "[PERSON_NAME]" at bounding box center [655, 347] width 147 height 43
click at [465, 351] on div "Ndelok kowe [PERSON_NAME] liyo" at bounding box center [808, 347] width 1218 height 47
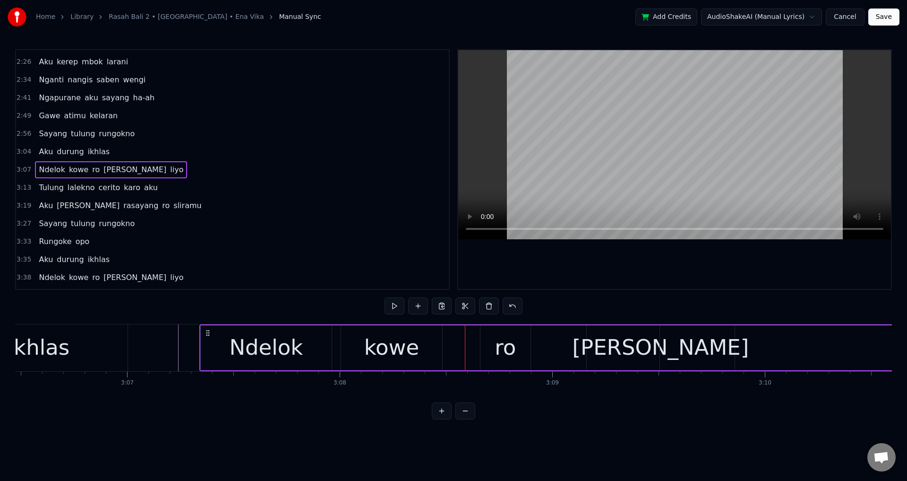
click at [640, 256] on div at bounding box center [674, 169] width 433 height 239
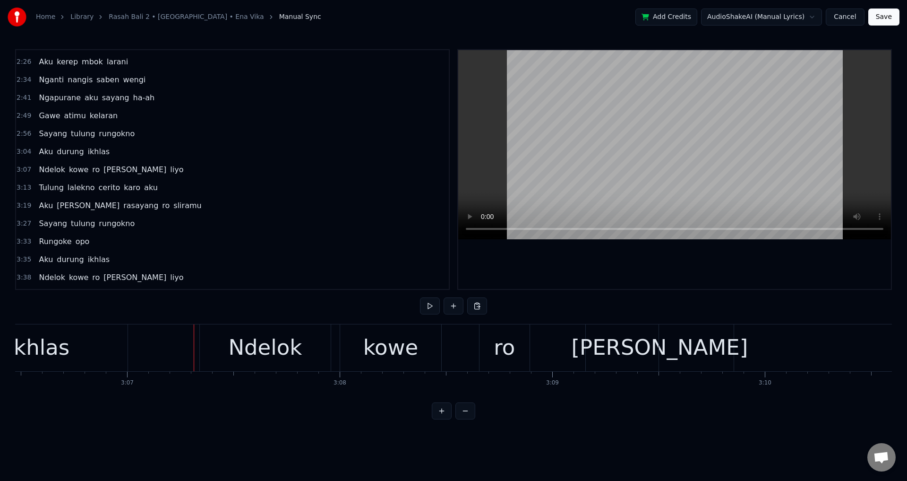
click at [651, 257] on div at bounding box center [674, 169] width 433 height 239
click at [655, 261] on div at bounding box center [674, 169] width 433 height 239
click at [506, 353] on div "ro" at bounding box center [504, 347] width 21 height 32
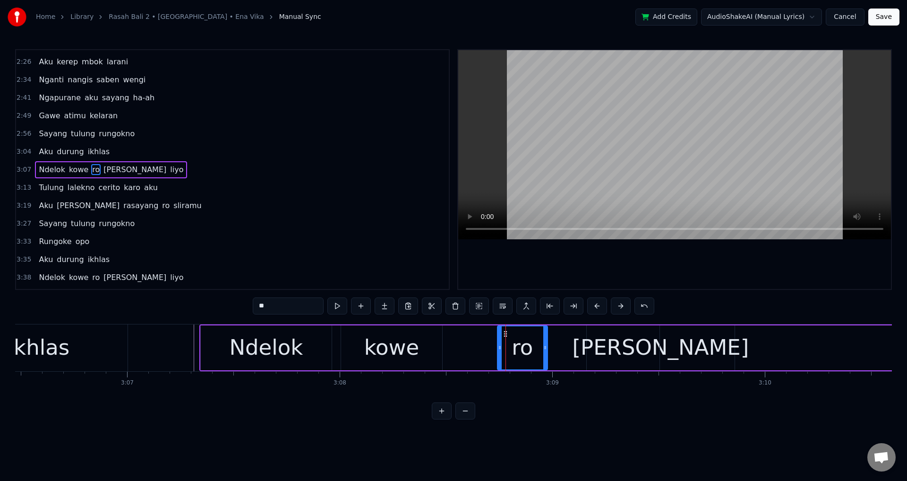
drag, startPoint x: 491, startPoint y: 331, endPoint x: 508, endPoint y: 333, distance: 17.2
click at [508, 333] on icon at bounding box center [506, 334] width 8 height 8
click at [618, 273] on div at bounding box center [674, 169] width 433 height 239
click at [630, 267] on div at bounding box center [674, 169] width 433 height 239
drag, startPoint x: 546, startPoint y: 347, endPoint x: 587, endPoint y: 347, distance: 41.1
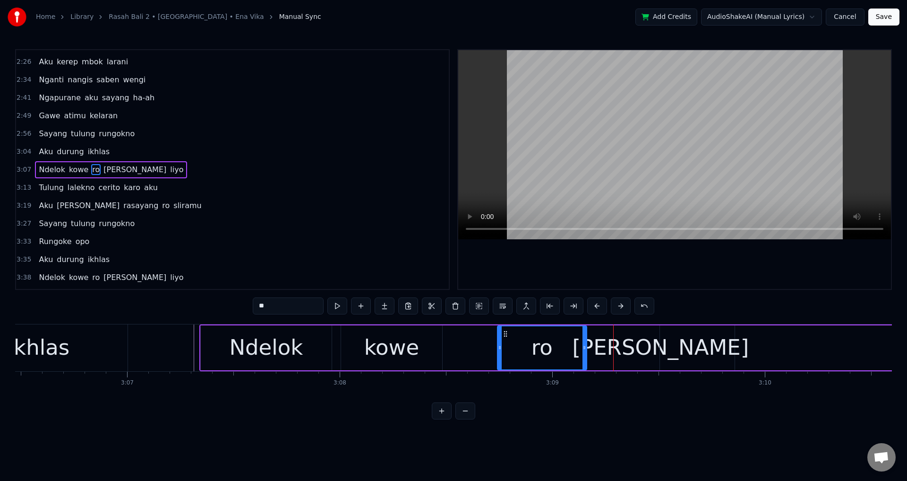
click at [586, 347] on icon at bounding box center [585, 348] width 4 height 8
click at [282, 354] on div "Ndelok" at bounding box center [266, 347] width 74 height 32
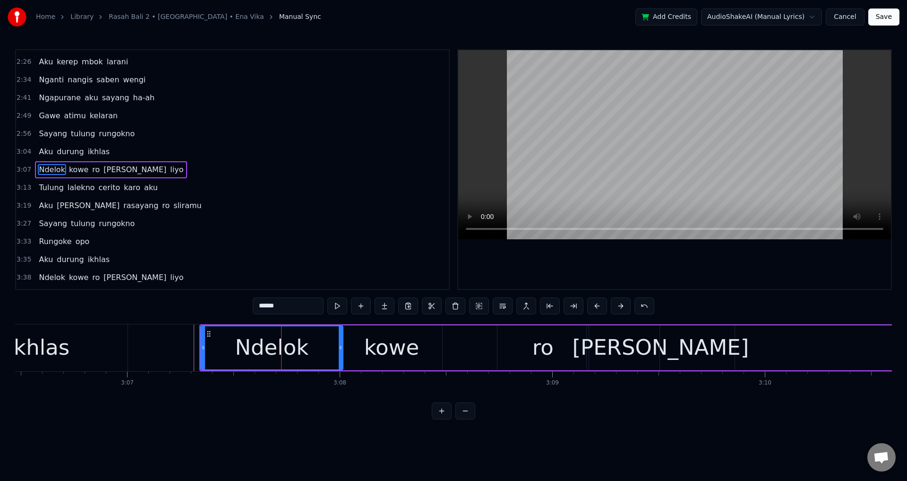
drag, startPoint x: 330, startPoint y: 344, endPoint x: 344, endPoint y: 344, distance: 14.2
click at [343, 344] on icon at bounding box center [341, 348] width 4 height 8
click at [398, 346] on div "kowe" at bounding box center [391, 347] width 55 height 32
type input "****"
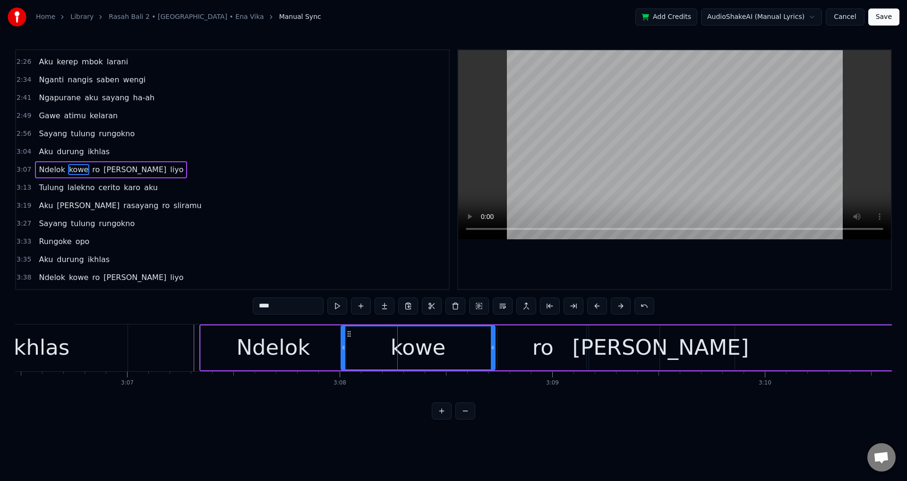
drag, startPoint x: 440, startPoint y: 339, endPoint x: 497, endPoint y: 344, distance: 56.9
click at [495, 344] on div at bounding box center [493, 347] width 4 height 43
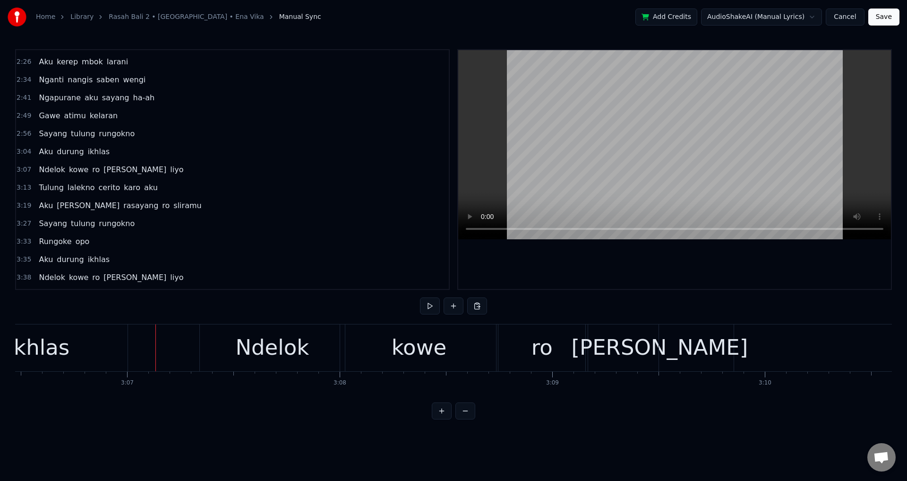
click at [614, 274] on div at bounding box center [674, 169] width 433 height 239
click at [663, 259] on div at bounding box center [674, 169] width 433 height 239
click at [530, 357] on div "ro" at bounding box center [542, 347] width 91 height 47
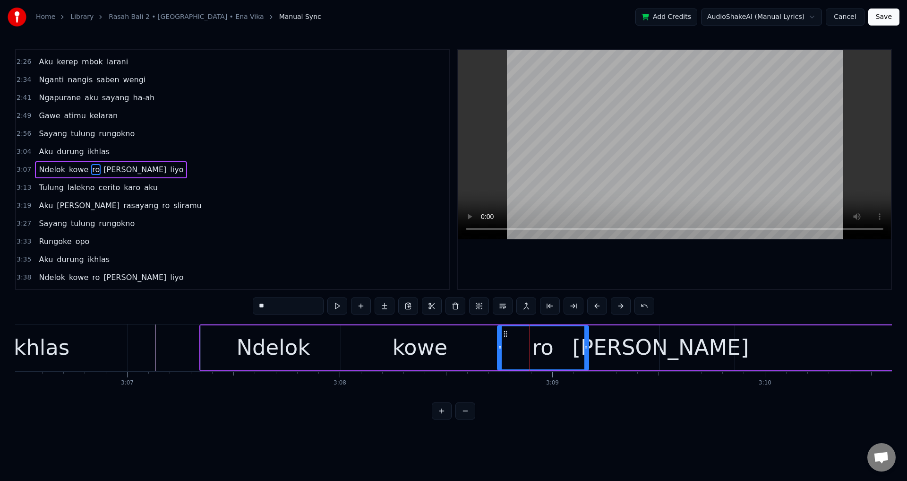
click at [598, 263] on div at bounding box center [674, 169] width 433 height 239
click at [599, 263] on div at bounding box center [674, 169] width 433 height 239
click at [613, 334] on div "[PERSON_NAME]" at bounding box center [661, 347] width 148 height 45
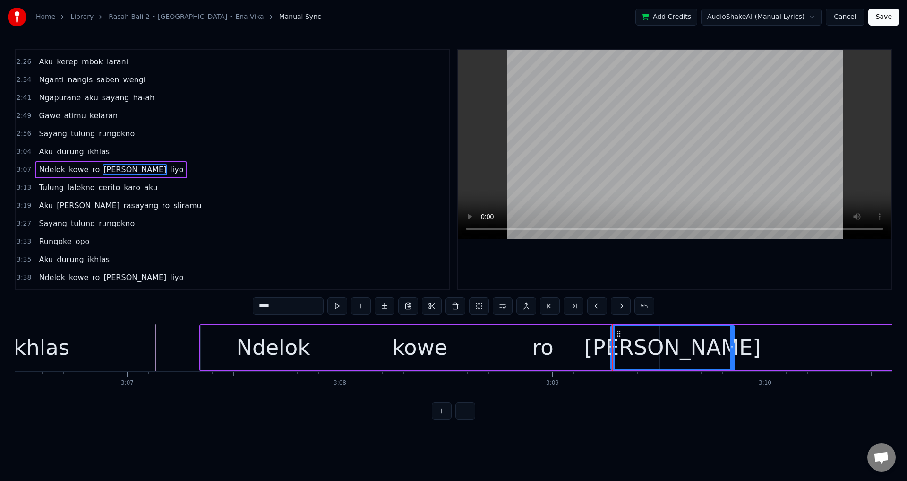
drag, startPoint x: 589, startPoint y: 349, endPoint x: 611, endPoint y: 353, distance: 23.0
click at [611, 353] on div at bounding box center [613, 347] width 4 height 43
click at [574, 352] on div "ro" at bounding box center [543, 347] width 91 height 45
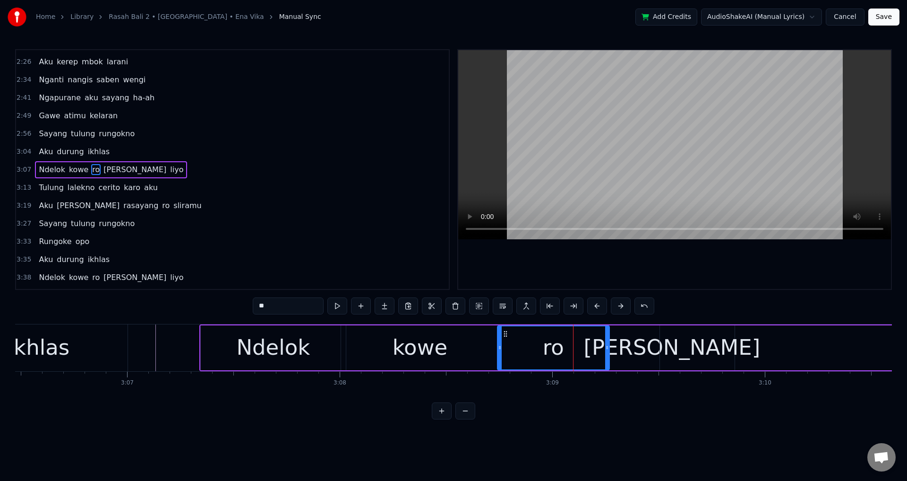
drag, startPoint x: 587, startPoint y: 345, endPoint x: 607, endPoint y: 347, distance: 20.0
click at [608, 347] on icon at bounding box center [607, 348] width 4 height 8
click at [439, 347] on div "kowe" at bounding box center [420, 347] width 55 height 32
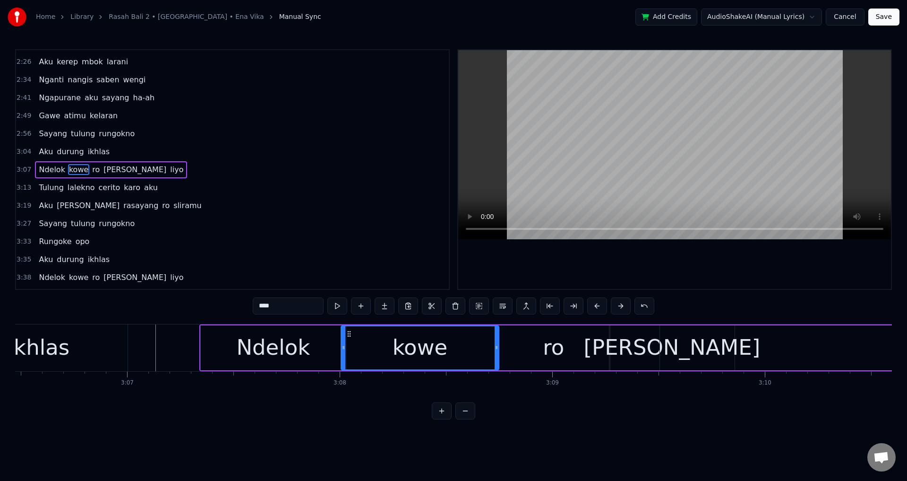
scroll to position [0, 27178]
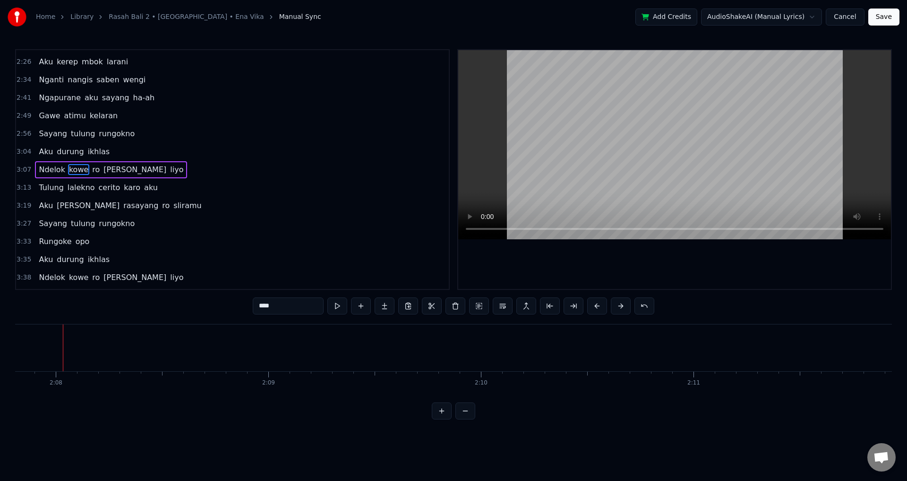
click at [43, 172] on span "Ndelok" at bounding box center [52, 169] width 28 height 11
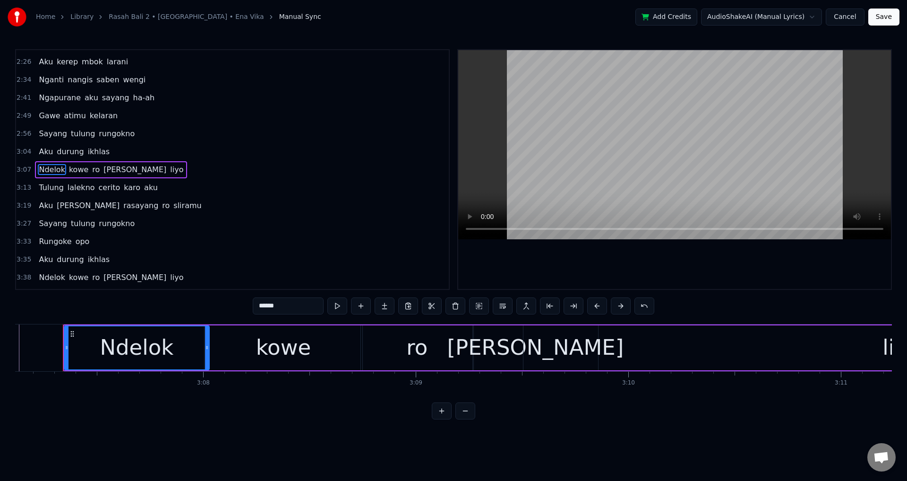
click at [549, 259] on div at bounding box center [674, 169] width 433 height 239
click at [628, 289] on div at bounding box center [674, 169] width 435 height 241
click at [376, 353] on div "ro" at bounding box center [417, 347] width 112 height 45
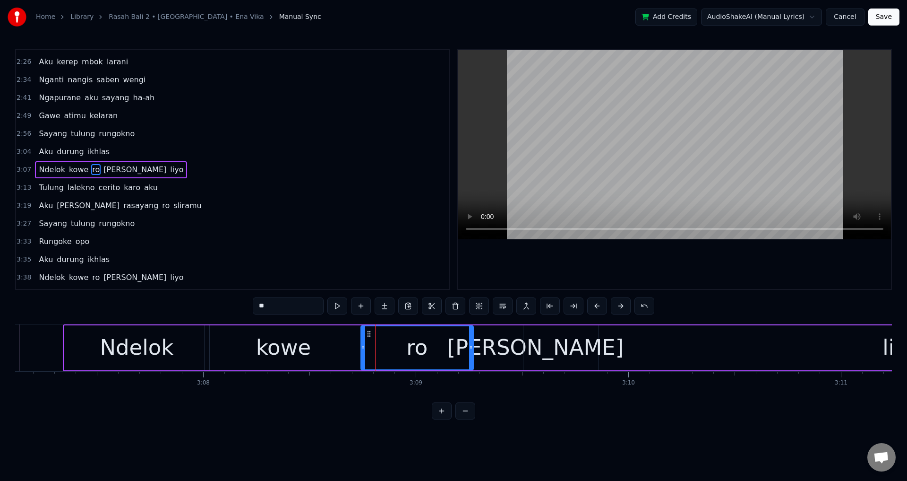
click at [585, 266] on div at bounding box center [674, 169] width 433 height 239
click at [587, 263] on div at bounding box center [674, 169] width 433 height 239
click at [473, 354] on div "ro" at bounding box center [417, 347] width 113 height 45
click at [467, 353] on div "ro" at bounding box center [417, 347] width 112 height 43
drag, startPoint x: 471, startPoint y: 351, endPoint x: 458, endPoint y: 351, distance: 12.8
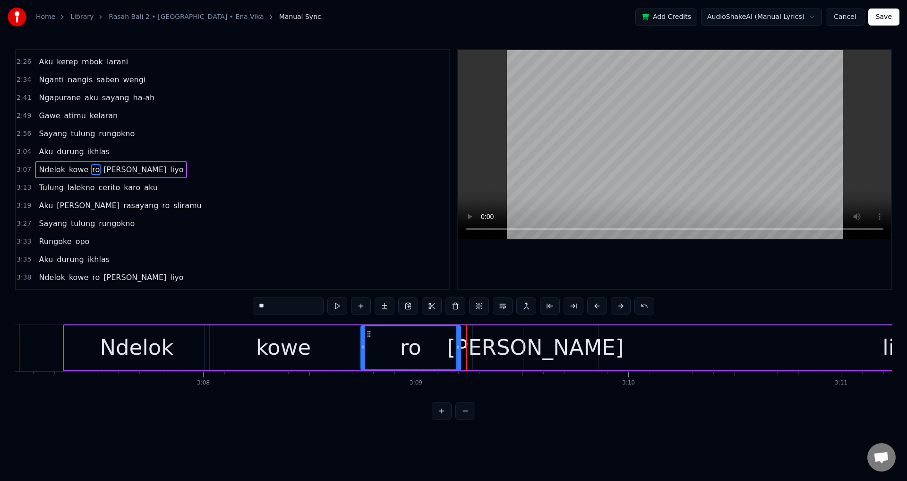
click at [458, 351] on div at bounding box center [458, 347] width 4 height 43
click at [477, 348] on div "[PERSON_NAME]" at bounding box center [535, 347] width 125 height 45
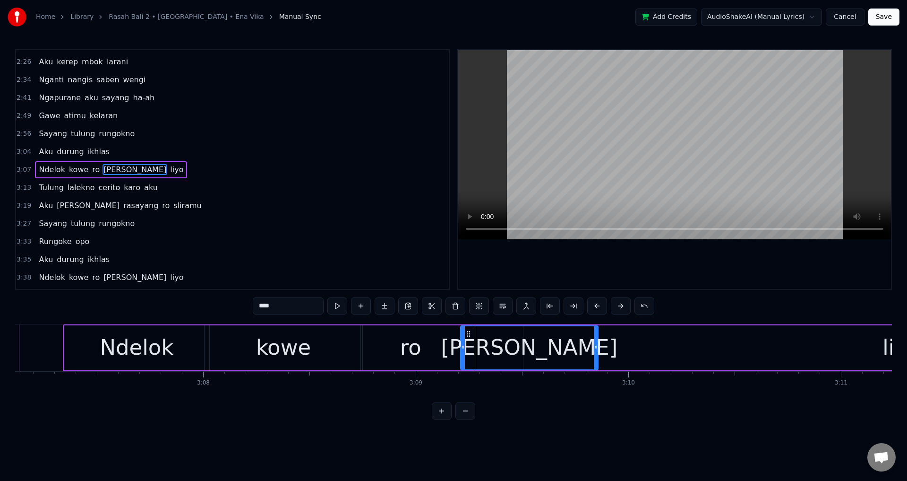
drag, startPoint x: 474, startPoint y: 345, endPoint x: 462, endPoint y: 346, distance: 12.3
click at [462, 346] on icon at bounding box center [463, 348] width 4 height 8
click at [397, 348] on div "ro" at bounding box center [411, 347] width 100 height 45
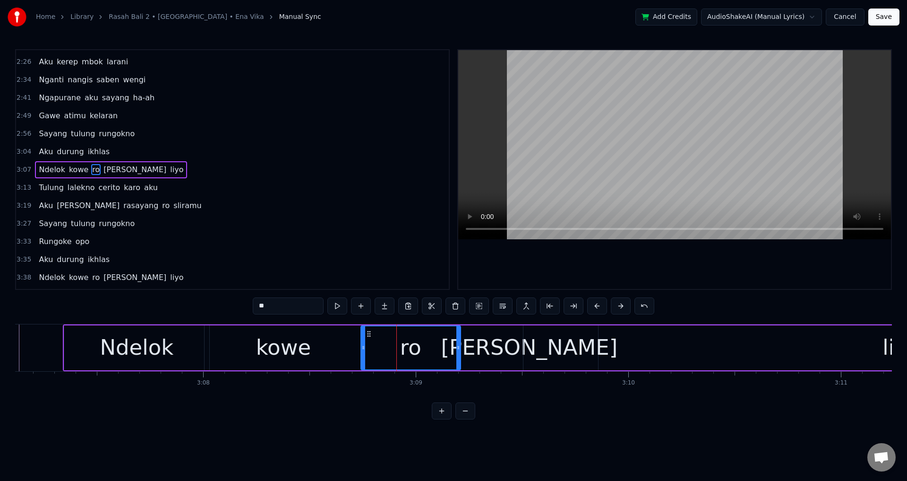
click at [738, 258] on div at bounding box center [674, 169] width 433 height 239
click at [567, 353] on div "liyo" at bounding box center [902, 347] width 756 height 45
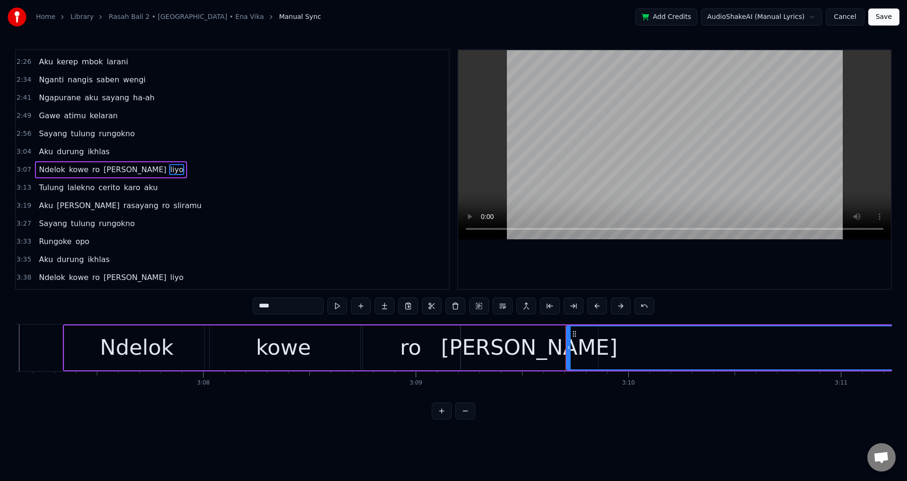
drag, startPoint x: 525, startPoint y: 354, endPoint x: 568, endPoint y: 356, distance: 43.0
click at [568, 356] on div at bounding box center [569, 347] width 4 height 43
click at [544, 356] on div "[PERSON_NAME]" at bounding box center [529, 347] width 177 height 32
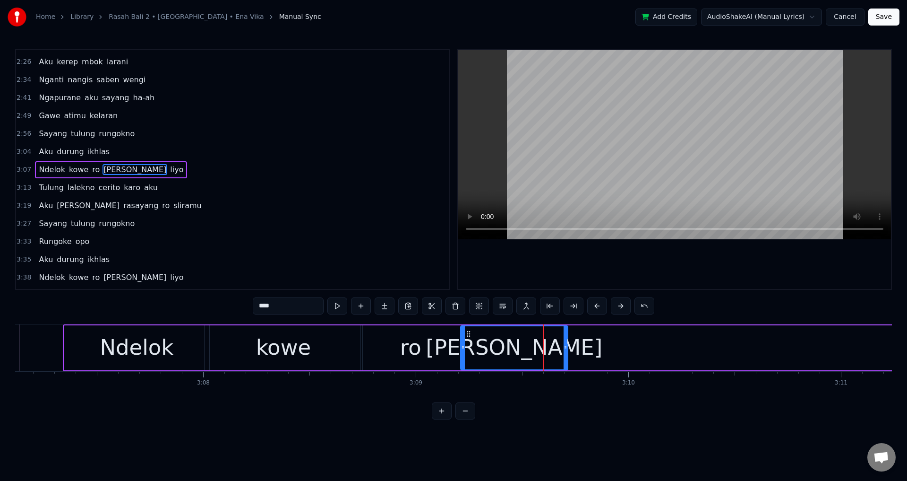
drag, startPoint x: 595, startPoint y: 344, endPoint x: 565, endPoint y: 343, distance: 30.3
click at [565, 343] on div at bounding box center [566, 347] width 4 height 43
click at [404, 341] on div "ro" at bounding box center [410, 347] width 21 height 32
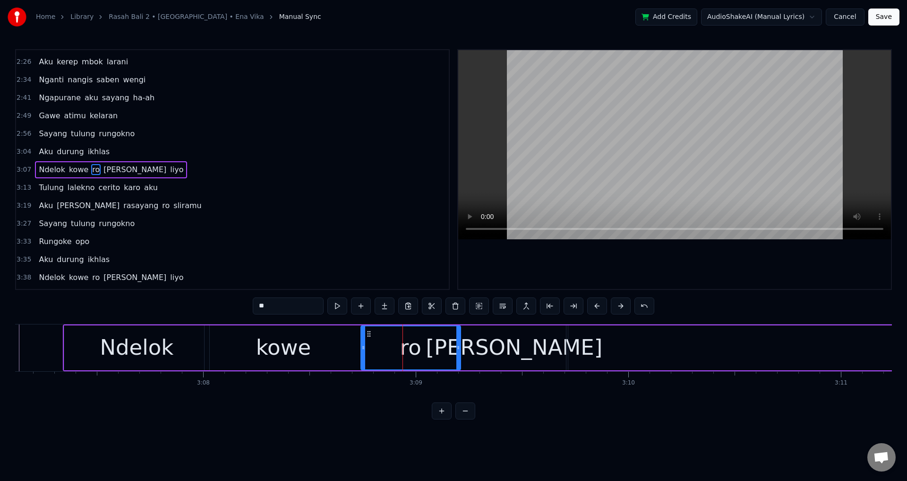
click at [733, 250] on div at bounding box center [674, 169] width 433 height 239
click at [729, 255] on div at bounding box center [674, 169] width 433 height 239
click at [461, 348] on div "[PERSON_NAME]" at bounding box center [514, 347] width 107 height 45
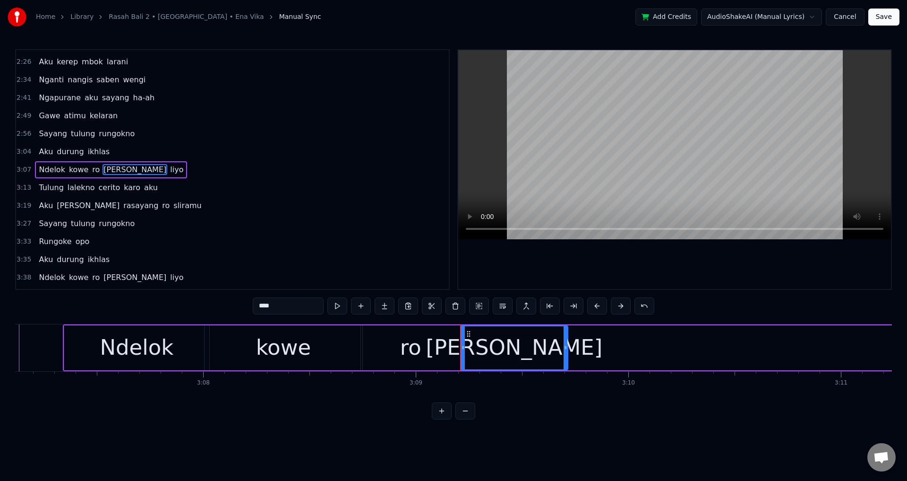
click at [458, 347] on div "ro" at bounding box center [411, 347] width 100 height 45
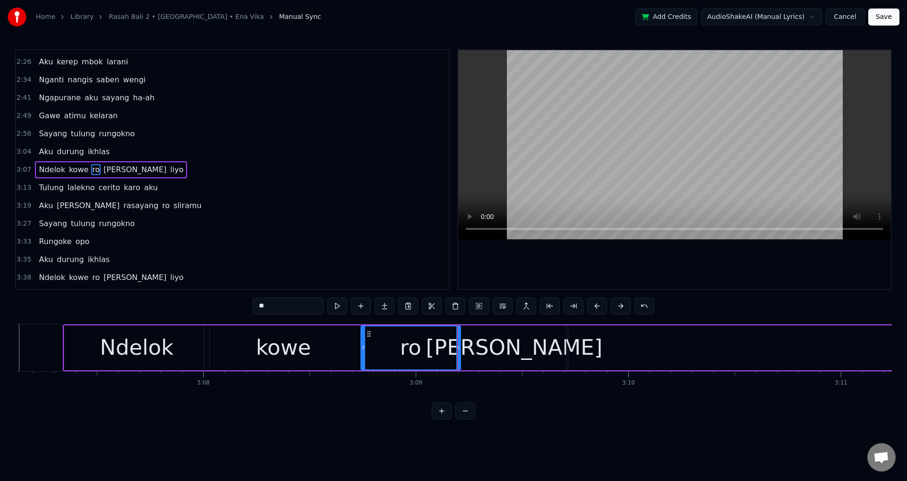
drag, startPoint x: 459, startPoint y: 347, endPoint x: 451, endPoint y: 347, distance: 7.6
click at [456, 347] on icon at bounding box center [458, 348] width 4 height 8
click at [469, 347] on div "[PERSON_NAME]" at bounding box center [514, 347] width 107 height 45
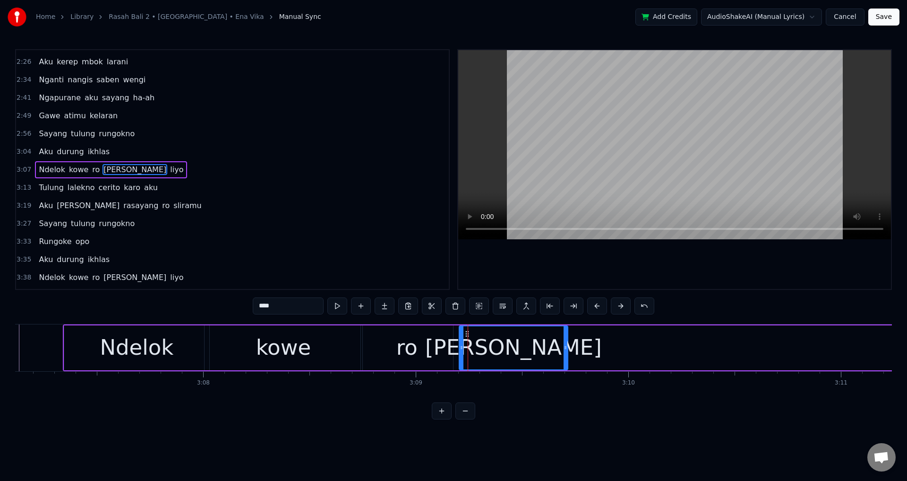
drag, startPoint x: 464, startPoint y: 344, endPoint x: 452, endPoint y: 344, distance: 11.9
click at [460, 344] on icon at bounding box center [462, 348] width 4 height 8
click at [385, 343] on div "ro" at bounding box center [407, 347] width 92 height 45
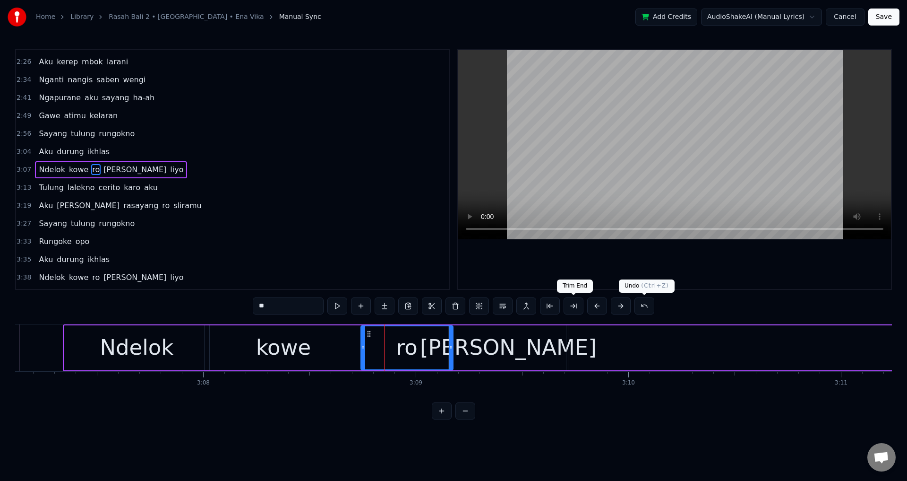
click at [715, 279] on div at bounding box center [674, 169] width 433 height 239
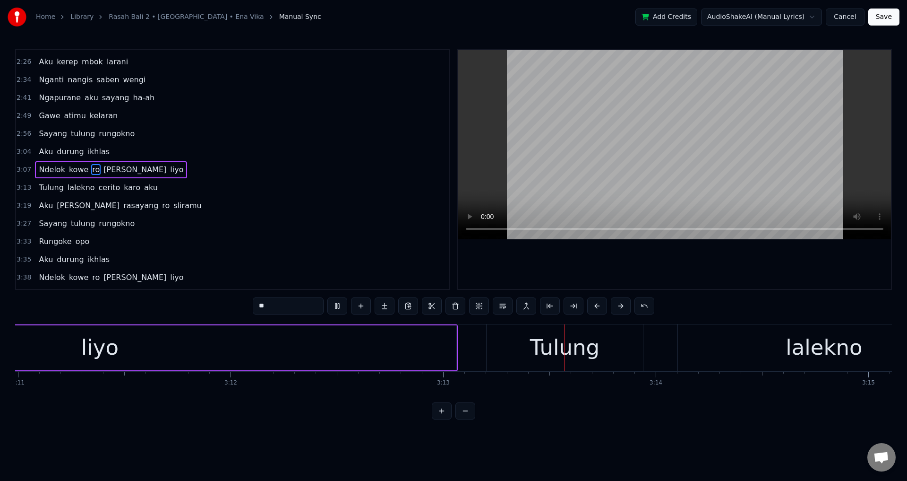
click at [700, 269] on div at bounding box center [674, 169] width 433 height 239
click at [140, 343] on div "liyo" at bounding box center [99, 347] width 713 height 45
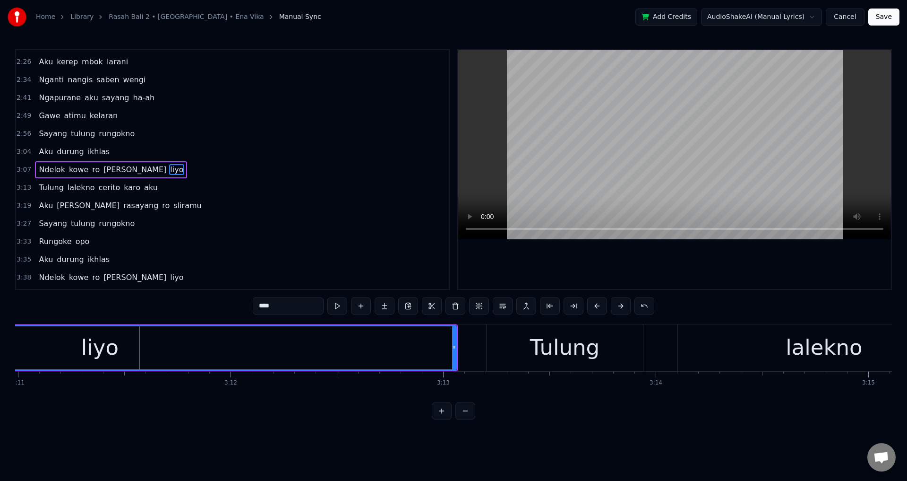
click at [605, 268] on div at bounding box center [674, 169] width 433 height 239
click at [611, 265] on div at bounding box center [674, 169] width 433 height 239
click at [548, 346] on div "Tulung" at bounding box center [564, 347] width 69 height 32
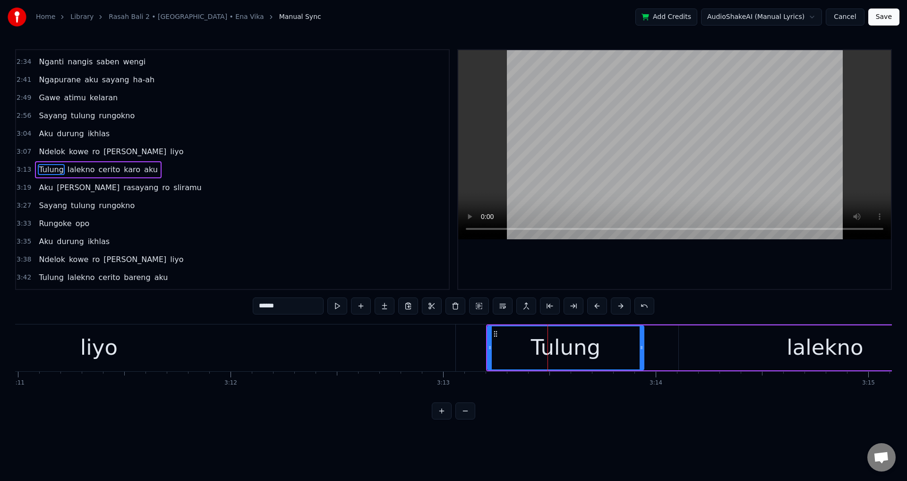
click at [251, 348] on div "liyo" at bounding box center [98, 347] width 713 height 47
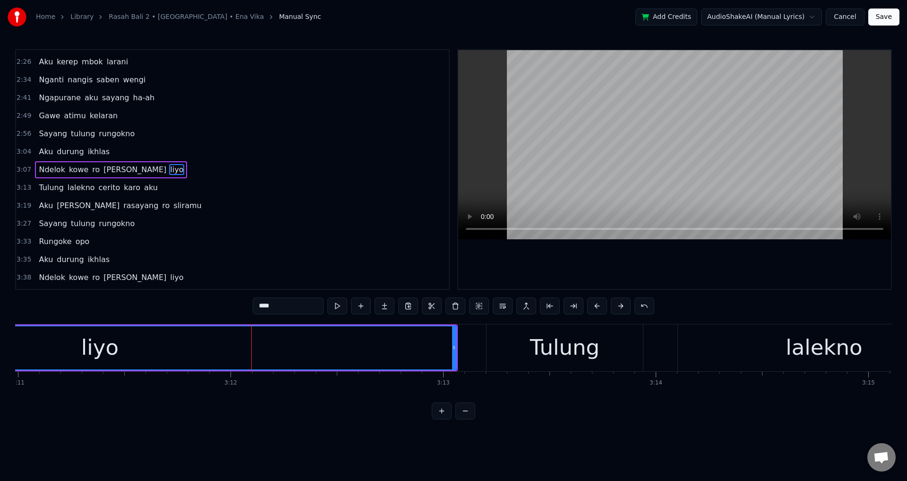
click at [524, 360] on div "Tulung" at bounding box center [565, 347] width 156 height 47
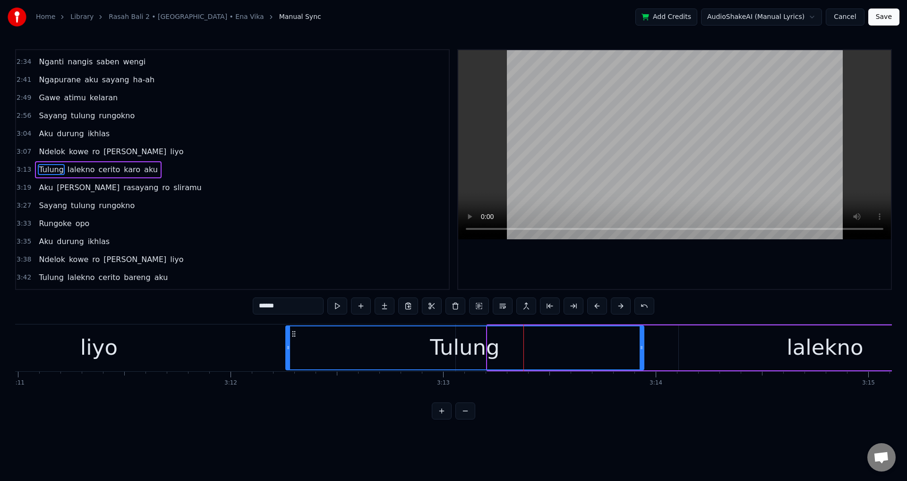
drag, startPoint x: 488, startPoint y: 349, endPoint x: 267, endPoint y: 347, distance: 221.6
click at [286, 347] on icon at bounding box center [288, 348] width 4 height 8
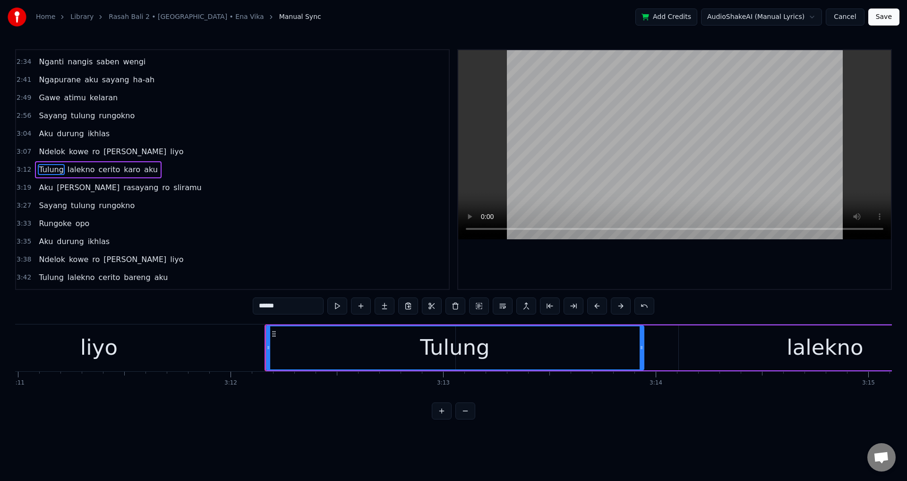
click at [170, 352] on div "liyo" at bounding box center [98, 347] width 713 height 47
type input "****"
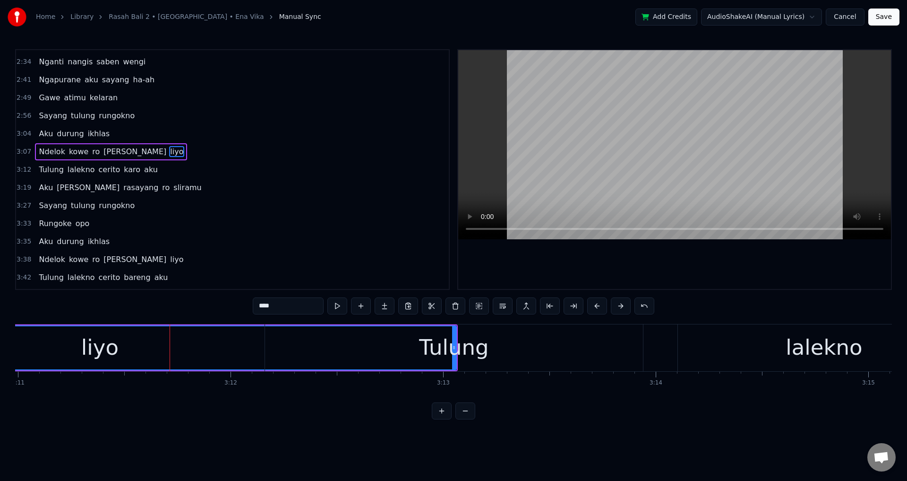
scroll to position [267, 0]
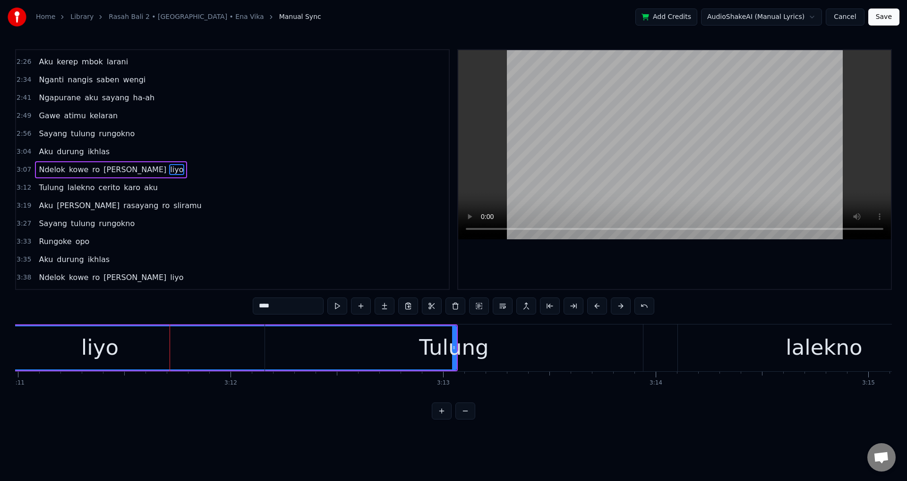
click at [746, 259] on div at bounding box center [674, 169] width 433 height 239
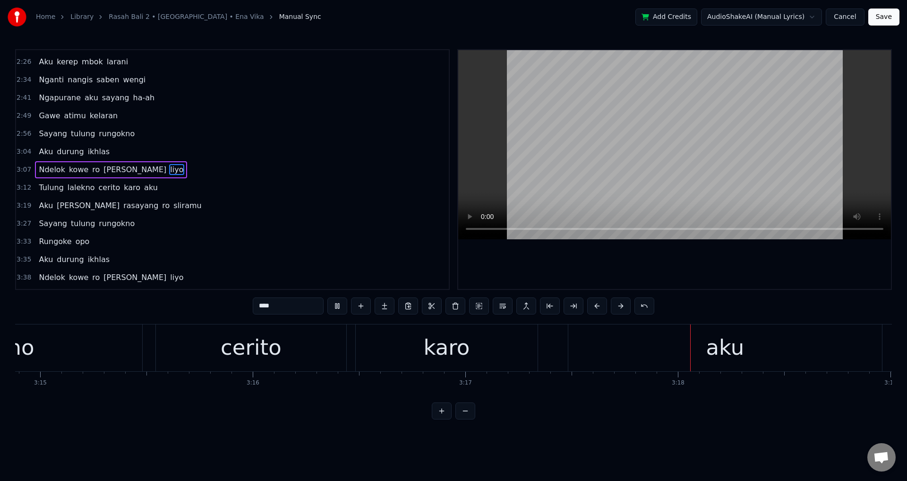
click at [705, 258] on div at bounding box center [674, 169] width 433 height 239
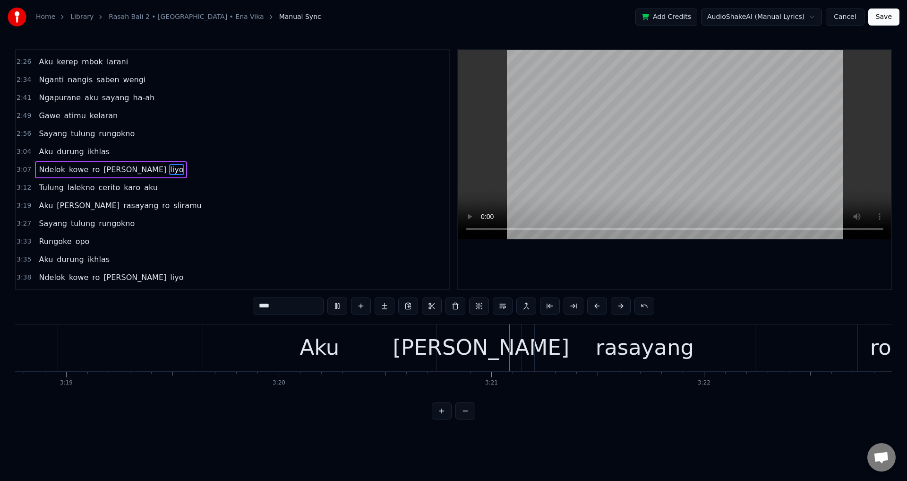
click at [709, 243] on div at bounding box center [674, 169] width 433 height 239
click at [439, 345] on div "Aku [PERSON_NAME] rasayang ro sliramu" at bounding box center [752, 347] width 1099 height 47
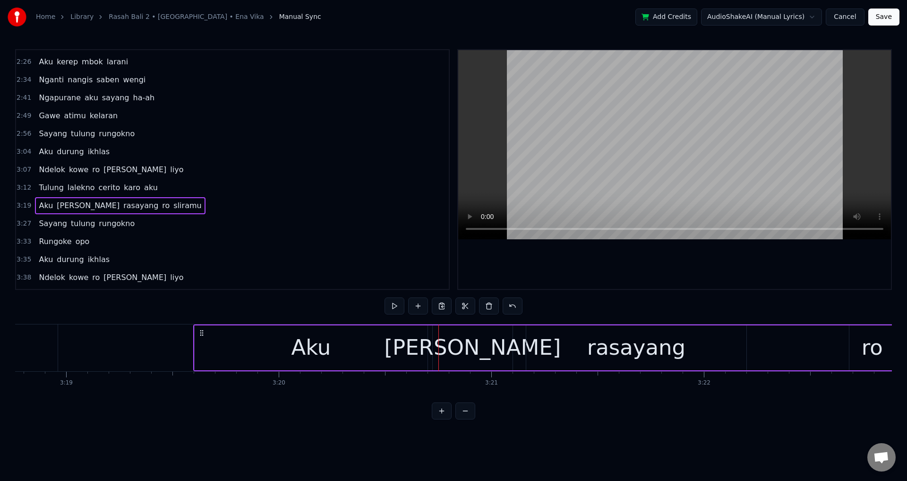
drag, startPoint x: 213, startPoint y: 333, endPoint x: 200, endPoint y: 334, distance: 12.4
click at [200, 334] on icon at bounding box center [202, 333] width 8 height 8
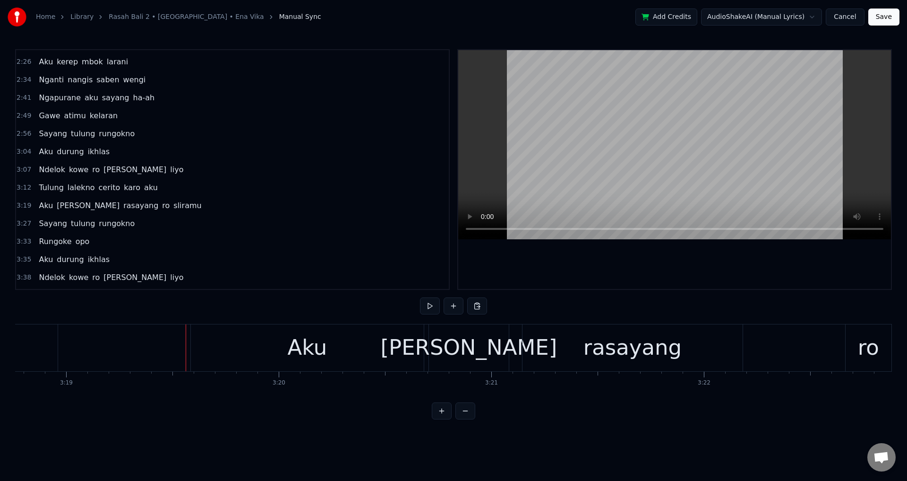
click at [688, 257] on div at bounding box center [674, 169] width 433 height 239
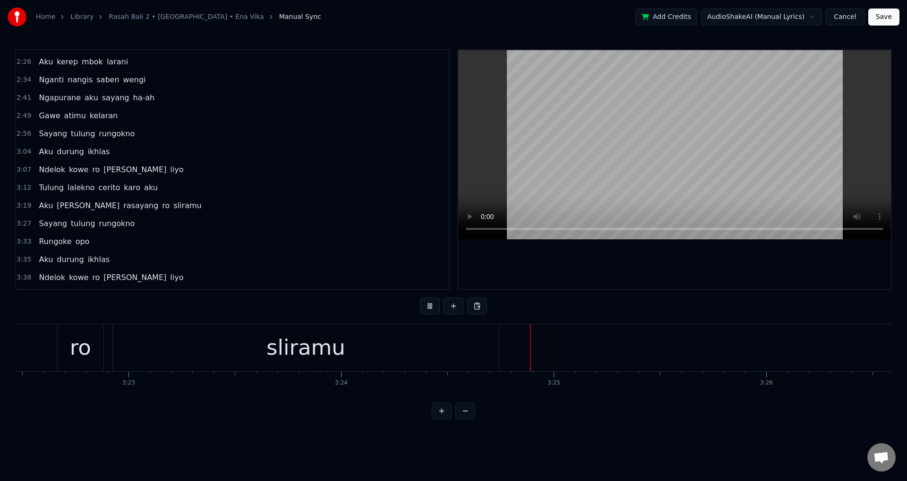
click at [417, 341] on div "sliramu" at bounding box center [306, 347] width 386 height 47
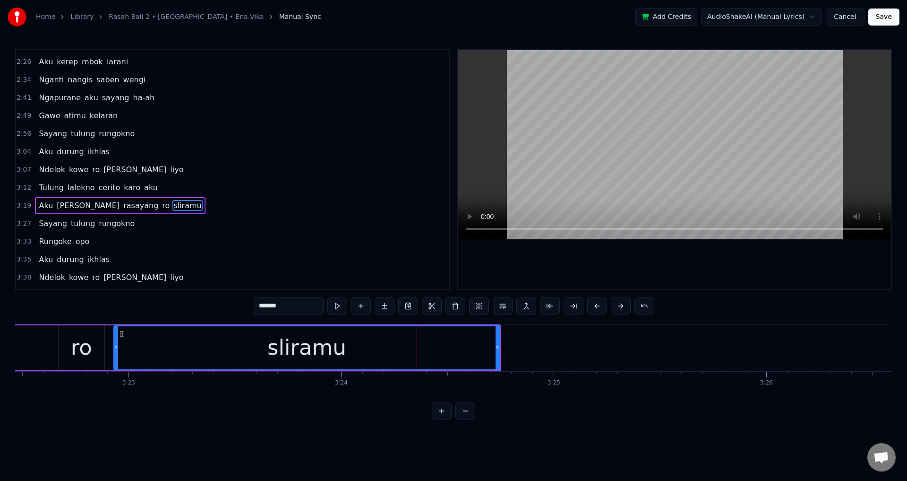
scroll to position [302, 0]
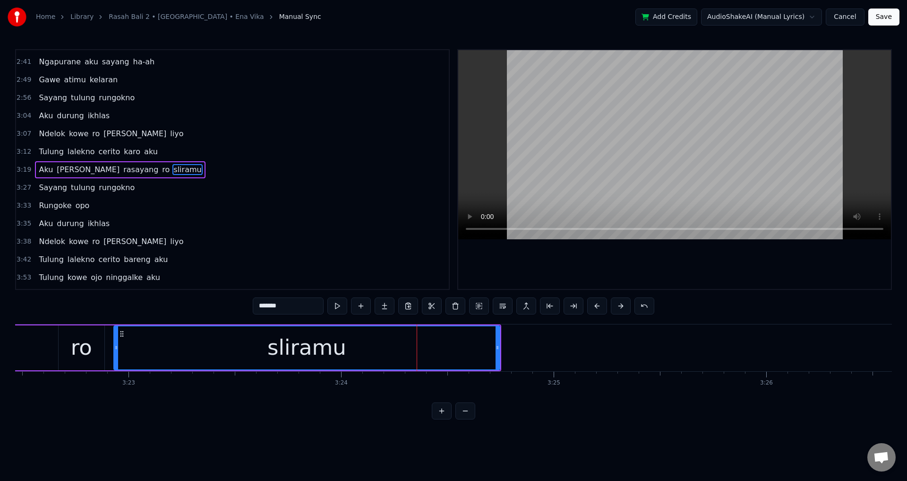
click at [47, 188] on span "Sayang" at bounding box center [53, 187] width 30 height 11
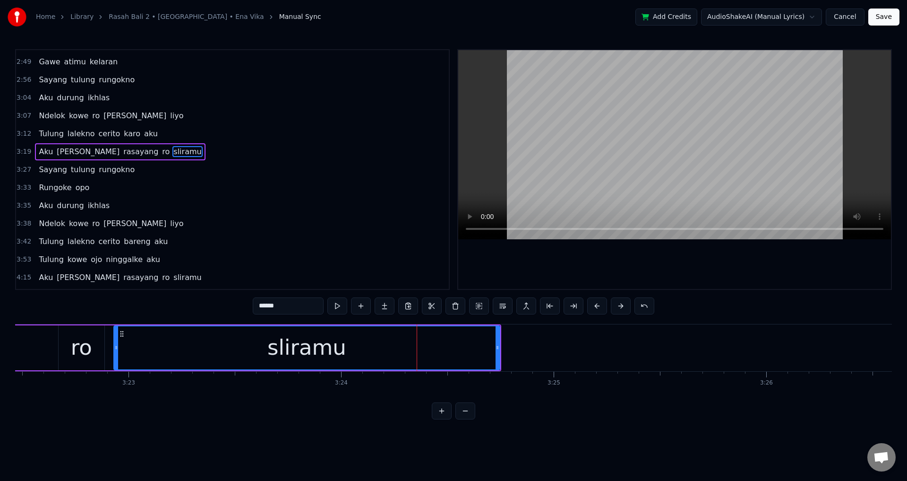
scroll to position [0, 44094]
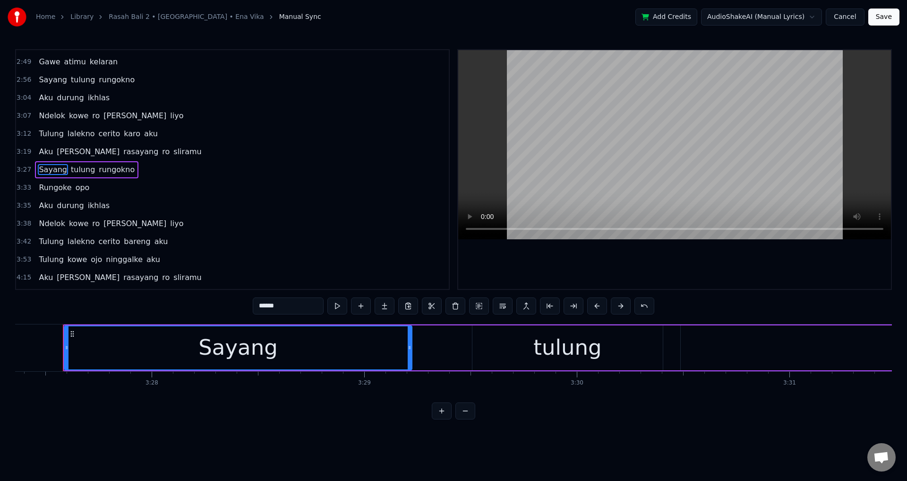
click at [617, 256] on div at bounding box center [674, 169] width 433 height 239
click at [648, 269] on div at bounding box center [674, 169] width 433 height 239
drag, startPoint x: 439, startPoint y: 351, endPoint x: 450, endPoint y: 351, distance: 10.9
click at [443, 351] on icon at bounding box center [441, 348] width 4 height 8
click at [293, 346] on div "Sayang" at bounding box center [258, 347] width 387 height 43
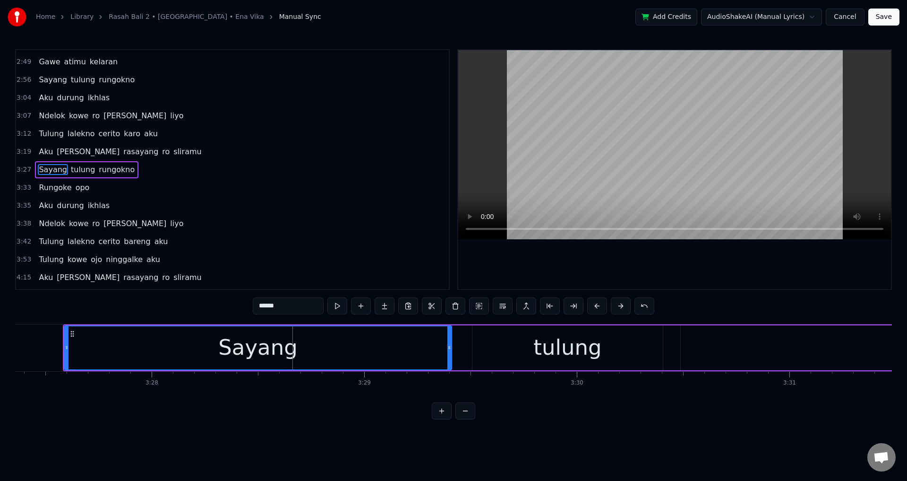
click at [680, 300] on div "0:15 Dek opo iseh kelingan 0:22 Bien aku tau kelangan 0:29 Mergo kowe milih lun…" at bounding box center [453, 234] width 877 height 370
click at [666, 280] on div at bounding box center [674, 169] width 433 height 239
click at [665, 268] on div at bounding box center [674, 169] width 433 height 239
click at [491, 342] on div "tulung" at bounding box center [568, 347] width 190 height 45
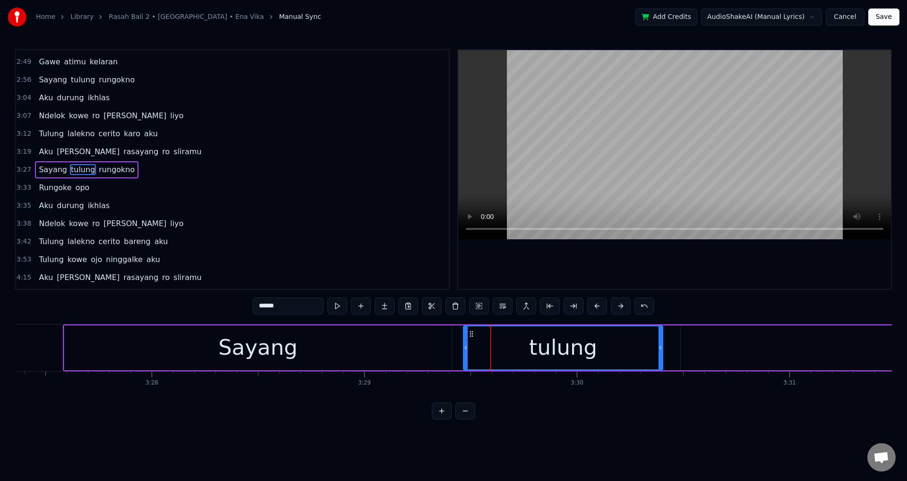
drag, startPoint x: 473, startPoint y: 343, endPoint x: 463, endPoint y: 344, distance: 10.0
click at [464, 344] on div at bounding box center [466, 347] width 4 height 43
click at [708, 257] on div at bounding box center [674, 169] width 433 height 239
click at [707, 258] on div at bounding box center [674, 169] width 433 height 239
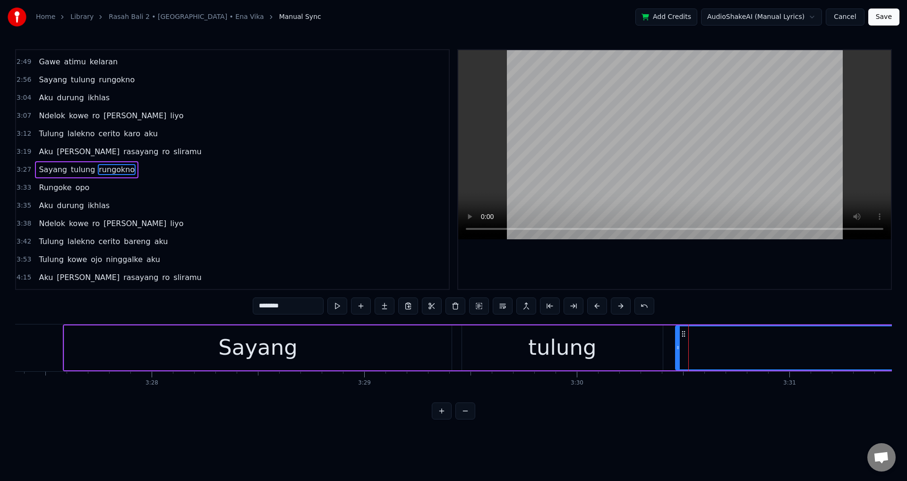
drag, startPoint x: 682, startPoint y: 350, endPoint x: 671, endPoint y: 350, distance: 11.3
click at [676, 350] on icon at bounding box center [678, 348] width 4 height 8
click at [694, 294] on div "0:15 Dek opo iseh kelingan 0:22 Bien aku tau kelangan 0:29 Mergo kowe milih lun…" at bounding box center [453, 234] width 877 height 370
click at [700, 280] on div at bounding box center [674, 169] width 433 height 239
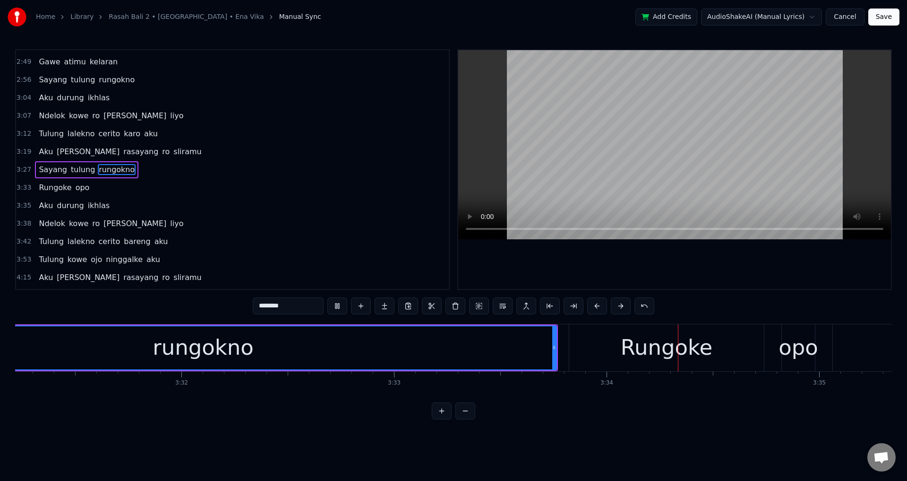
click at [673, 277] on div at bounding box center [674, 169] width 433 height 239
click at [613, 356] on div "Rungoke" at bounding box center [666, 347] width 195 height 47
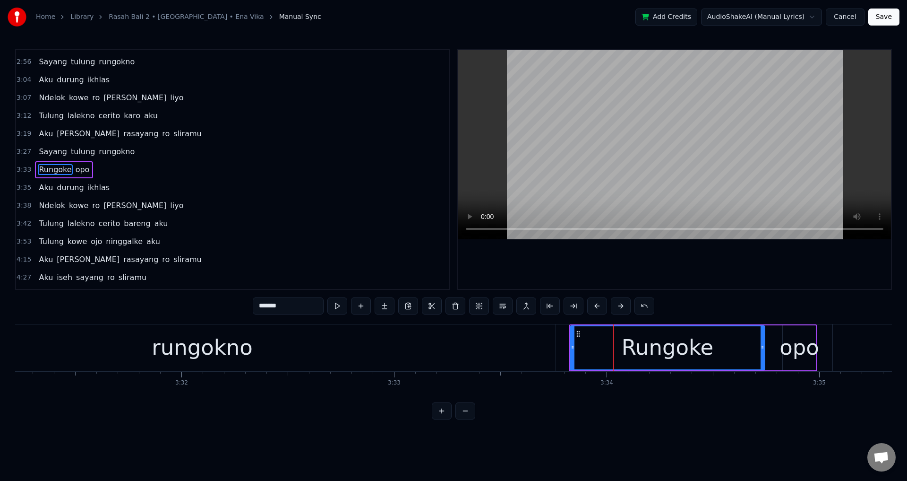
click at [261, 361] on div "rungokno" at bounding box center [202, 347] width 707 height 47
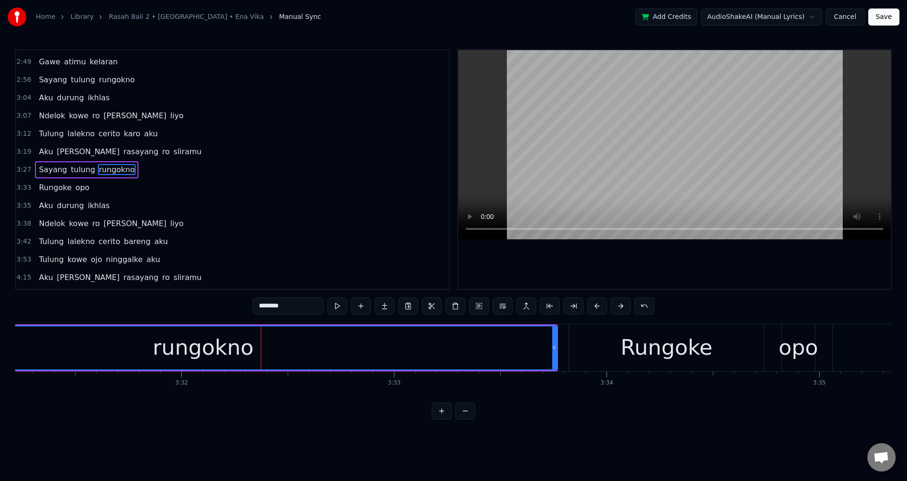
click at [688, 260] on div at bounding box center [674, 169] width 433 height 239
click at [685, 261] on div at bounding box center [674, 169] width 433 height 239
click at [645, 342] on div "Rungoke" at bounding box center [667, 347] width 92 height 32
type input "*******"
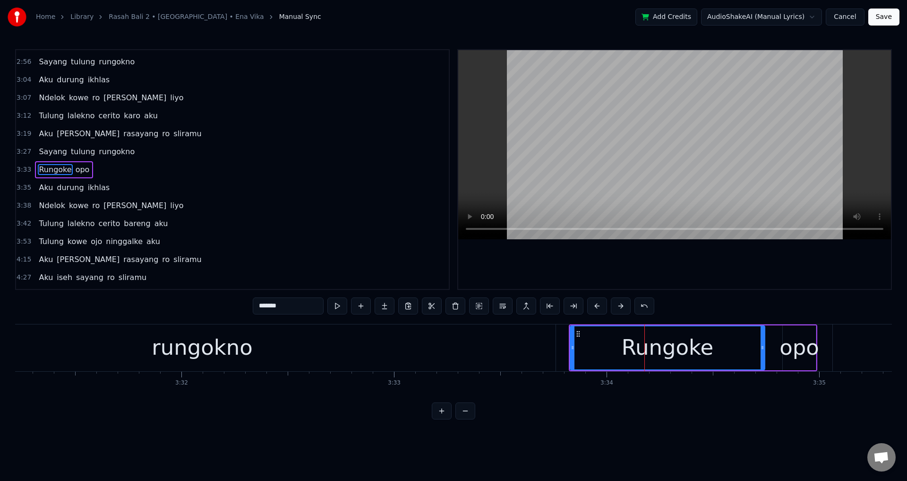
drag, startPoint x: 576, startPoint y: 343, endPoint x: 469, endPoint y: 340, distance: 106.4
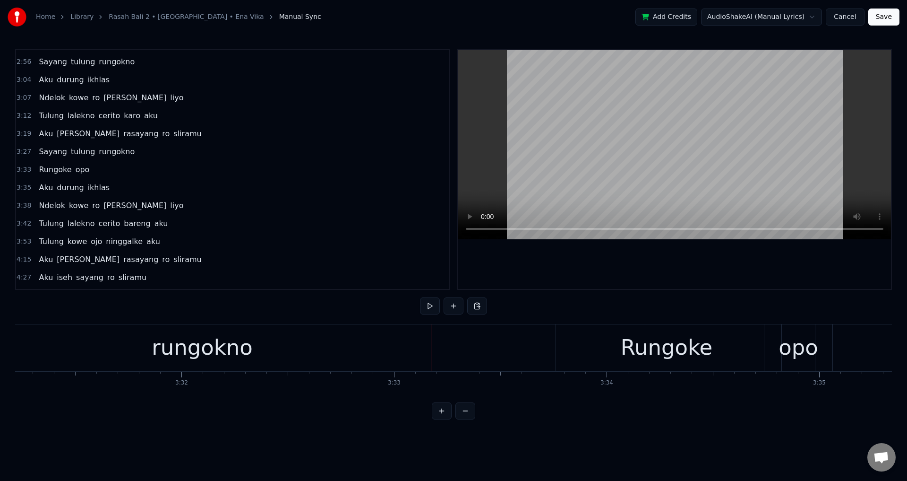
click at [576, 339] on div "Rungoke" at bounding box center [666, 347] width 195 height 47
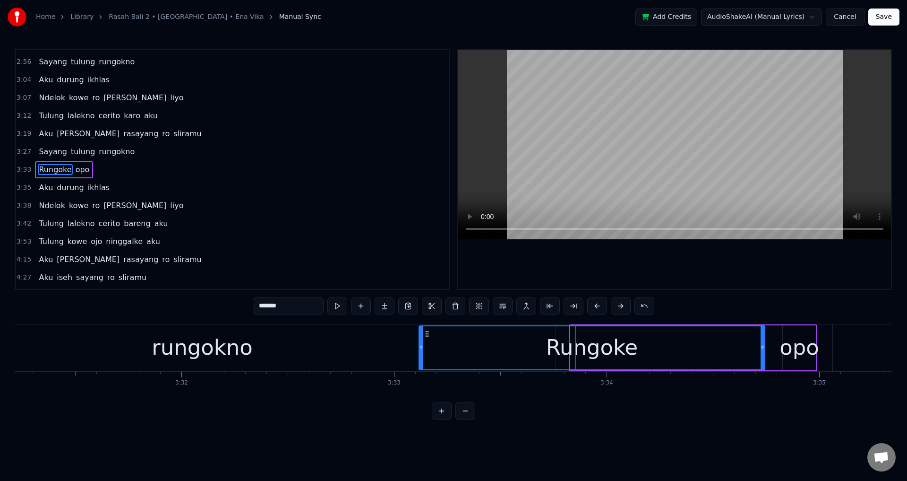
drag, startPoint x: 573, startPoint y: 342, endPoint x: 407, endPoint y: 343, distance: 165.9
click at [420, 343] on div at bounding box center [422, 347] width 4 height 43
click at [306, 342] on div "rungokno" at bounding box center [202, 347] width 707 height 47
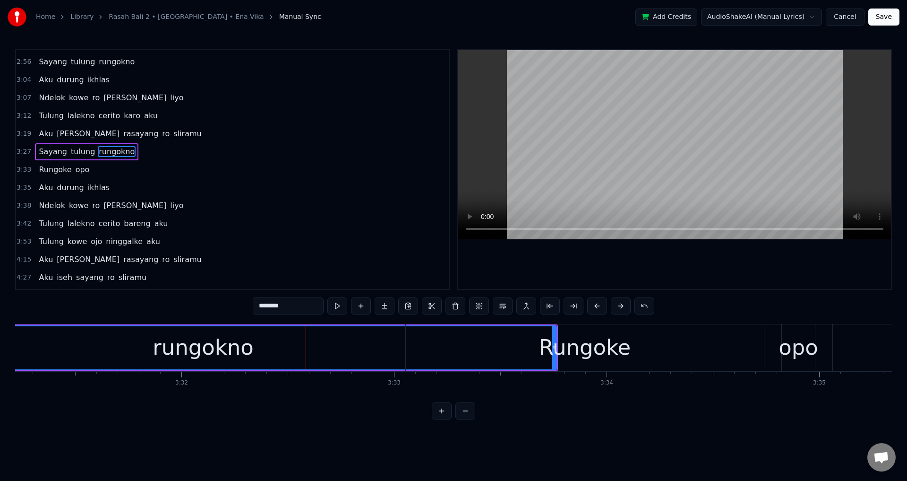
scroll to position [320, 0]
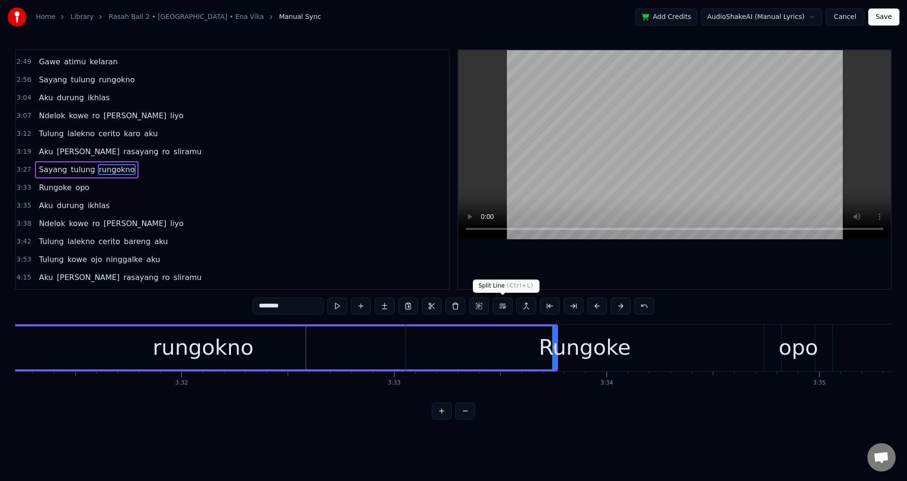
click at [652, 268] on div at bounding box center [674, 169] width 433 height 239
click at [654, 268] on div at bounding box center [674, 169] width 433 height 239
drag, startPoint x: 706, startPoint y: 285, endPoint x: 706, endPoint y: 275, distance: 10.9
click at [706, 284] on div at bounding box center [674, 169] width 433 height 239
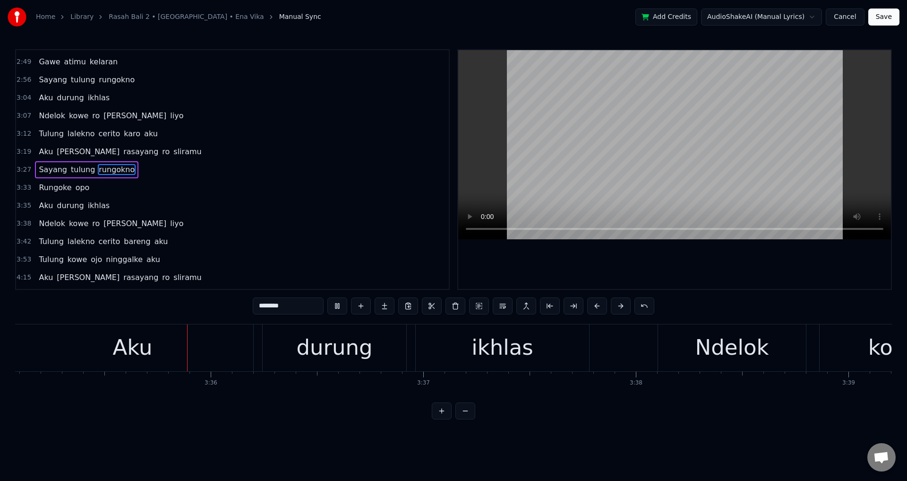
click at [706, 272] on div at bounding box center [674, 169] width 433 height 239
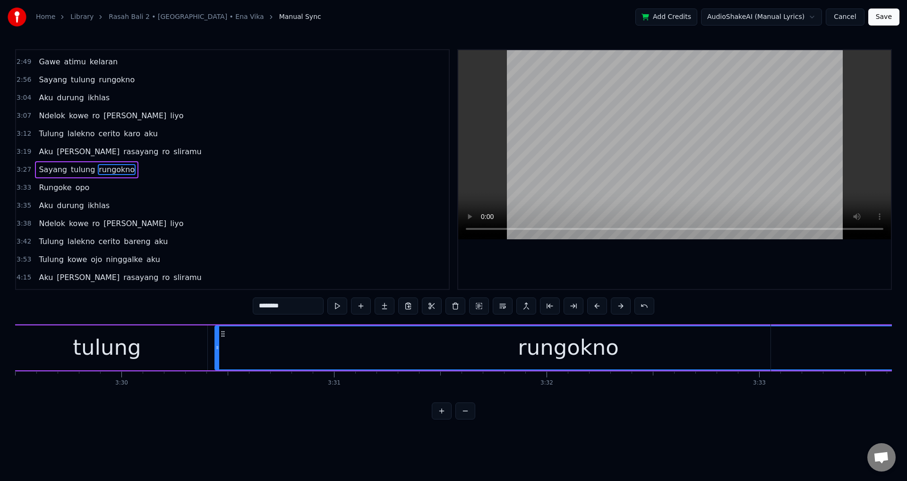
scroll to position [0, 44450]
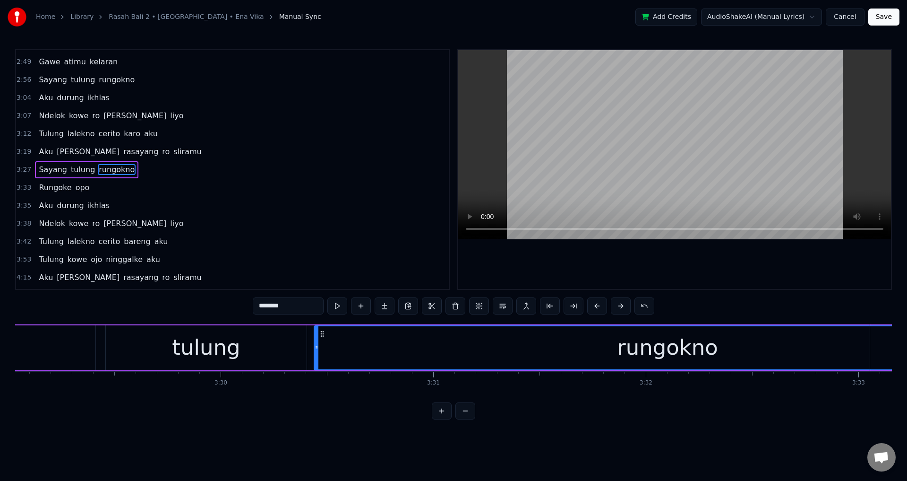
click at [236, 338] on div "tulung" at bounding box center [206, 347] width 68 height 32
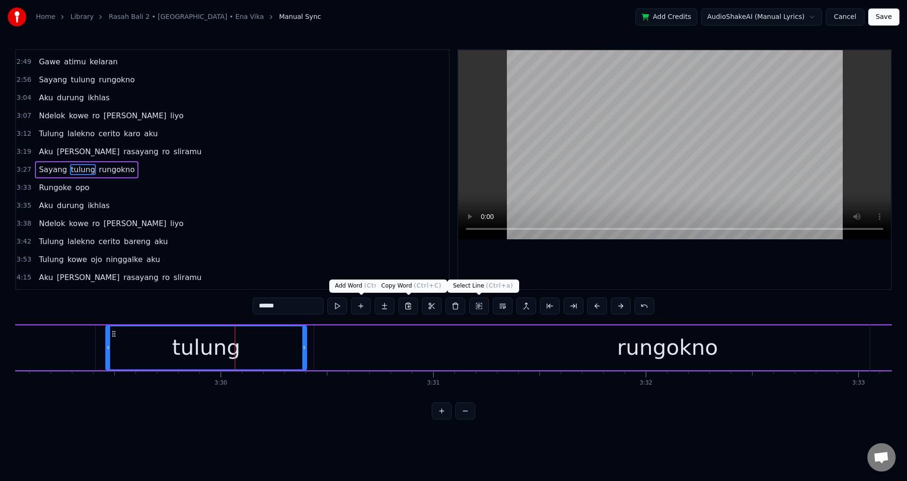
click at [587, 277] on div at bounding box center [674, 169] width 433 height 239
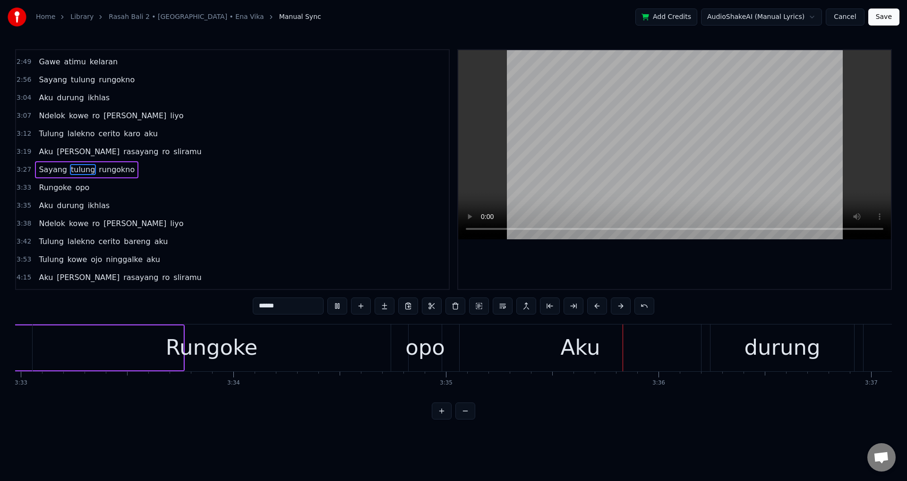
click at [622, 264] on div at bounding box center [674, 169] width 433 height 239
click at [324, 346] on div "Rungoke" at bounding box center [212, 347] width 358 height 47
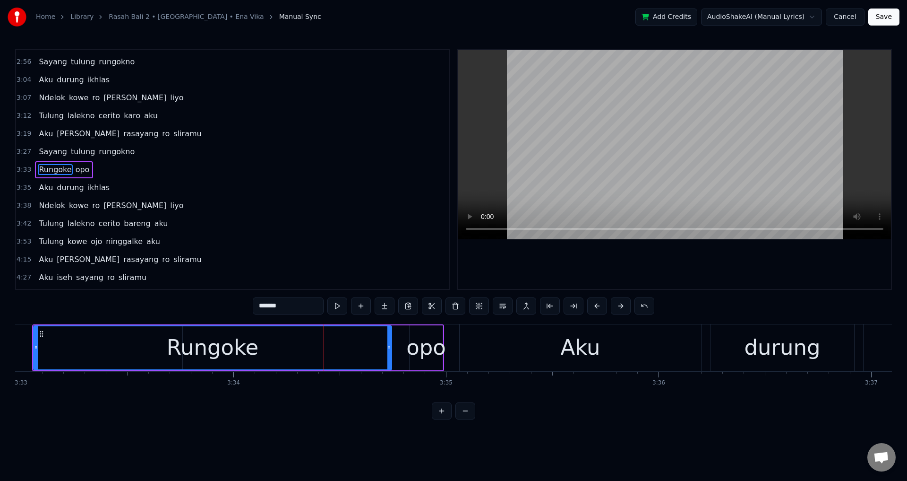
click at [597, 262] on div at bounding box center [674, 169] width 433 height 239
click at [605, 256] on div at bounding box center [674, 169] width 433 height 239
click at [339, 344] on div "Rungoke" at bounding box center [212, 347] width 357 height 43
click at [694, 258] on div at bounding box center [674, 169] width 433 height 239
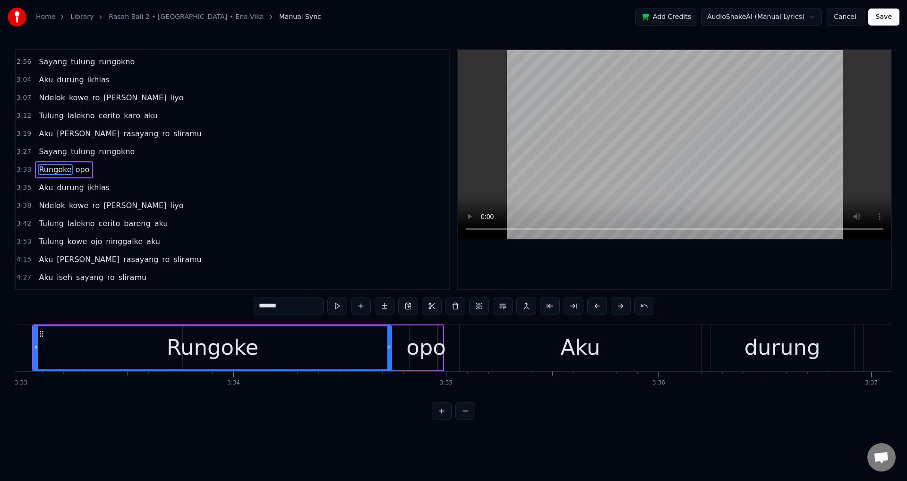
click at [666, 255] on div at bounding box center [674, 169] width 433 height 239
click at [667, 254] on div at bounding box center [674, 169] width 433 height 239
click at [542, 362] on div "Aku" at bounding box center [580, 347] width 241 height 47
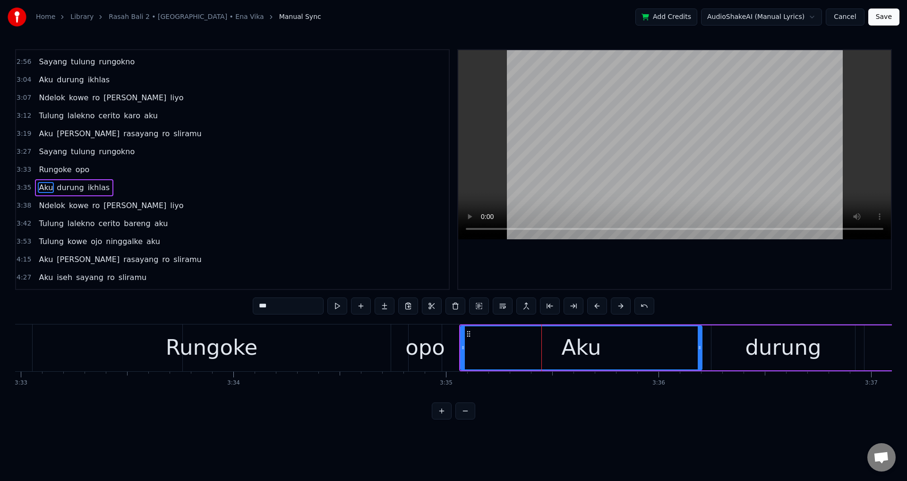
scroll to position [354, 0]
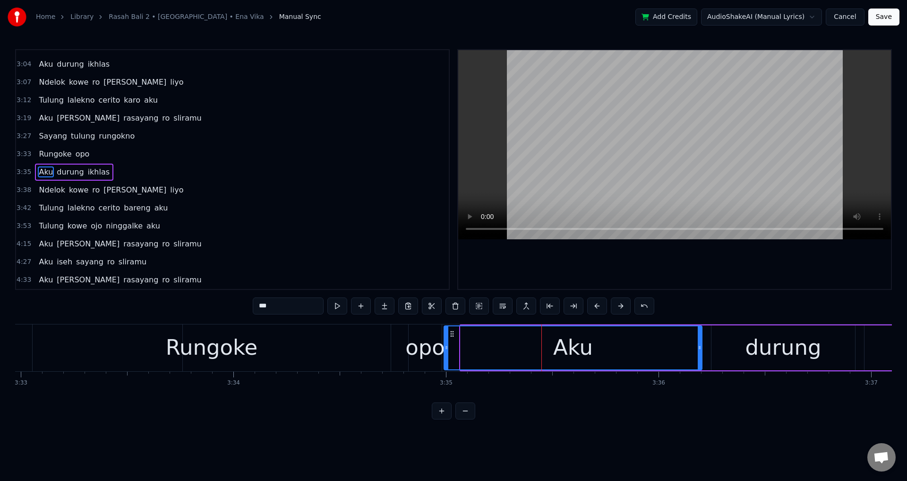
drag, startPoint x: 463, startPoint y: 351, endPoint x: 447, endPoint y: 352, distance: 16.5
click at [447, 352] on div at bounding box center [447, 347] width 4 height 43
click at [130, 345] on div "Rungoke" at bounding box center [212, 347] width 358 height 47
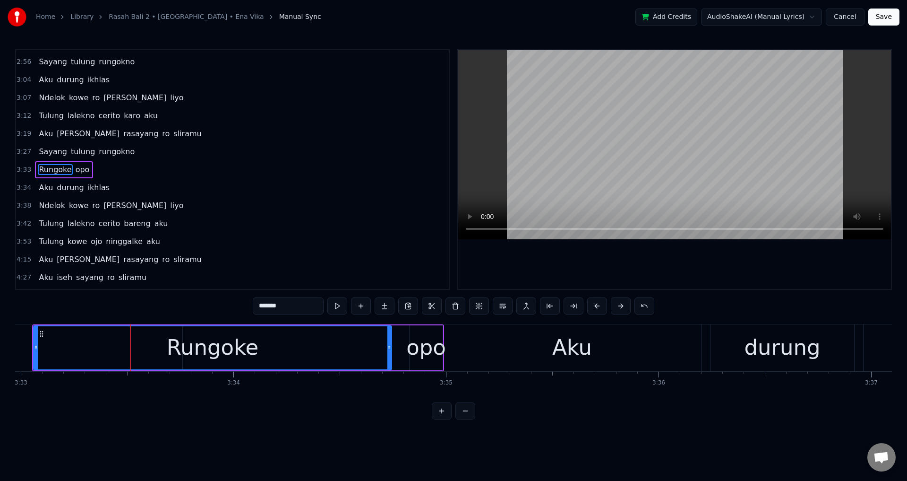
click at [686, 267] on div at bounding box center [674, 169] width 433 height 239
click at [686, 265] on div at bounding box center [674, 169] width 433 height 239
click at [473, 356] on div "Aku" at bounding box center [572, 347] width 258 height 47
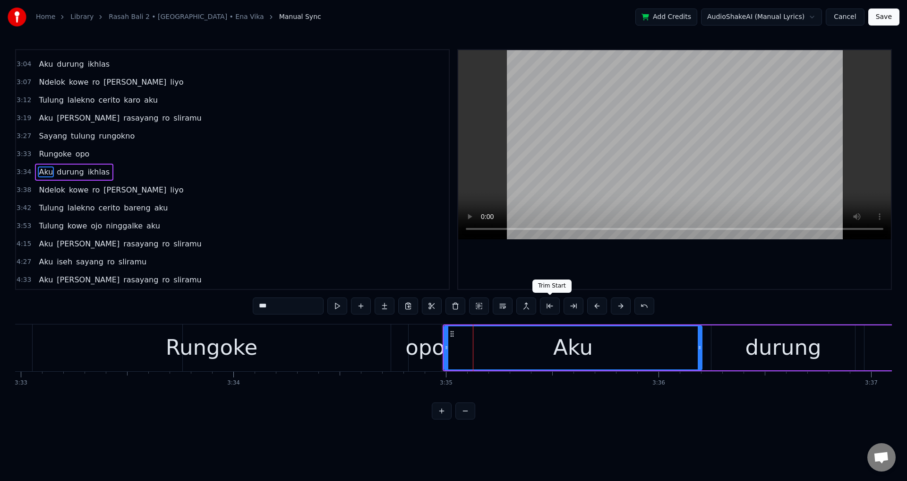
click at [623, 267] on div at bounding box center [674, 169] width 433 height 239
click at [714, 263] on div at bounding box center [674, 169] width 433 height 239
click at [765, 351] on div "durung" at bounding box center [783, 347] width 76 height 32
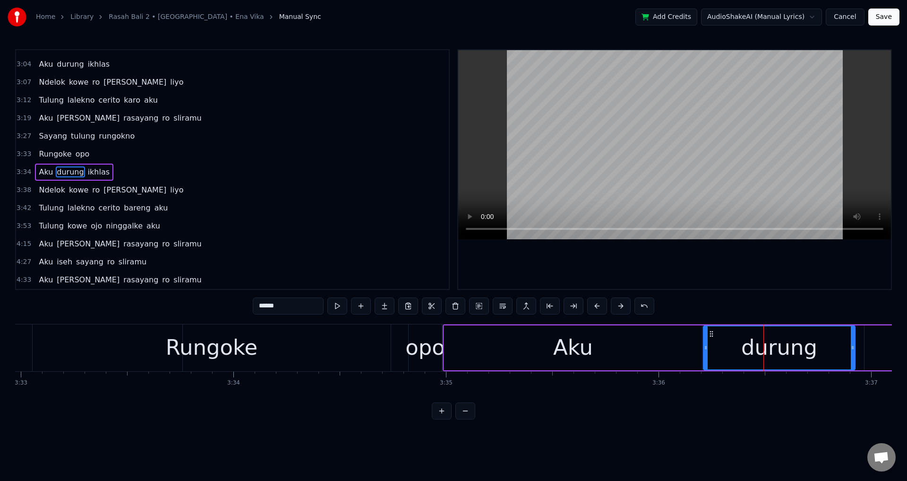
drag, startPoint x: 714, startPoint y: 345, endPoint x: 706, endPoint y: 346, distance: 8.0
click at [706, 346] on icon at bounding box center [706, 348] width 4 height 8
click at [720, 274] on div at bounding box center [674, 169] width 433 height 239
click at [724, 268] on div at bounding box center [674, 169] width 433 height 239
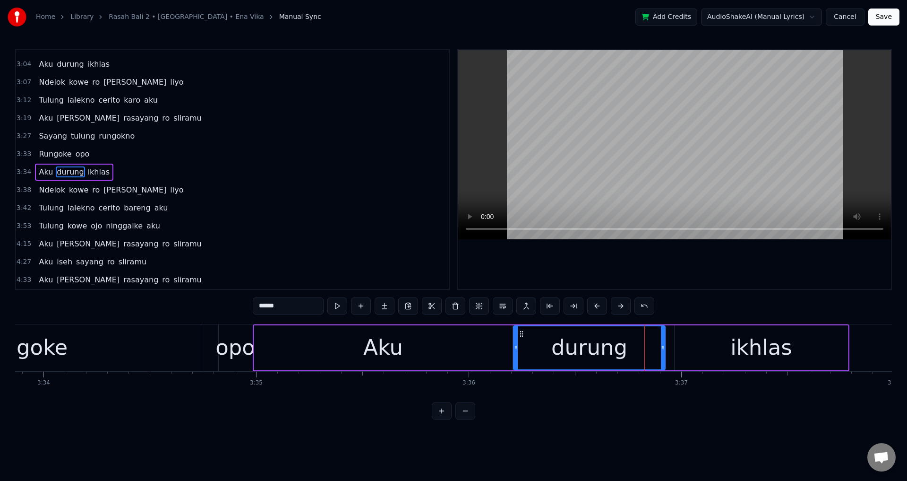
click at [691, 275] on div at bounding box center [674, 169] width 433 height 239
click at [698, 263] on div at bounding box center [674, 169] width 433 height 239
click at [700, 333] on div "ikhlas" at bounding box center [761, 347] width 173 height 45
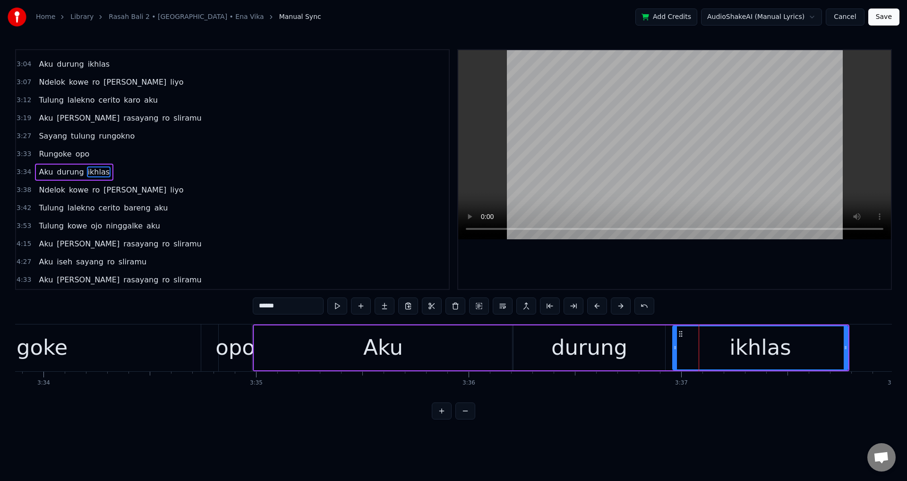
drag, startPoint x: 675, startPoint y: 344, endPoint x: 625, endPoint y: 344, distance: 50.6
click at [673, 344] on icon at bounding box center [675, 348] width 4 height 8
click at [520, 345] on div "durung" at bounding box center [590, 347] width 152 height 45
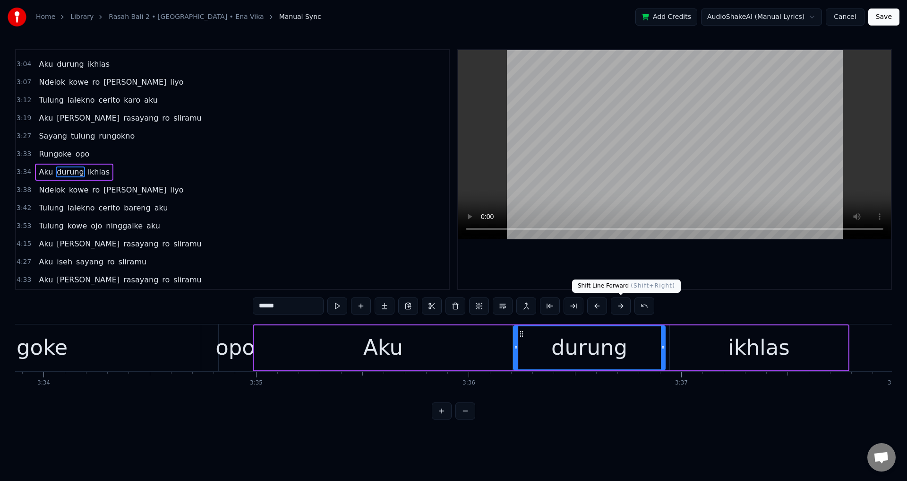
click at [709, 252] on div at bounding box center [674, 169] width 433 height 239
click at [707, 258] on div at bounding box center [674, 169] width 433 height 239
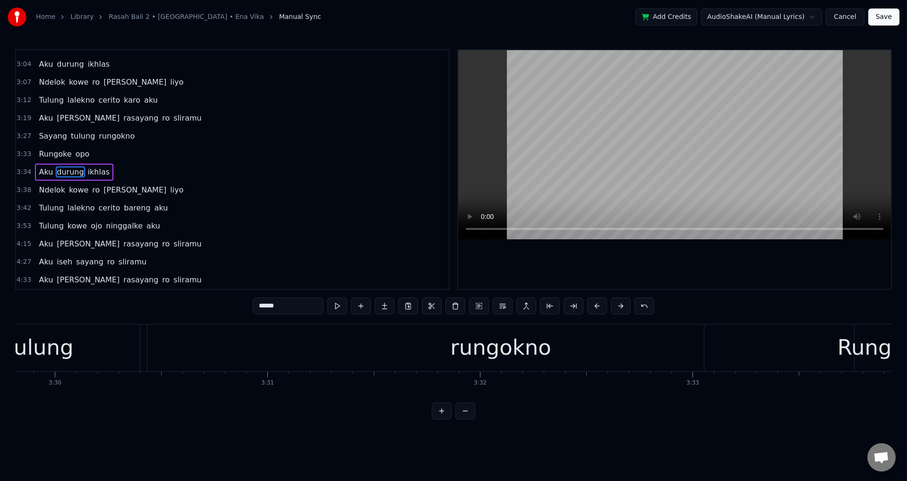
scroll to position [0, 44549]
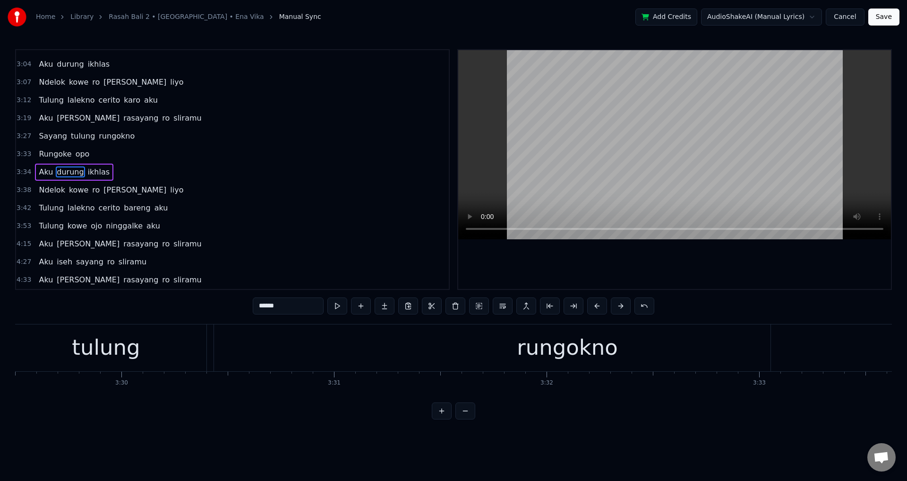
click at [586, 349] on div "rungokno" at bounding box center [567, 347] width 101 height 32
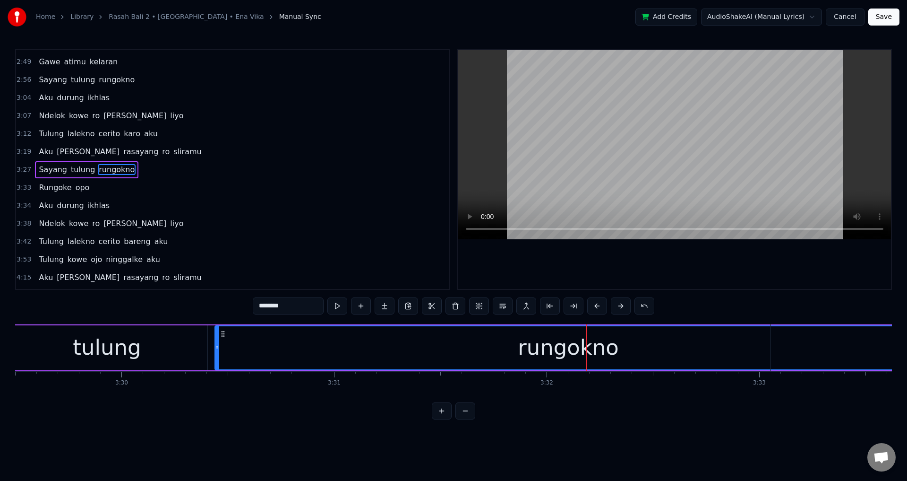
click at [701, 241] on div at bounding box center [674, 169] width 433 height 239
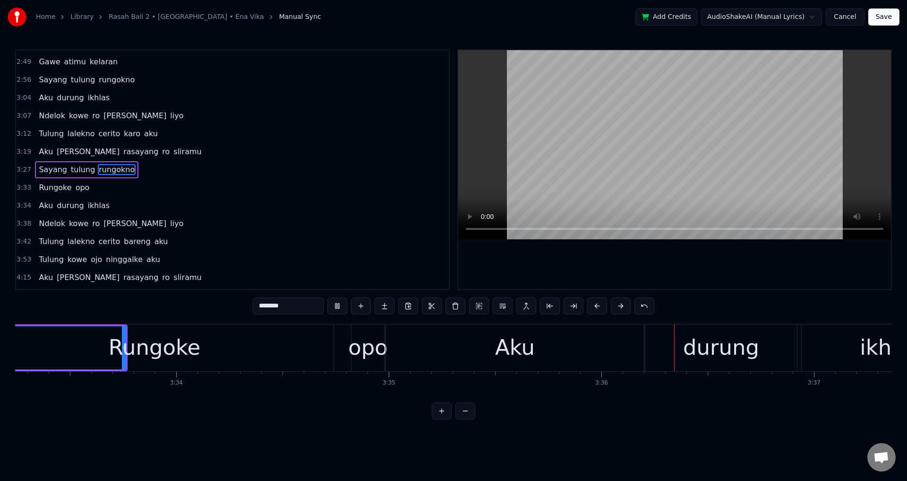
click at [680, 266] on div at bounding box center [674, 169] width 433 height 239
click at [367, 364] on div "opo" at bounding box center [368, 347] width 33 height 47
type input "***"
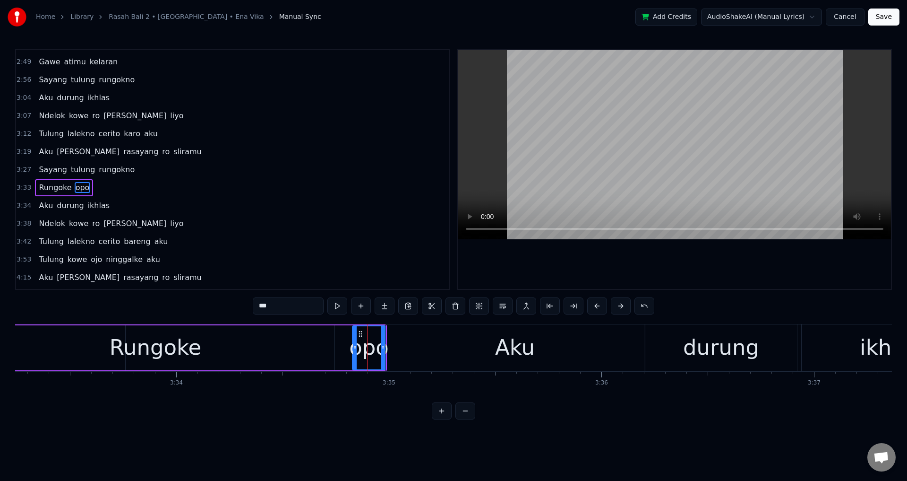
scroll to position [338, 0]
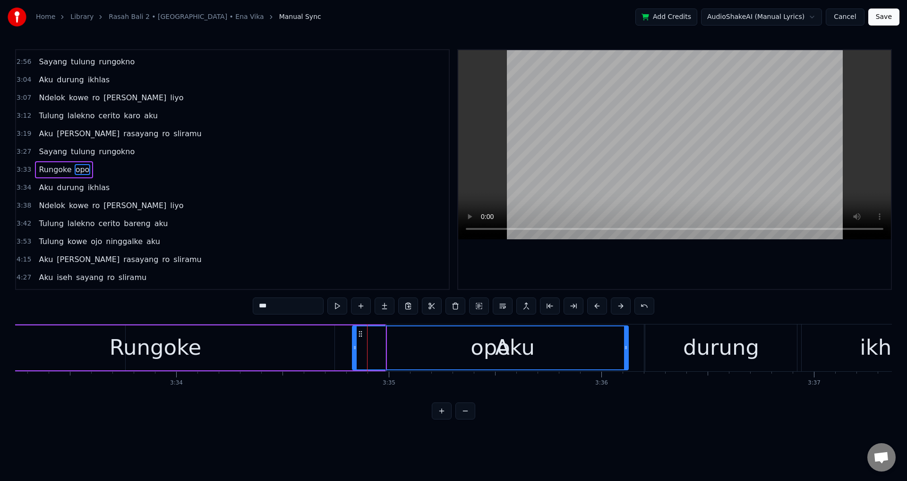
drag, startPoint x: 385, startPoint y: 347, endPoint x: 628, endPoint y: 354, distance: 243.0
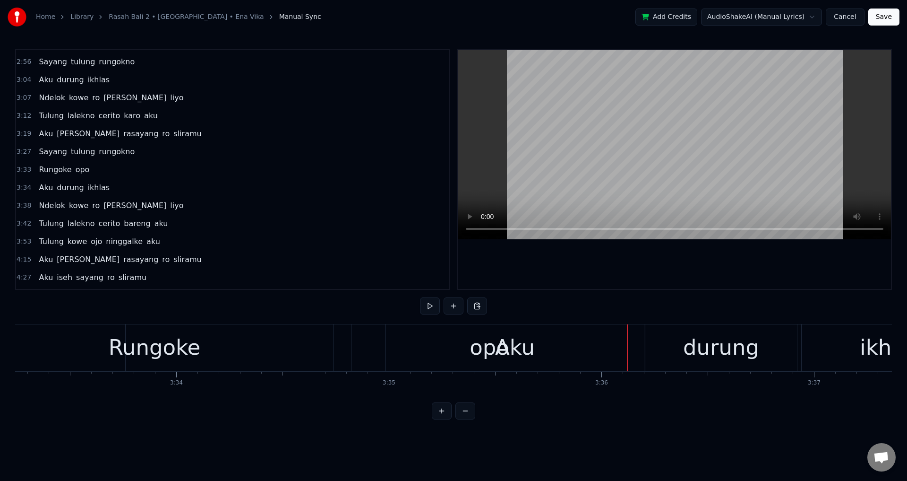
click at [123, 346] on div "Rungoke" at bounding box center [155, 347] width 92 height 32
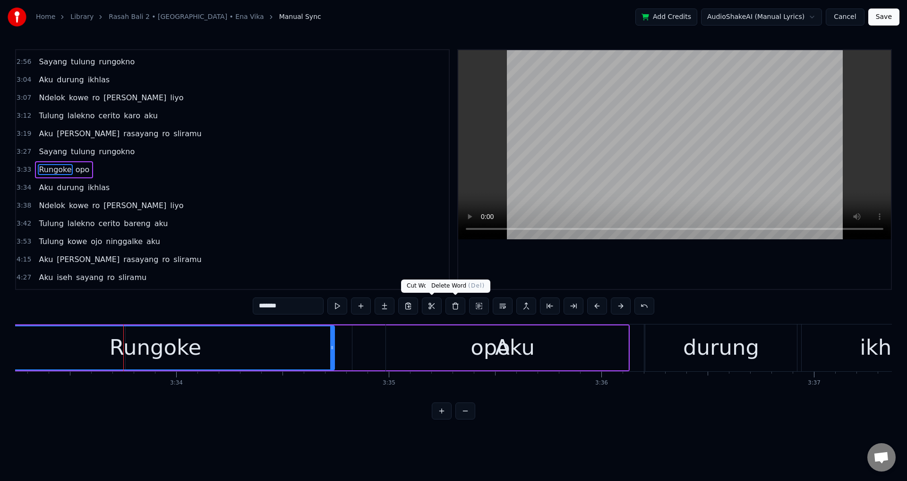
click at [533, 277] on div at bounding box center [674, 169] width 433 height 239
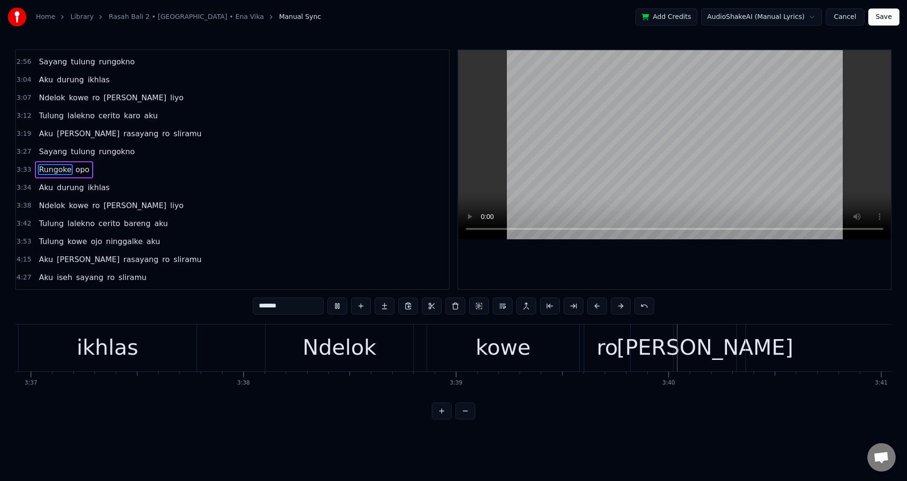
click at [624, 270] on div at bounding box center [674, 169] width 433 height 239
click at [581, 339] on div "Ndelok kowe [PERSON_NAME] liyo" at bounding box center [746, 347] width 963 height 47
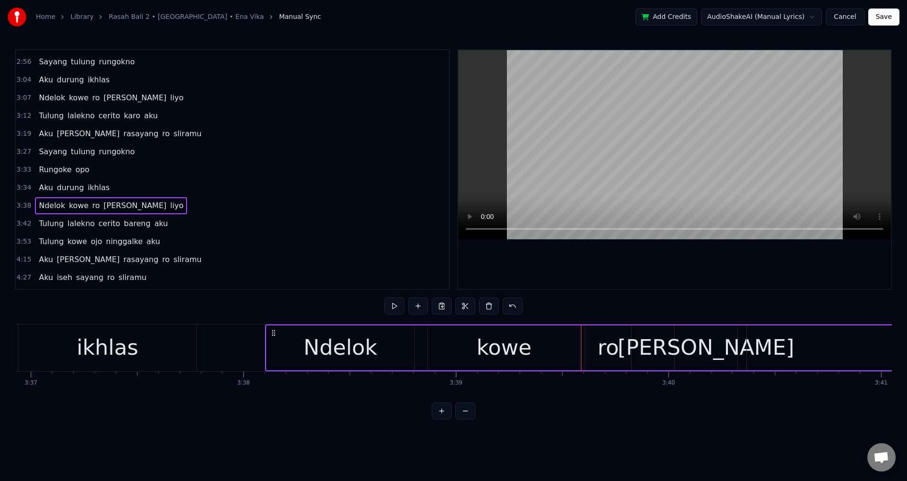
click at [272, 334] on icon at bounding box center [274, 333] width 8 height 8
drag, startPoint x: 273, startPoint y: 333, endPoint x: 264, endPoint y: 333, distance: 9.5
click at [267, 333] on circle at bounding box center [267, 332] width 0 height 0
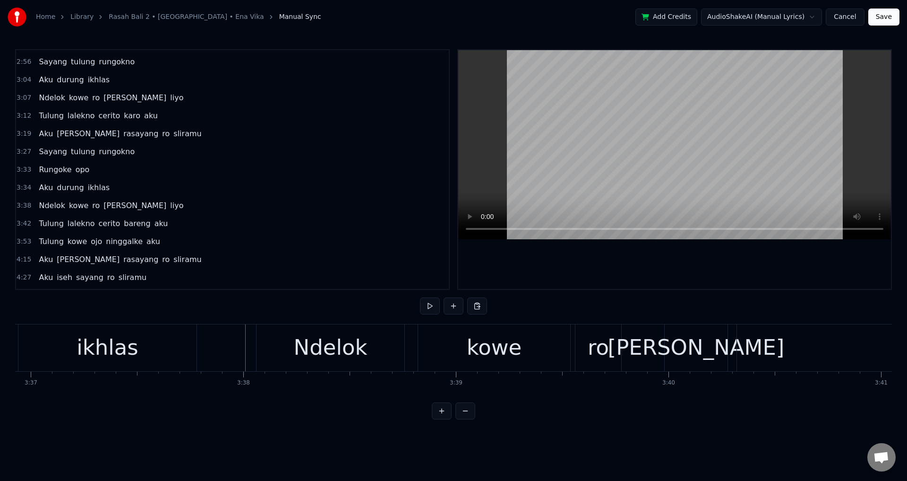
click at [666, 262] on div at bounding box center [674, 169] width 433 height 239
drag, startPoint x: 716, startPoint y: 274, endPoint x: 706, endPoint y: 277, distance: 10.9
click at [716, 275] on div at bounding box center [674, 169] width 433 height 239
click at [585, 352] on div "ro" at bounding box center [599, 347] width 46 height 47
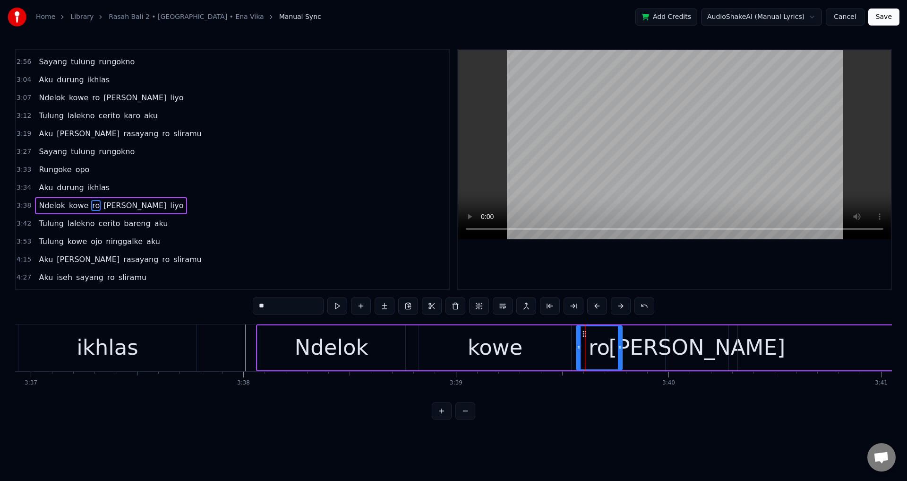
scroll to position [354, 0]
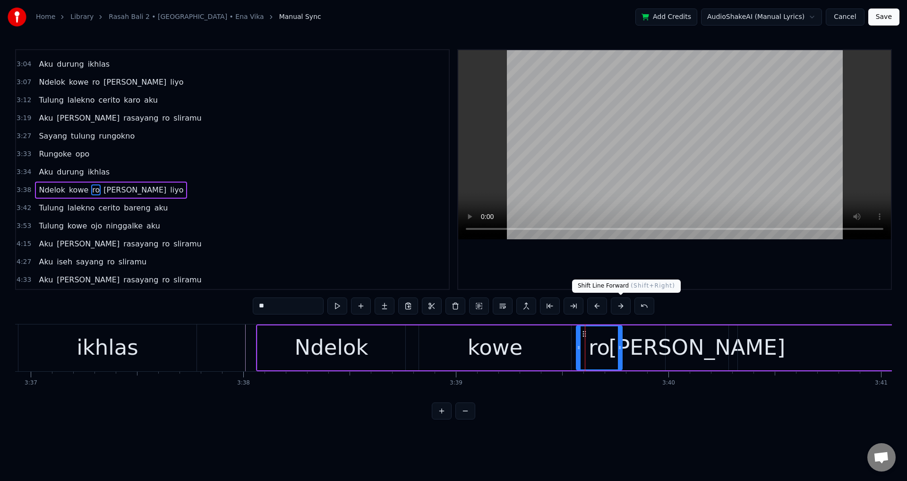
click at [642, 268] on div at bounding box center [674, 169] width 433 height 239
click at [644, 266] on div at bounding box center [674, 169] width 433 height 239
drag, startPoint x: 622, startPoint y: 345, endPoint x: 652, endPoint y: 348, distance: 29.9
click at [644, 348] on icon at bounding box center [642, 348] width 4 height 8
click at [581, 348] on icon at bounding box center [579, 348] width 4 height 8
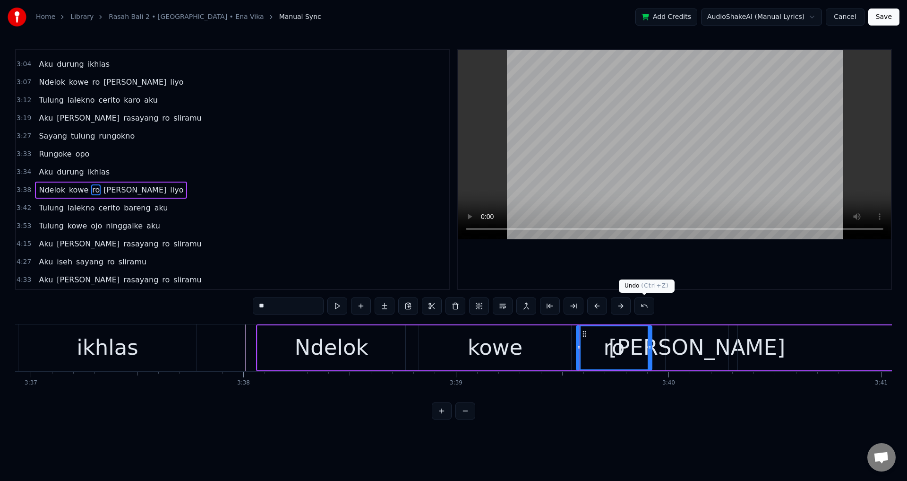
click at [674, 281] on div at bounding box center [674, 169] width 433 height 239
click at [676, 275] on div at bounding box center [674, 169] width 433 height 239
click at [679, 333] on div "[PERSON_NAME]" at bounding box center [697, 347] width 177 height 32
type input "****"
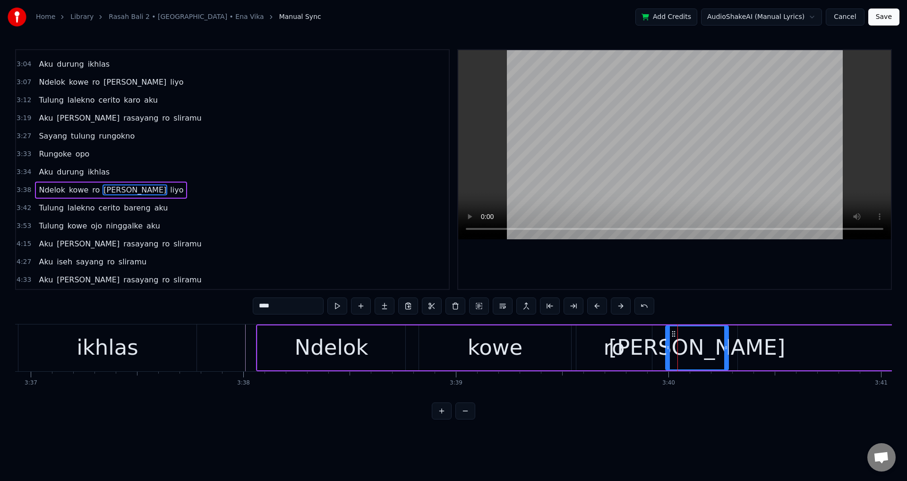
click at [665, 337] on div "Ndelok kowe [PERSON_NAME] liyo" at bounding box center [737, 347] width 963 height 47
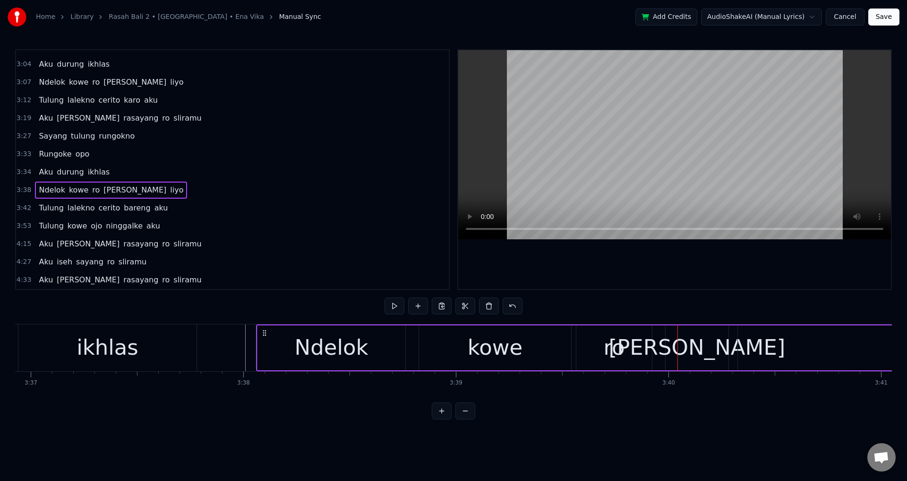
click at [668, 338] on div "[PERSON_NAME]" at bounding box center [697, 347] width 63 height 45
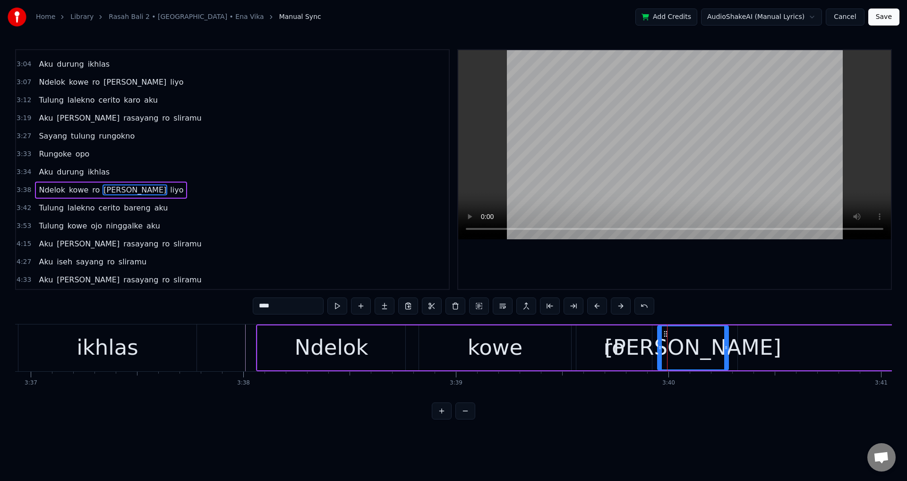
drag, startPoint x: 668, startPoint y: 340, endPoint x: 697, endPoint y: 345, distance: 29.2
click at [658, 343] on div at bounding box center [660, 347] width 4 height 43
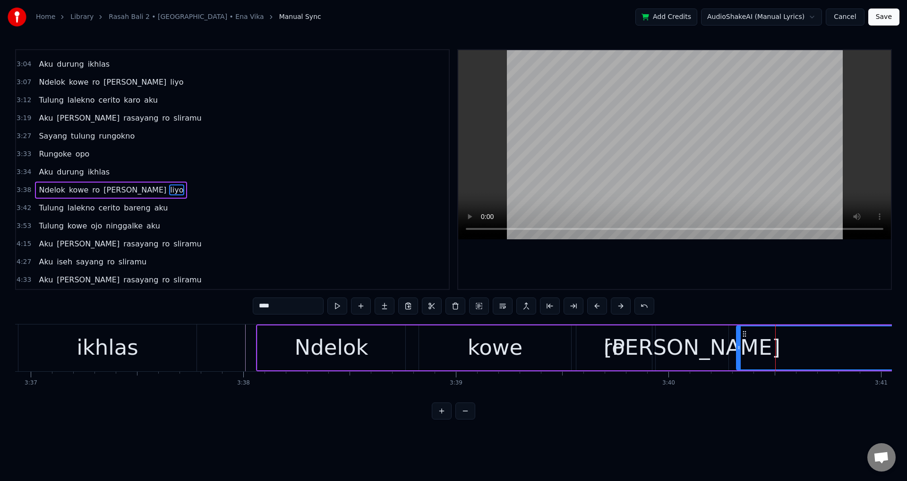
drag, startPoint x: 740, startPoint y: 347, endPoint x: 727, endPoint y: 350, distance: 14.1
click at [737, 348] on icon at bounding box center [739, 348] width 4 height 8
click at [269, 350] on div "Ndelok" at bounding box center [332, 347] width 148 height 45
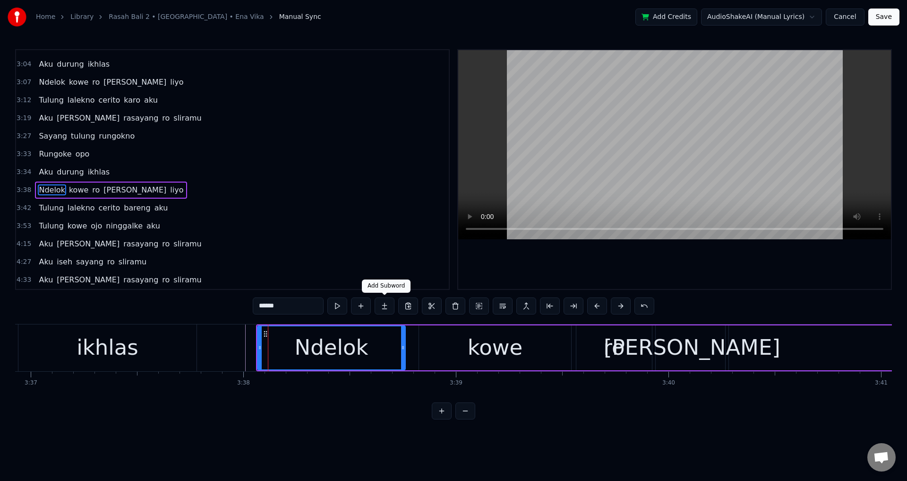
click at [625, 241] on div at bounding box center [674, 169] width 433 height 239
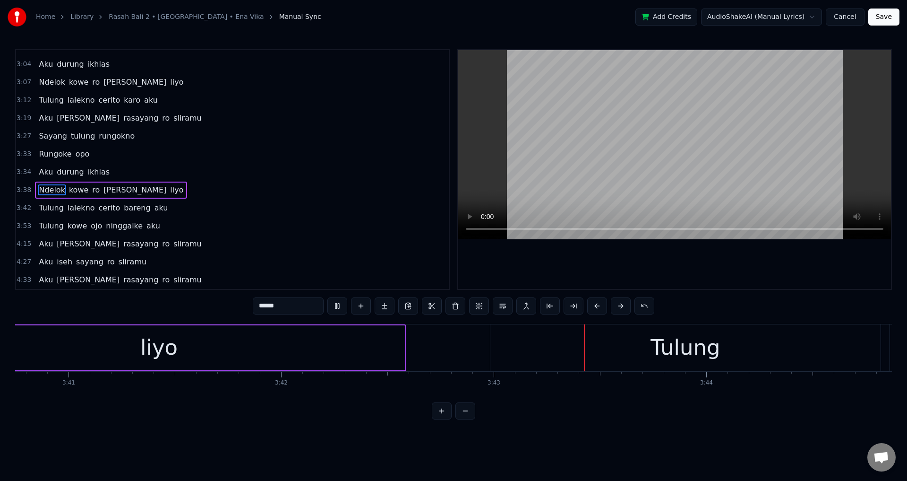
click at [649, 284] on div at bounding box center [674, 169] width 433 height 239
click at [589, 344] on div "Tulung" at bounding box center [686, 347] width 390 height 47
type input "******"
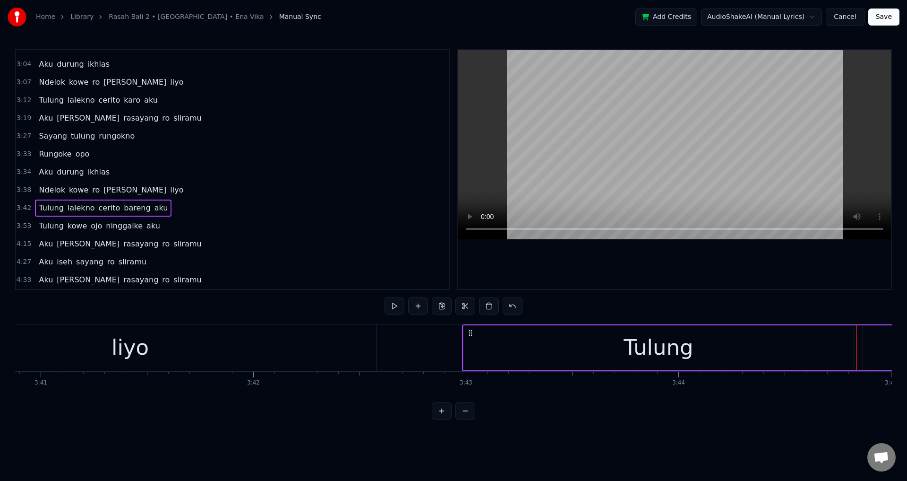
scroll to position [0, 46836]
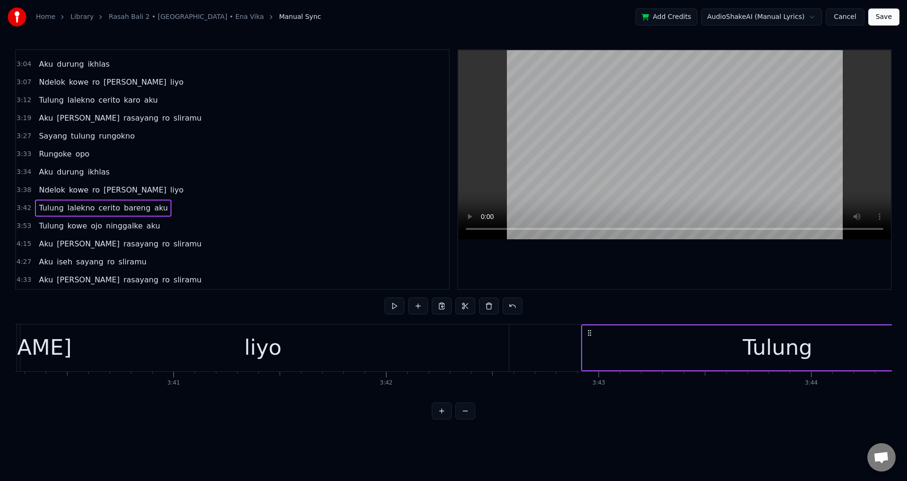
drag, startPoint x: 603, startPoint y: 333, endPoint x: 590, endPoint y: 333, distance: 13.7
click at [590, 333] on icon at bounding box center [590, 333] width 8 height 8
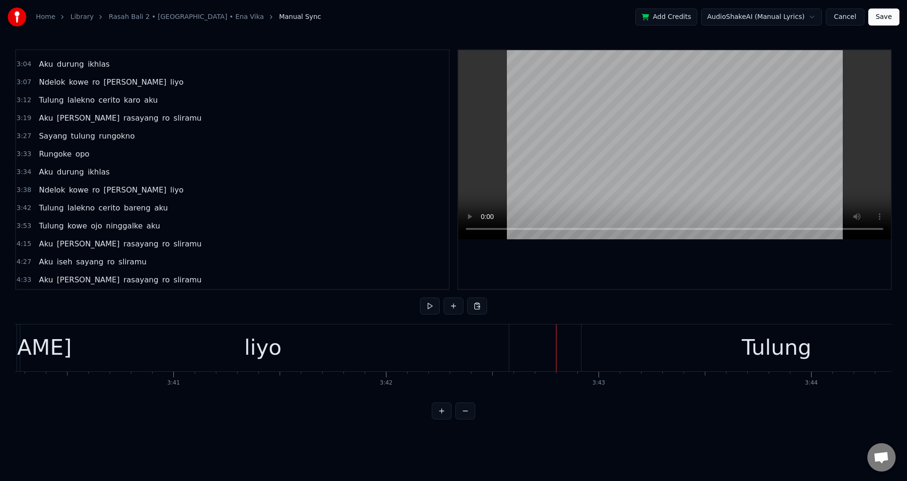
click at [638, 287] on div at bounding box center [674, 169] width 433 height 239
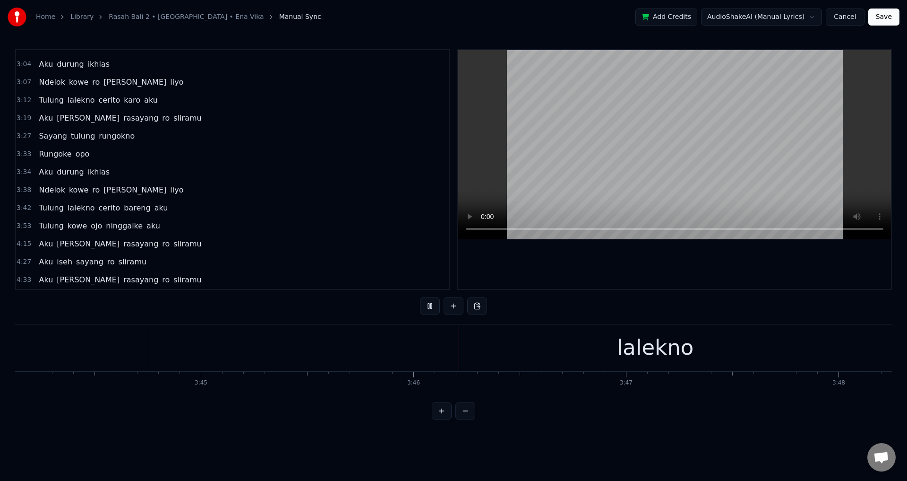
click at [637, 289] on div at bounding box center [674, 169] width 435 height 241
click at [372, 344] on div "lalekno" at bounding box center [655, 347] width 994 height 47
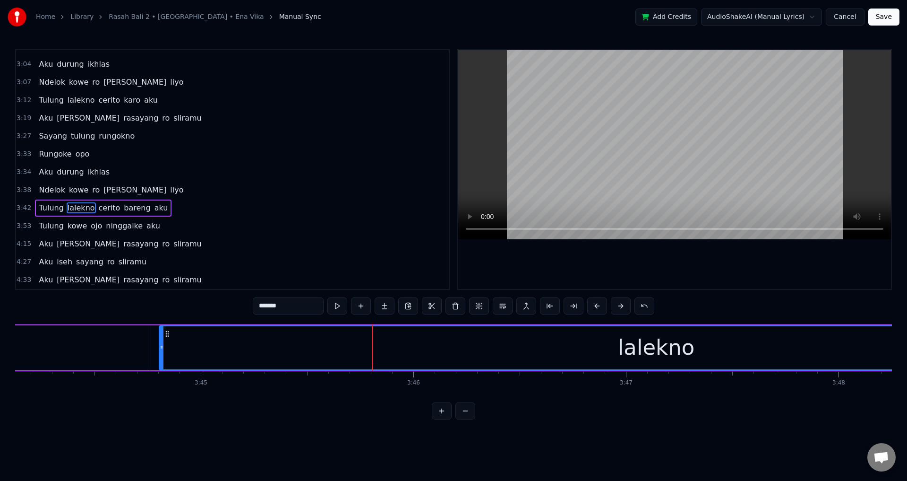
click at [176, 340] on div "lalekno" at bounding box center [656, 347] width 993 height 43
click at [615, 250] on div at bounding box center [674, 169] width 433 height 239
click at [613, 254] on div at bounding box center [674, 169] width 433 height 239
click at [571, 308] on button at bounding box center [574, 305] width 20 height 17
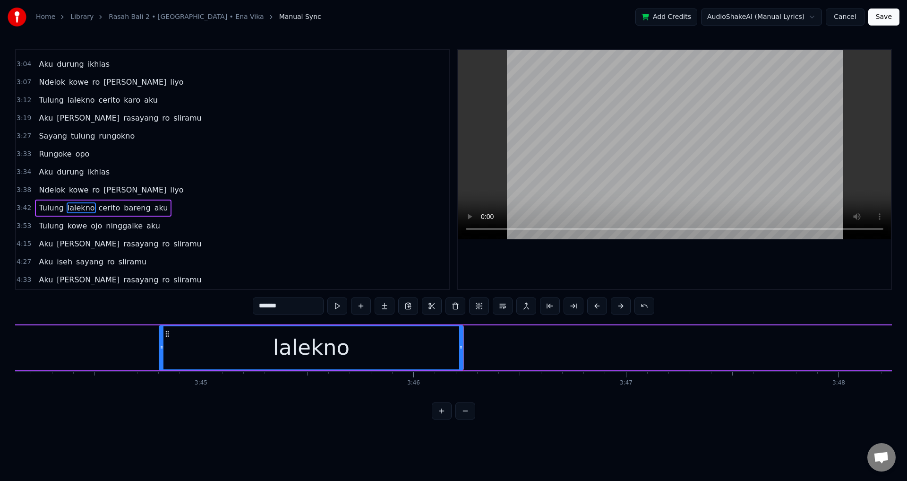
click at [98, 210] on span "cerito" at bounding box center [110, 207] width 24 height 11
type input "******"
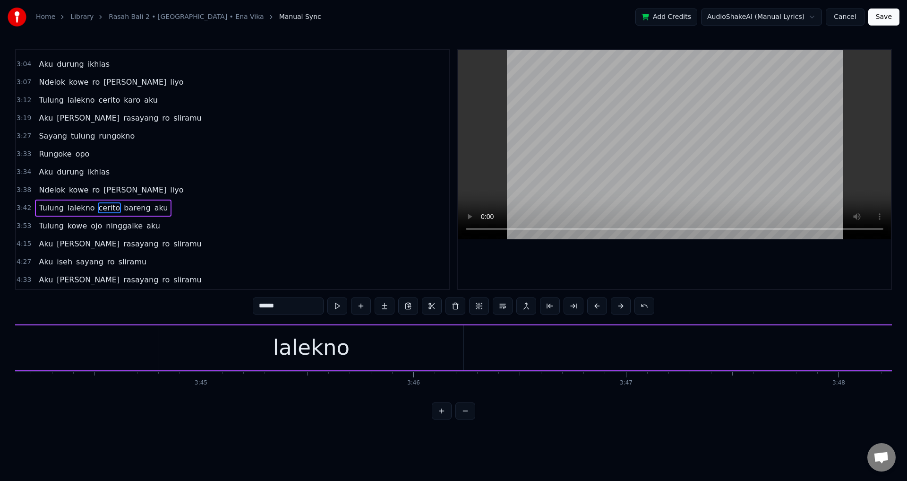
scroll to position [0, 48980]
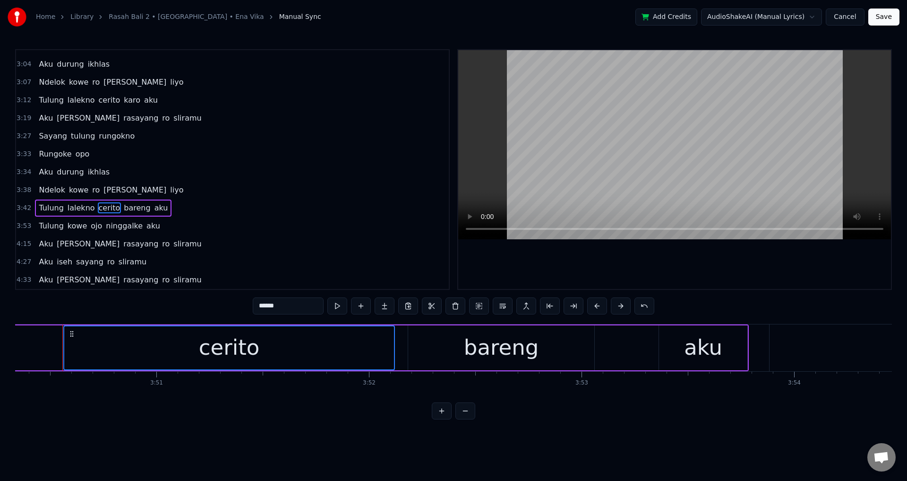
click at [505, 352] on div "bareng" at bounding box center [501, 347] width 75 height 32
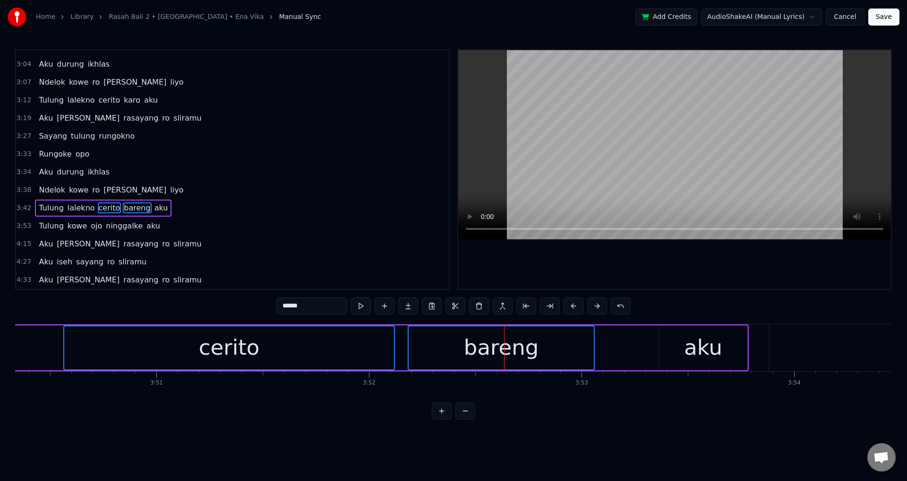
click at [709, 352] on div "aku" at bounding box center [703, 347] width 38 height 32
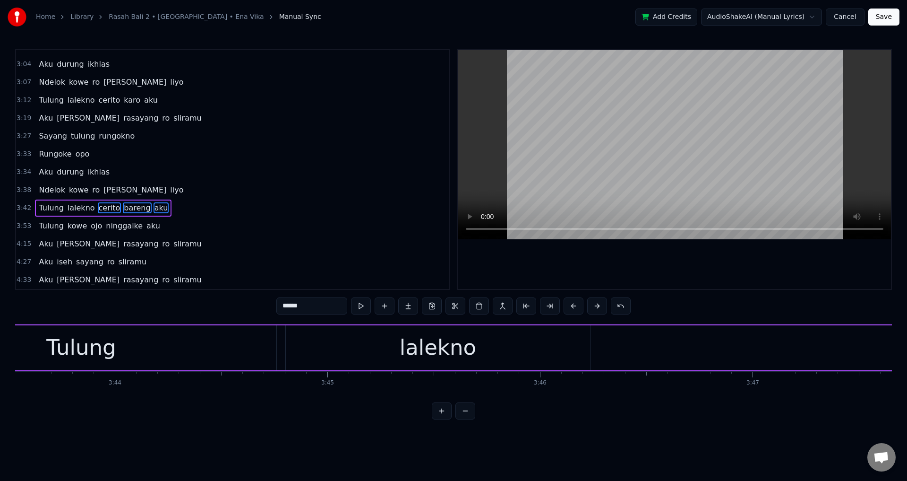
scroll to position [0, 47499]
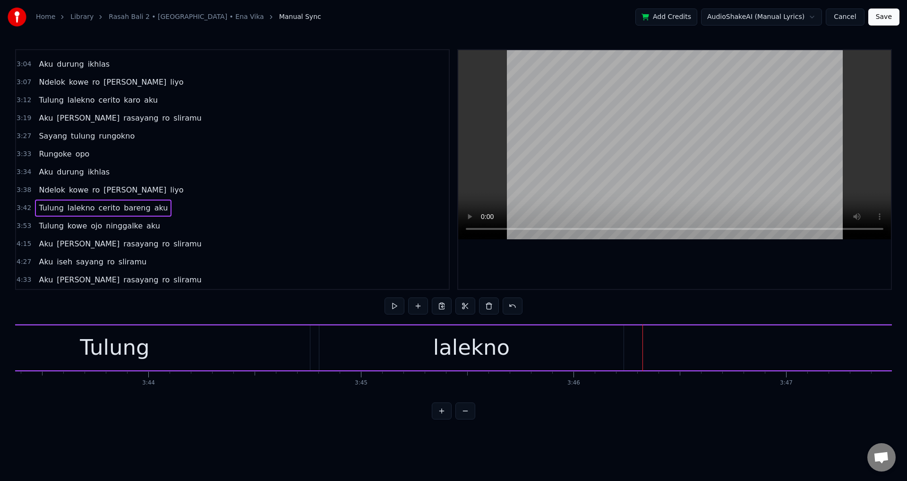
click at [104, 207] on span "cerito" at bounding box center [110, 207] width 24 height 11
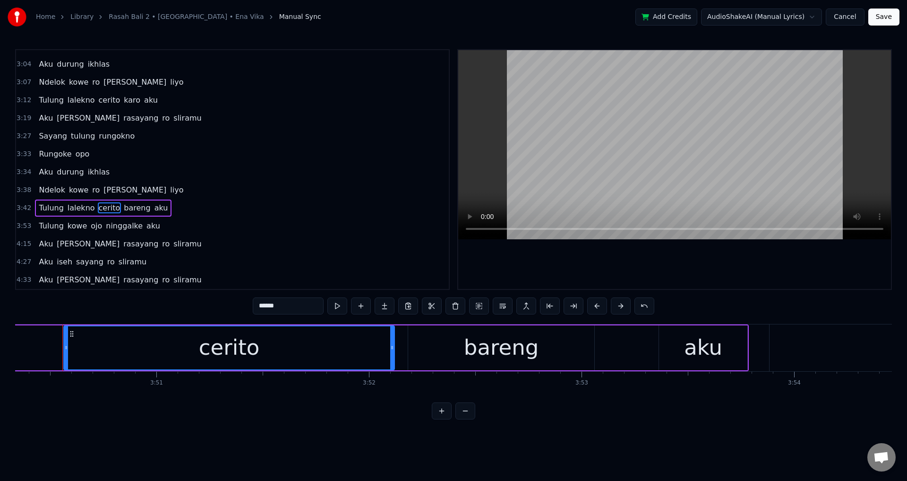
drag, startPoint x: 717, startPoint y: 361, endPoint x: 710, endPoint y: 361, distance: 7.6
click at [710, 361] on div "aku" at bounding box center [703, 347] width 38 height 32
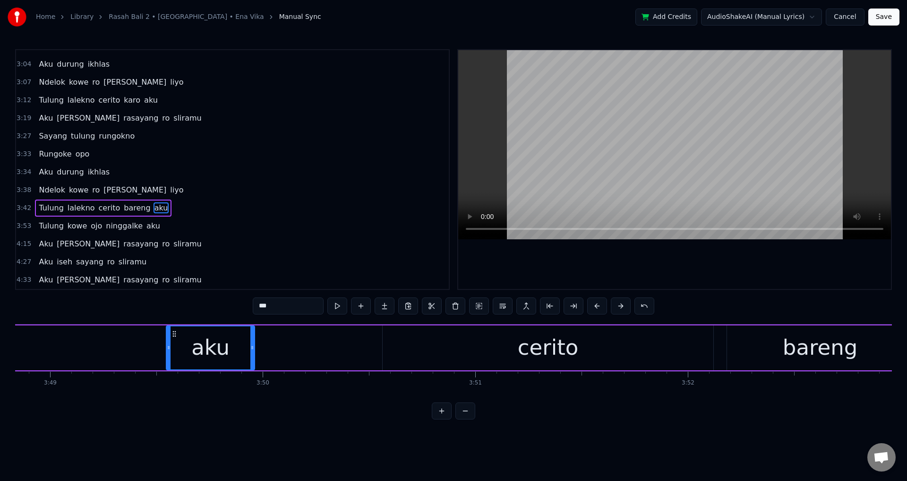
scroll to position [0, 48655]
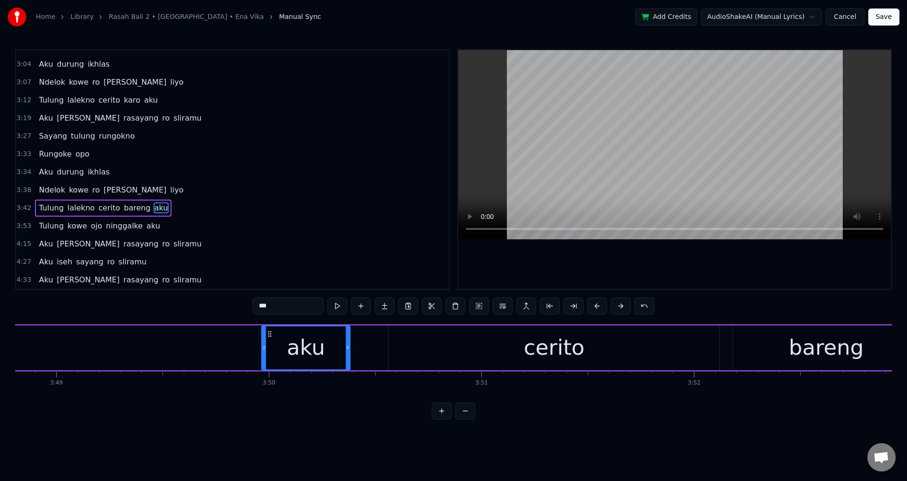
drag, startPoint x: 663, startPoint y: 336, endPoint x: 289, endPoint y: 350, distance: 374.1
click at [289, 350] on div "aku" at bounding box center [305, 347] width 87 height 43
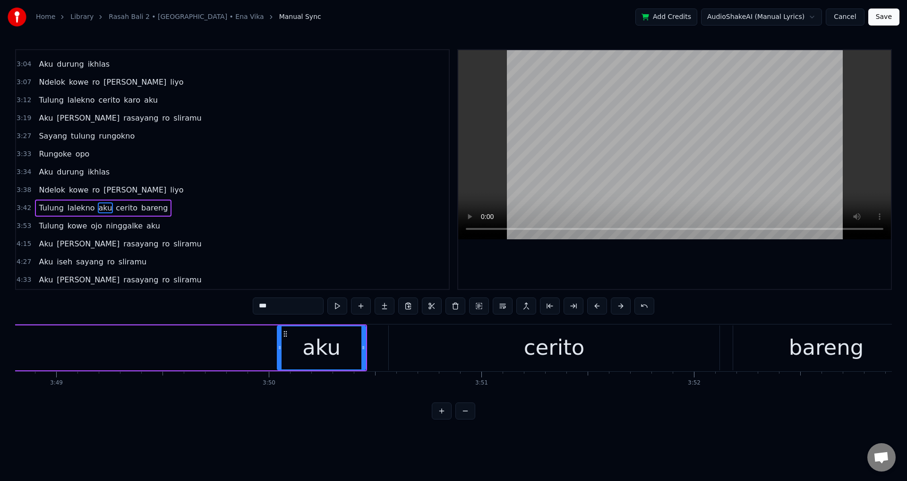
click at [760, 355] on div "bareng" at bounding box center [826, 347] width 186 height 45
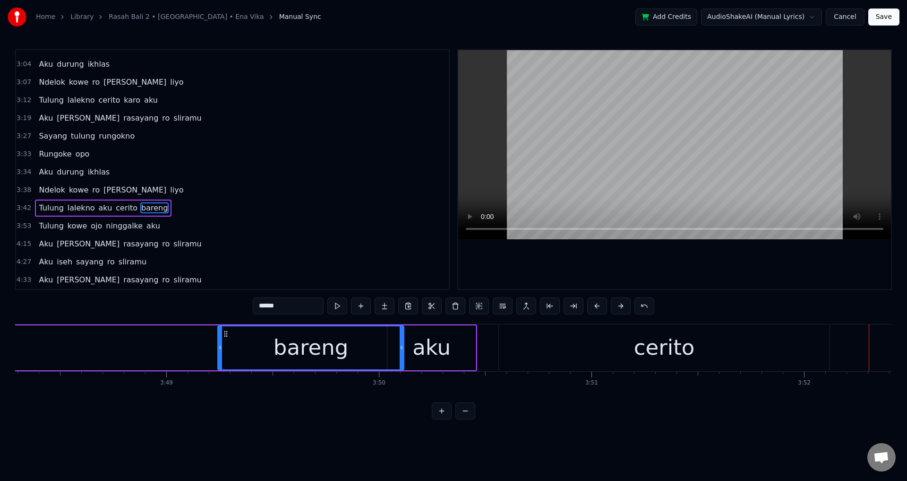
scroll to position [0, 48542]
drag, startPoint x: 744, startPoint y: 334, endPoint x: 234, endPoint y: 347, distance: 509.6
click at [228, 340] on div "bareng" at bounding box center [320, 347] width 185 height 43
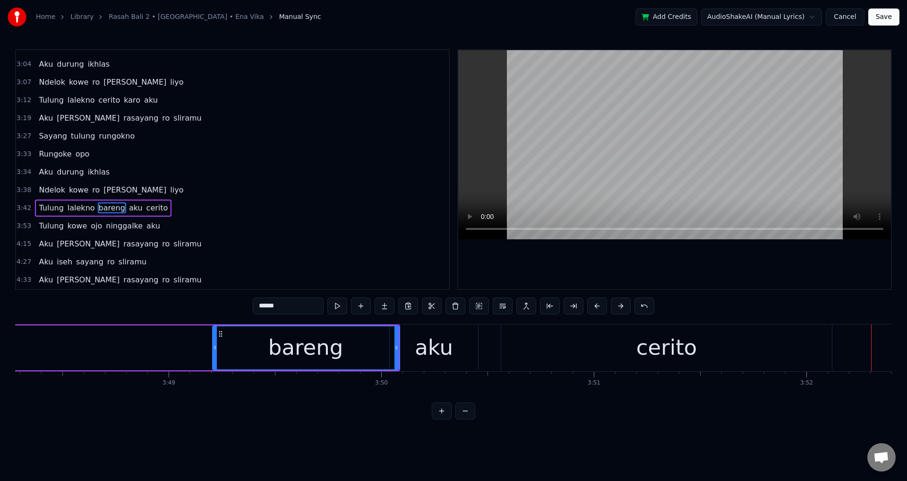
click at [585, 353] on div "cerito" at bounding box center [666, 347] width 331 height 45
type input "******"
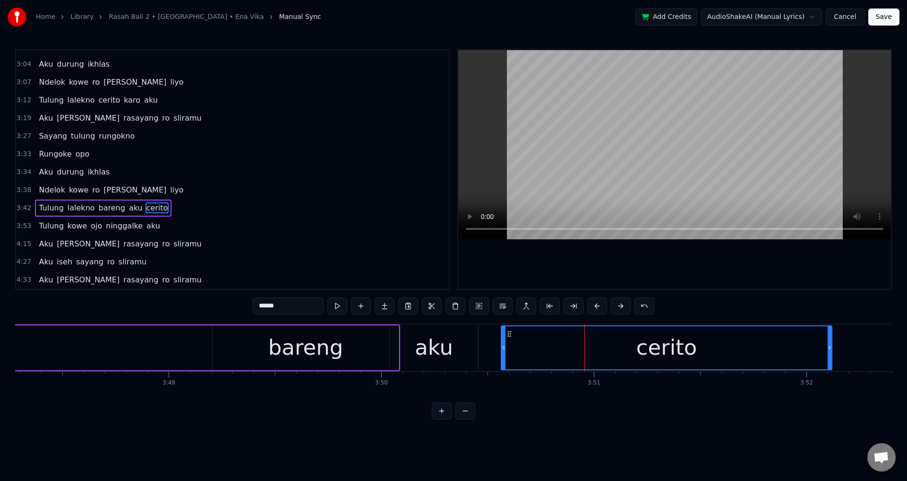
drag, startPoint x: 504, startPoint y: 339, endPoint x: 292, endPoint y: 354, distance: 212.2
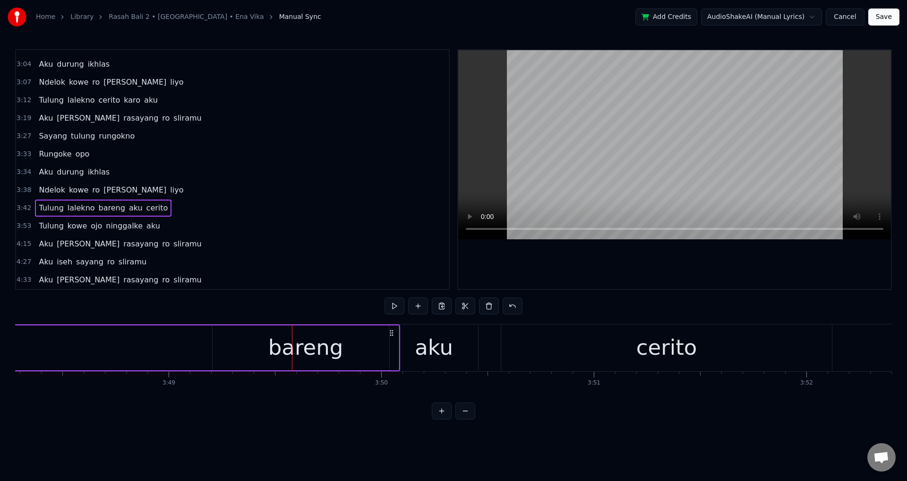
click at [509, 353] on div "cerito" at bounding box center [666, 347] width 331 height 45
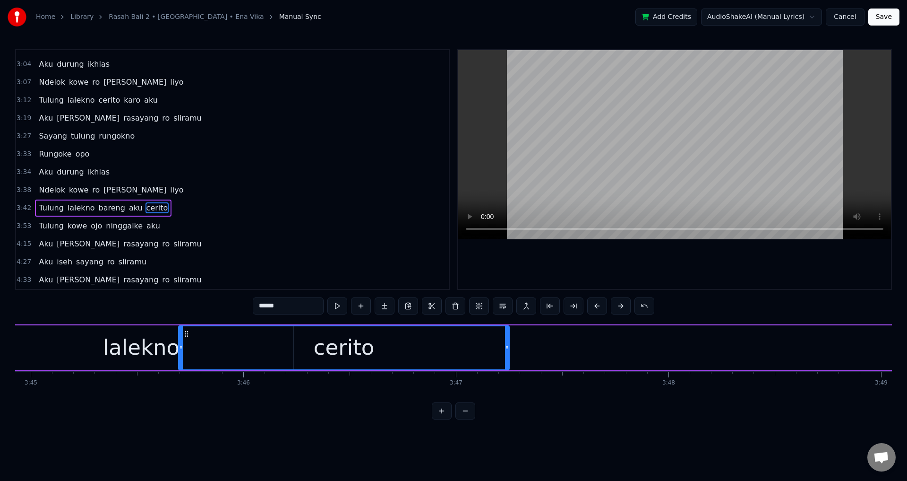
scroll to position [0, 47828]
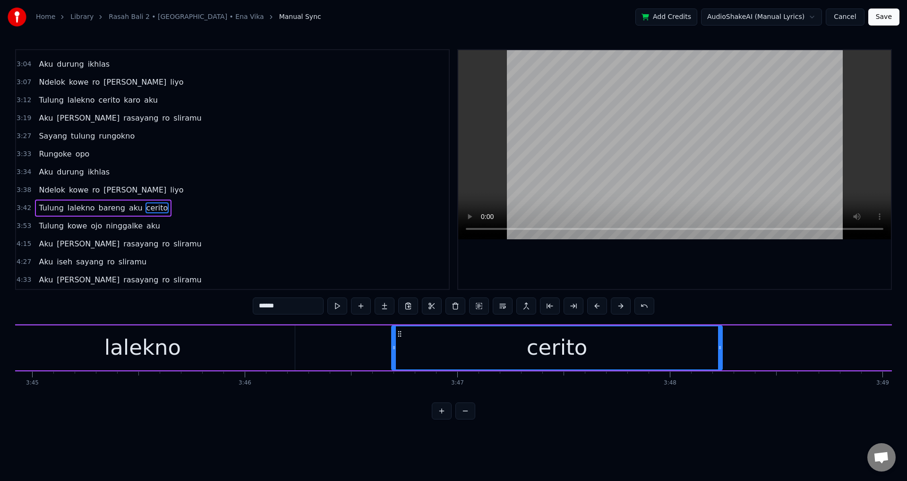
drag, startPoint x: 510, startPoint y: 336, endPoint x: 358, endPoint y: 351, distance: 152.4
click at [392, 351] on div "cerito" at bounding box center [557, 347] width 330 height 43
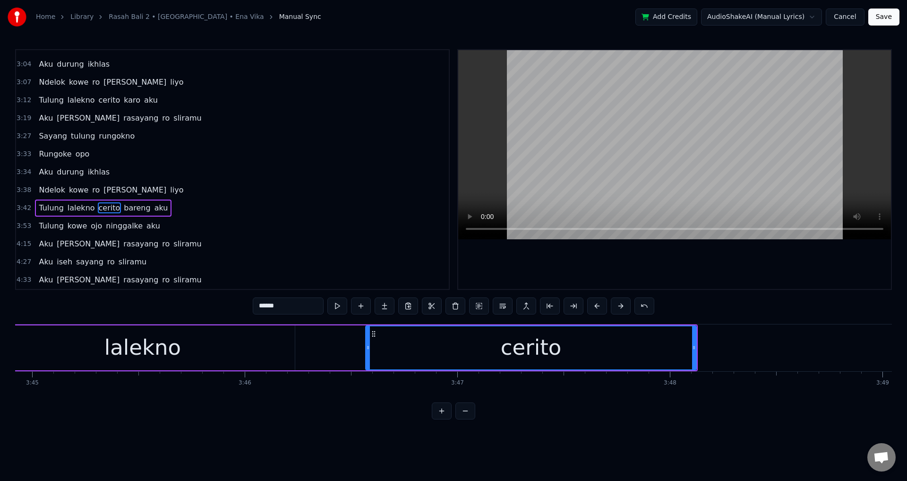
click at [81, 349] on div "lalekno" at bounding box center [143, 347] width 304 height 45
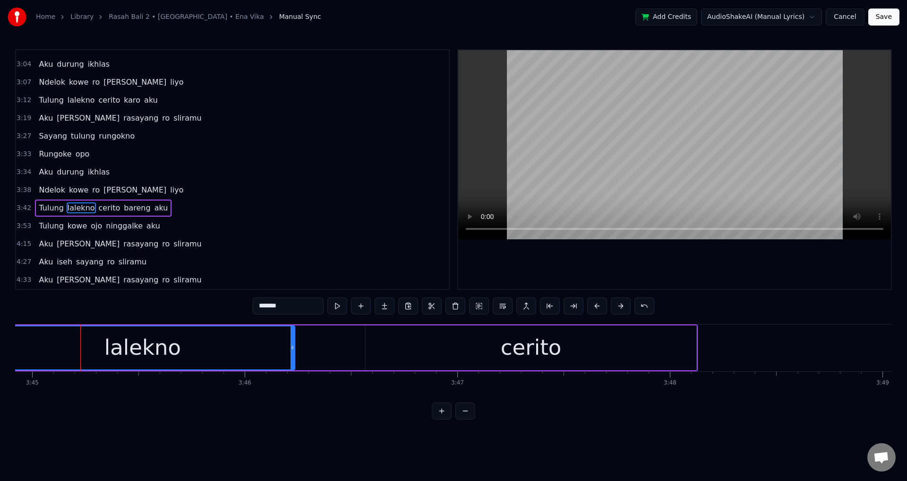
click at [657, 260] on div at bounding box center [674, 169] width 433 height 239
click at [657, 259] on div at bounding box center [674, 169] width 433 height 239
click at [562, 353] on div "cerito" at bounding box center [531, 347] width 331 height 45
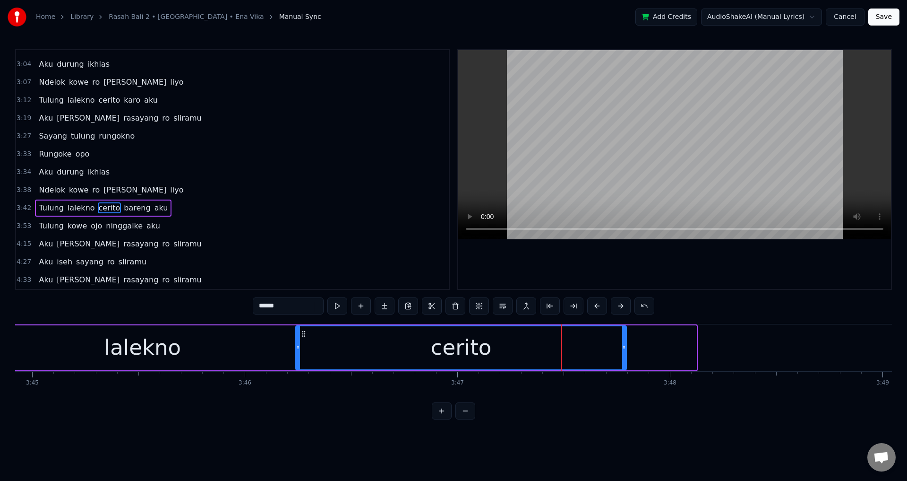
drag, startPoint x: 370, startPoint y: 335, endPoint x: 304, endPoint y: 334, distance: 65.7
click at [304, 334] on circle at bounding box center [304, 333] width 0 height 0
click at [150, 344] on div "lalekno" at bounding box center [142, 347] width 77 height 32
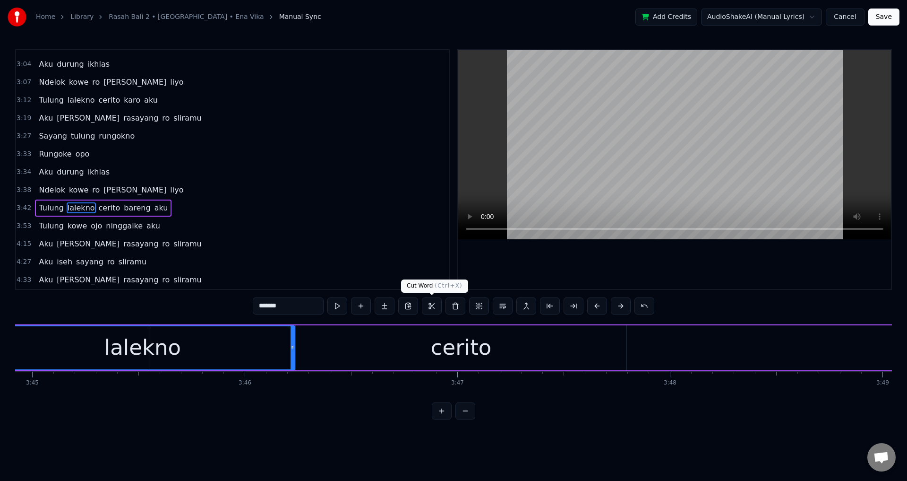
click at [637, 267] on div at bounding box center [674, 169] width 433 height 239
drag, startPoint x: 653, startPoint y: 260, endPoint x: 662, endPoint y: 258, distance: 9.1
click at [662, 258] on div at bounding box center [674, 169] width 433 height 239
click at [357, 345] on div "cerito" at bounding box center [461, 347] width 331 height 45
type input "******"
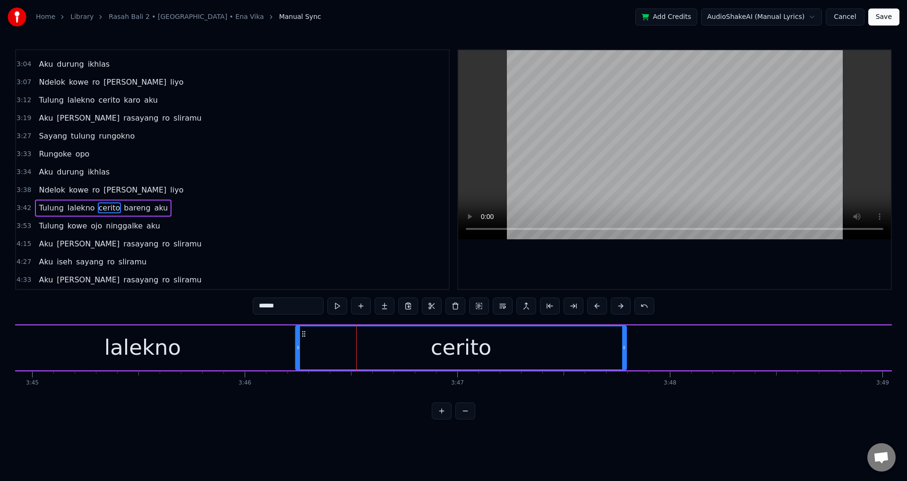
click at [691, 241] on div at bounding box center [674, 169] width 433 height 239
click at [690, 250] on div at bounding box center [674, 169] width 433 height 239
click at [308, 352] on div "cerito" at bounding box center [461, 347] width 330 height 43
click at [619, 241] on div at bounding box center [674, 169] width 433 height 239
click at [619, 243] on div at bounding box center [674, 169] width 433 height 239
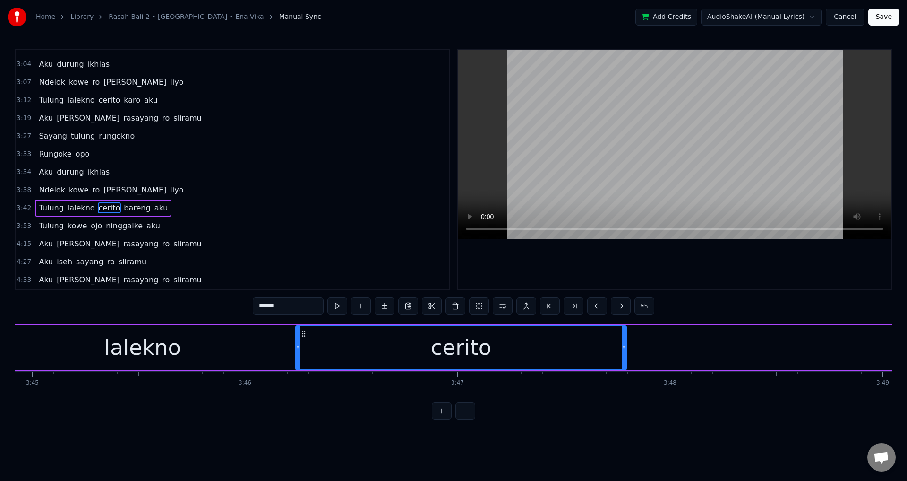
click at [573, 306] on button at bounding box center [574, 305] width 20 height 17
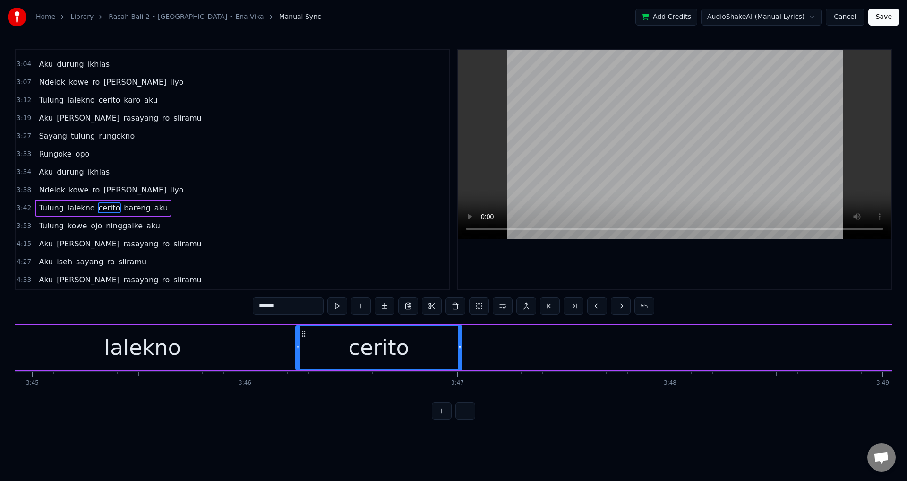
click at [564, 297] on button at bounding box center [574, 305] width 20 height 17
click at [127, 211] on span "bareng" at bounding box center [137, 207] width 28 height 11
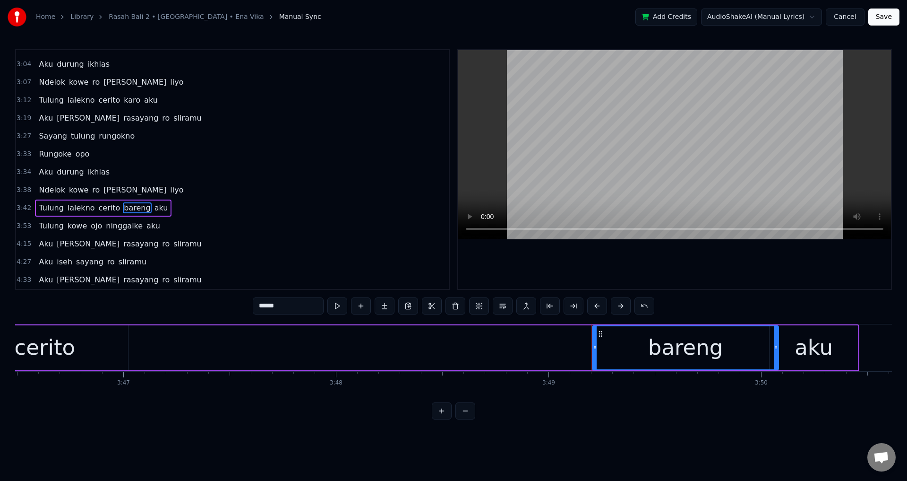
scroll to position [0, 48096]
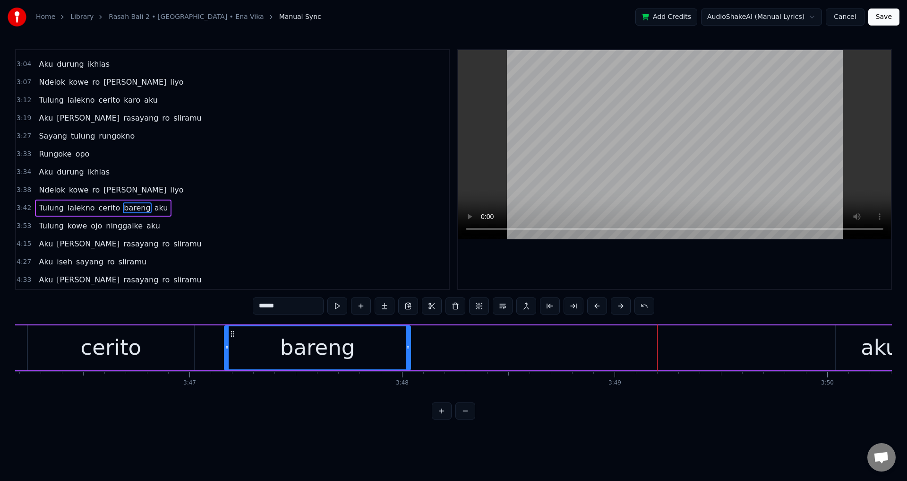
drag, startPoint x: 664, startPoint y: 336, endPoint x: 230, endPoint y: 355, distance: 434.7
click at [230, 355] on div "bareng" at bounding box center [317, 347] width 185 height 43
click at [95, 346] on div "cerito" at bounding box center [110, 347] width 61 height 32
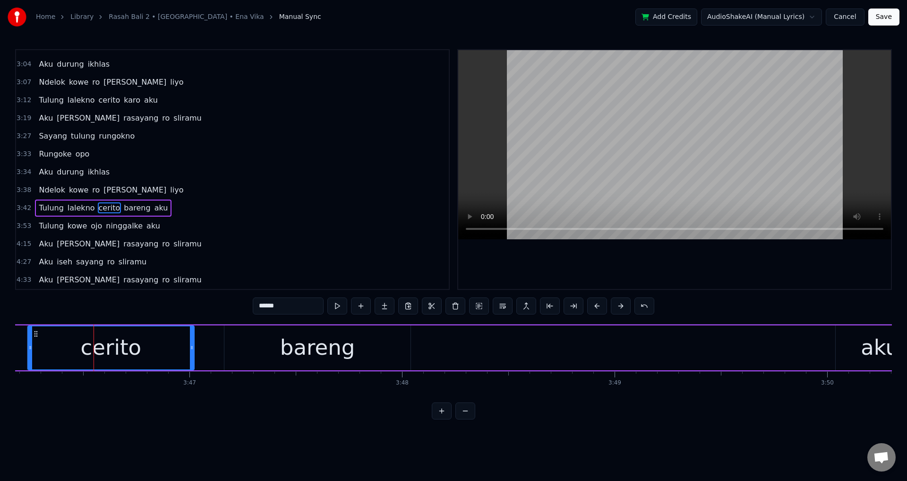
click at [244, 344] on div "bareng" at bounding box center [317, 347] width 186 height 45
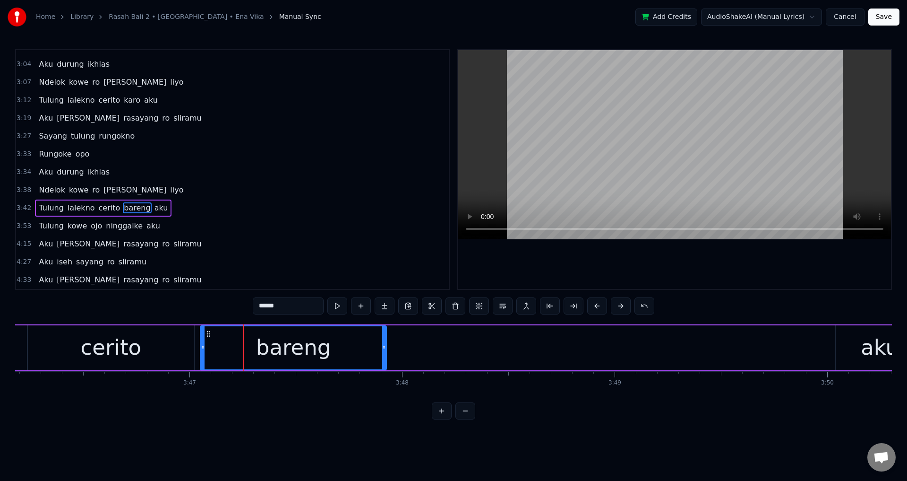
drag, startPoint x: 231, startPoint y: 333, endPoint x: 203, endPoint y: 333, distance: 27.9
click at [205, 333] on icon at bounding box center [209, 334] width 8 height 8
click at [53, 343] on div "cerito" at bounding box center [111, 347] width 166 height 45
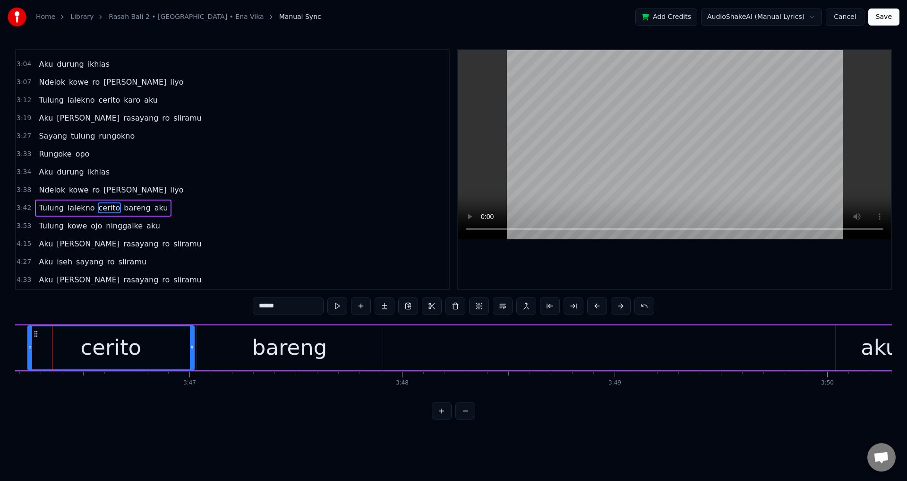
scroll to position [0, 48086]
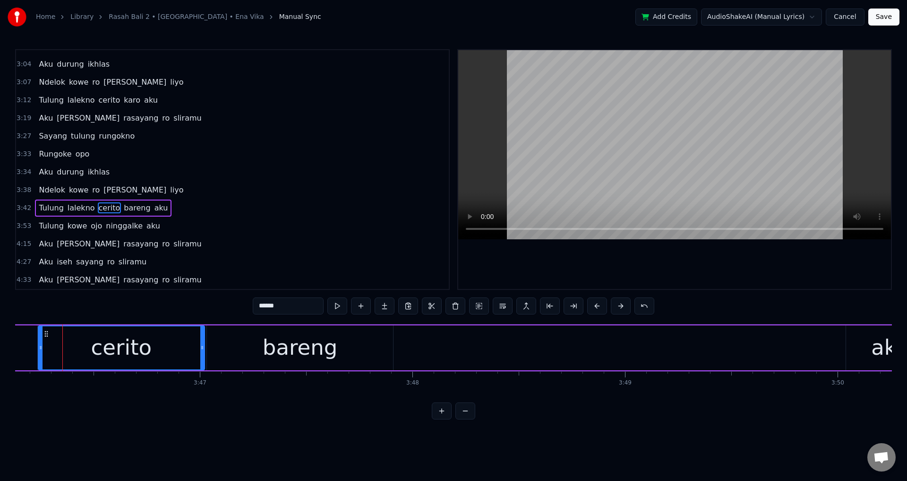
click at [600, 244] on div at bounding box center [674, 169] width 433 height 239
click at [641, 253] on div at bounding box center [674, 169] width 433 height 239
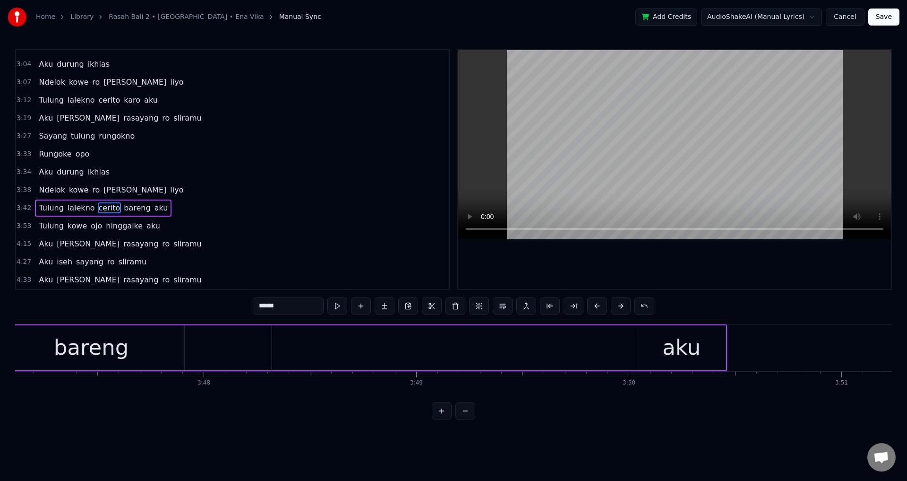
scroll to position [0, 48328]
click at [640, 341] on div "aku" at bounding box center [648, 347] width 38 height 32
type input "***"
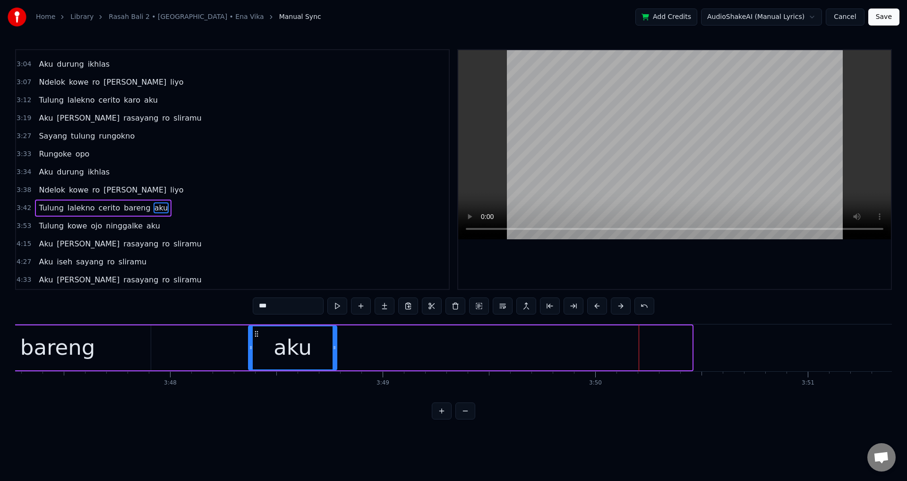
drag, startPoint x: 612, startPoint y: 333, endPoint x: 257, endPoint y: 339, distance: 355.4
click at [257, 339] on div "aku" at bounding box center [292, 347] width 87 height 43
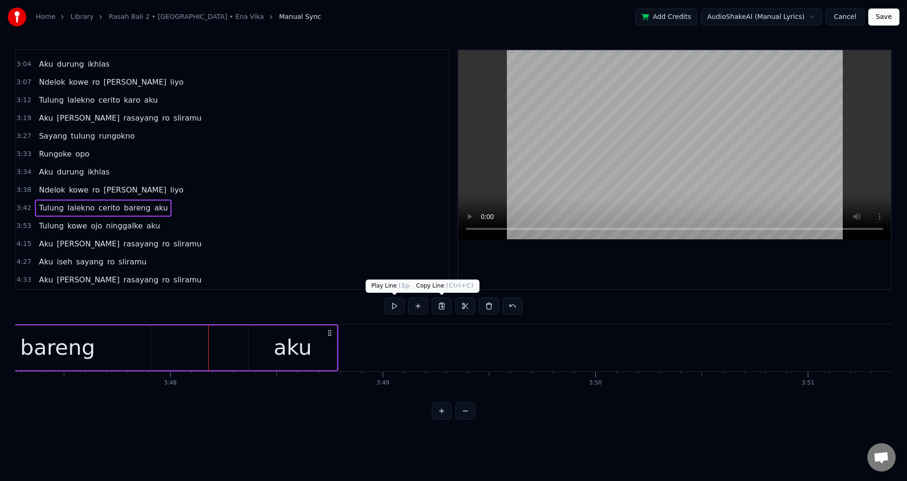
click at [643, 267] on div at bounding box center [674, 169] width 433 height 239
click at [643, 266] on div at bounding box center [674, 169] width 433 height 239
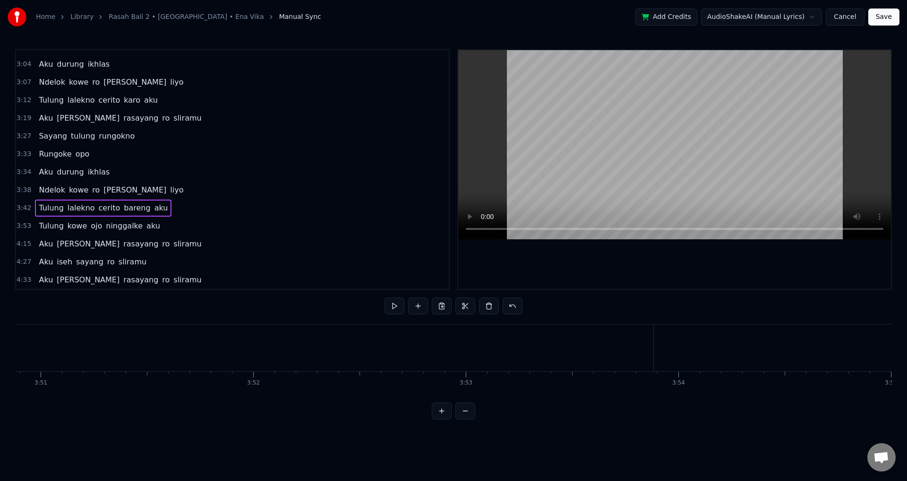
click at [45, 212] on span "Tulung" at bounding box center [51, 207] width 26 height 11
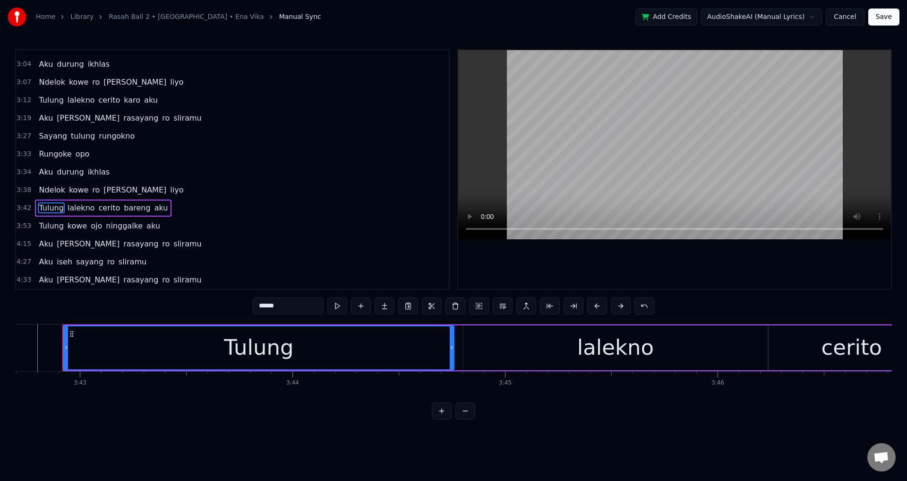
click at [560, 266] on div at bounding box center [674, 169] width 433 height 239
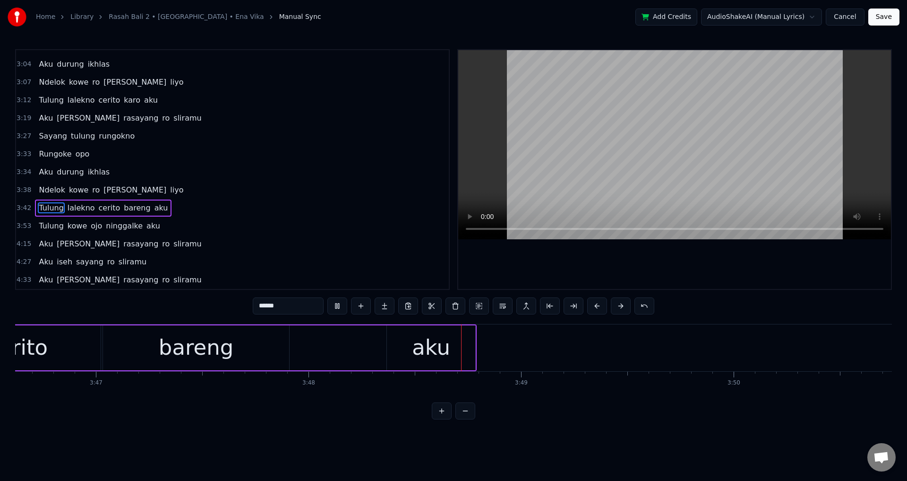
click at [683, 276] on div at bounding box center [674, 169] width 433 height 239
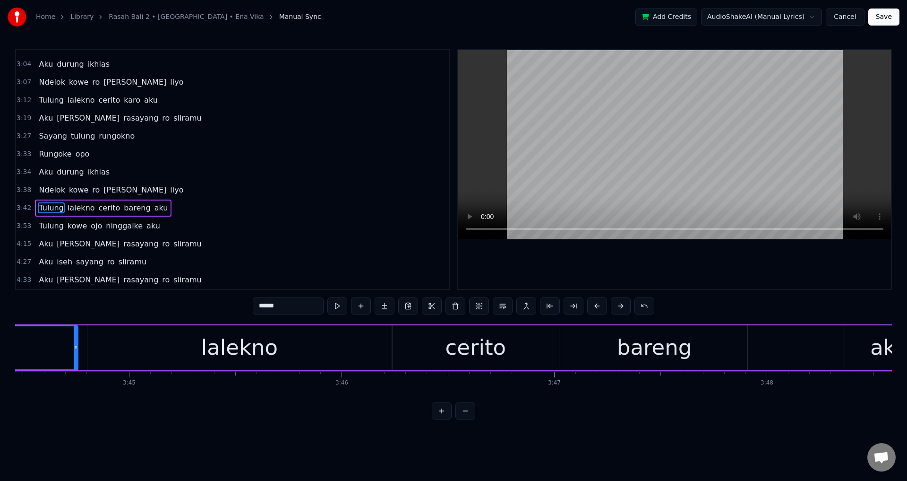
click at [577, 363] on div "bareng" at bounding box center [654, 347] width 186 height 45
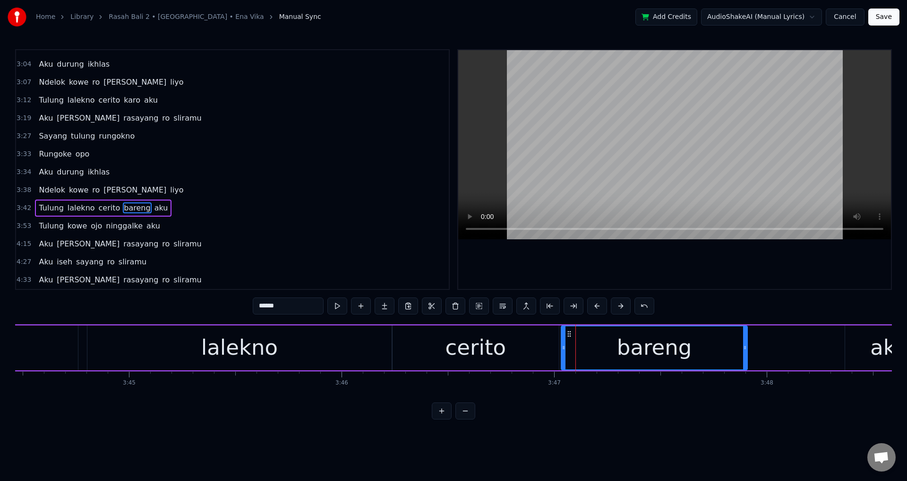
click at [642, 264] on div at bounding box center [674, 169] width 433 height 239
click at [646, 264] on div at bounding box center [674, 169] width 433 height 239
click at [846, 353] on div "aku" at bounding box center [889, 347] width 88 height 45
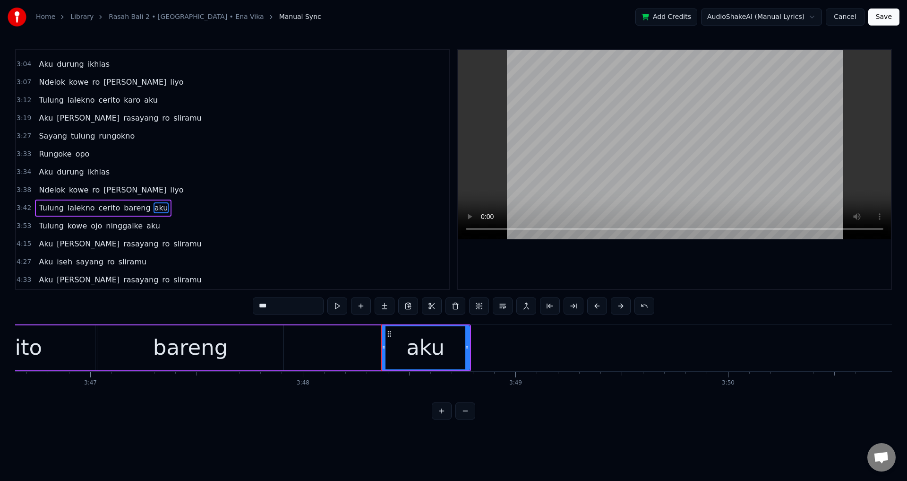
scroll to position [0, 47831]
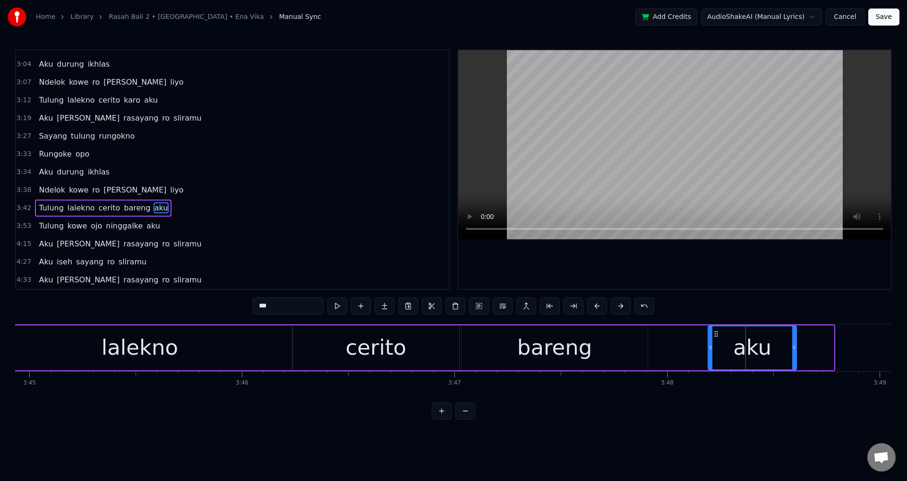
drag, startPoint x: 756, startPoint y: 336, endPoint x: 718, endPoint y: 337, distance: 37.4
click at [718, 337] on div "aku" at bounding box center [752, 347] width 87 height 43
click at [180, 351] on div "lalekno" at bounding box center [140, 347] width 304 height 45
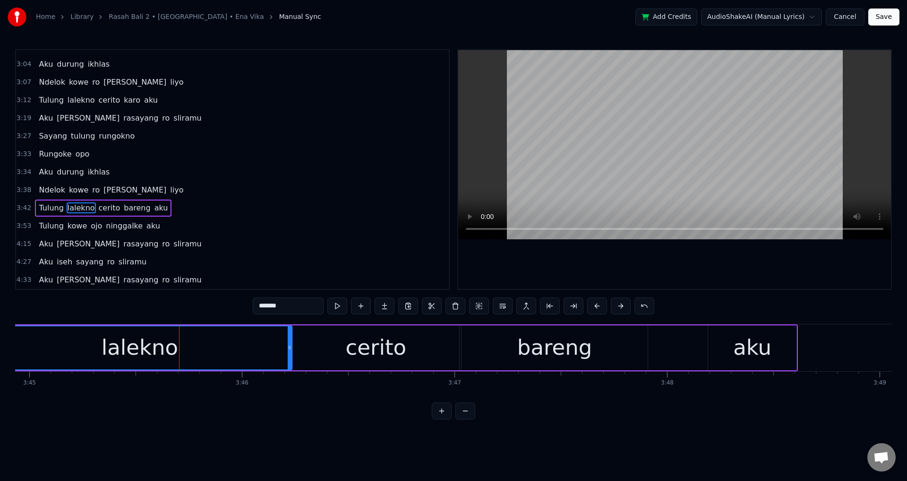
click at [569, 262] on div at bounding box center [674, 169] width 433 height 239
click at [720, 266] on div at bounding box center [674, 169] width 433 height 239
click at [311, 352] on div "cerito" at bounding box center [376, 347] width 166 height 45
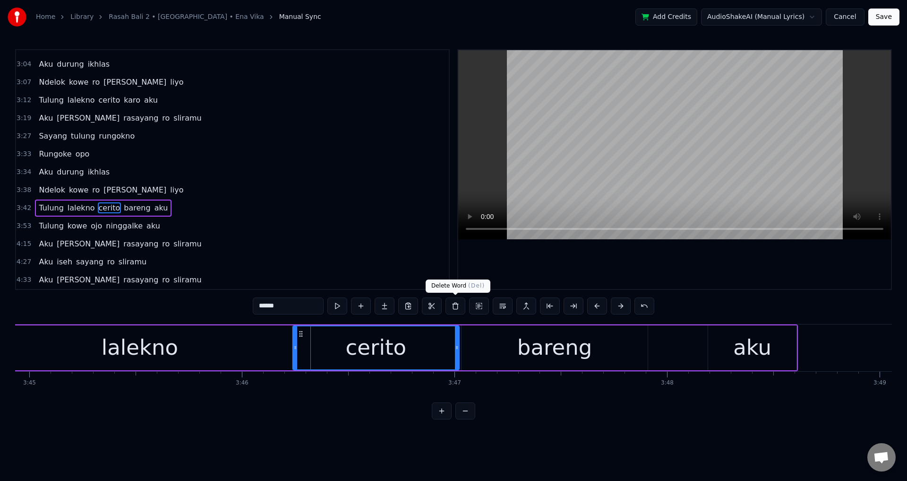
click at [555, 263] on div at bounding box center [674, 169] width 433 height 239
click at [564, 261] on div at bounding box center [674, 169] width 433 height 239
click at [80, 353] on div "lalekno" at bounding box center [140, 347] width 304 height 45
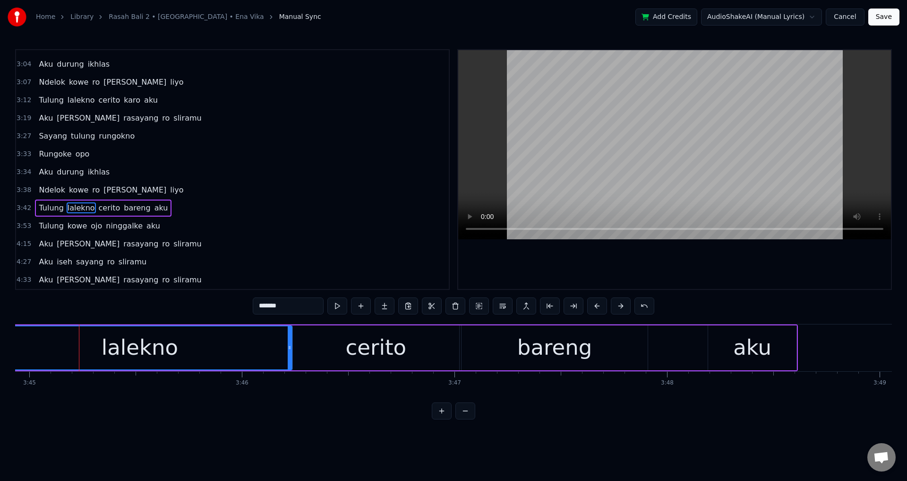
click at [579, 241] on div at bounding box center [674, 169] width 433 height 239
click at [589, 242] on div at bounding box center [674, 169] width 433 height 239
click at [241, 434] on html "Home Library [GEOGRAPHIC_DATA] 2 • [GEOGRAPHIC_DATA] • Ena Vika Manual Sync Add…" at bounding box center [453, 217] width 907 height 434
click at [39, 226] on span "Tulung" at bounding box center [51, 225] width 26 height 11
type input "******"
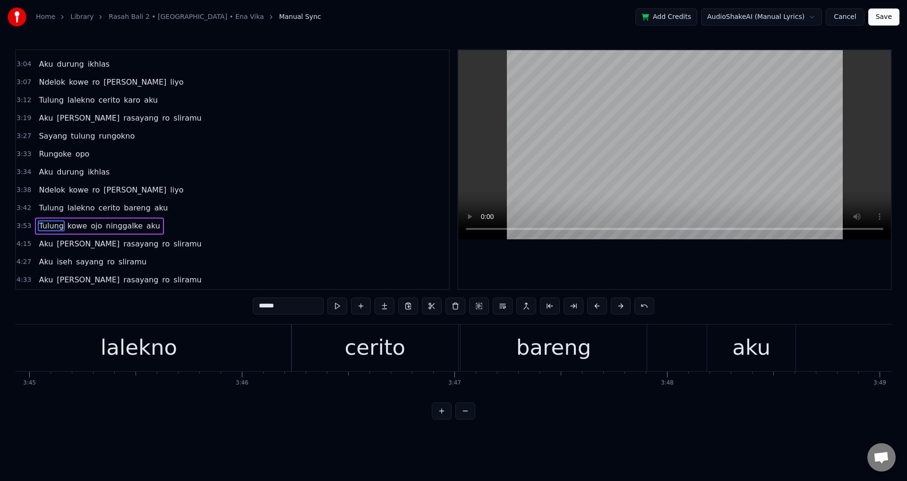
scroll to position [0, 49687]
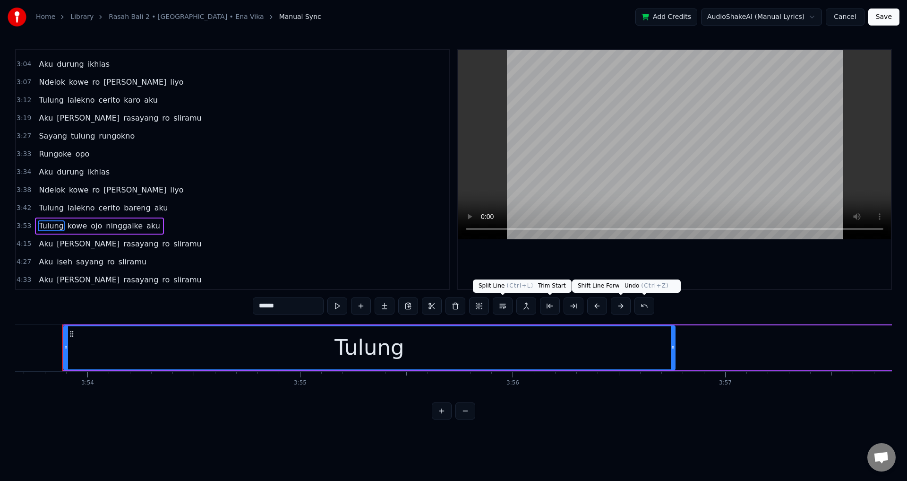
drag, startPoint x: 704, startPoint y: 293, endPoint x: 695, endPoint y: 279, distance: 16.5
click at [697, 284] on div "0:15 Dek opo iseh kelingan 0:22 Bien aku tau kelangan 0:29 Mergo kowe milih lun…" at bounding box center [453, 234] width 877 height 370
click at [690, 273] on div at bounding box center [674, 169] width 433 height 239
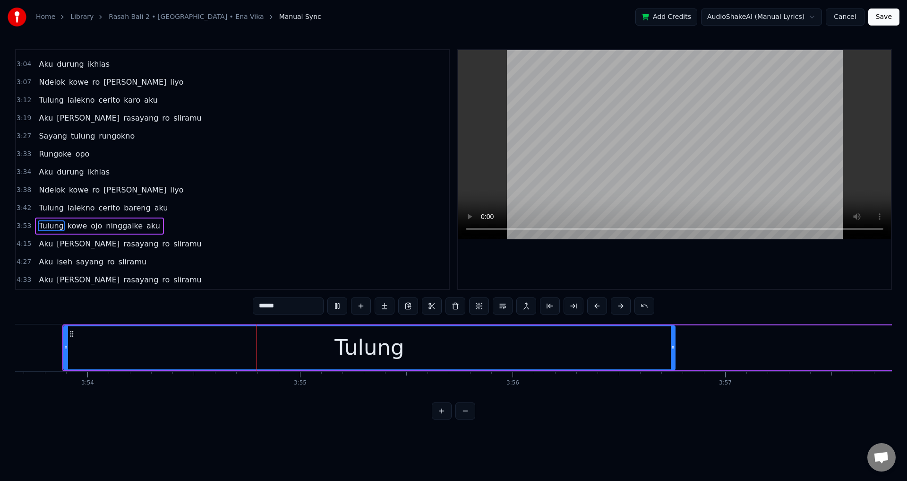
click at [690, 273] on div at bounding box center [674, 169] width 433 height 239
click at [80, 219] on div "Tulung kowe ojo ninggalke aku" at bounding box center [99, 225] width 129 height 17
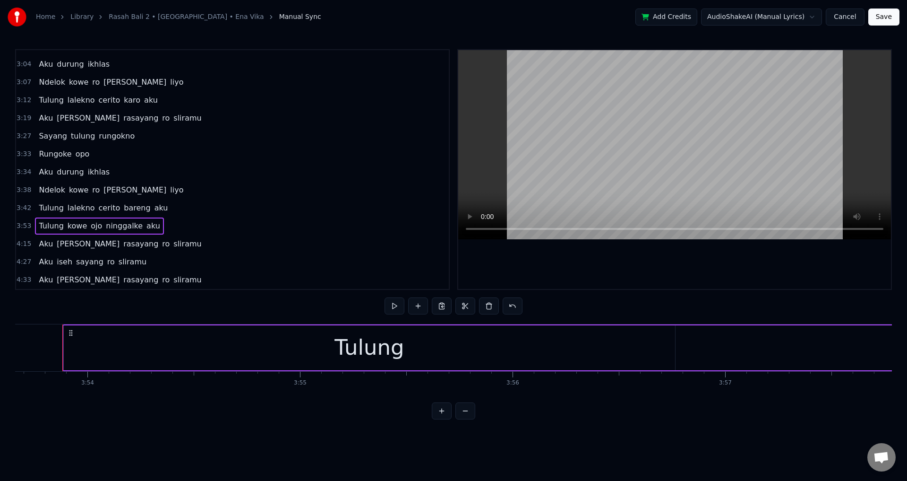
scroll to position [336, 0]
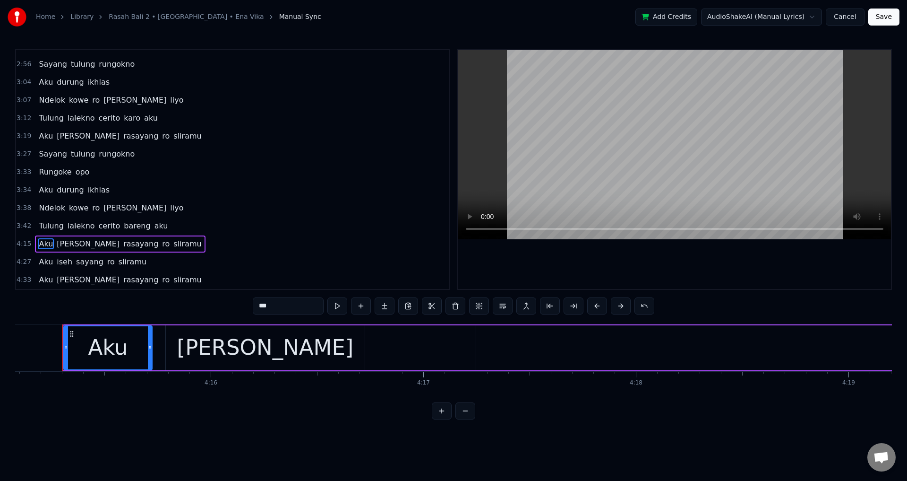
click at [42, 229] on span "Tulung" at bounding box center [51, 225] width 26 height 11
type input "******"
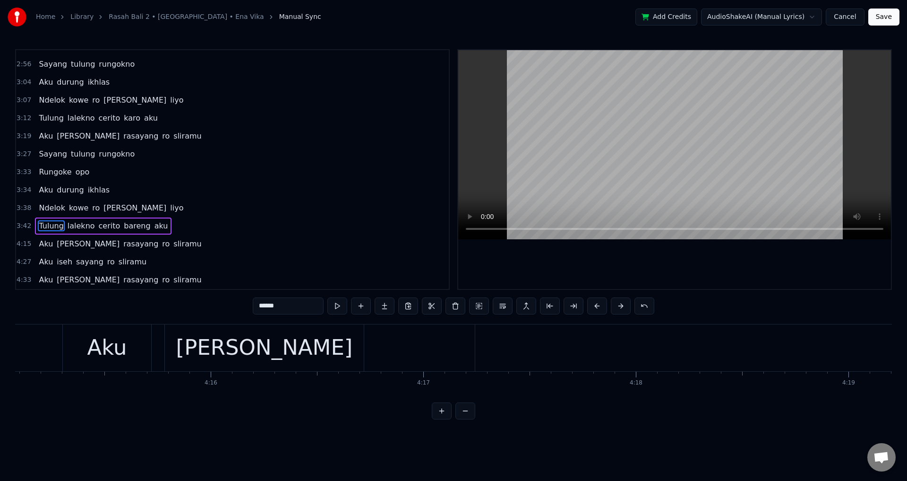
scroll to position [0, 47355]
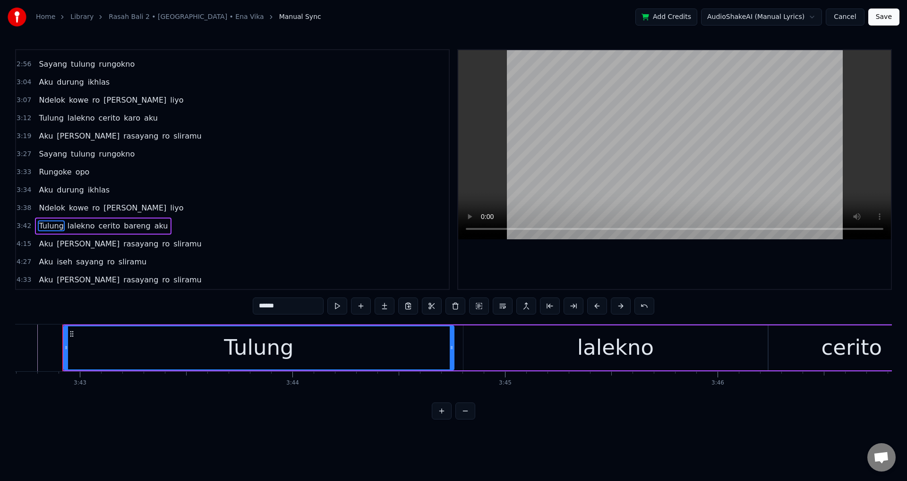
click at [62, 343] on div at bounding box center [62, 347] width 0 height 47
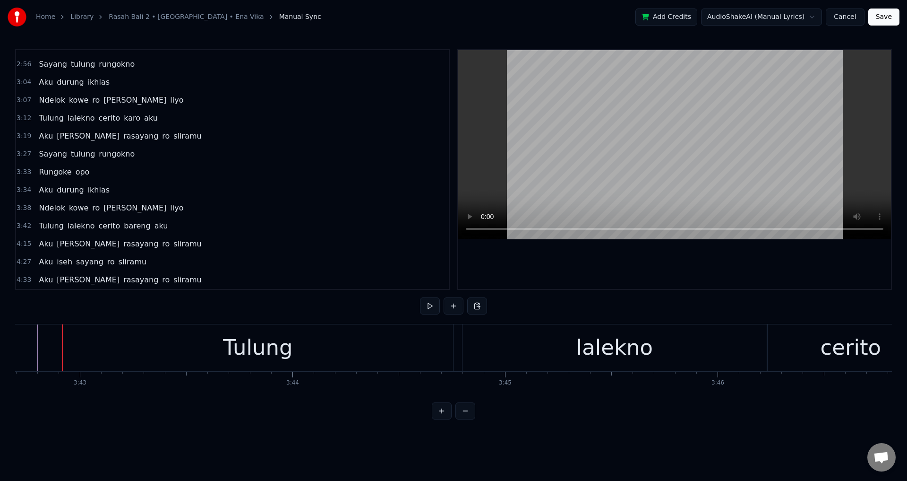
click at [72, 346] on div "Tulung" at bounding box center [258, 347] width 390 height 47
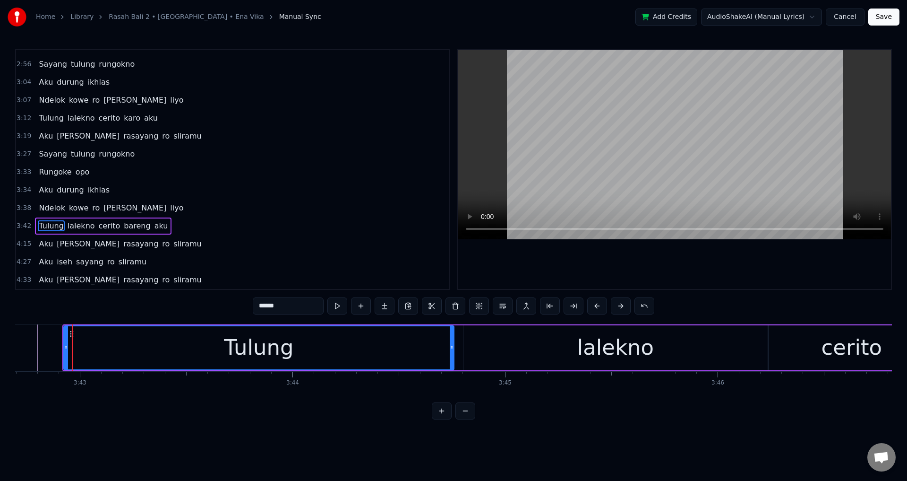
click at [61, 219] on div "Tulung lalekno cerito bareng aku" at bounding box center [103, 225] width 137 height 17
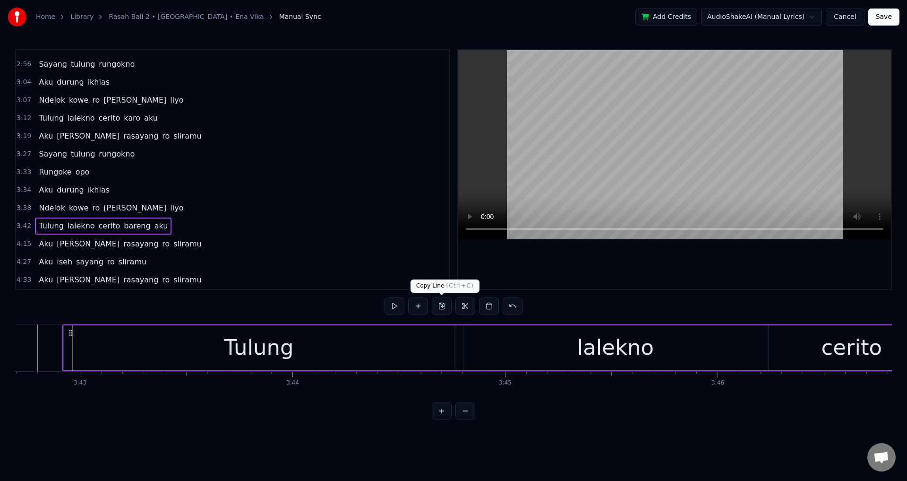
click at [444, 307] on button at bounding box center [442, 305] width 20 height 17
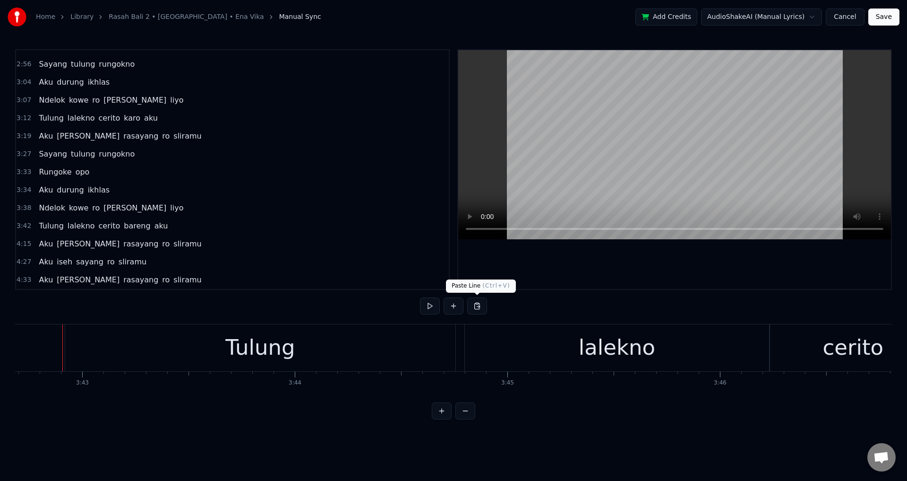
click at [475, 305] on button at bounding box center [477, 305] width 20 height 17
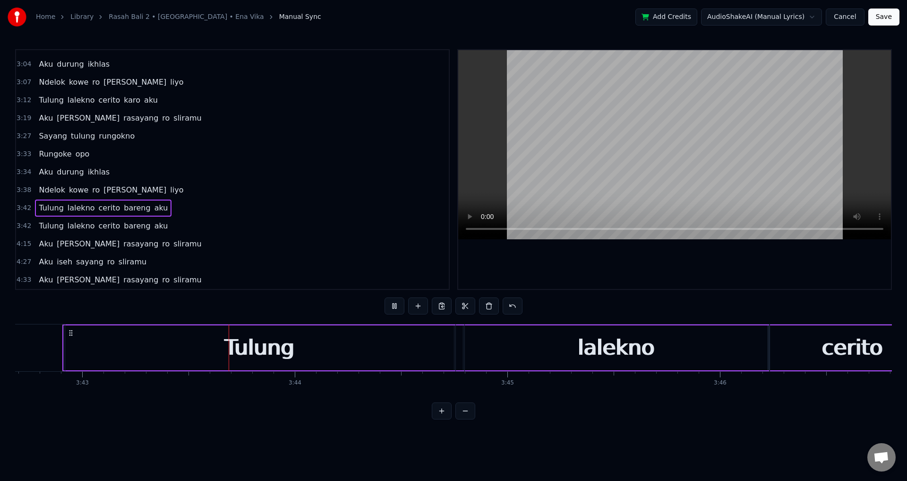
click at [52, 229] on span "Tulung" at bounding box center [51, 225] width 26 height 11
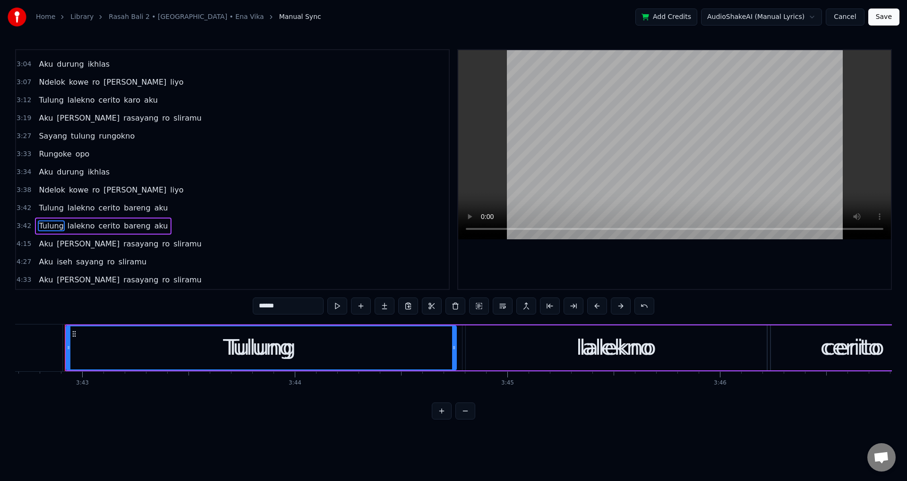
click at [47, 195] on span "Ndelok" at bounding box center [52, 189] width 28 height 11
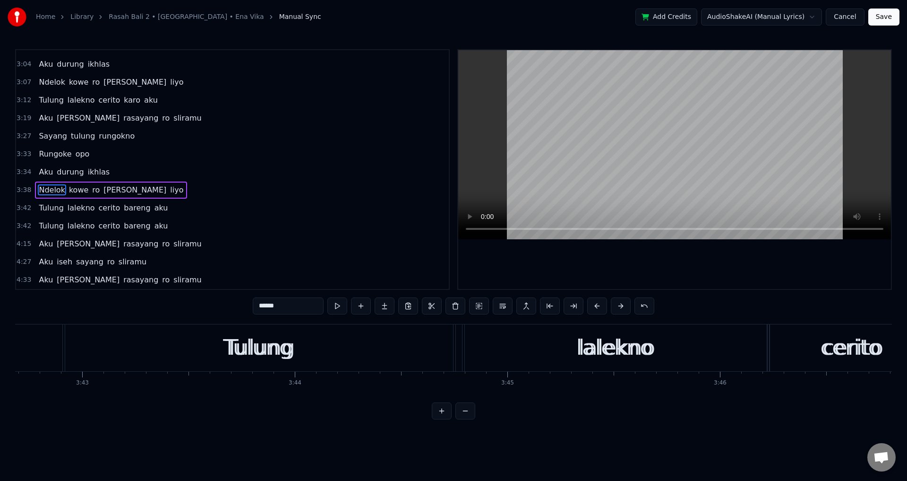
scroll to position [0, 46322]
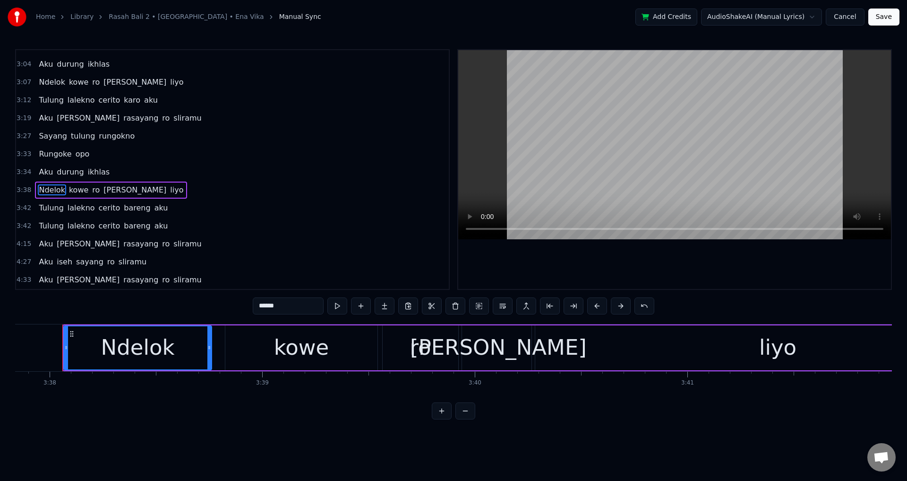
click at [543, 259] on div at bounding box center [674, 169] width 433 height 239
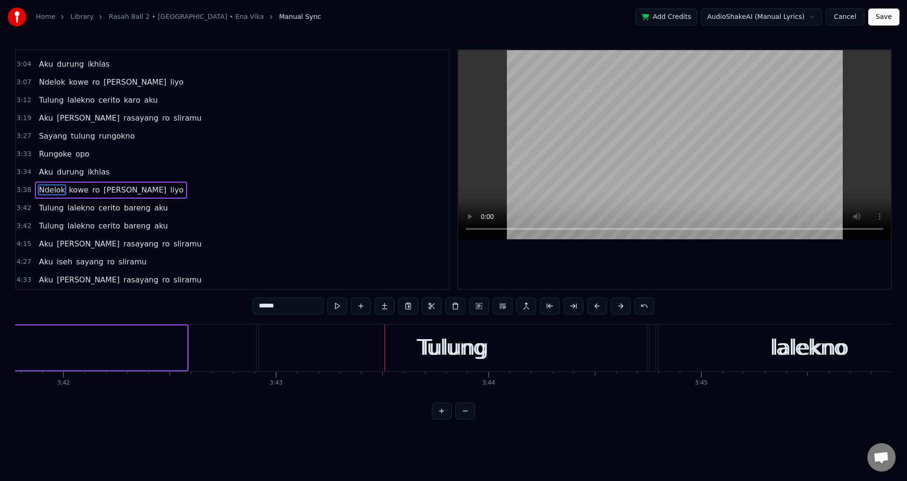
drag, startPoint x: 185, startPoint y: 344, endPoint x: 226, endPoint y: 399, distance: 68.6
click at [109, 347] on icon at bounding box center [111, 348] width 4 height 8
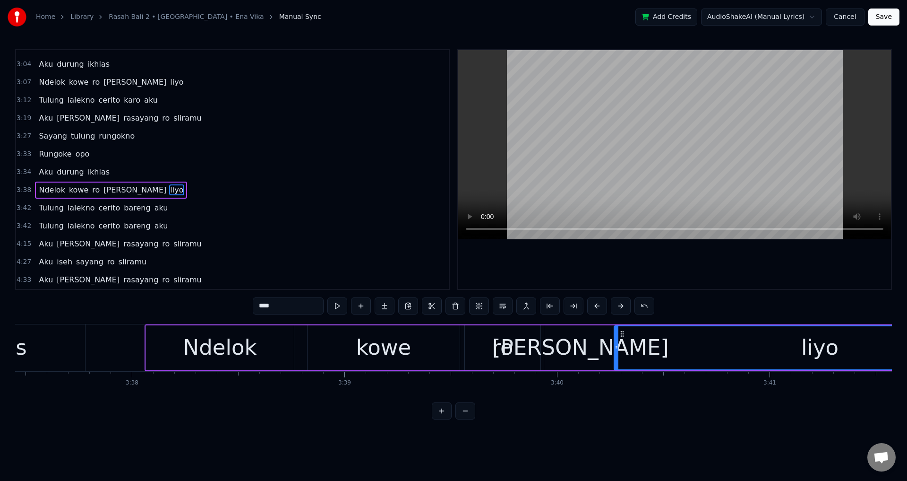
click at [409, 343] on div "kowe" at bounding box center [384, 347] width 152 height 45
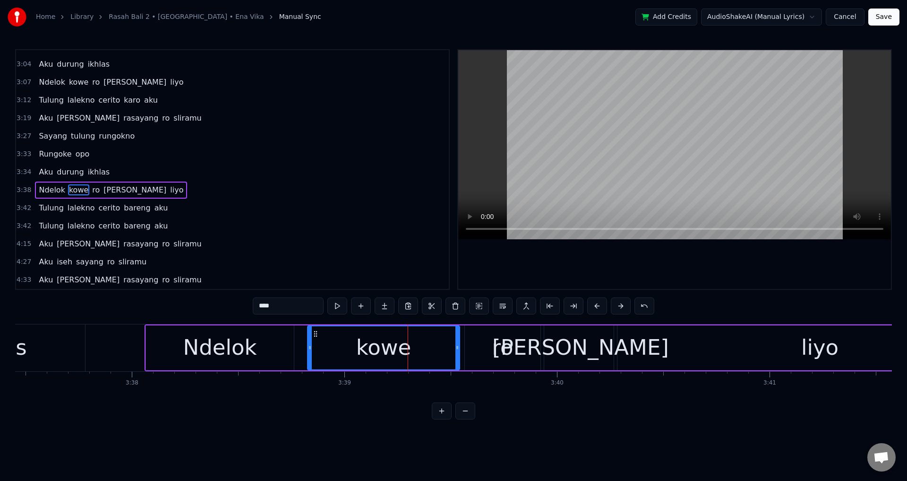
click at [547, 277] on div at bounding box center [674, 169] width 433 height 239
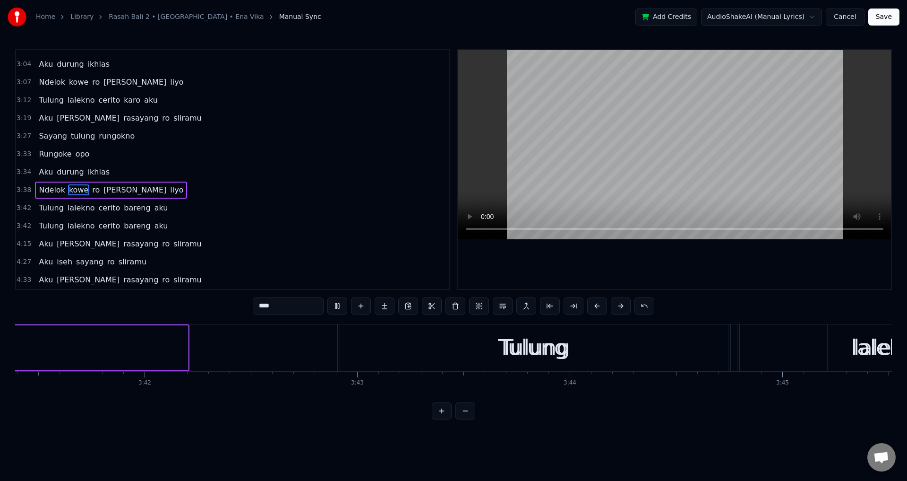
scroll to position [0, 47869]
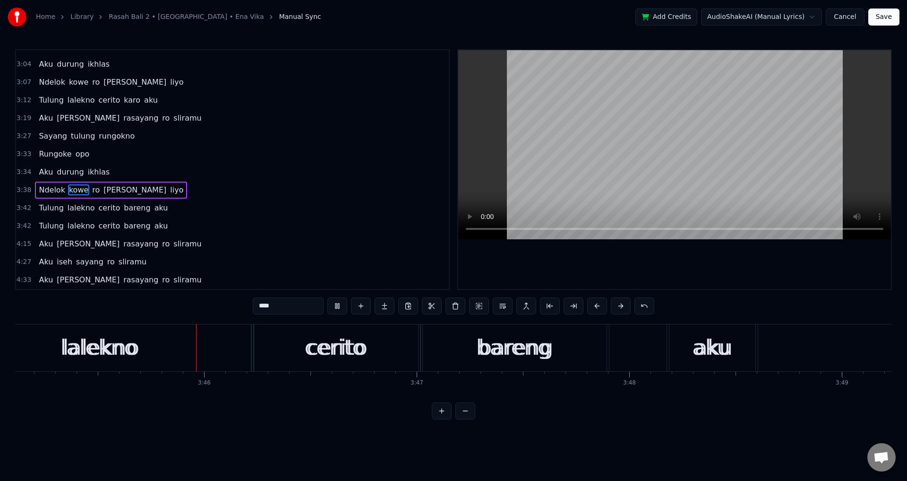
click at [592, 267] on div at bounding box center [674, 169] width 433 height 239
click at [78, 228] on span "lalekno" at bounding box center [81, 225] width 29 height 11
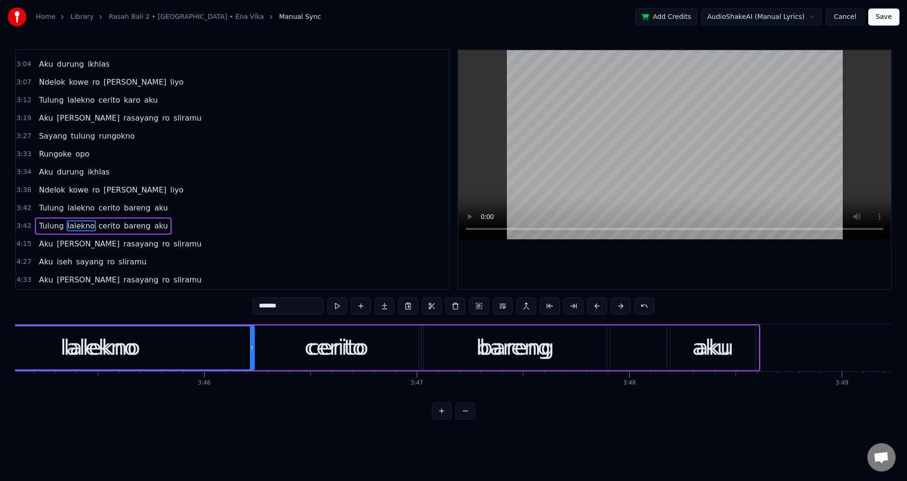
scroll to position [0, 47755]
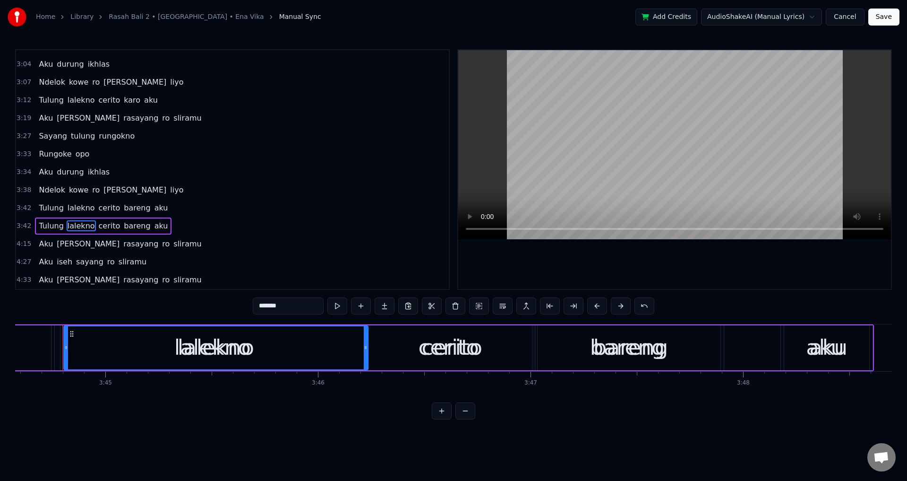
click at [98, 223] on span "cerito" at bounding box center [110, 225] width 24 height 11
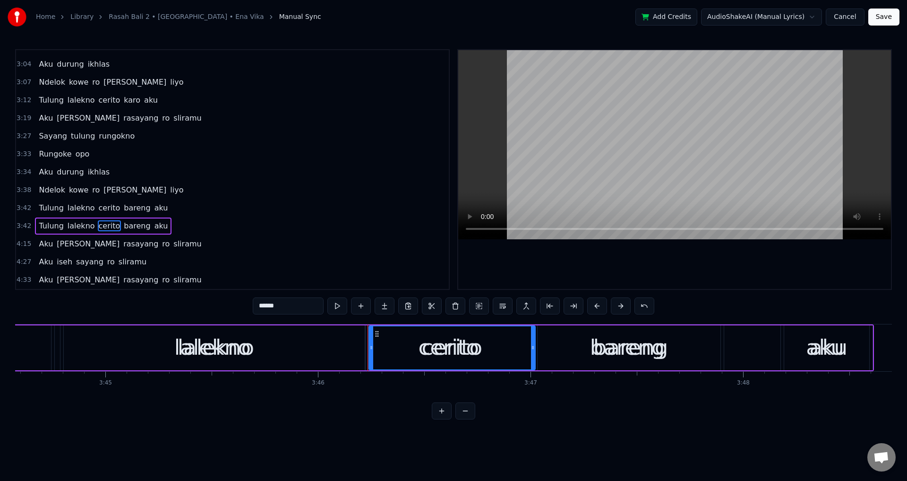
click at [267, 339] on div "lalekno" at bounding box center [216, 347] width 304 height 45
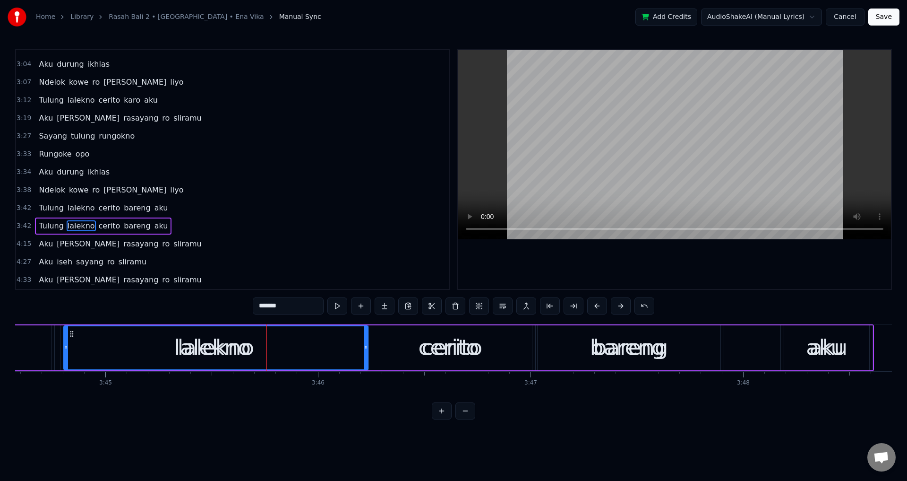
click at [75, 226] on span "lalekno" at bounding box center [81, 225] width 29 height 11
drag, startPoint x: 298, startPoint y: 310, endPoint x: 239, endPoint y: 311, distance: 59.1
click at [241, 311] on div "0:15 Dek opo iseh kelingan 0:22 Bien aku tau kelangan 0:29 Mergo kowe milih lun…" at bounding box center [453, 234] width 877 height 370
type input "*"
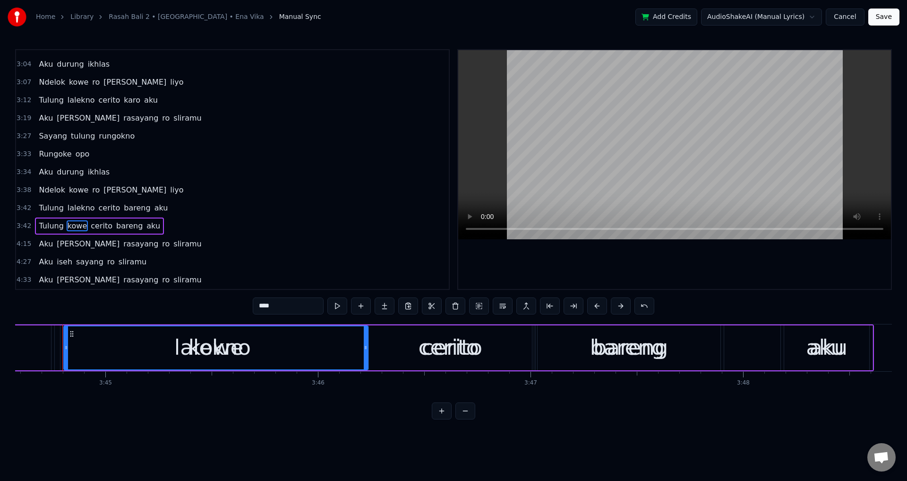
click at [90, 220] on span "cerito" at bounding box center [102, 225] width 24 height 11
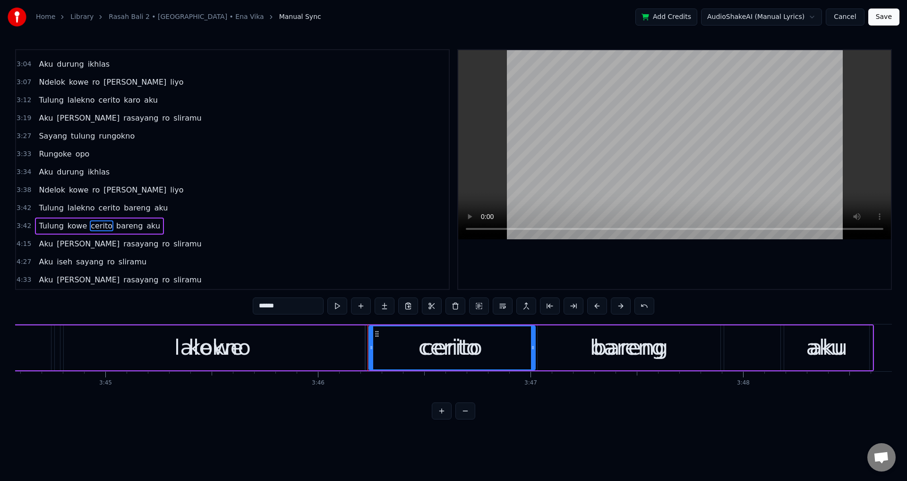
drag, startPoint x: 296, startPoint y: 306, endPoint x: 168, endPoint y: 316, distance: 128.4
click at [181, 318] on div "0:15 Dek opo iseh kelingan 0:22 Bien aku tau kelangan 0:29 Mergo kowe milih lun…" at bounding box center [453, 234] width 877 height 370
click at [105, 231] on span "bareng" at bounding box center [119, 225] width 28 height 11
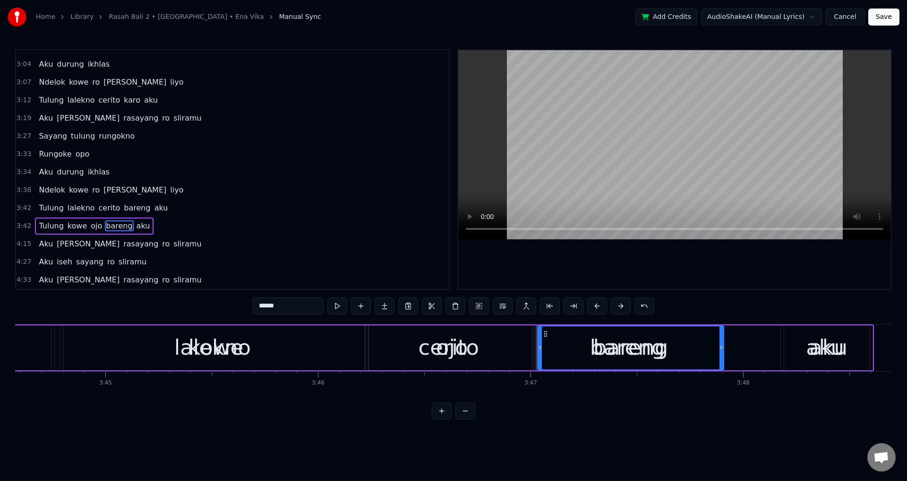
drag, startPoint x: 295, startPoint y: 301, endPoint x: 232, endPoint y: 301, distance: 62.4
click at [234, 302] on div "0:15 Dek opo iseh kelingan 0:22 Bien aku tau kelangan 0:29 Mergo kowe milih lun…" at bounding box center [453, 234] width 877 height 370
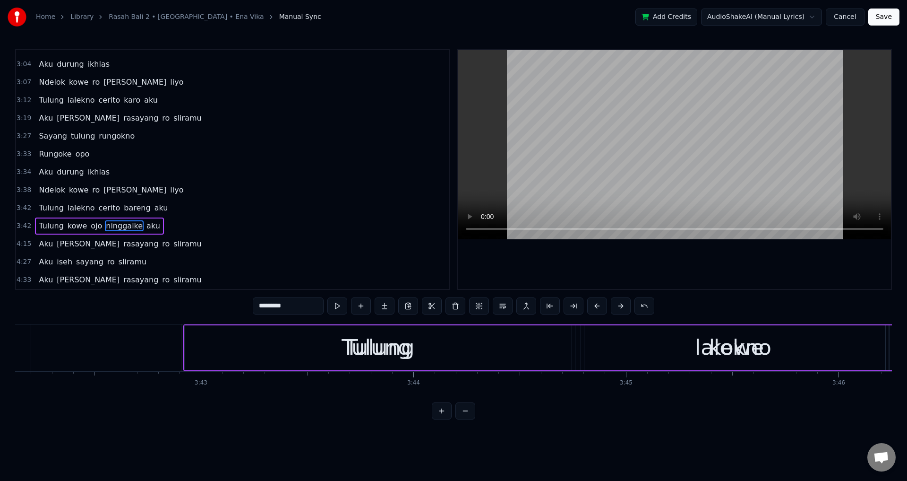
scroll to position [0, 46936]
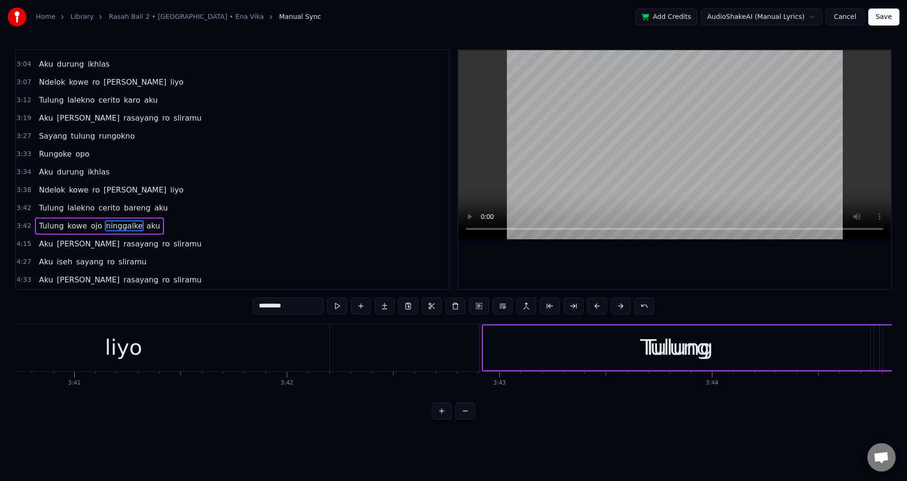
type input "*********"
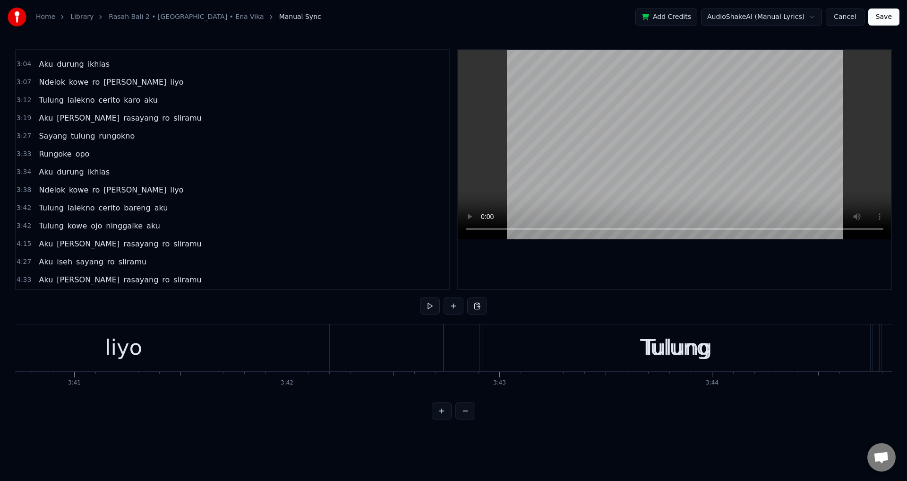
click at [567, 274] on div at bounding box center [674, 169] width 433 height 239
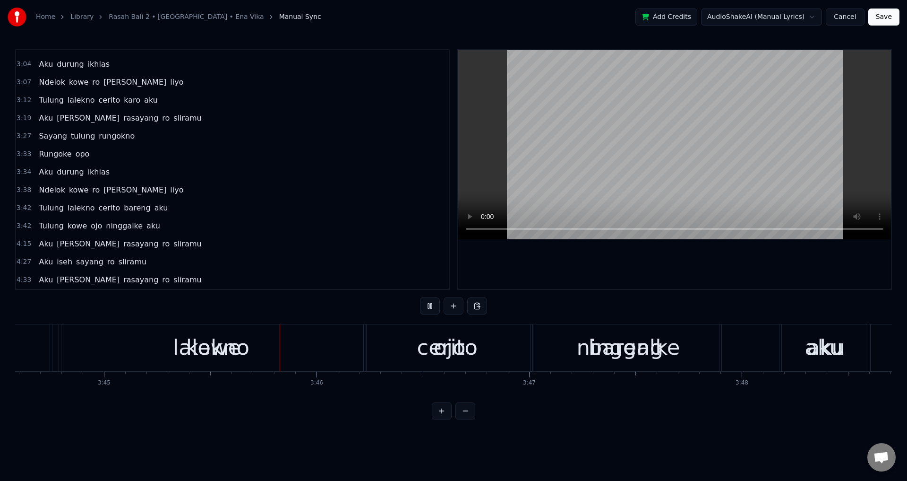
click at [596, 272] on div at bounding box center [674, 169] width 433 height 239
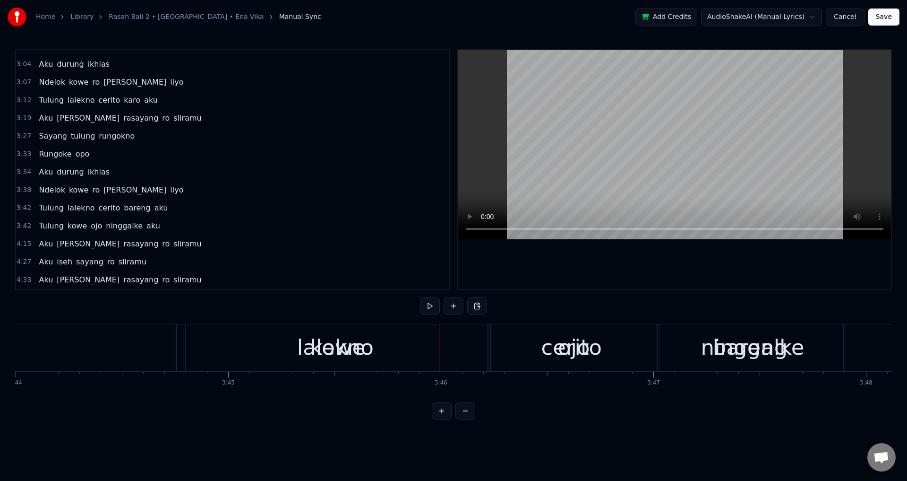
scroll to position [0, 47466]
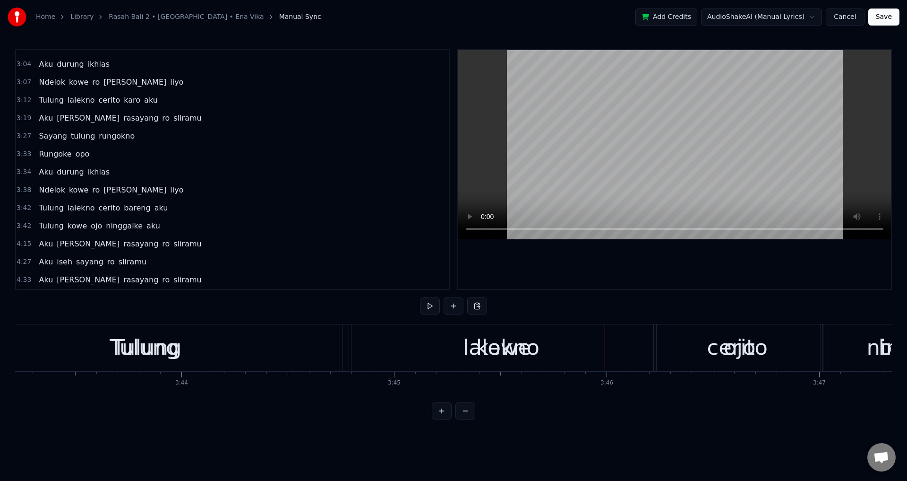
click at [232, 342] on div "Tulung" at bounding box center [147, 347] width 390 height 47
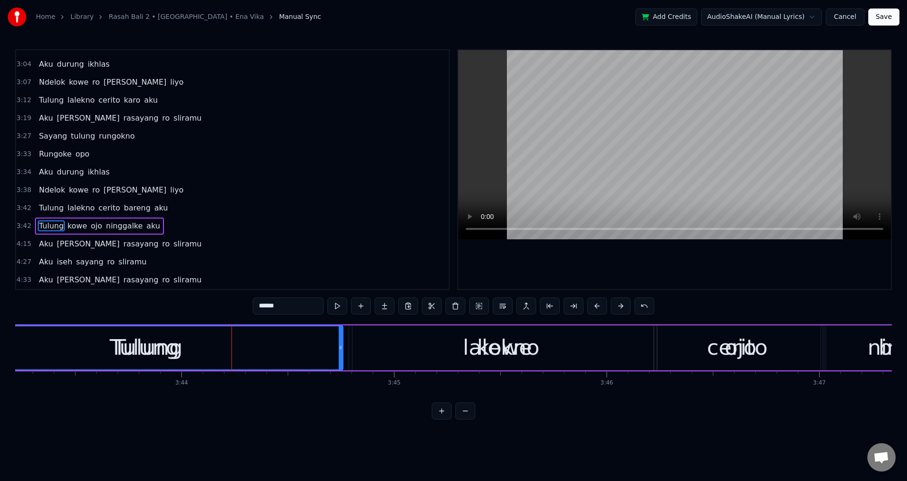
click at [616, 241] on div at bounding box center [674, 169] width 433 height 239
click at [612, 257] on div at bounding box center [674, 169] width 433 height 239
click at [72, 226] on span "kowe" at bounding box center [77, 225] width 21 height 11
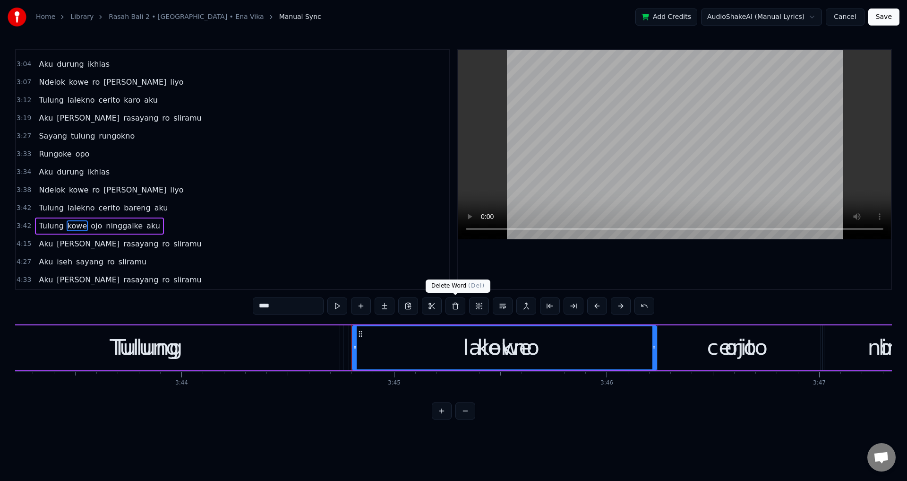
click at [523, 272] on div at bounding box center [674, 169] width 433 height 239
click at [533, 271] on div at bounding box center [674, 169] width 433 height 239
click at [575, 307] on button at bounding box center [574, 305] width 20 height 17
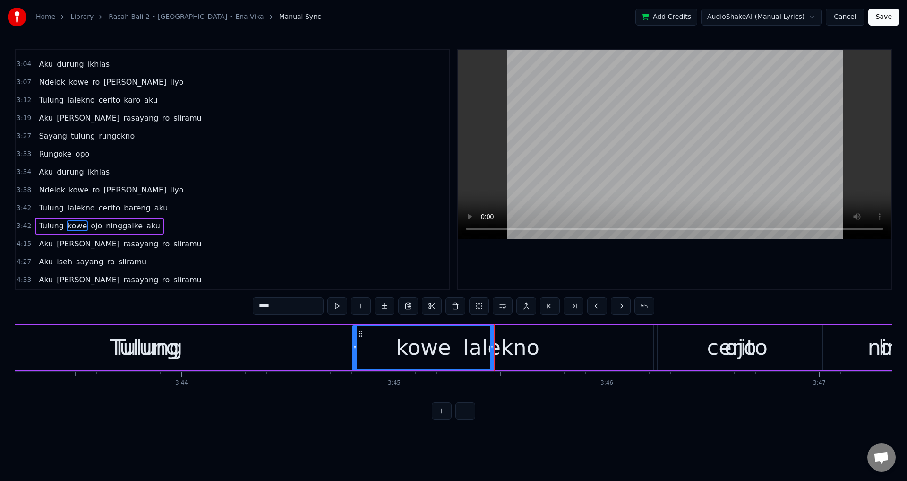
click at [566, 259] on div at bounding box center [674, 169] width 433 height 239
click
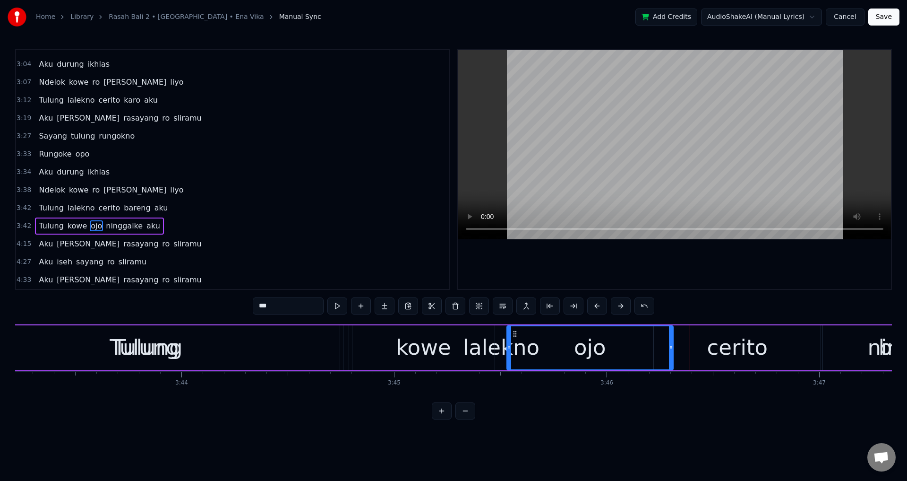
drag, startPoint x: 651, startPoint y: 335, endPoint x: 515, endPoint y: 338, distance: 135.7
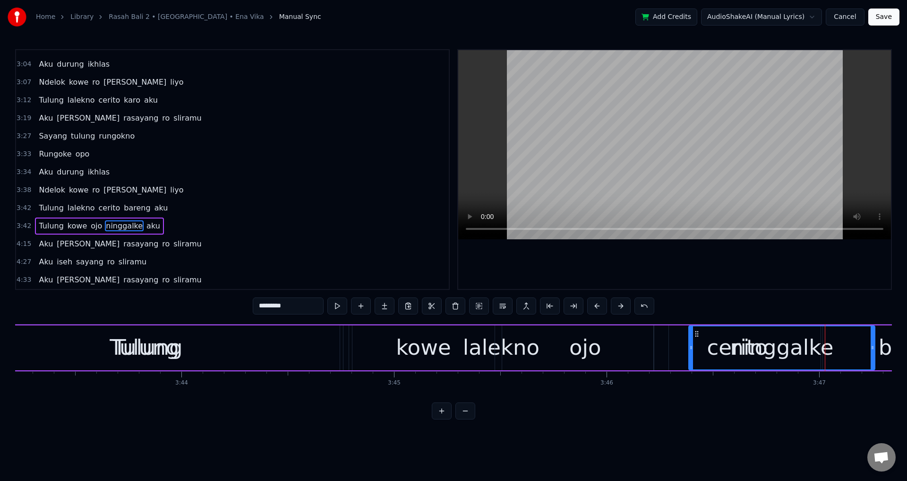
drag, startPoint x: 837, startPoint y: 330, endPoint x: 700, endPoint y: 337, distance: 137.7
drag, startPoint x: 690, startPoint y: 349, endPoint x: 750, endPoint y: 350, distance: 60.0
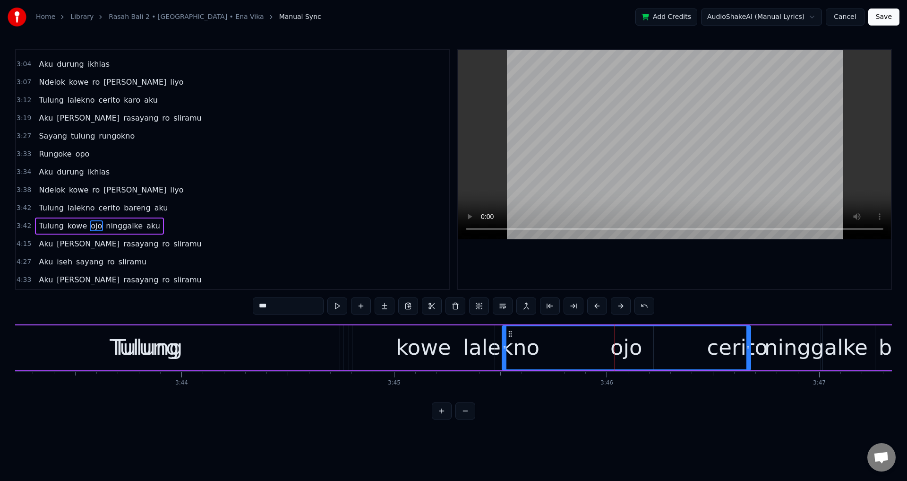
drag, startPoint x: 667, startPoint y: 344, endPoint x: 754, endPoint y: 358, distance: 88.6
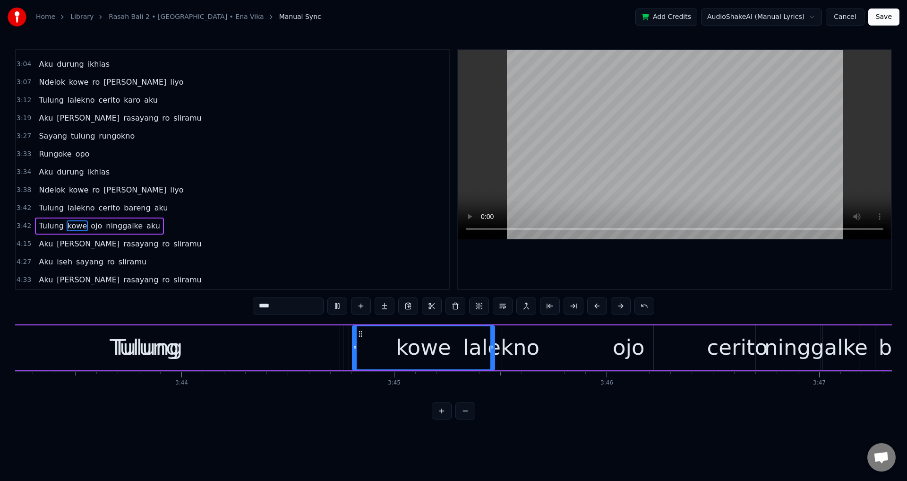
scroll to position [0, 48288]
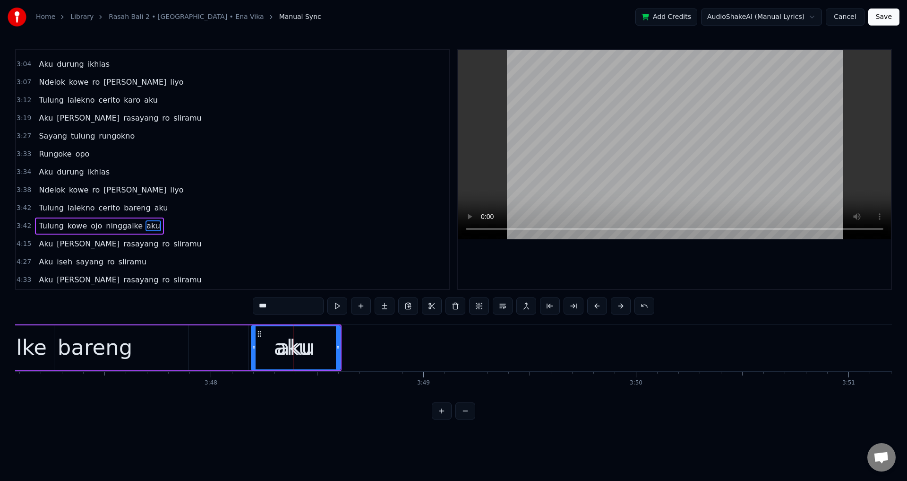
drag, startPoint x: 256, startPoint y: 352, endPoint x: 340, endPoint y: 357, distance: 84.8
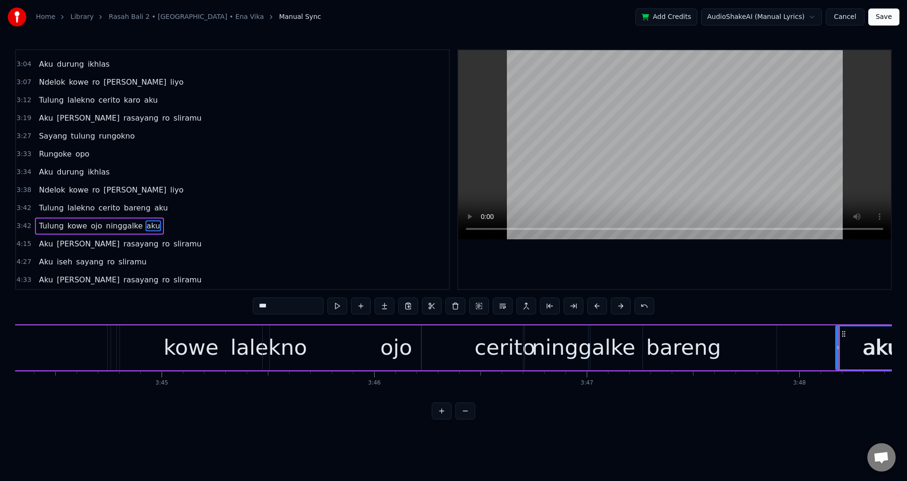
scroll to position [0, 47764]
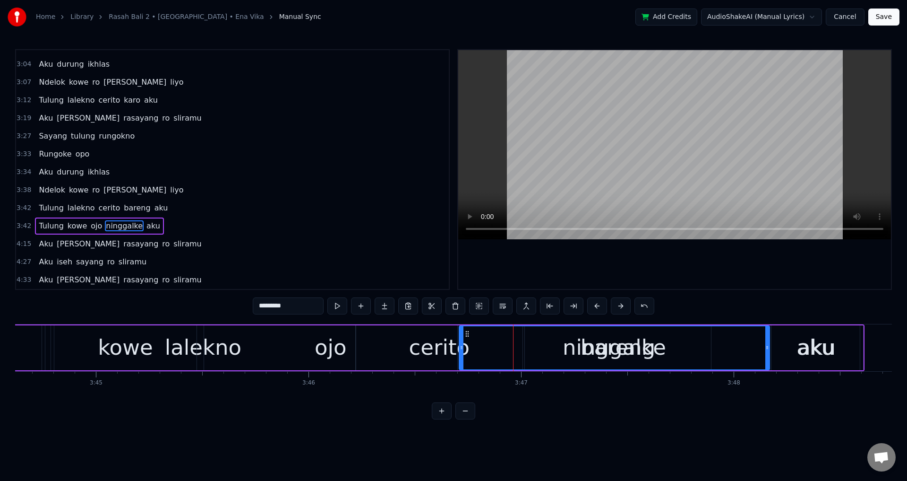
drag, startPoint x: 576, startPoint y: 348, endPoint x: 768, endPoint y: 351, distance: 192.8
type input "***"
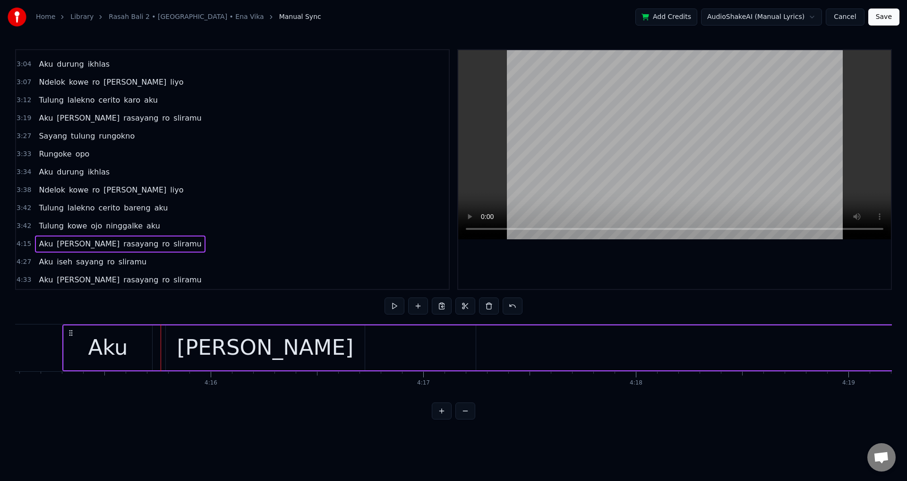
scroll to position [0, 47355]
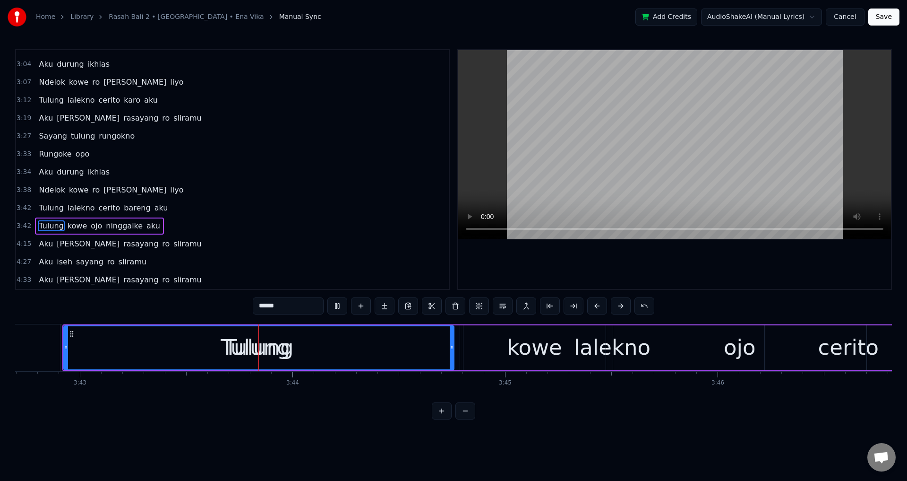
type input "***"
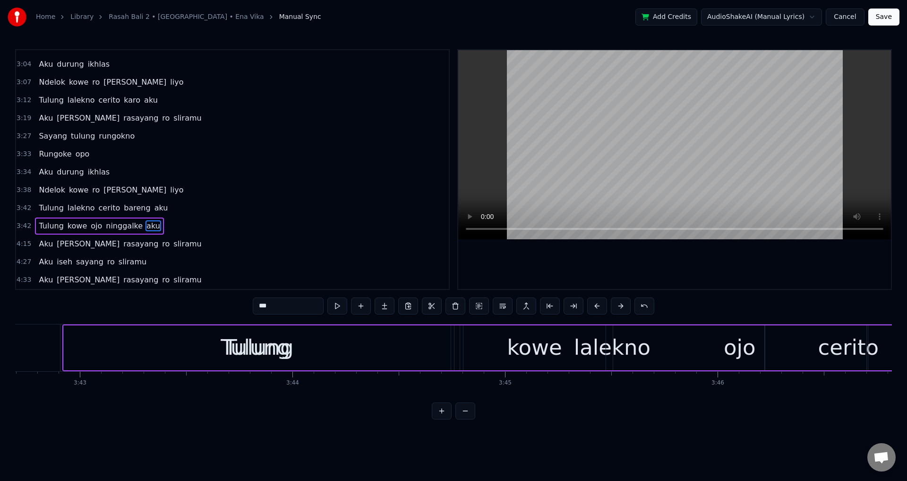
scroll to position [0, 48471]
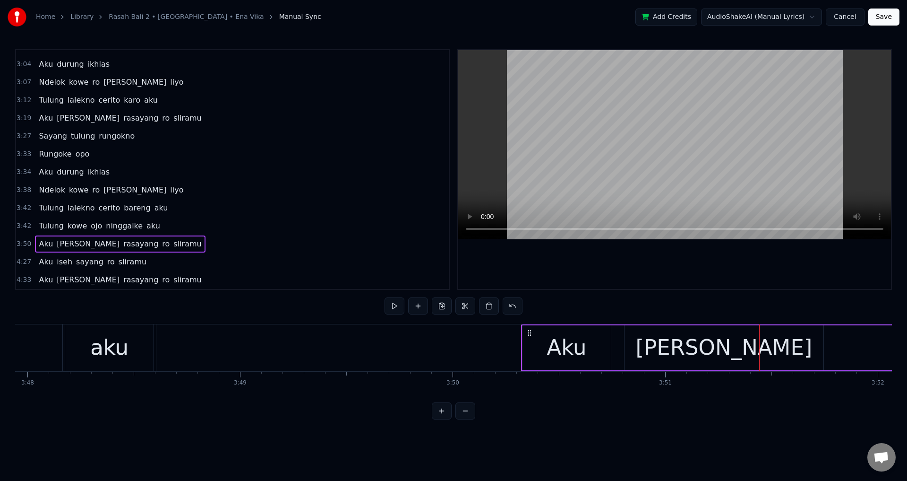
drag, startPoint x: 697, startPoint y: 387, endPoint x: 687, endPoint y: 356, distance: 32.1
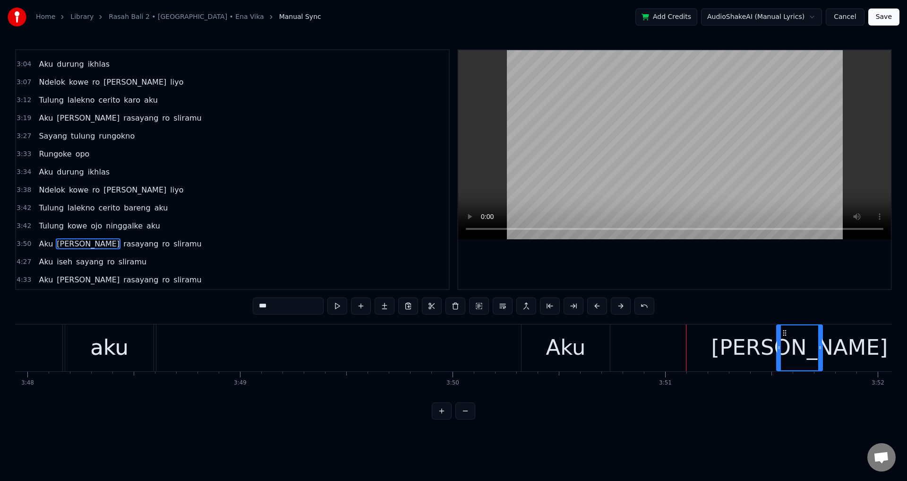
drag, startPoint x: 625, startPoint y: 351, endPoint x: 750, endPoint y: 356, distance: 125.4
type input "***"
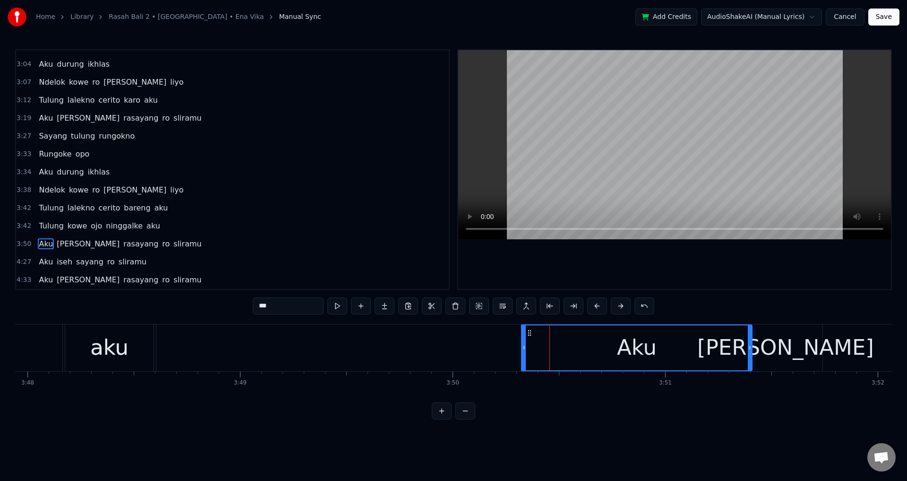
drag, startPoint x: 606, startPoint y: 342, endPoint x: 749, endPoint y: 355, distance: 142.9
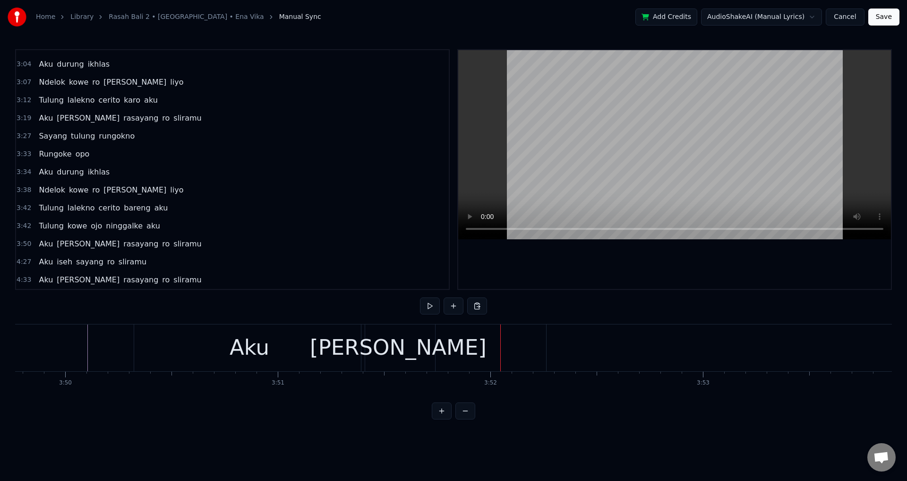
scroll to position [0, 48925]
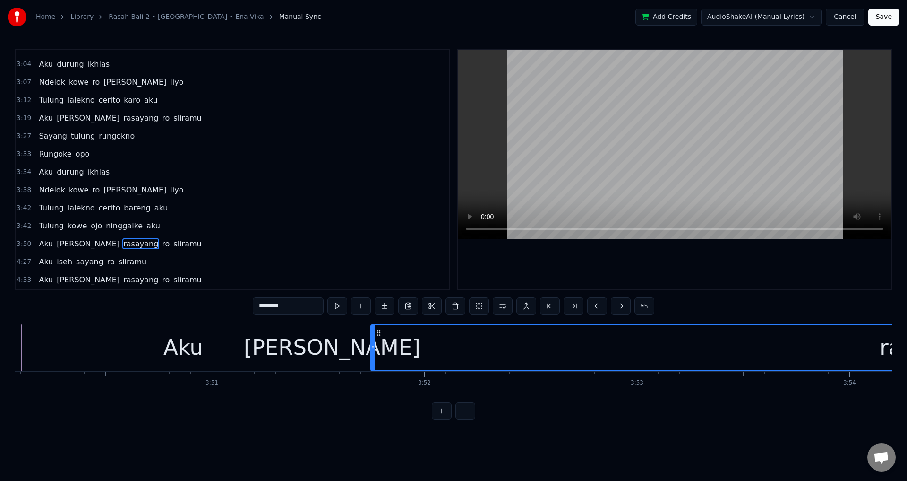
drag, startPoint x: 482, startPoint y: 347, endPoint x: 372, endPoint y: 344, distance: 109.7
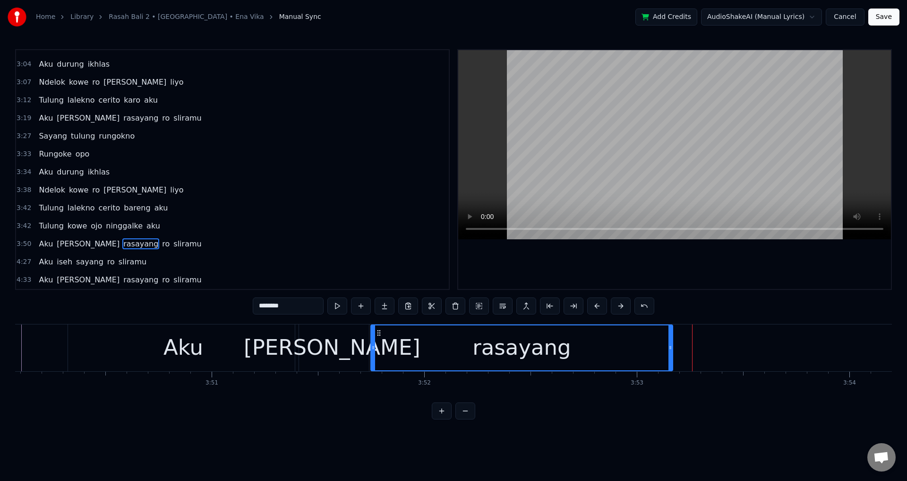
drag, startPoint x: 608, startPoint y: 346, endPoint x: 671, endPoint y: 350, distance: 63.4
type input "**"
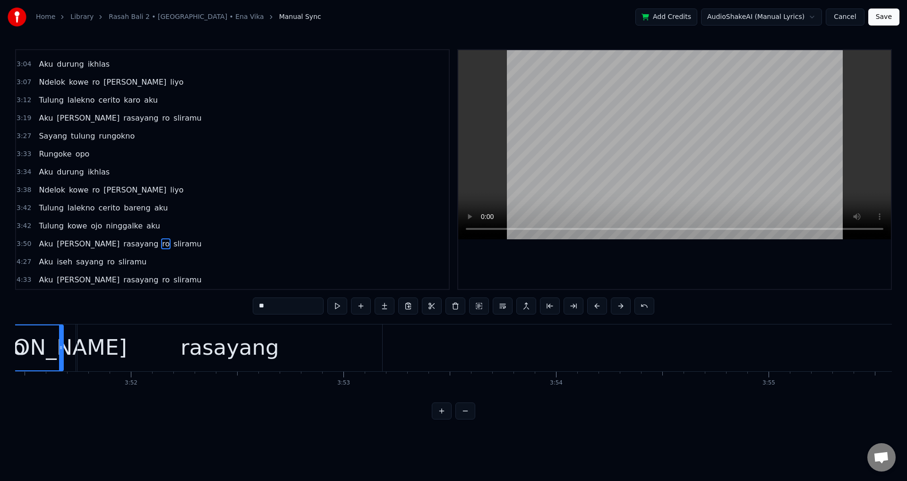
scroll to position [0, 49142]
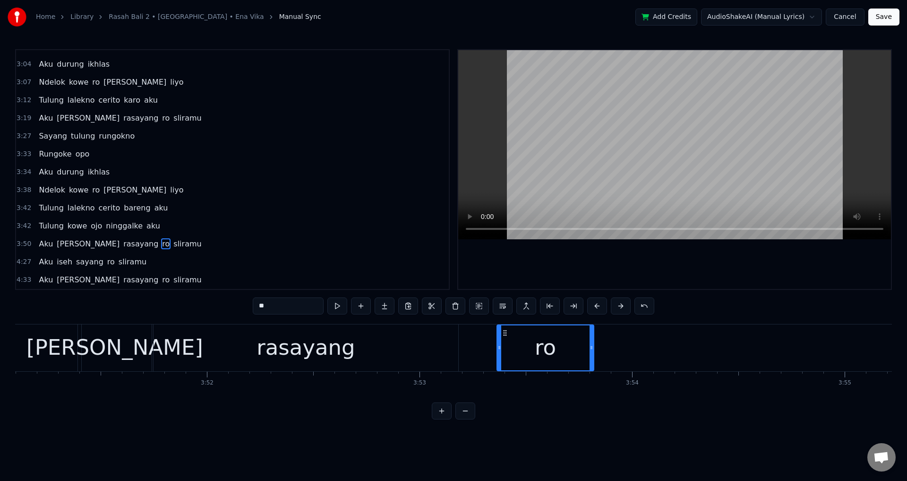
drag, startPoint x: 578, startPoint y: 333, endPoint x: 504, endPoint y: 359, distance: 78.0
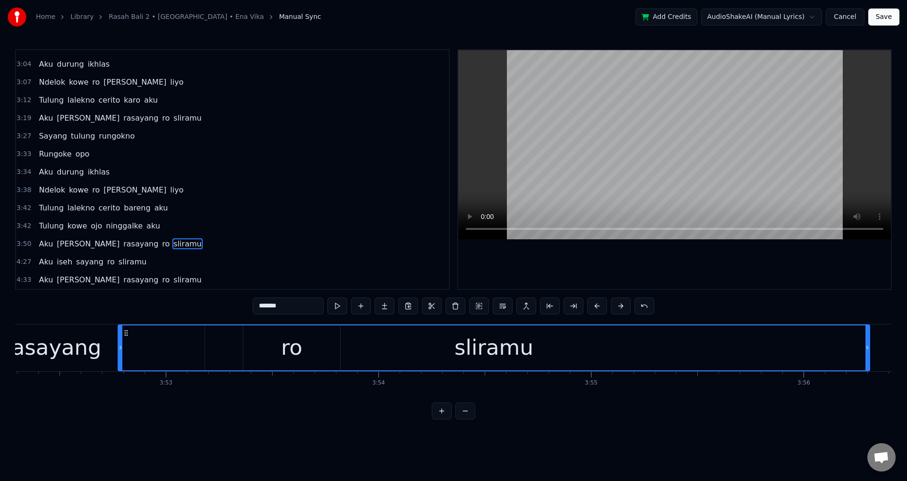
scroll to position [0, 49395]
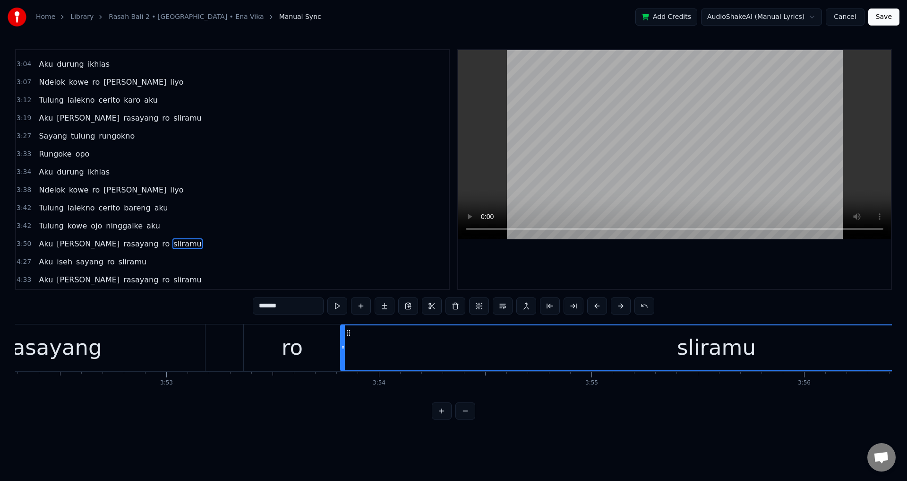
drag, startPoint x: 525, startPoint y: 332, endPoint x: 350, endPoint y: 345, distance: 175.8
drag, startPoint x: 243, startPoint y: 340, endPoint x: 298, endPoint y: 330, distance: 55.6
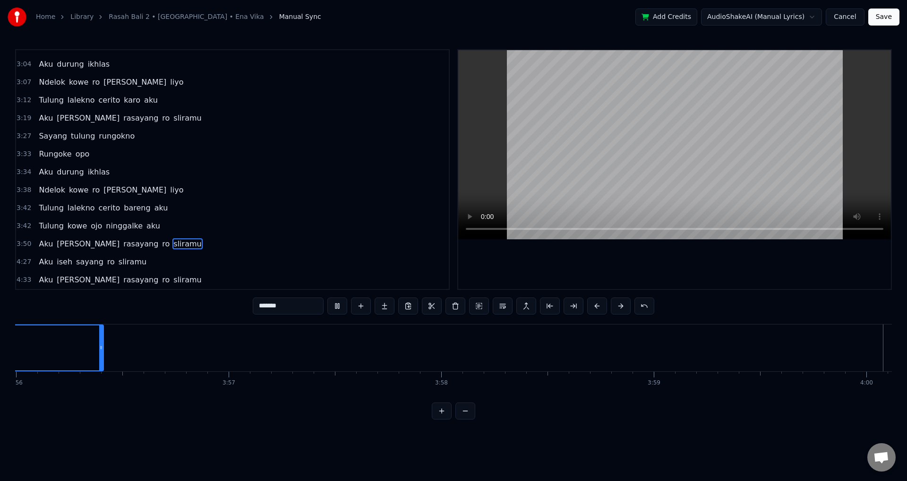
scroll to position [0, 51002]
type input "***"
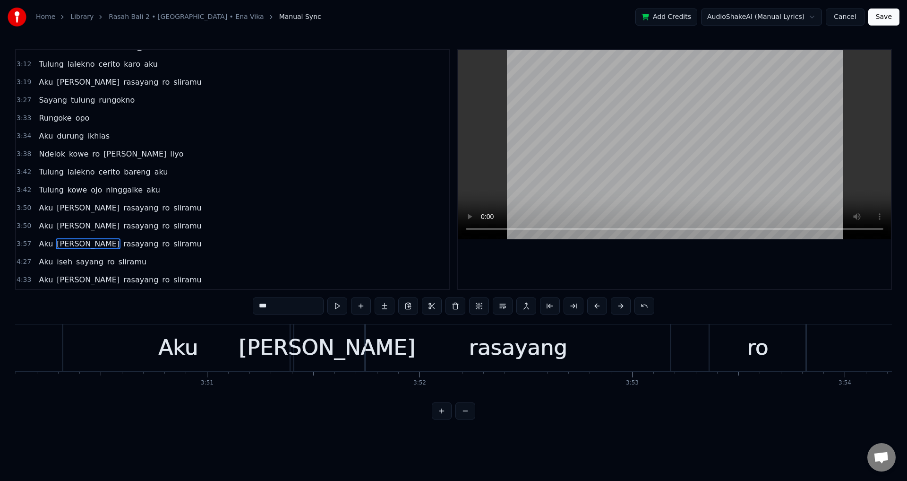
scroll to position [0, 50782]
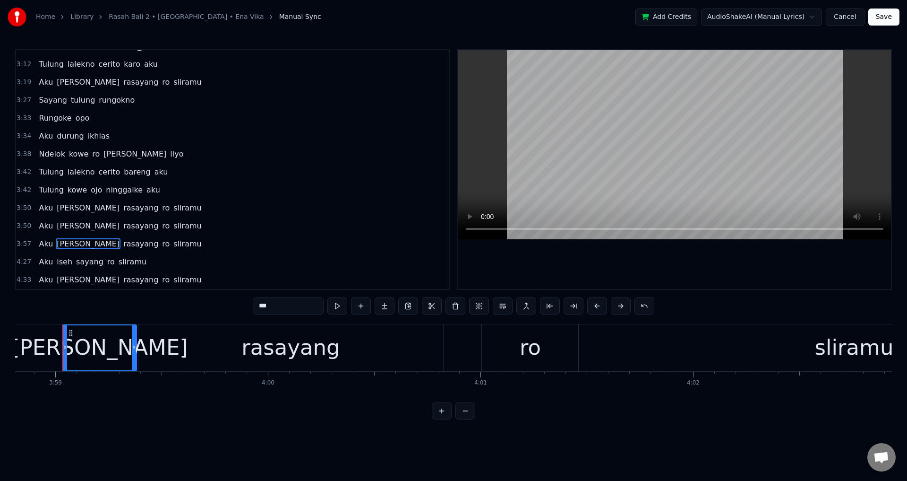
drag, startPoint x: 289, startPoint y: 306, endPoint x: 241, endPoint y: 303, distance: 47.8
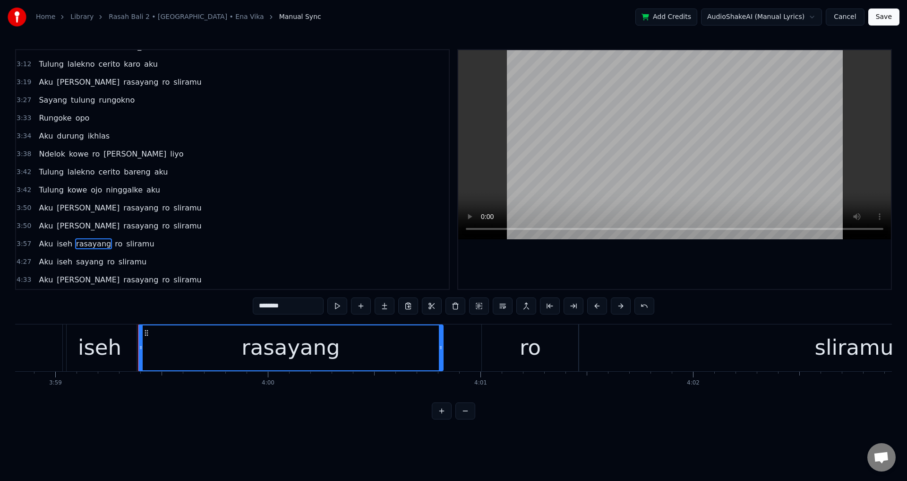
drag, startPoint x: 261, startPoint y: 307, endPoint x: 249, endPoint y: 311, distance: 12.9
type input "***"
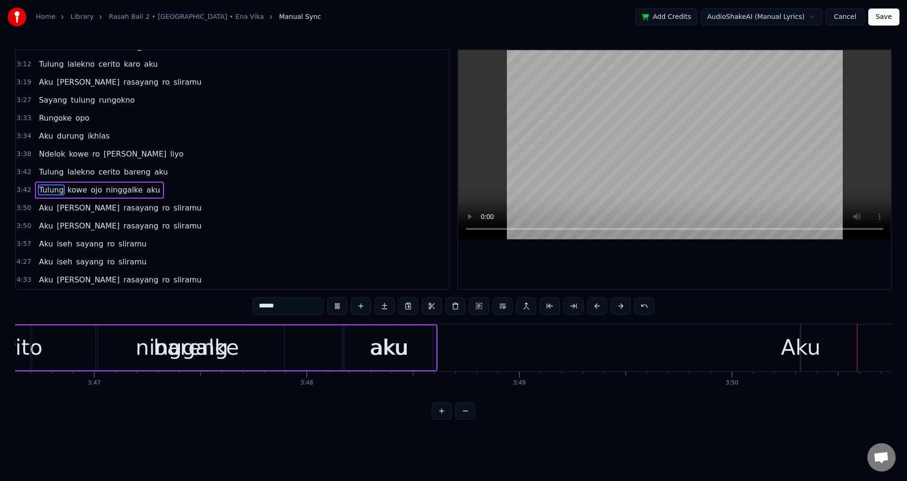
scroll to position [0, 48981]
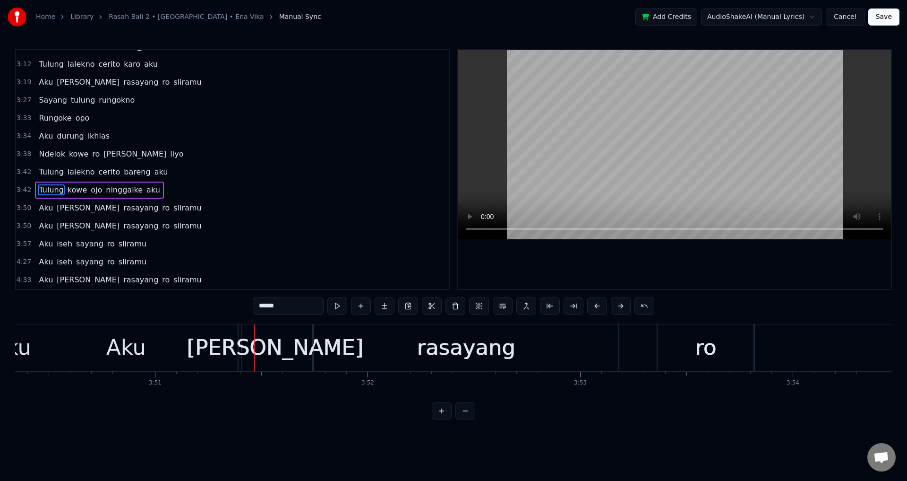
type input "***"
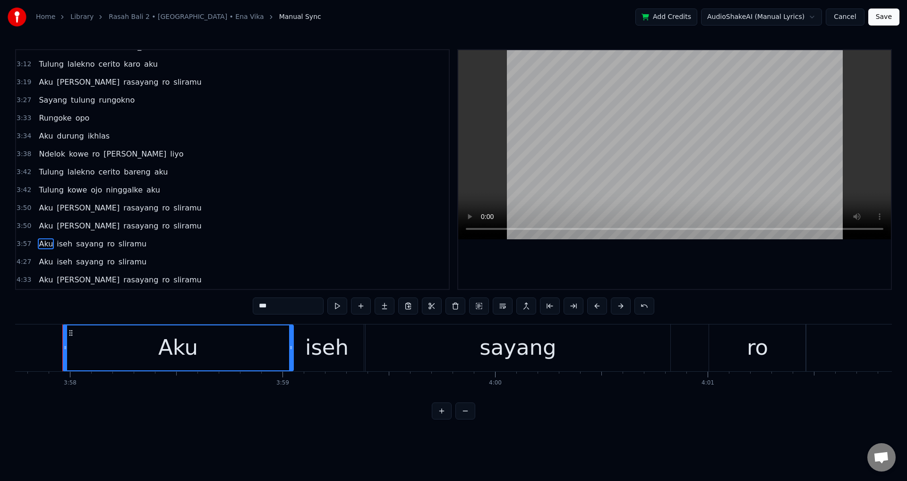
scroll to position [0, 48930]
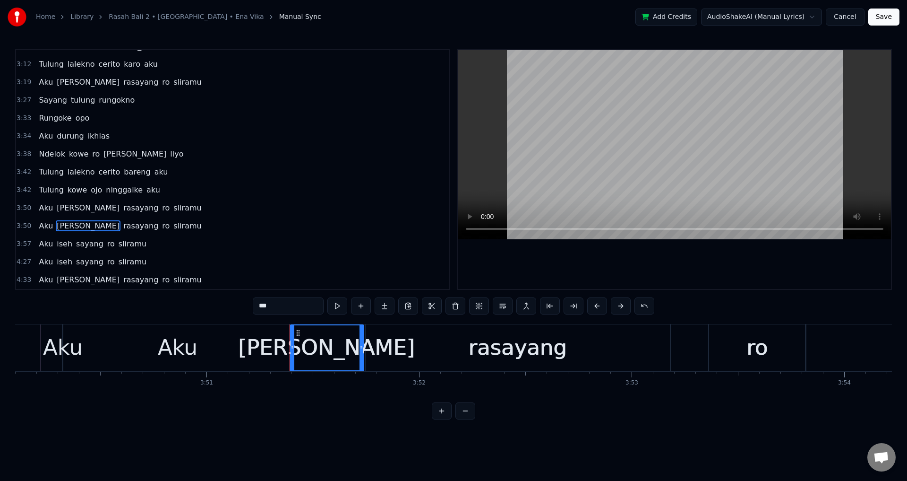
type input "***"
drag, startPoint x: 64, startPoint y: 346, endPoint x: 73, endPoint y: 346, distance: 9.0
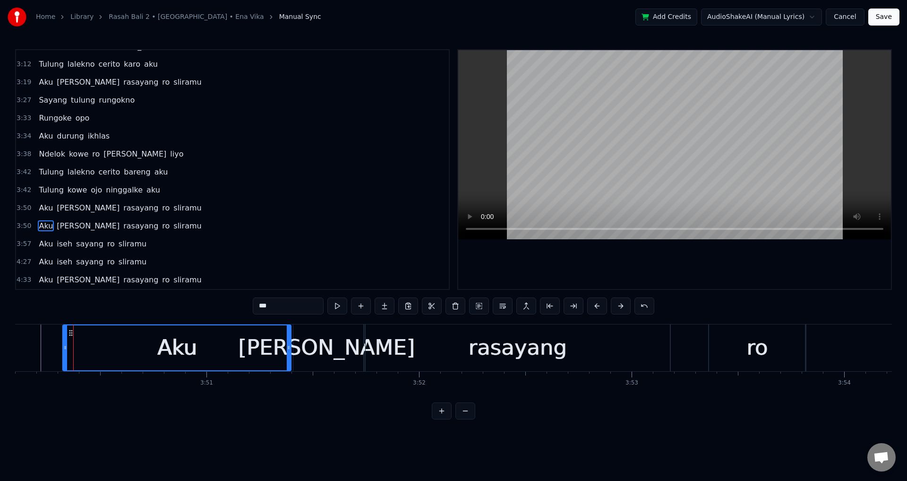
drag, startPoint x: 61, startPoint y: 347, endPoint x: 290, endPoint y: 350, distance: 229.2
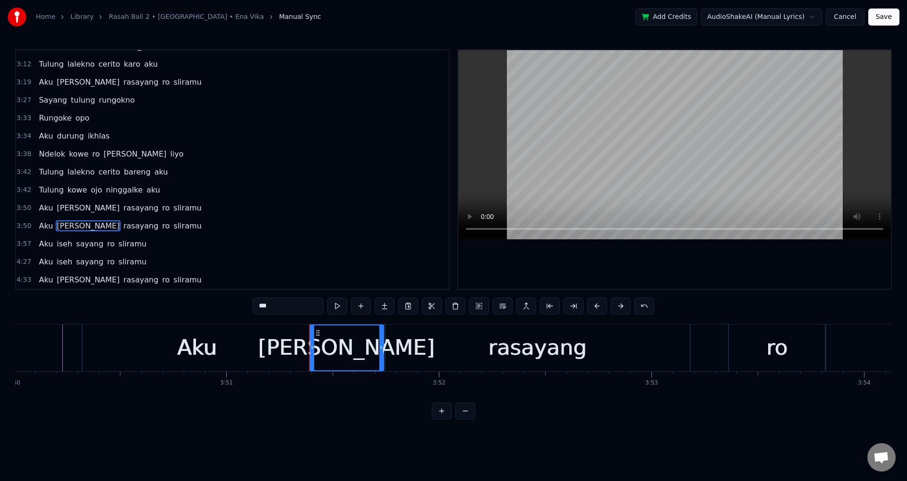
drag, startPoint x: 275, startPoint y: 308, endPoint x: 199, endPoint y: 298, distance: 75.8
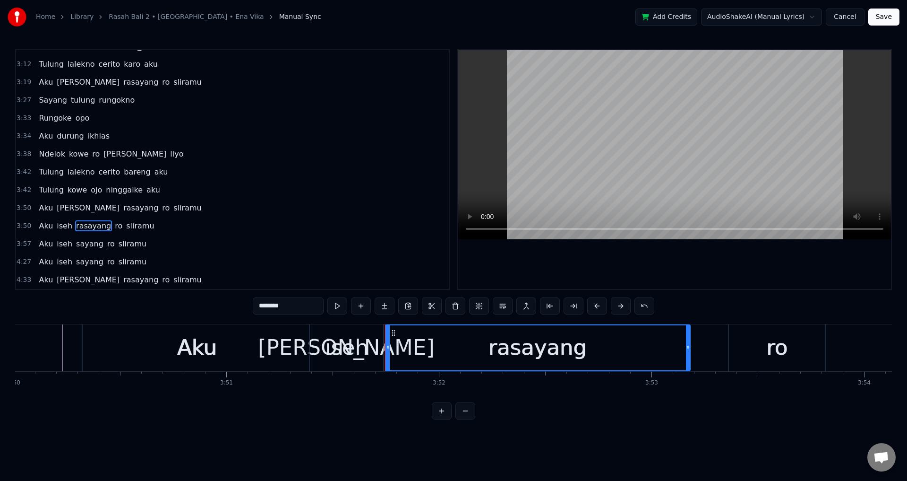
drag, startPoint x: 267, startPoint y: 306, endPoint x: 255, endPoint y: 308, distance: 11.5
type input "******"
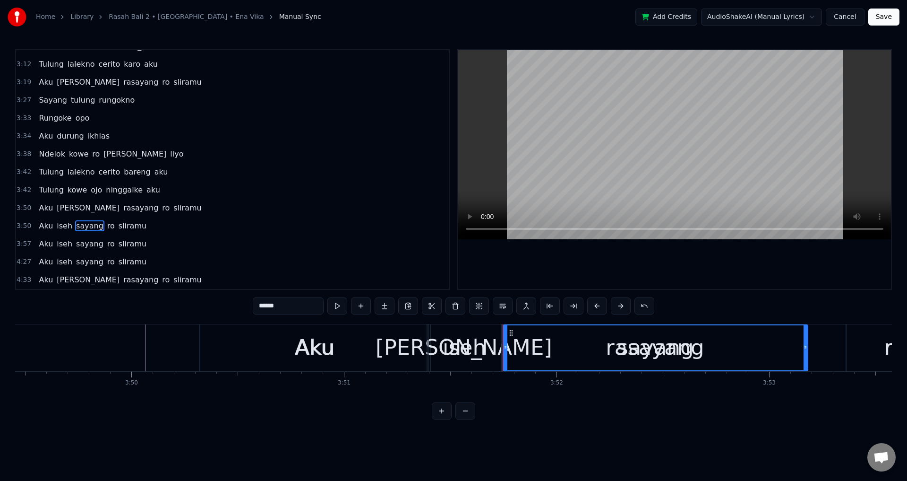
scroll to position [0, 48825]
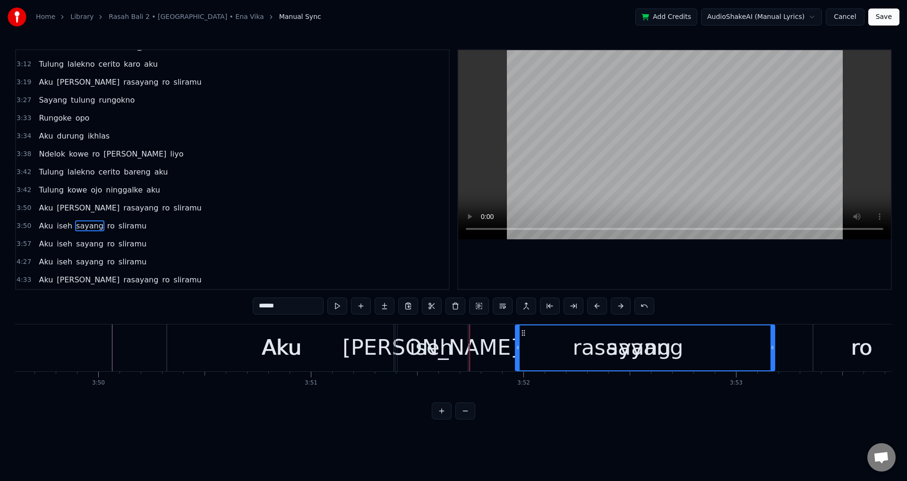
drag, startPoint x: 473, startPoint y: 347, endPoint x: 519, endPoint y: 349, distance: 45.4
drag, startPoint x: 517, startPoint y: 347, endPoint x: 468, endPoint y: 347, distance: 49.1
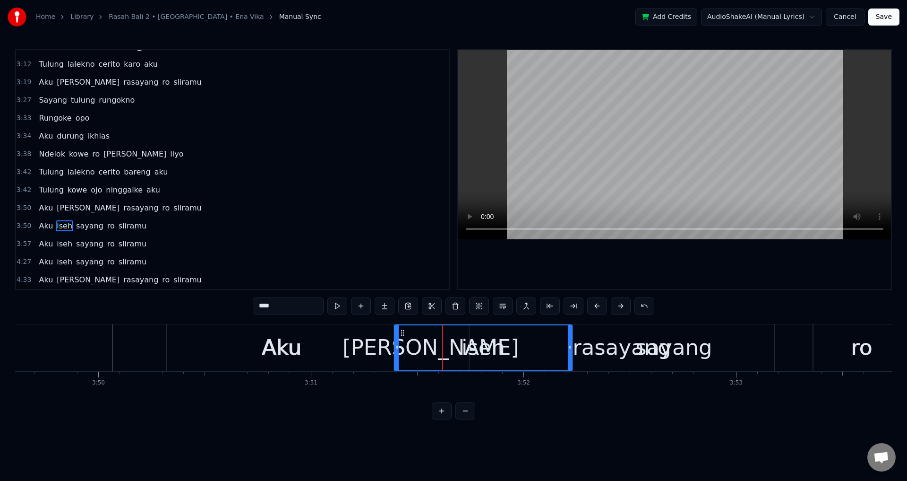
drag, startPoint x: 465, startPoint y: 343, endPoint x: 569, endPoint y: 350, distance: 104.2
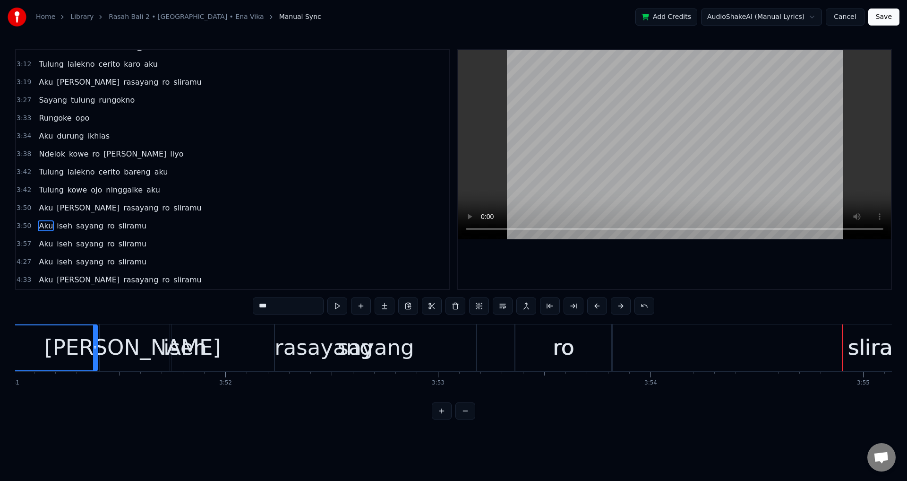
scroll to position [0, 49057]
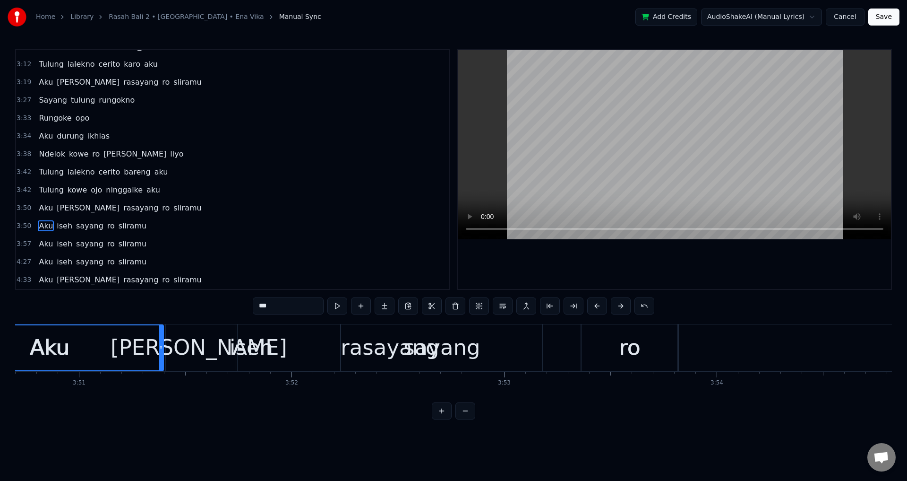
type input "******"
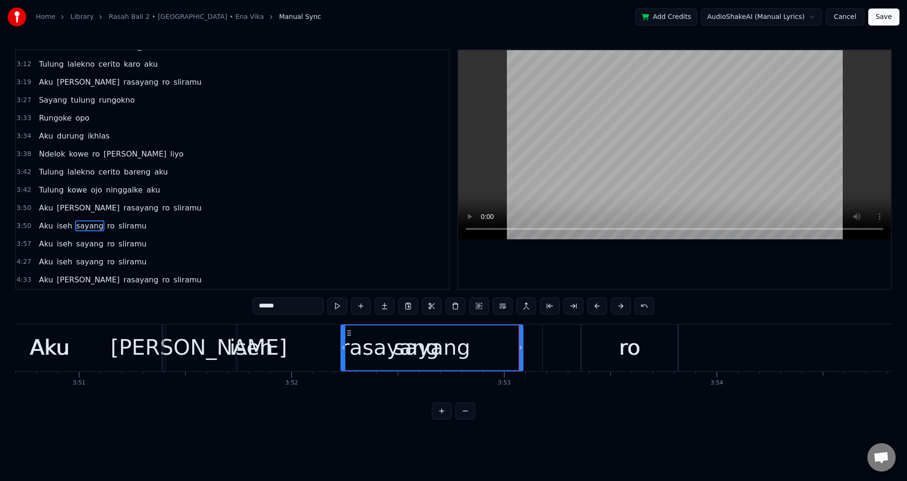
drag, startPoint x: 541, startPoint y: 349, endPoint x: 520, endPoint y: 353, distance: 21.6
type input "********"
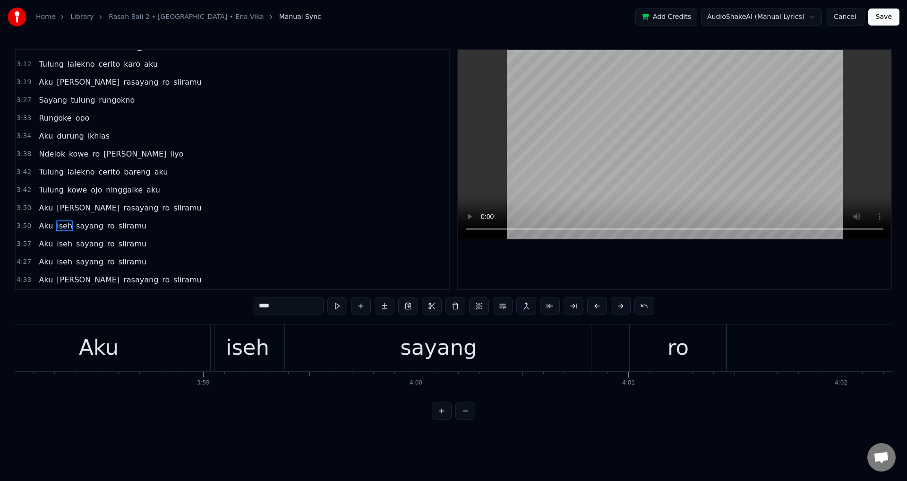
scroll to position [0, 49157]
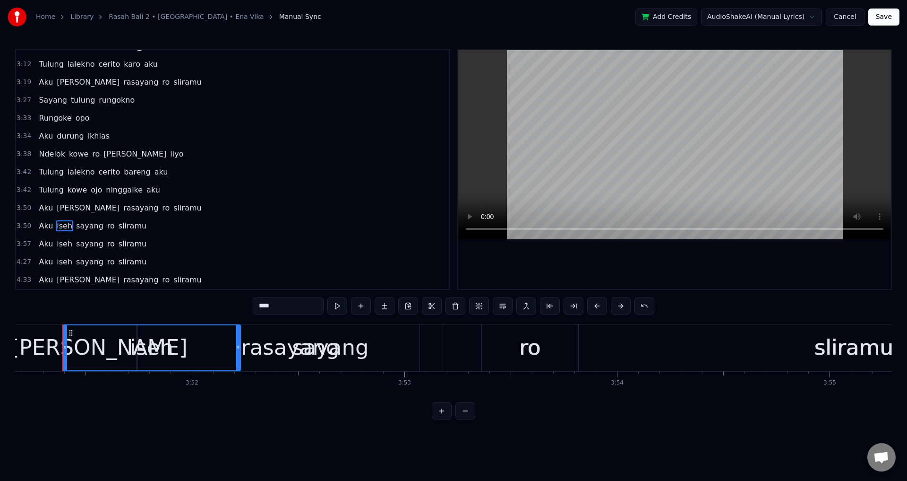
drag, startPoint x: 282, startPoint y: 307, endPoint x: 181, endPoint y: 306, distance: 101.6
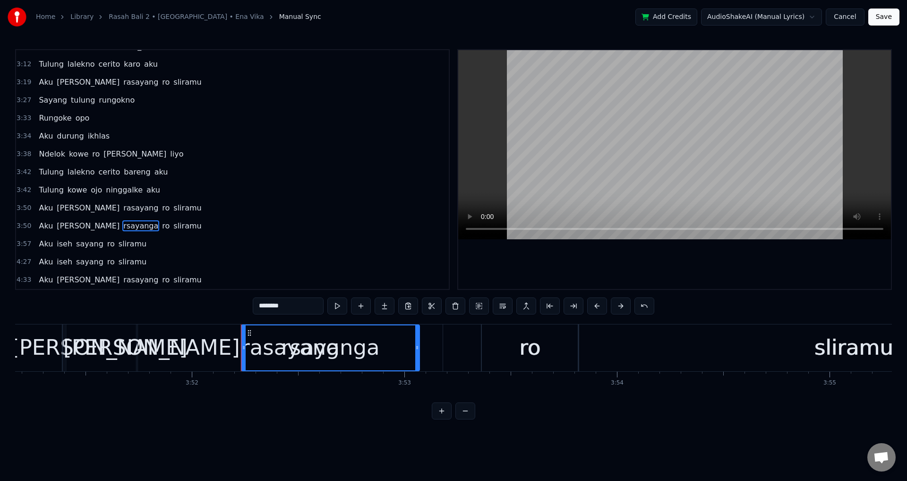
drag, startPoint x: 297, startPoint y: 312, endPoint x: 204, endPoint y: 313, distance: 92.6
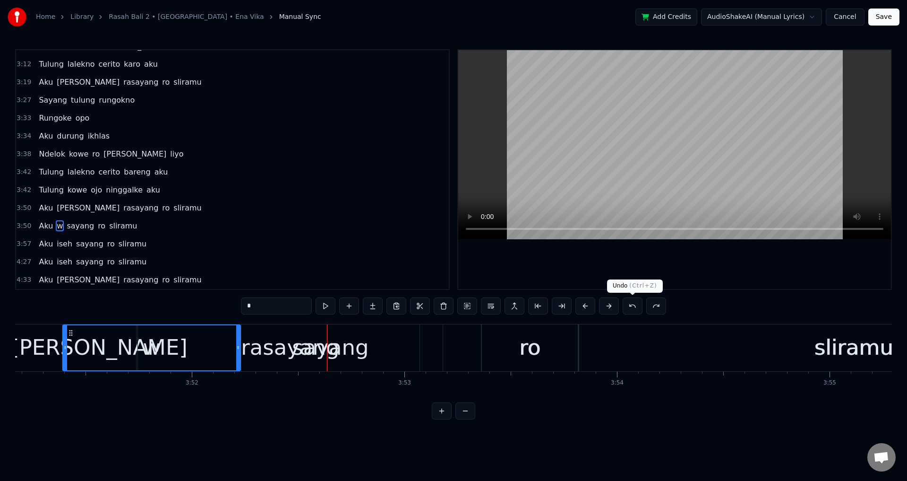
type input "****"
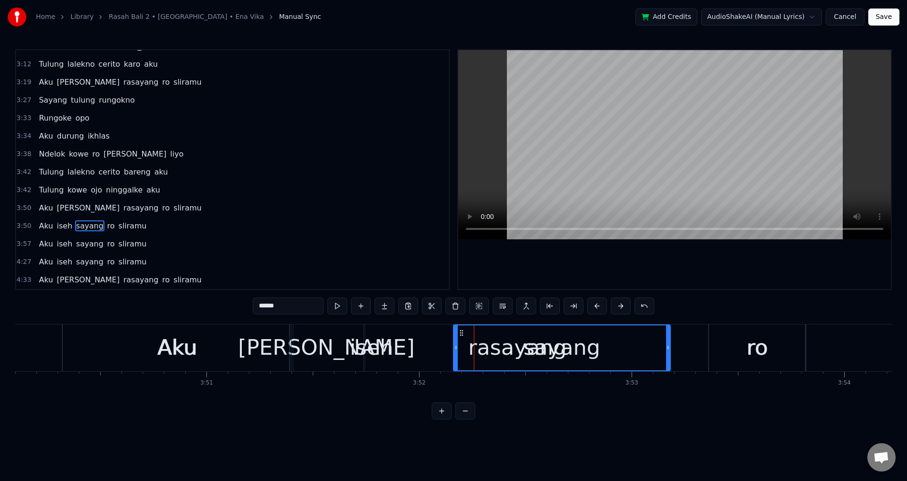
drag, startPoint x: 471, startPoint y: 344, endPoint x: 453, endPoint y: 344, distance: 18.0
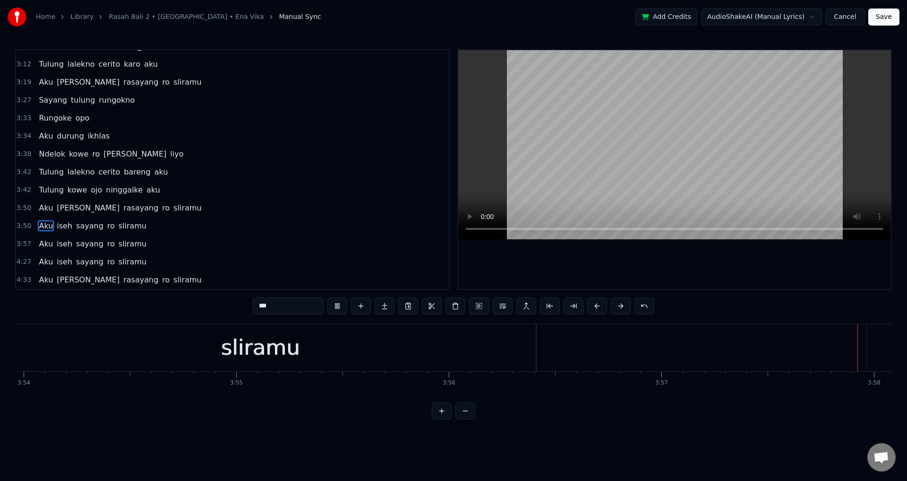
scroll to position [0, 50539]
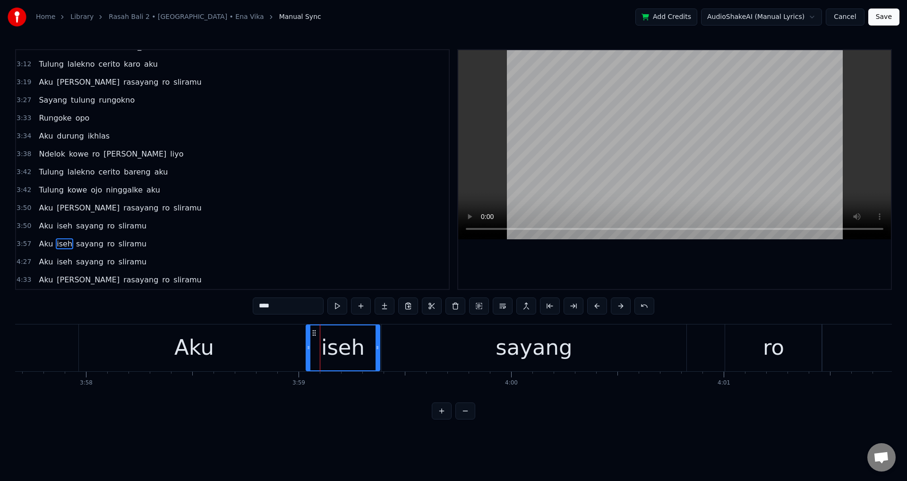
drag, startPoint x: 284, startPoint y: 308, endPoint x: 209, endPoint y: 323, distance: 75.7
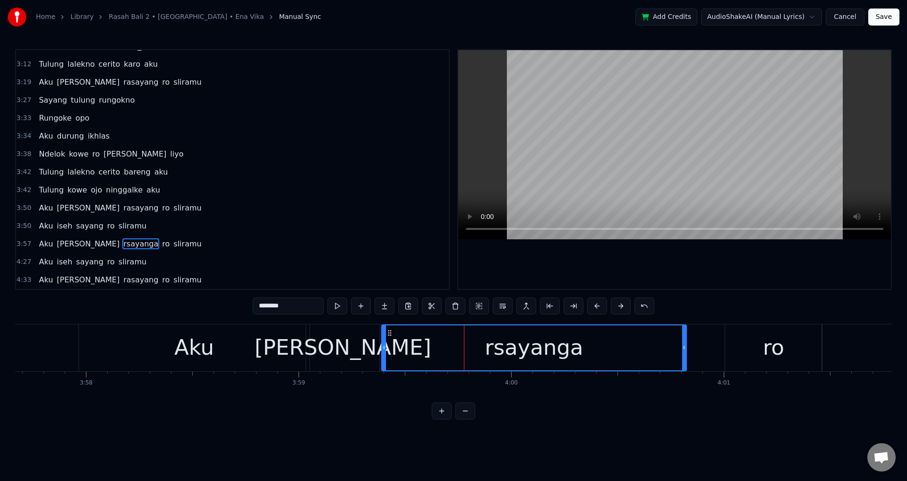
drag, startPoint x: 286, startPoint y: 308, endPoint x: 260, endPoint y: 311, distance: 25.7
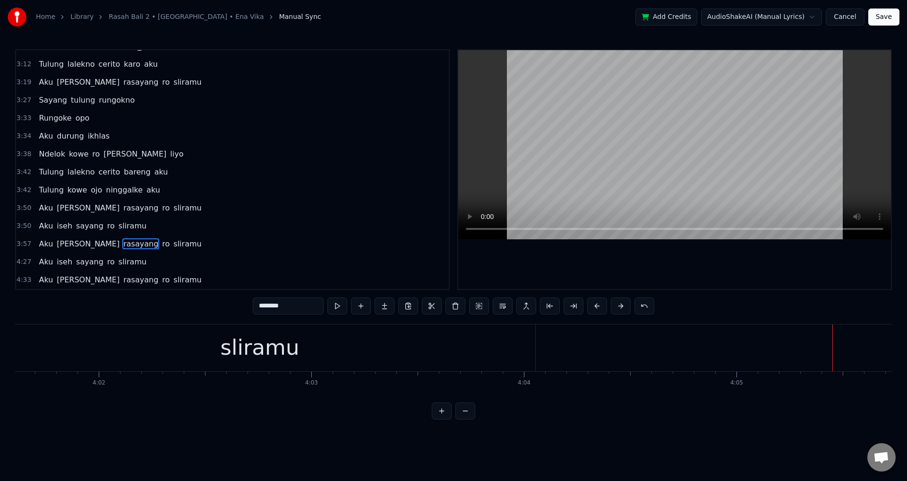
type input "*******"
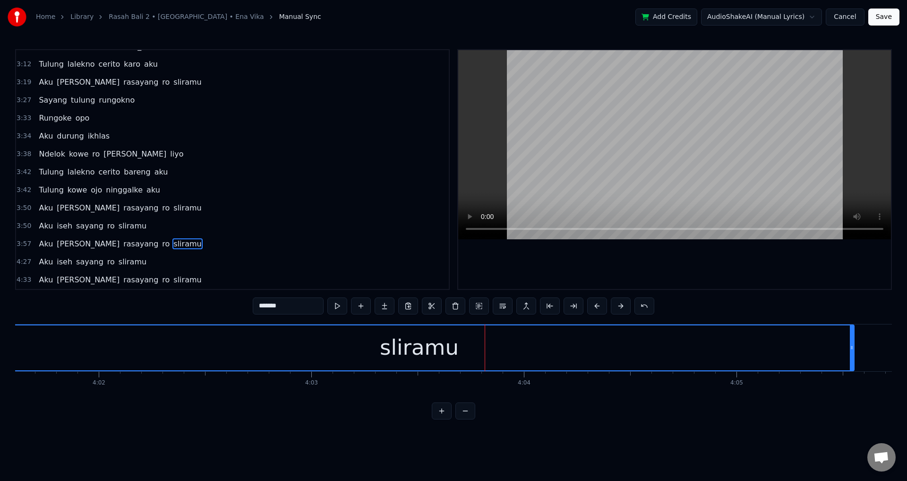
drag, startPoint x: 532, startPoint y: 339, endPoint x: 851, endPoint y: 342, distance: 319.0
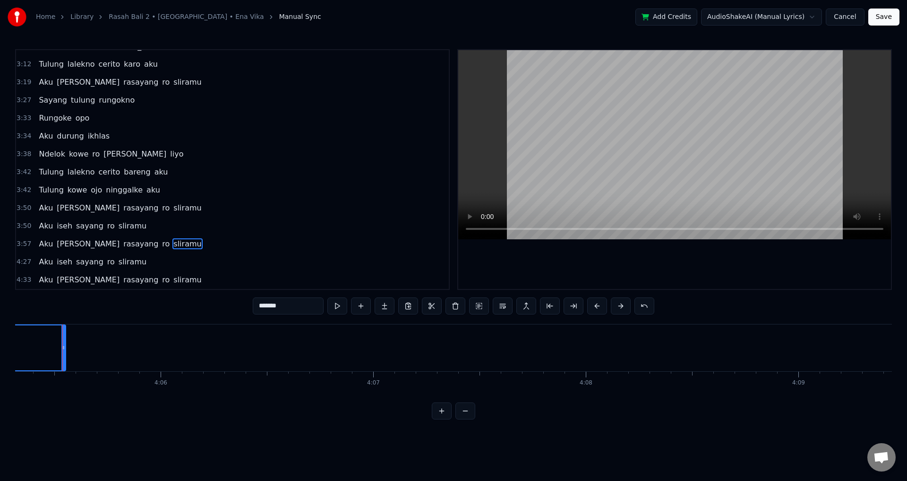
drag, startPoint x: 794, startPoint y: 298, endPoint x: 787, endPoint y: 284, distance: 16.3
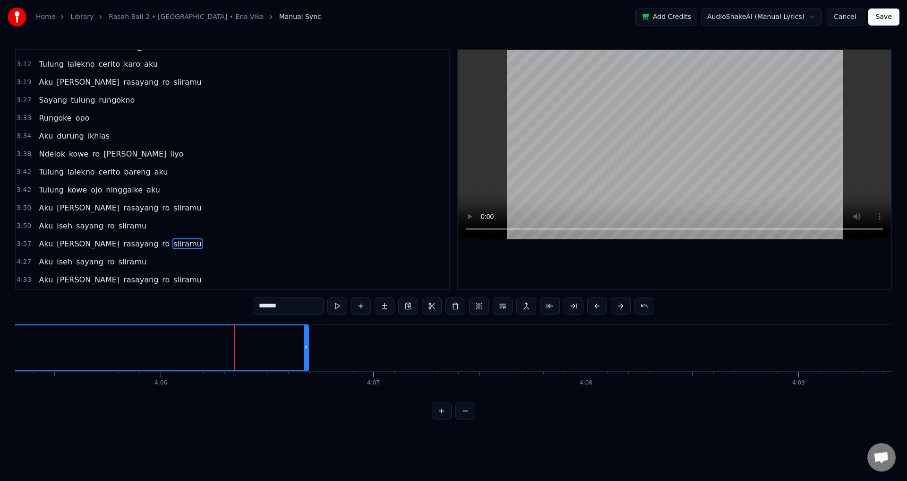
drag, startPoint x: 63, startPoint y: 344, endPoint x: 341, endPoint y: 356, distance: 277.7
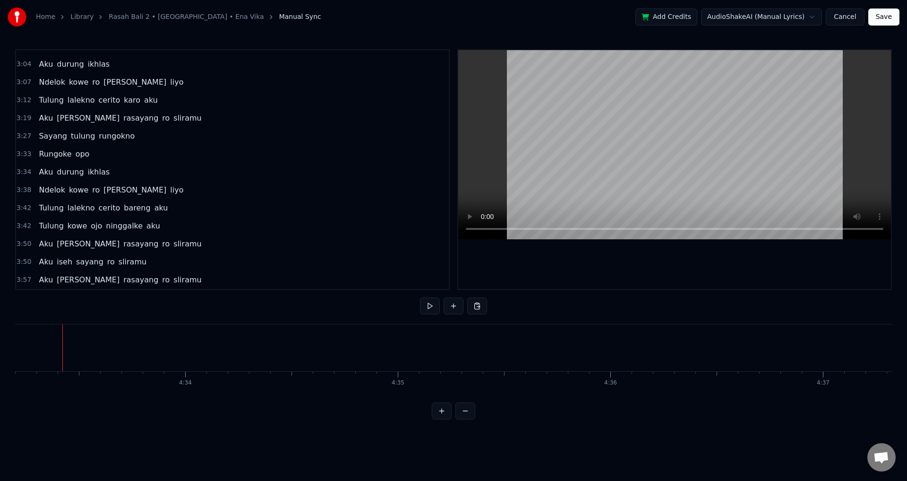
scroll to position [354, 0]
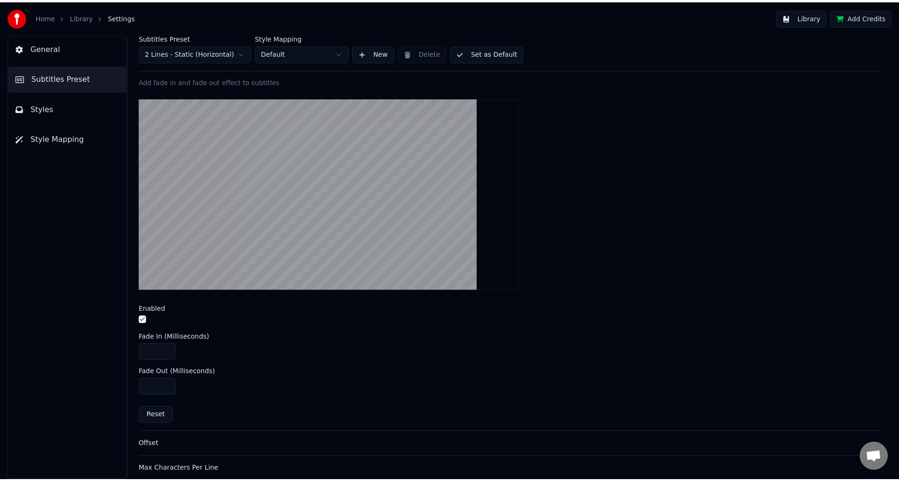
scroll to position [269, 0]
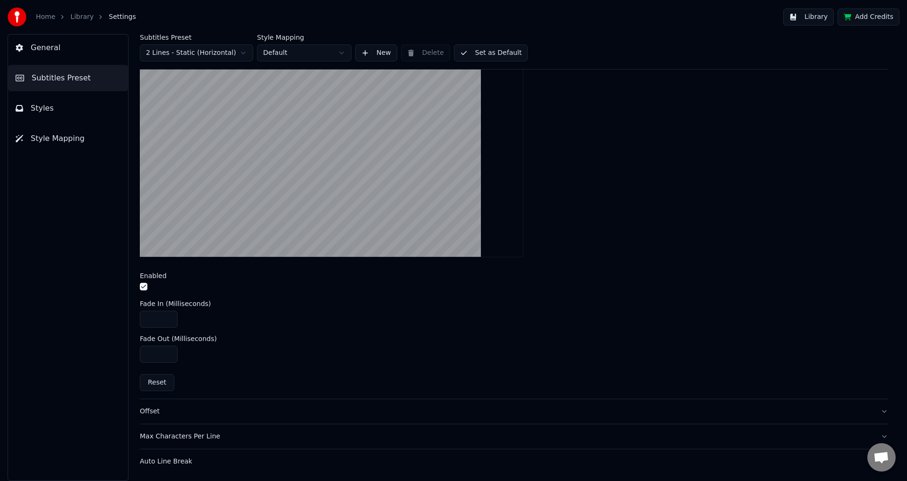
type input "***"
drag, startPoint x: 144, startPoint y: 316, endPoint x: 138, endPoint y: 316, distance: 6.6
type input "***"
drag, startPoint x: 484, startPoint y: 49, endPoint x: 432, endPoint y: 46, distance: 52.5
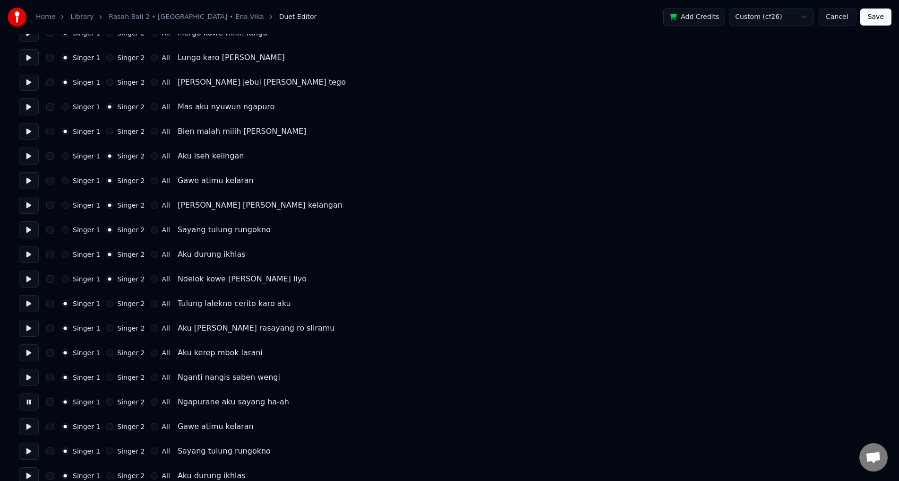
scroll to position [189, 0]
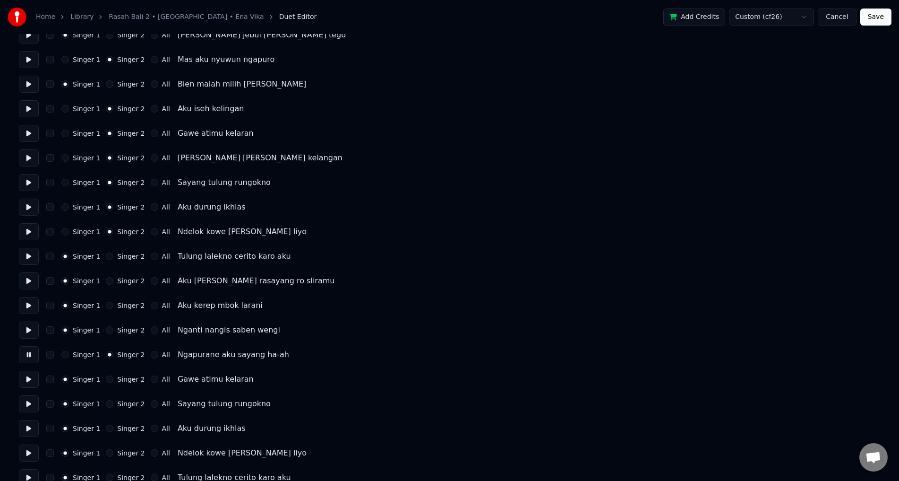
drag, startPoint x: 26, startPoint y: 379, endPoint x: 34, endPoint y: 391, distance: 14.2
drag, startPoint x: 30, startPoint y: 402, endPoint x: 29, endPoint y: 419, distance: 17.1
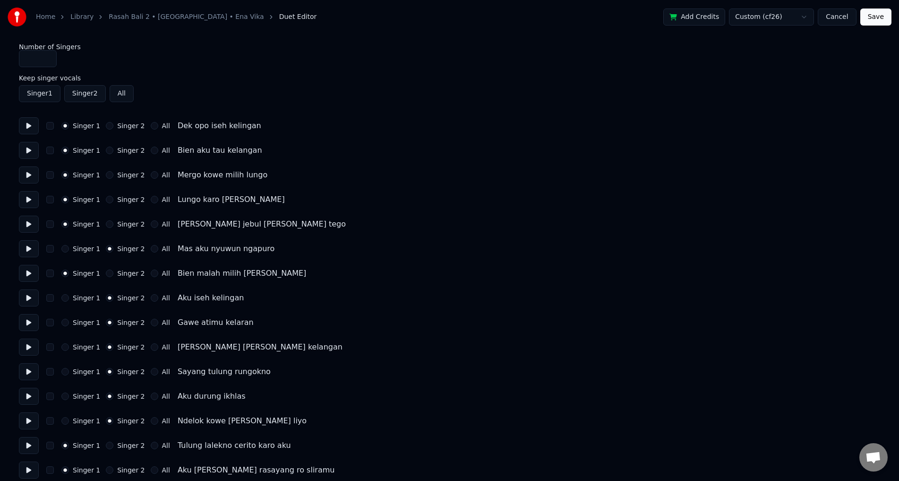
drag, startPoint x: 42, startPoint y: 62, endPoint x: 4, endPoint y: 54, distance: 38.7
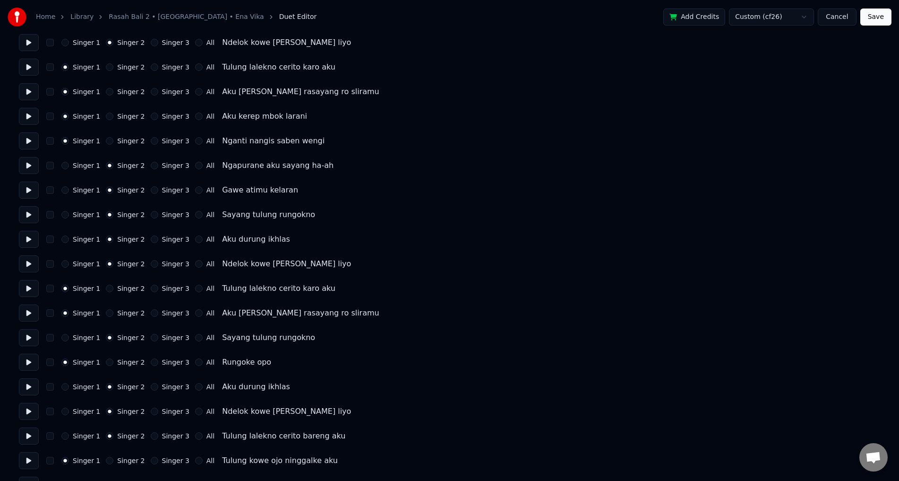
scroll to position [449, 0]
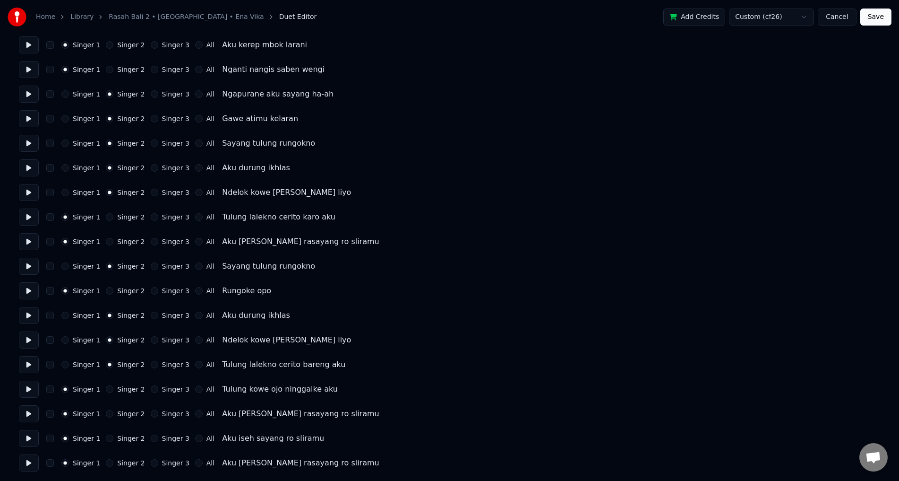
type input "*"
drag, startPoint x: 63, startPoint y: 415, endPoint x: 73, endPoint y: 418, distance: 10.3
drag, startPoint x: 107, startPoint y: 439, endPoint x: 80, endPoint y: 440, distance: 26.5
drag, startPoint x: 145, startPoint y: 463, endPoint x: 129, endPoint y: 463, distance: 15.1
drag, startPoint x: 885, startPoint y: 19, endPoint x: 878, endPoint y: 24, distance: 7.9
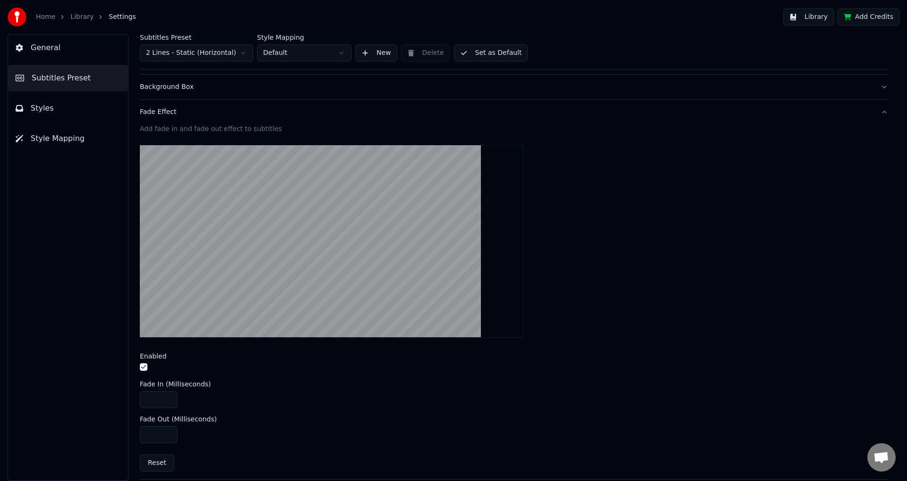
scroll to position [236, 0]
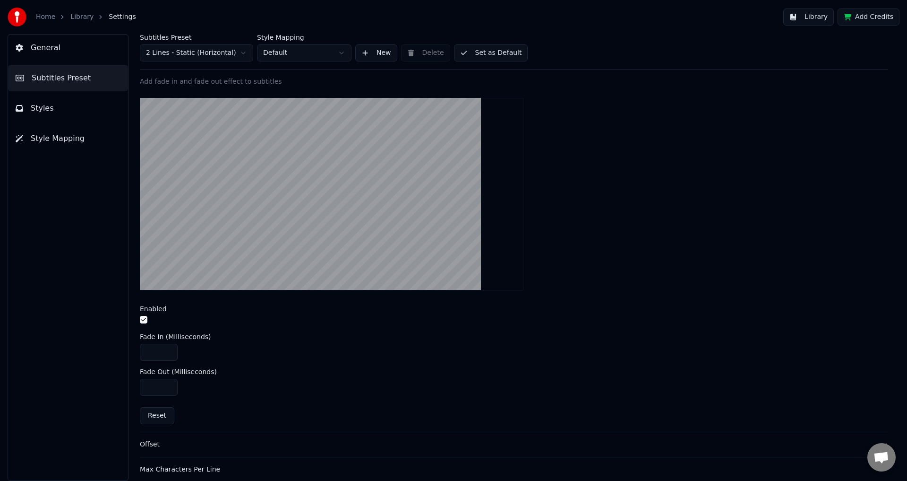
type input "***"
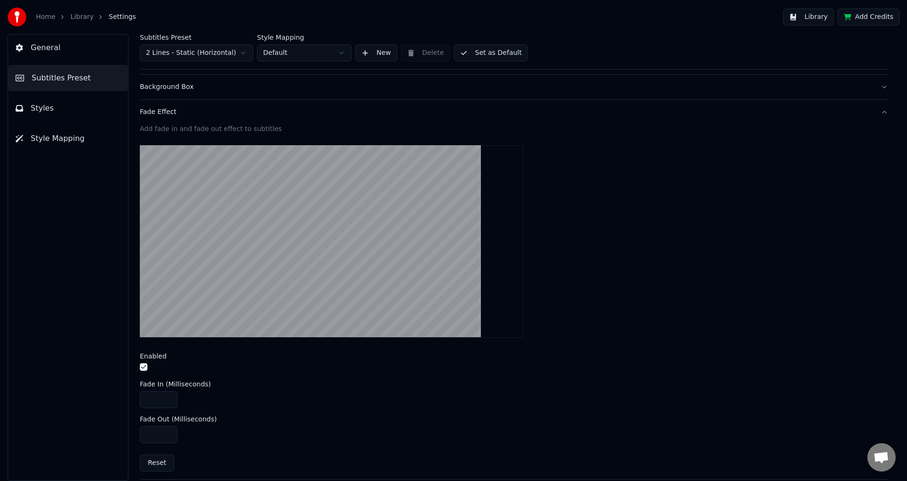
scroll to position [236, 0]
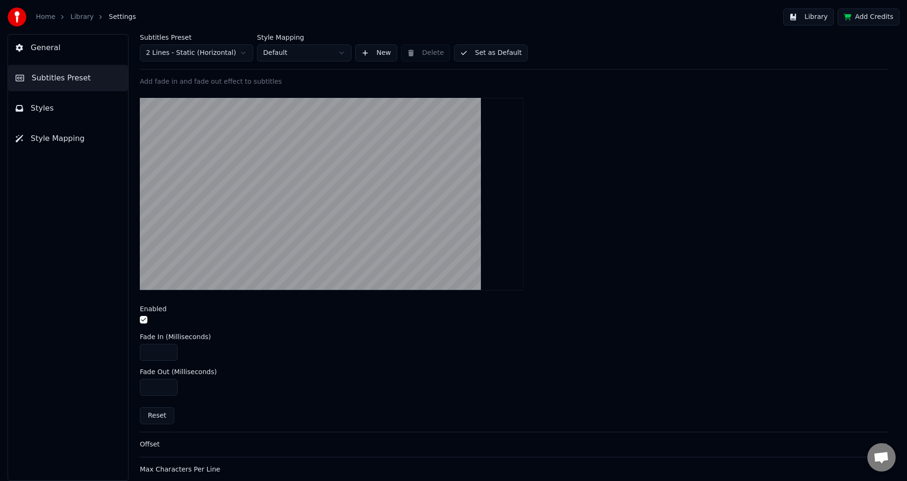
type input "***"
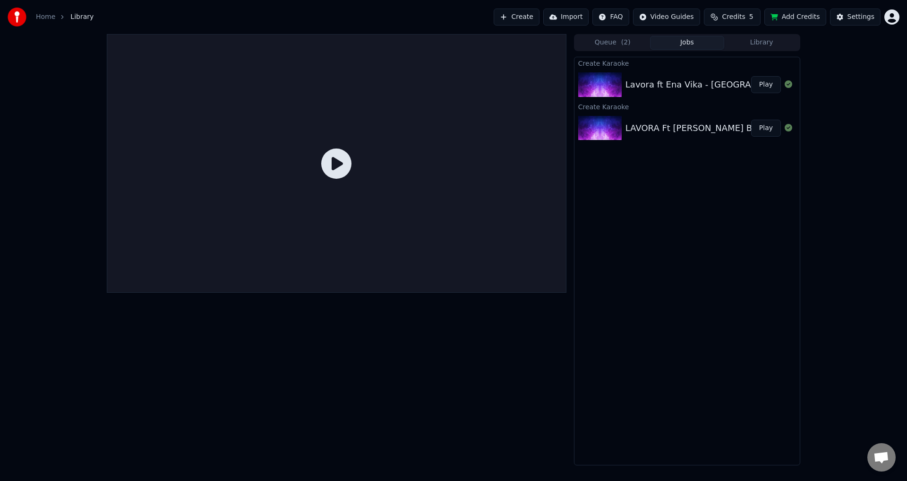
drag, startPoint x: 774, startPoint y: 86, endPoint x: 570, endPoint y: 124, distance: 207.1
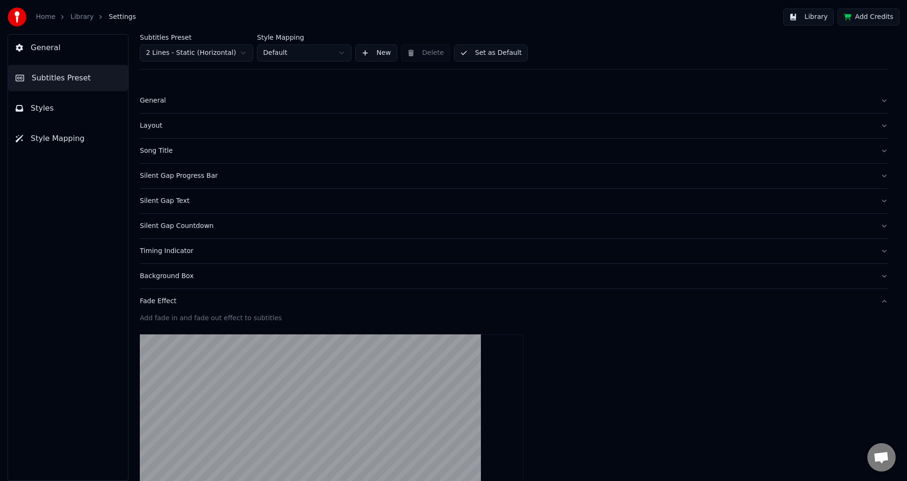
scroll to position [236, 0]
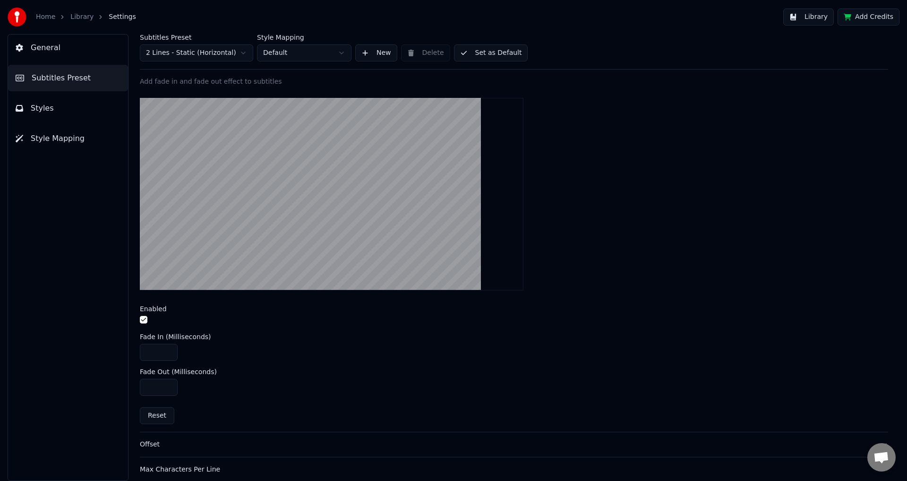
drag, startPoint x: 149, startPoint y: 357, endPoint x: 136, endPoint y: 357, distance: 12.8
type input "***"
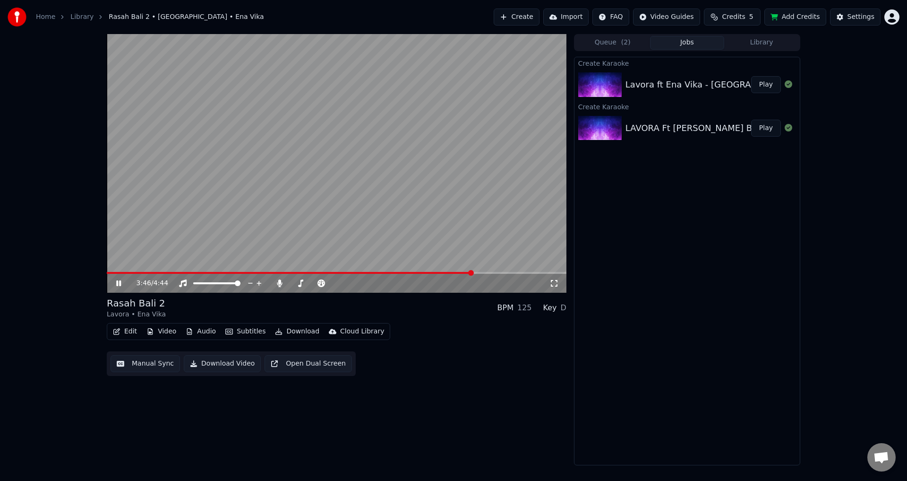
drag, startPoint x: 120, startPoint y: 324, endPoint x: 119, endPoint y: 330, distance: 6.2
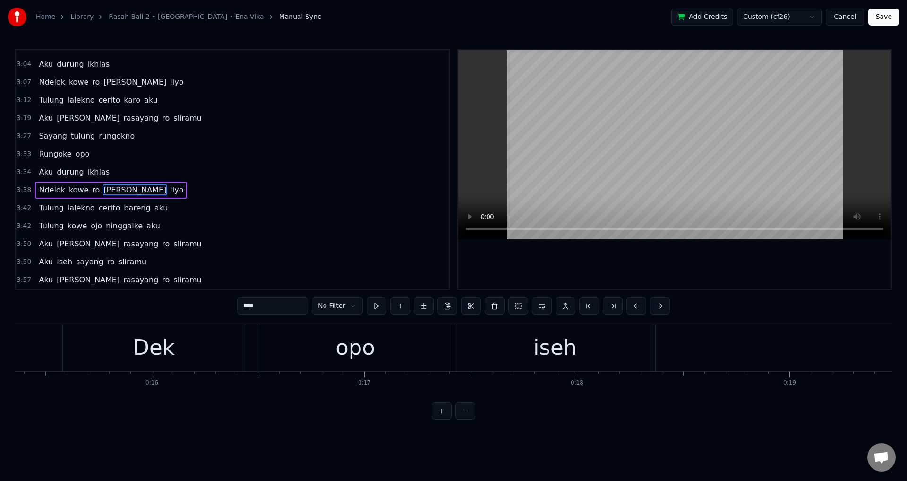
scroll to position [0, 46721]
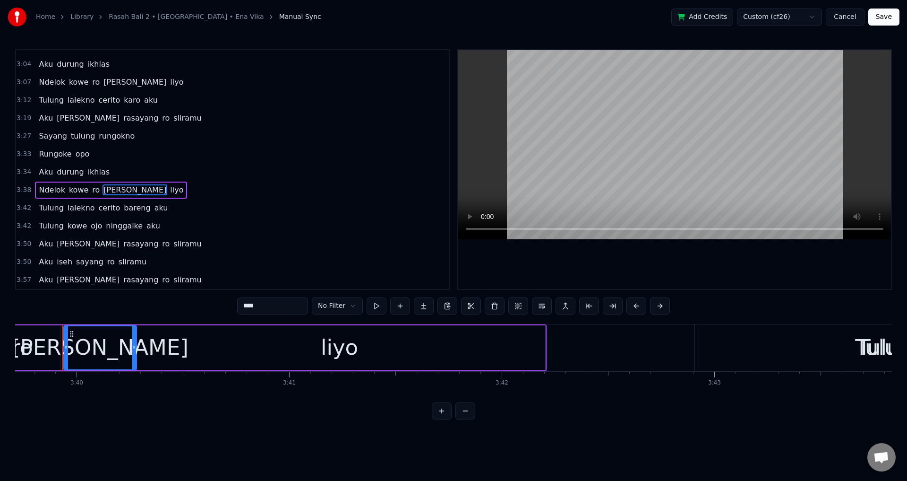
type input "****"
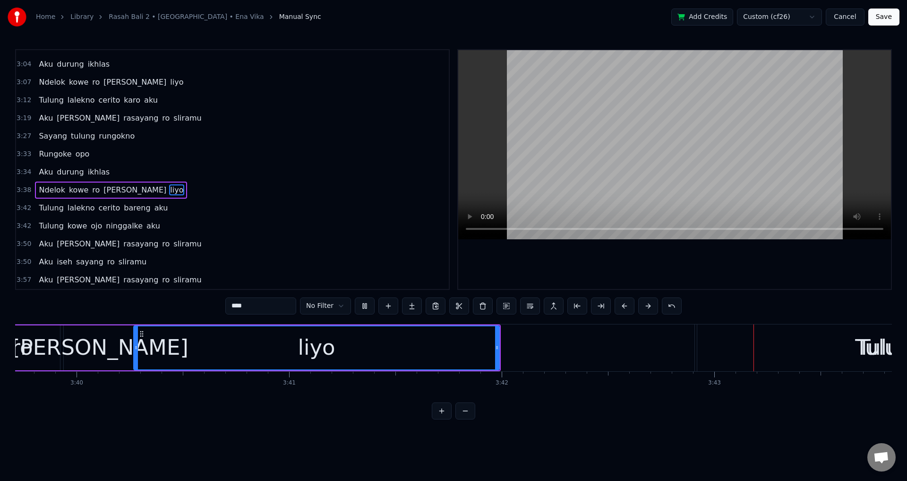
drag, startPoint x: 640, startPoint y: 264, endPoint x: 642, endPoint y: 272, distance: 8.3
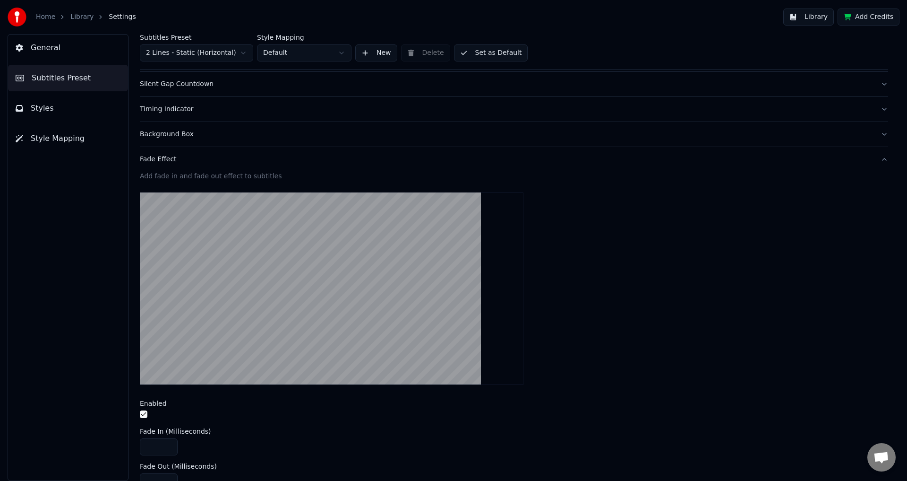
scroll to position [269, 0]
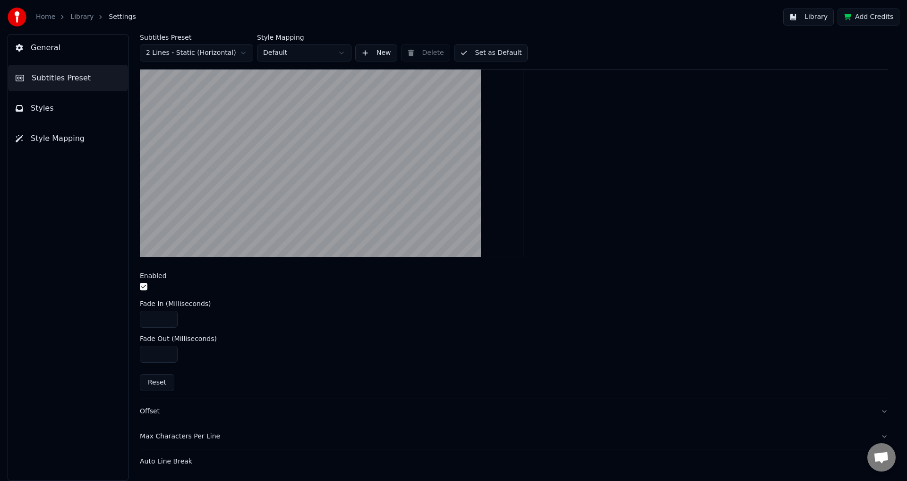
type input "***"
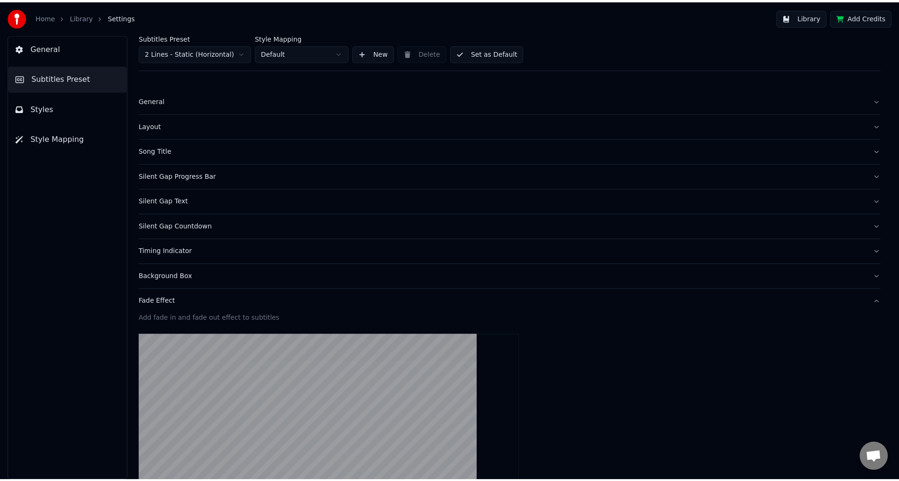
scroll to position [189, 0]
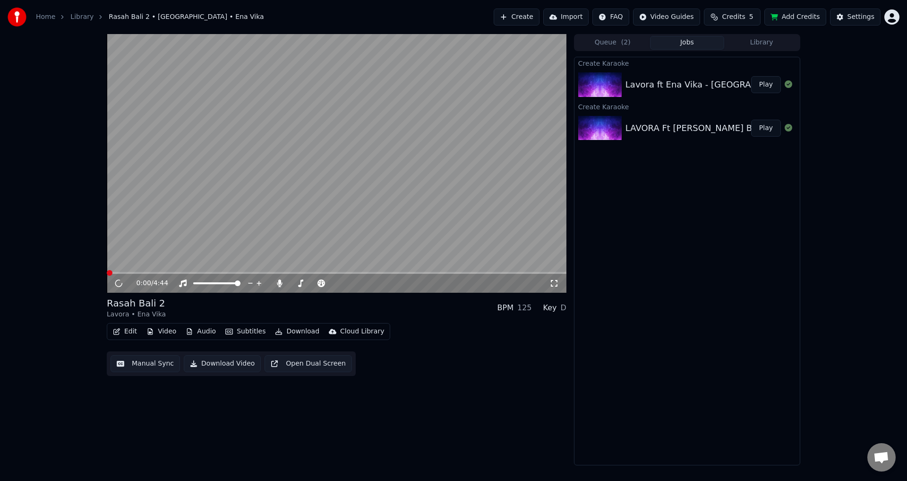
drag, startPoint x: 491, startPoint y: 275, endPoint x: 487, endPoint y: 274, distance: 4.9
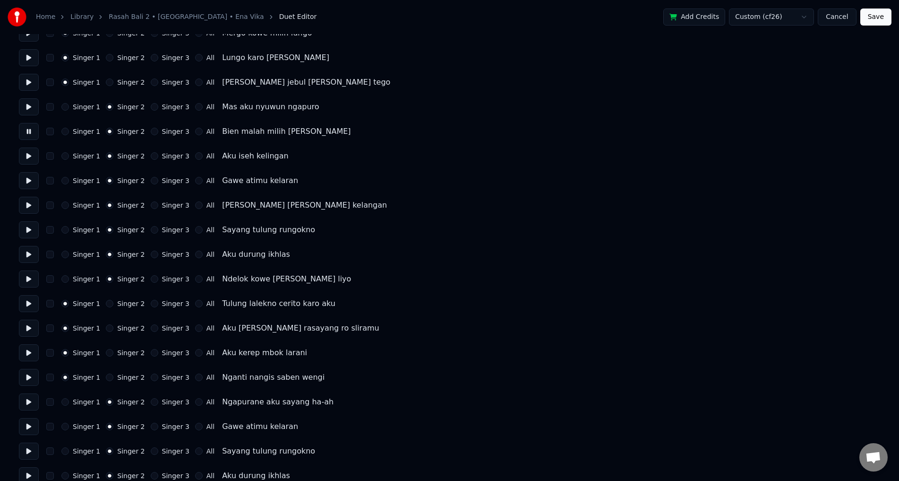
scroll to position [189, 0]
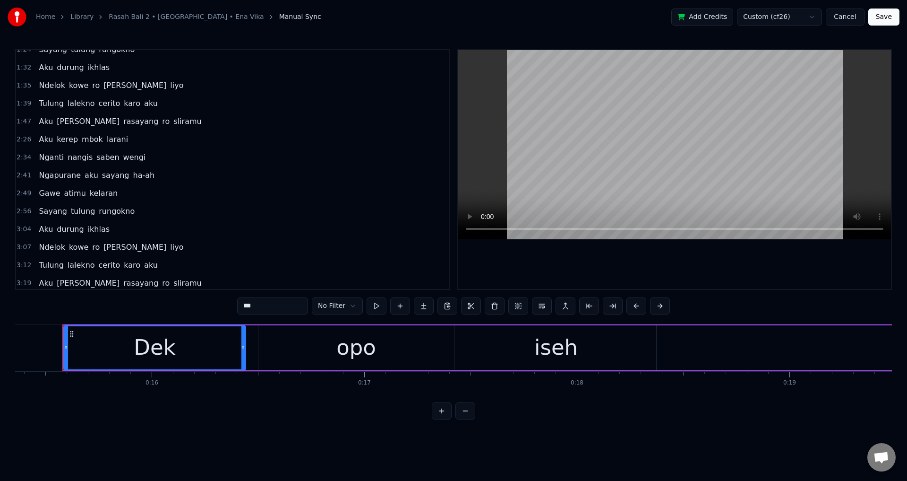
scroll to position [284, 0]
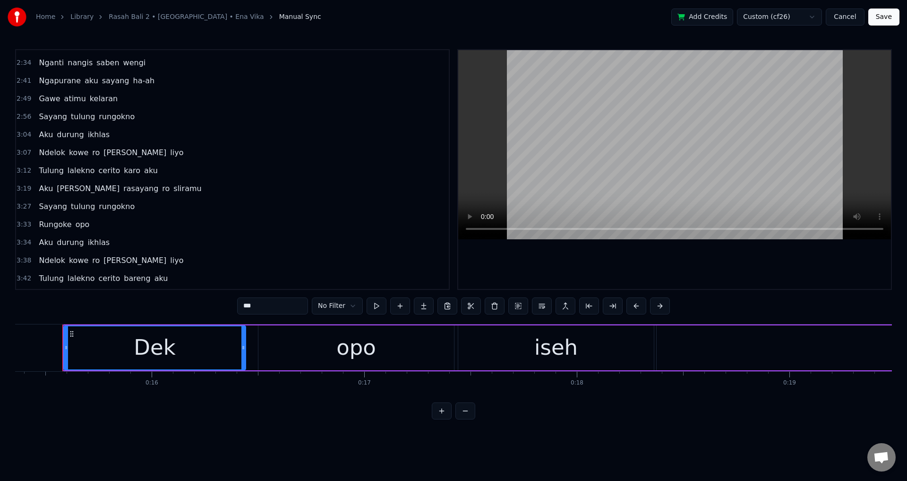
type input "*******"
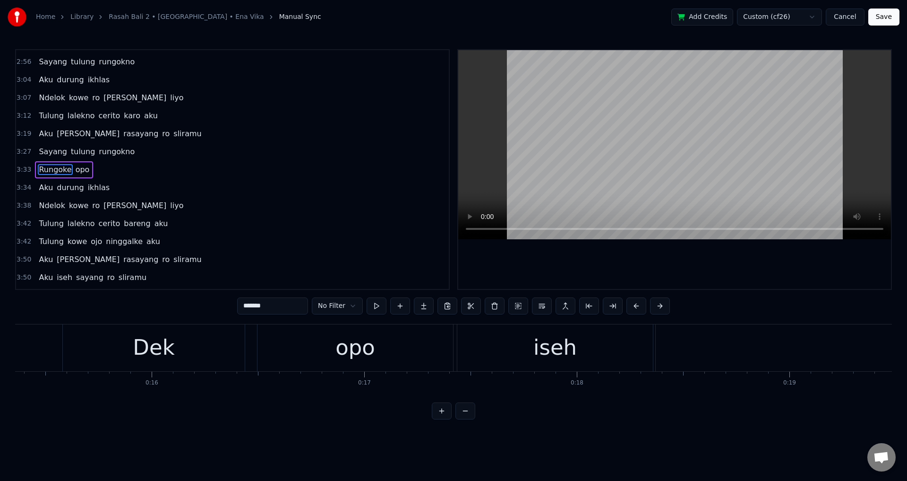
scroll to position [0, 45258]
